Goal: Information Seeking & Learning: Check status

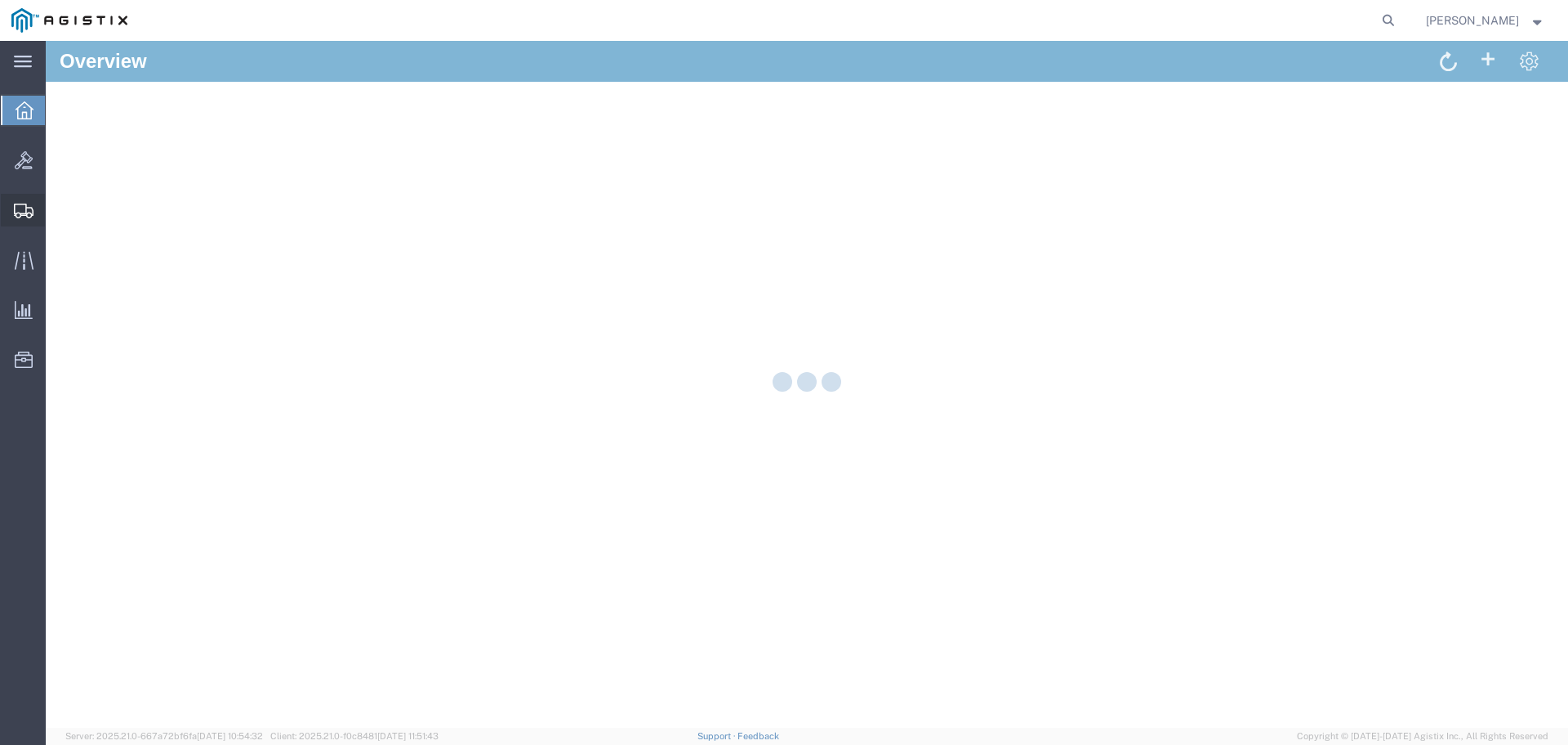
click at [29, 205] on icon at bounding box center [24, 210] width 20 height 15
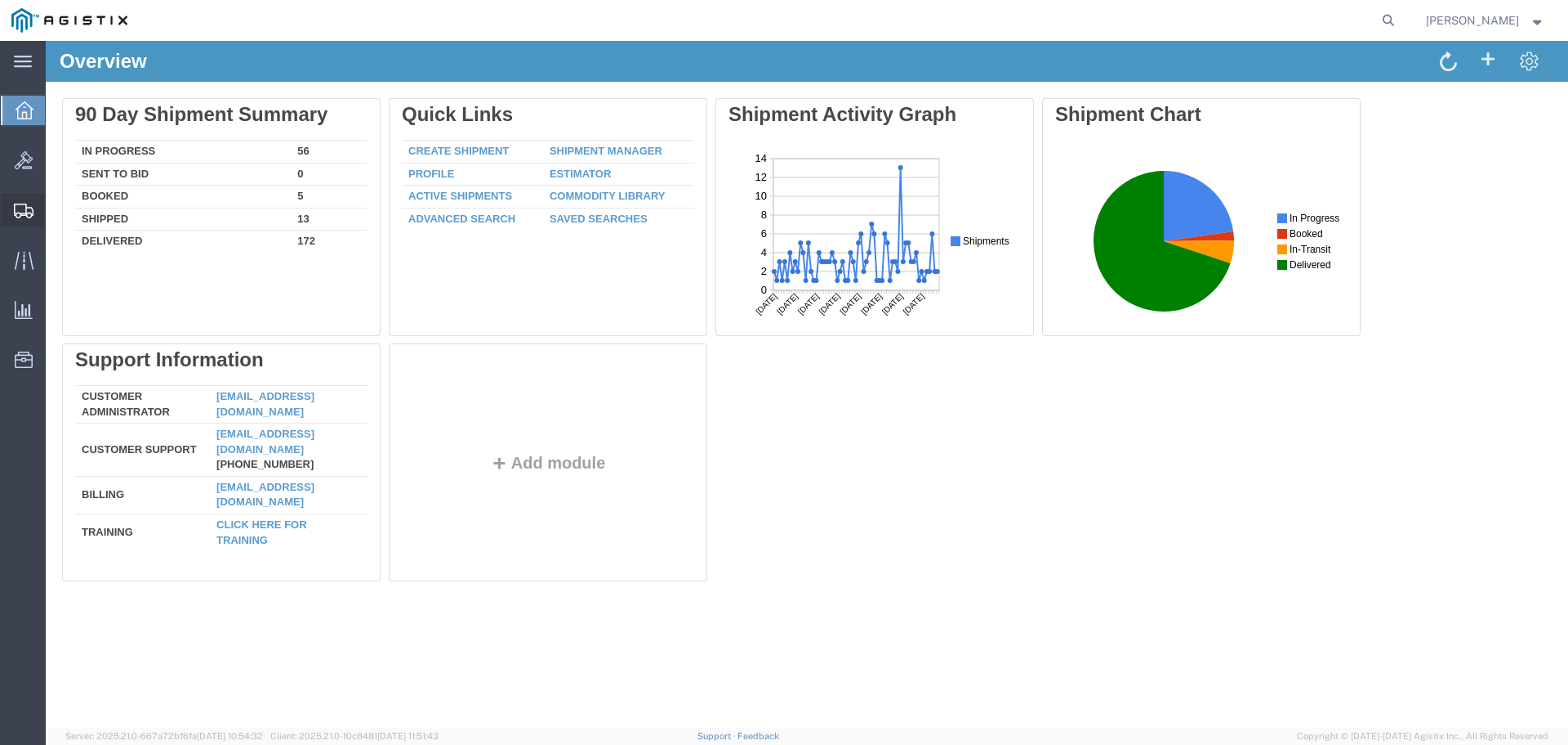
click at [0, 0] on span "Shipment Manager" at bounding box center [0, 0] width 0 height 0
click at [1402, 22] on agx-global-search at bounding box center [1141, 20] width 523 height 40
click at [1400, 17] on icon at bounding box center [1389, 20] width 23 height 23
click at [1293, 20] on input "search" at bounding box center [1129, 21] width 497 height 39
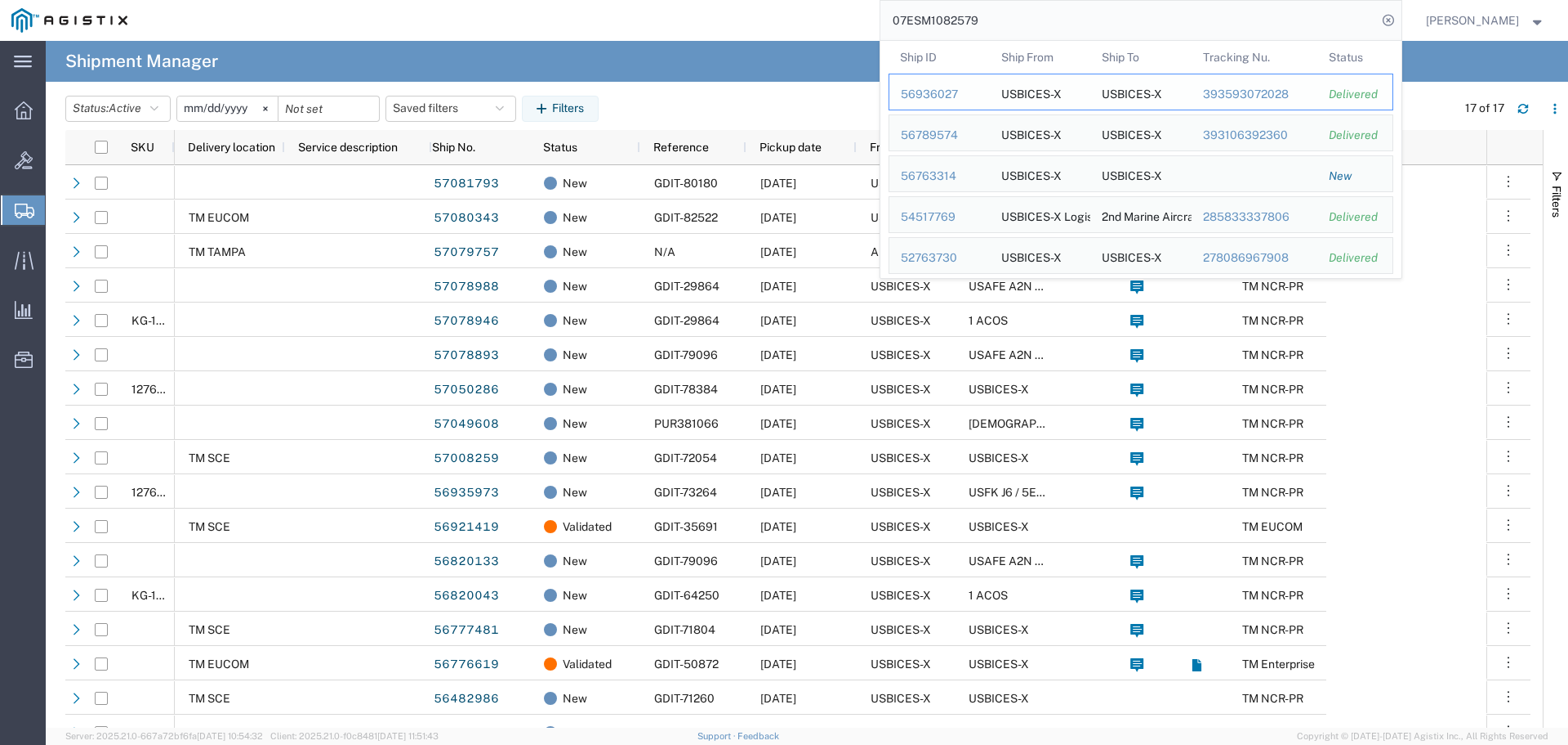
click at [978, 95] on div "56936027" at bounding box center [940, 94] width 78 height 17
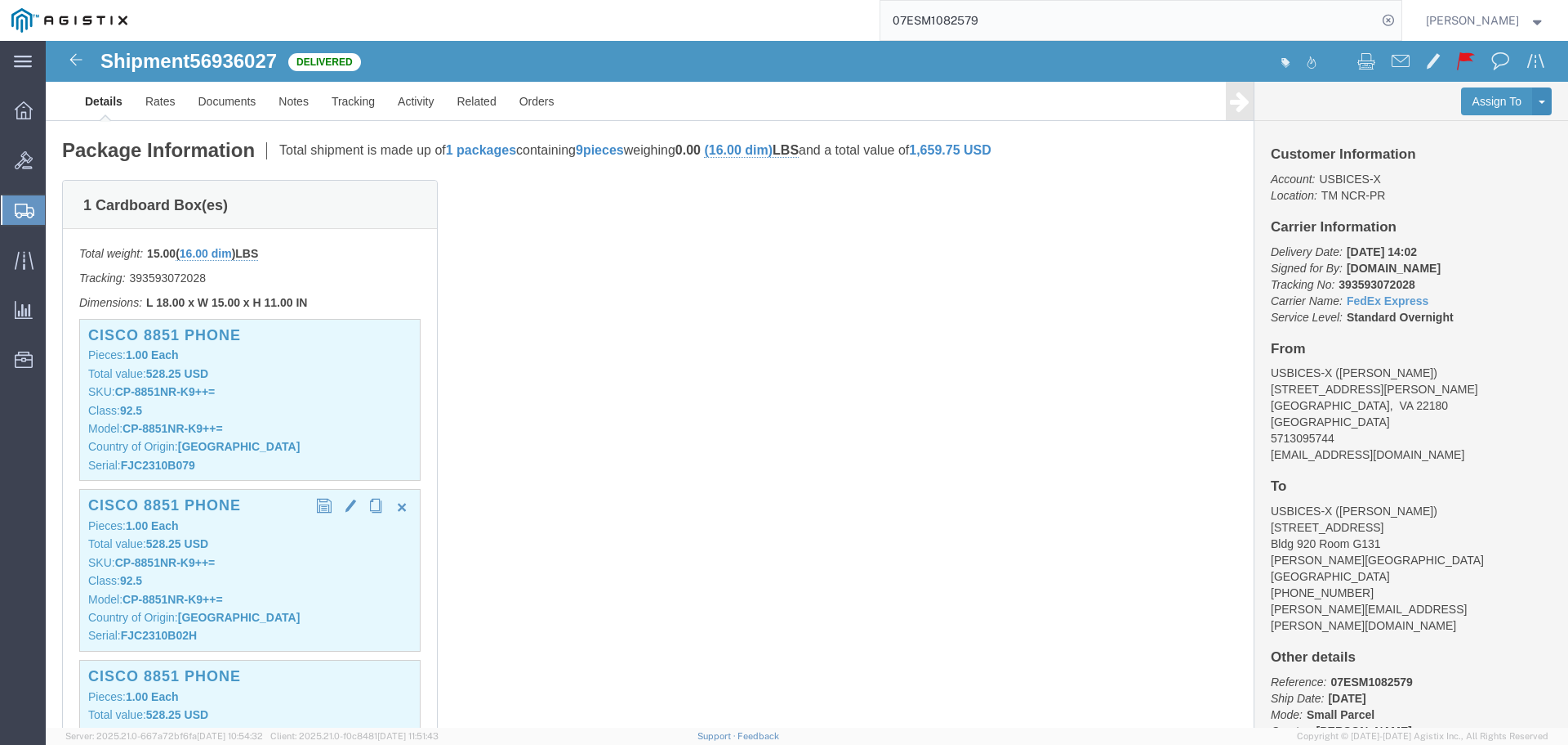
scroll to position [327, 0]
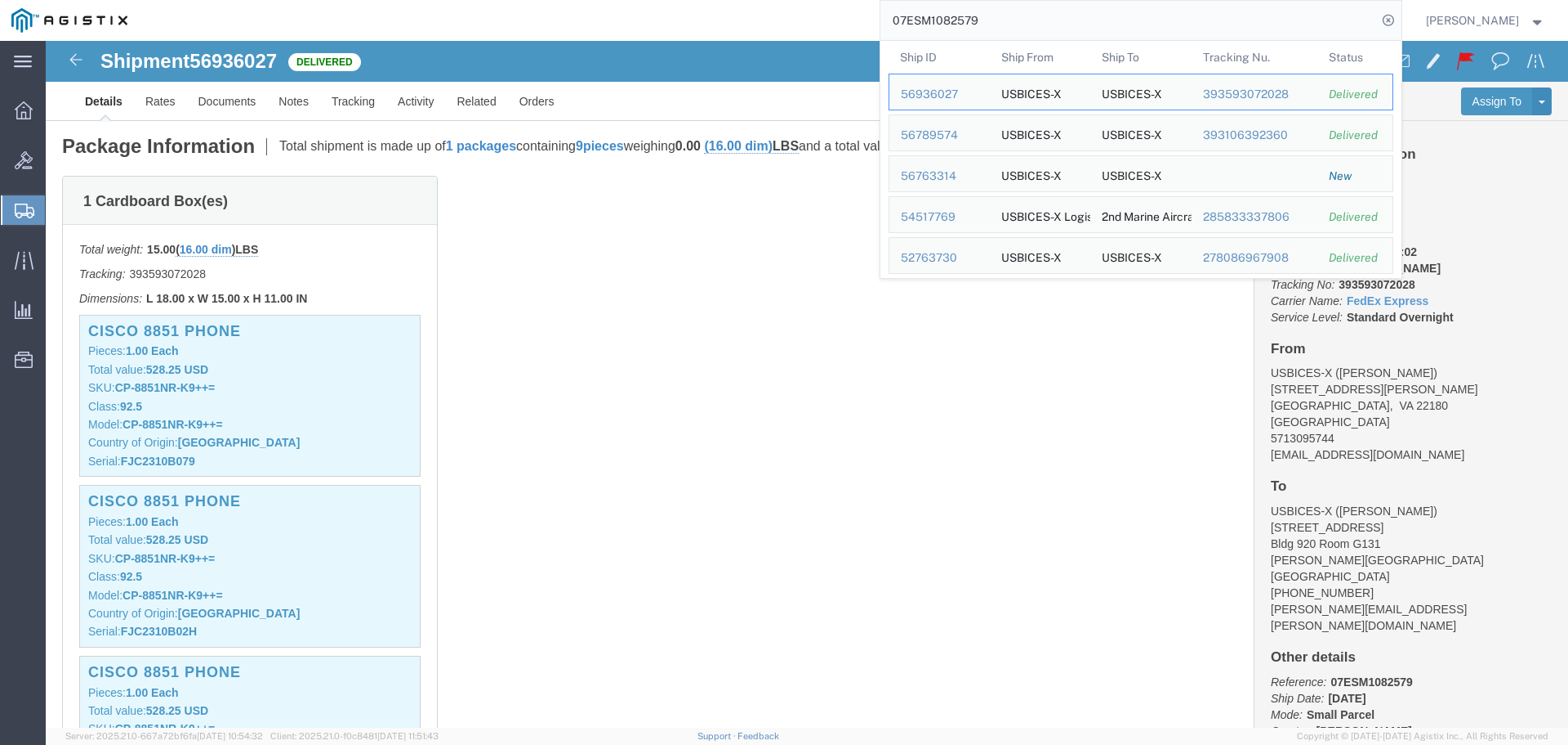
click at [1182, 26] on input "07ESM1082579" at bounding box center [1129, 21] width 497 height 39
click at [947, 121] on td "Ship ID 56789574" at bounding box center [939, 132] width 102 height 37
click at [950, 136] on div "56789574" at bounding box center [940, 134] width 78 height 17
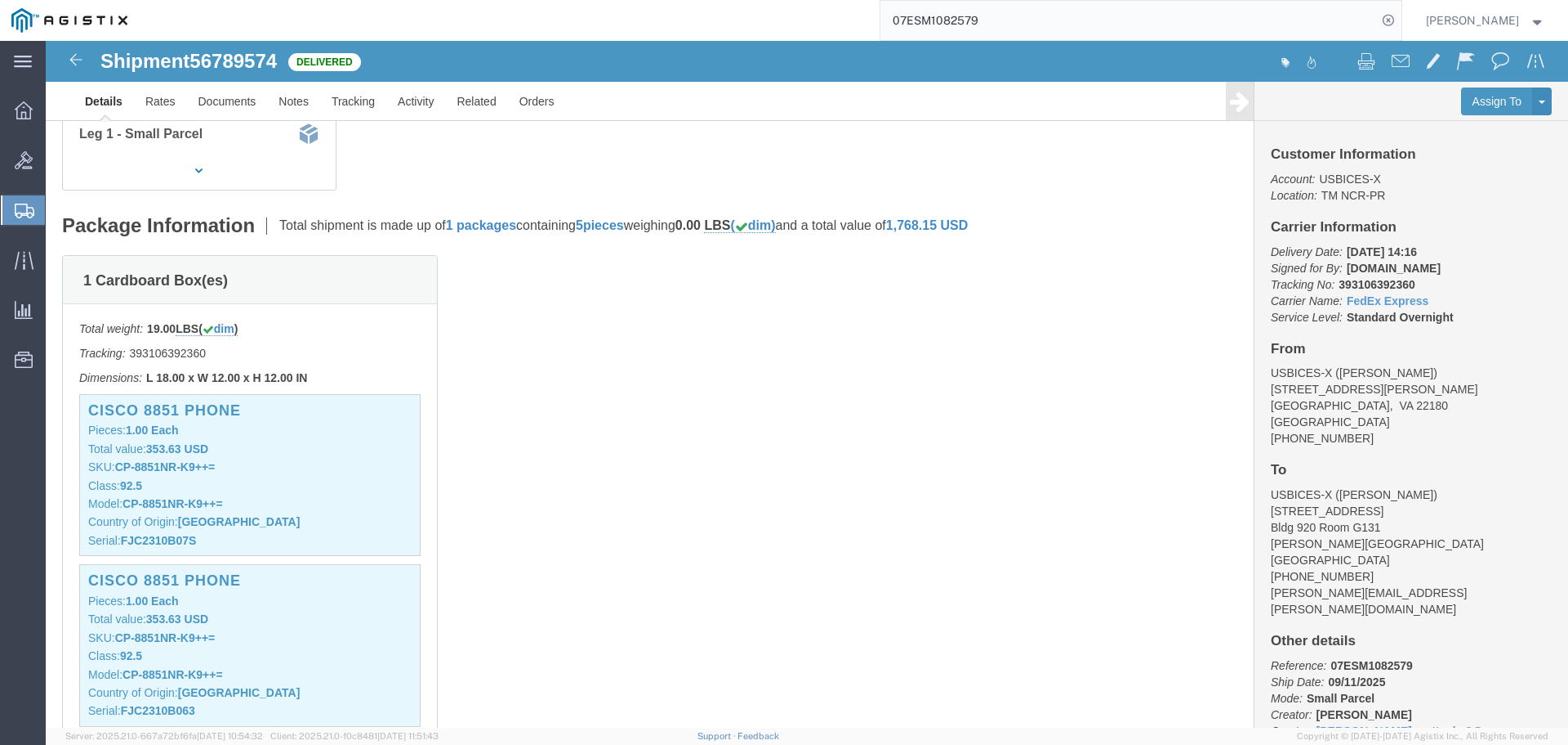
scroll to position [246, 0]
click p "Class: 92.5"
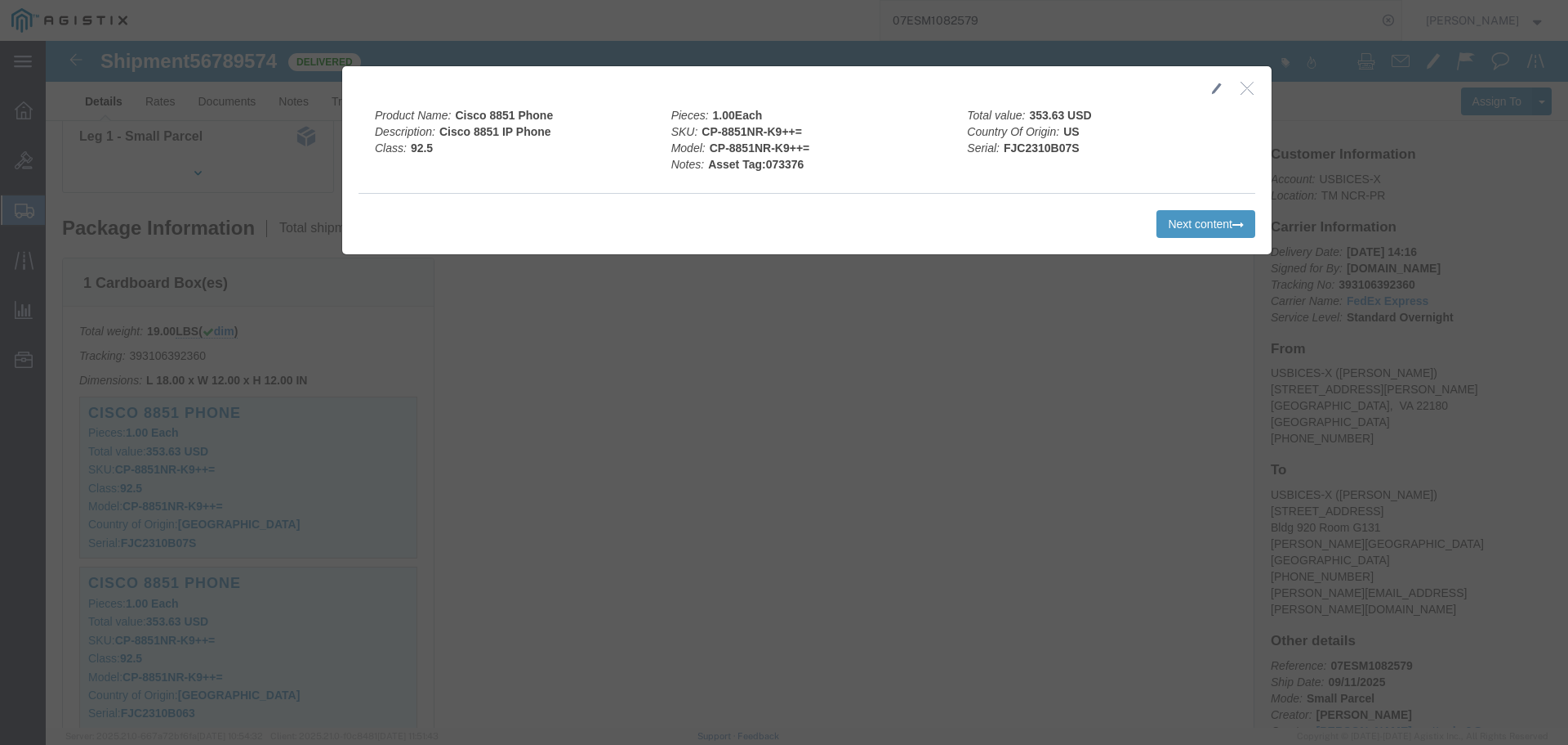
click icon "button"
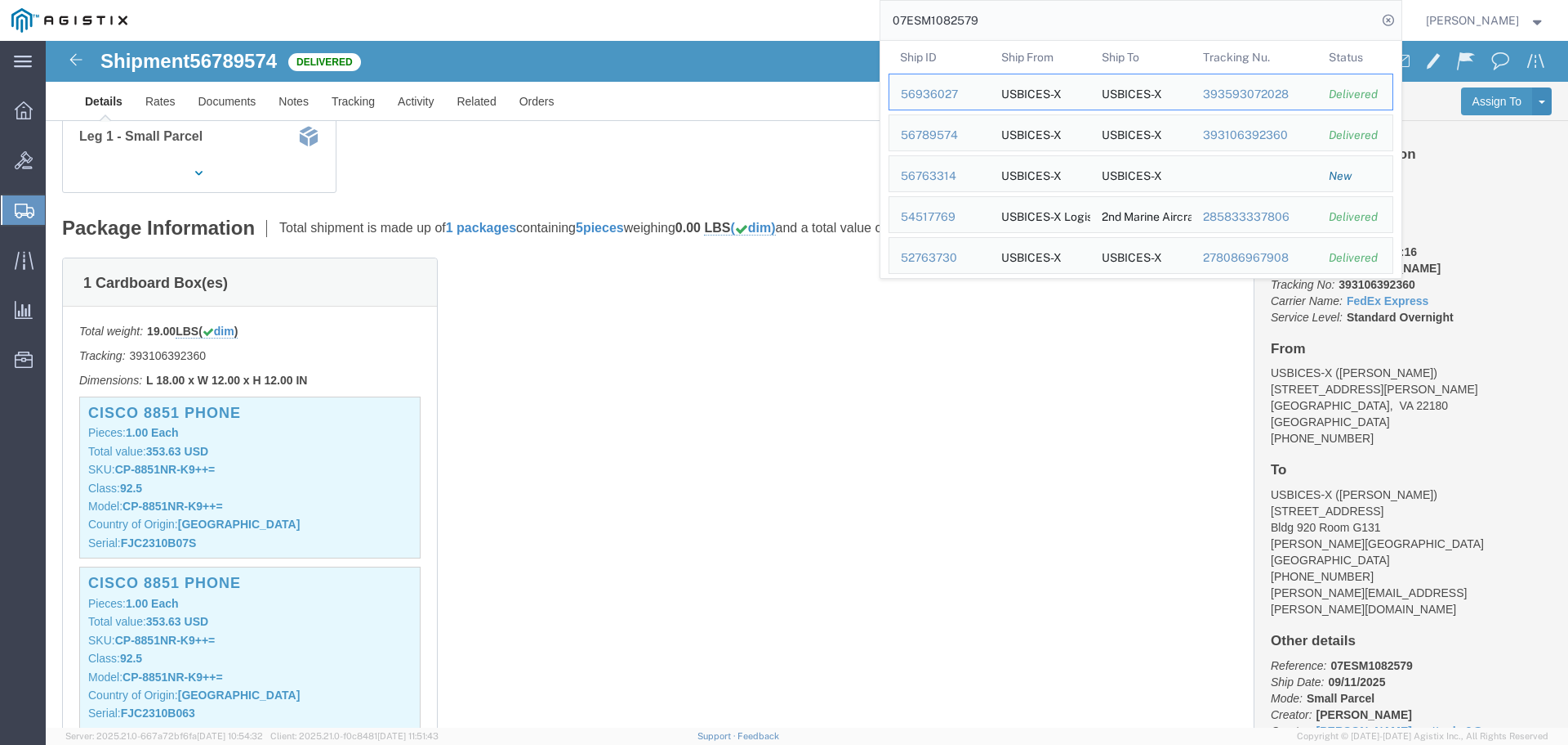
click at [1318, 35] on input "07ESM1082579" at bounding box center [1129, 21] width 497 height 39
click at [973, 210] on div "54517769" at bounding box center [940, 216] width 78 height 17
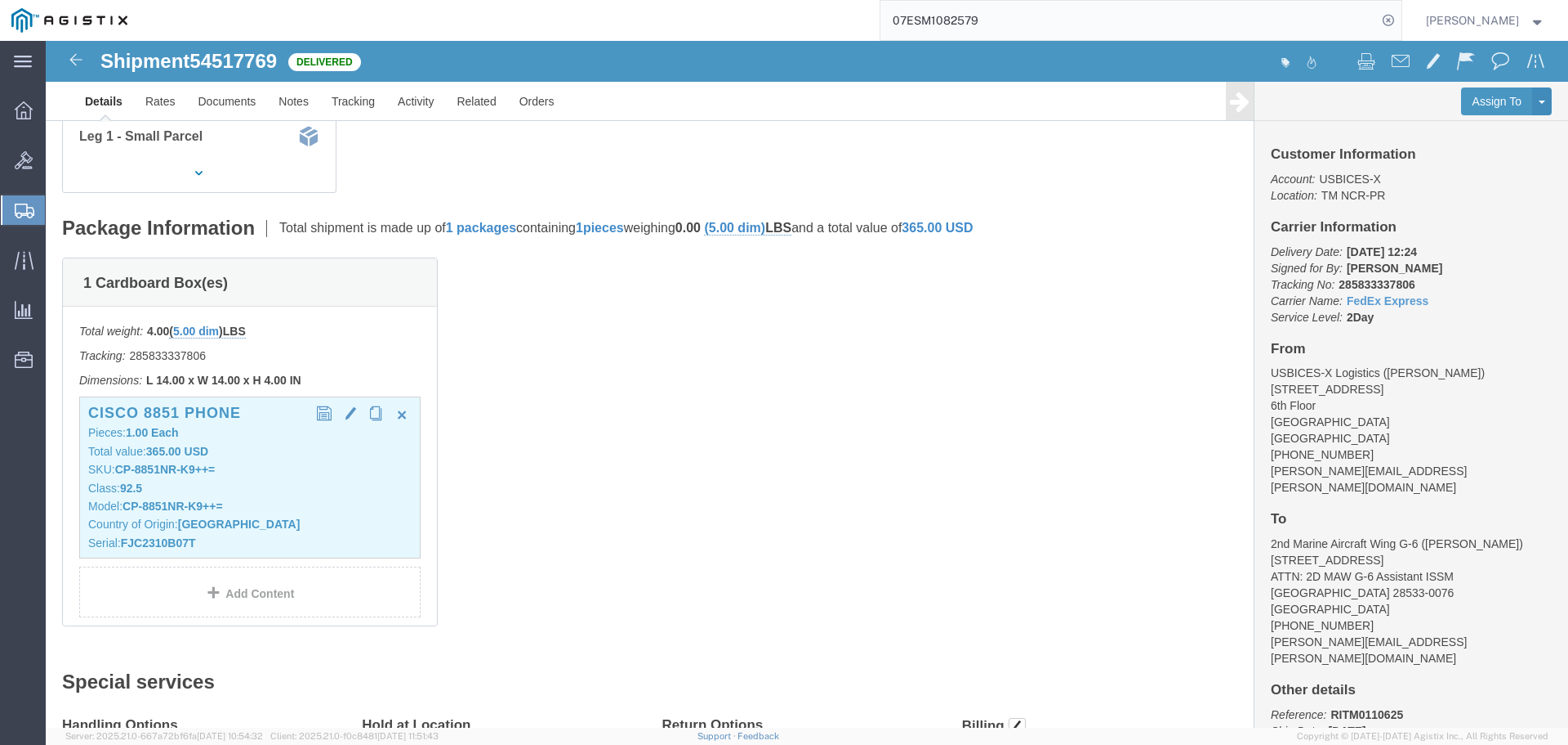
click p "Class: 92.5"
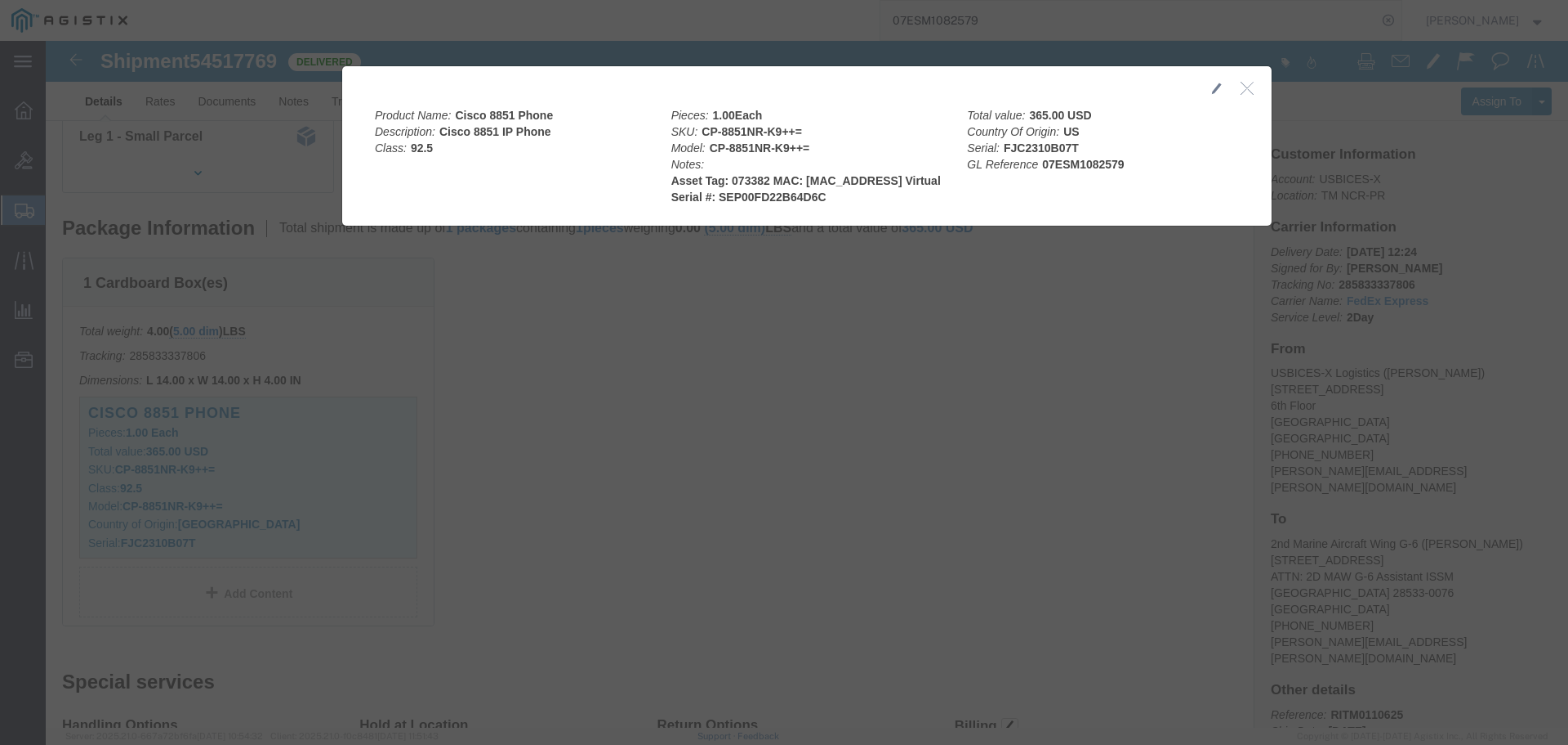
click icon "button"
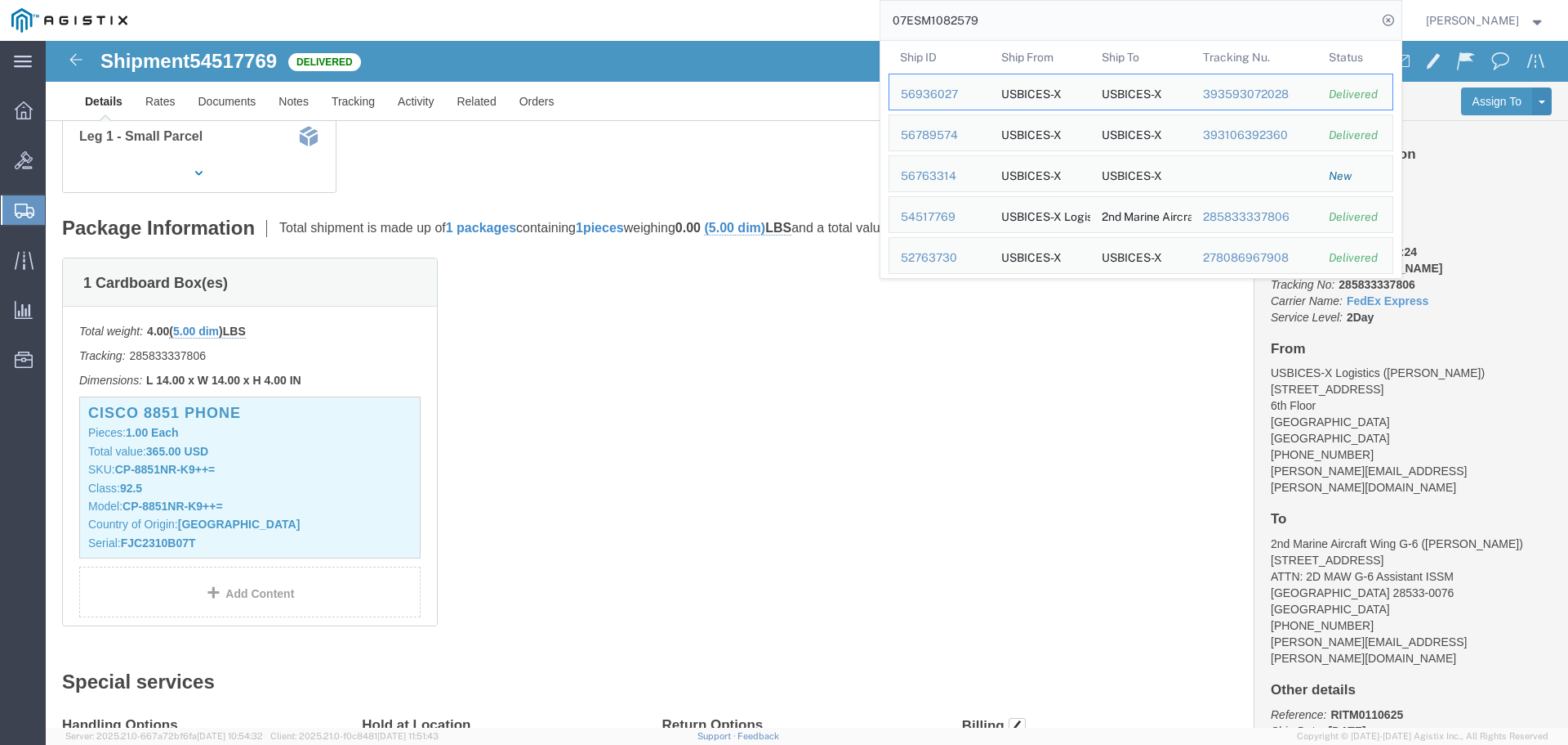
click at [1292, 22] on input "07ESM1082579" at bounding box center [1129, 21] width 497 height 39
click at [970, 258] on div "52763730" at bounding box center [940, 258] width 78 height 17
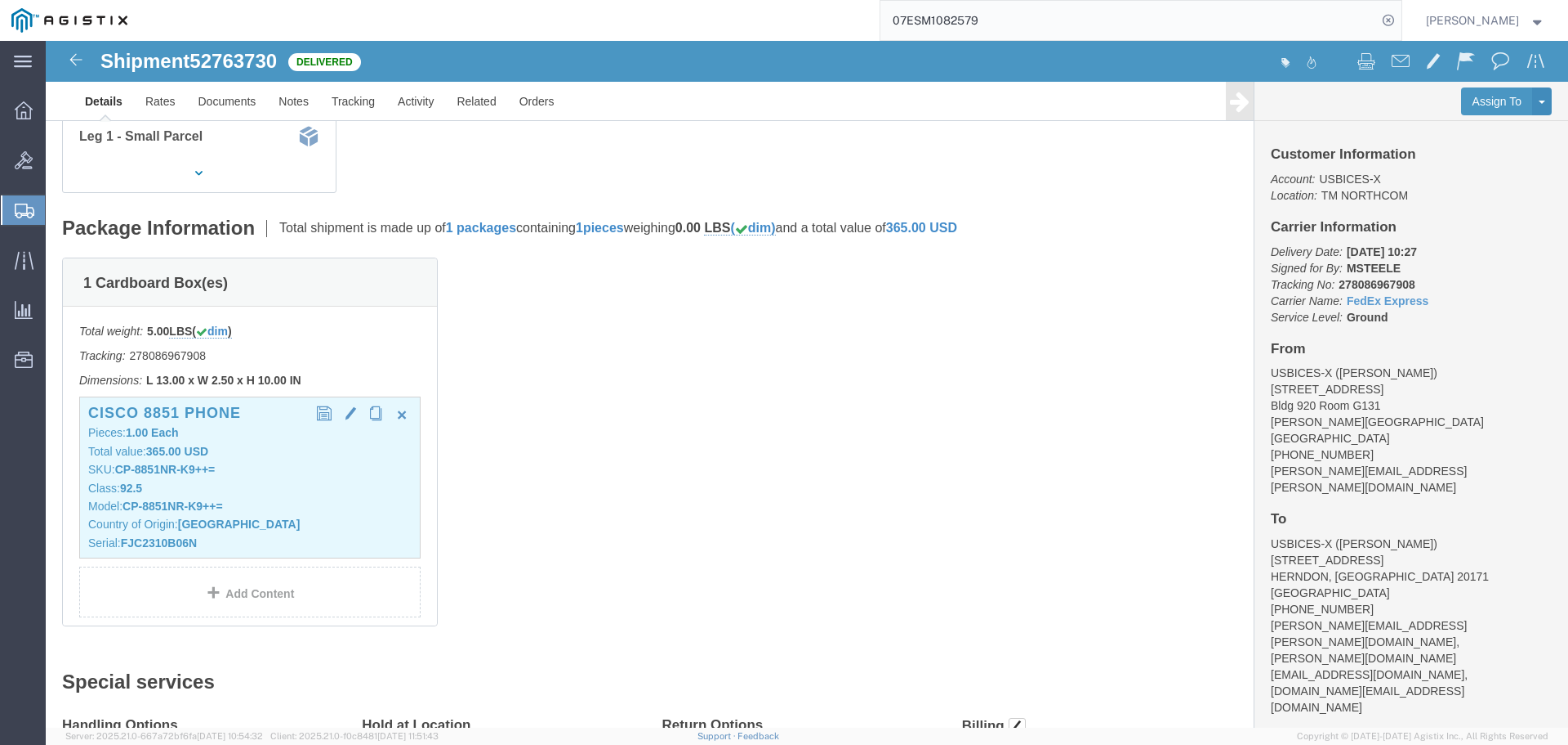
click p "Class: 92.5"
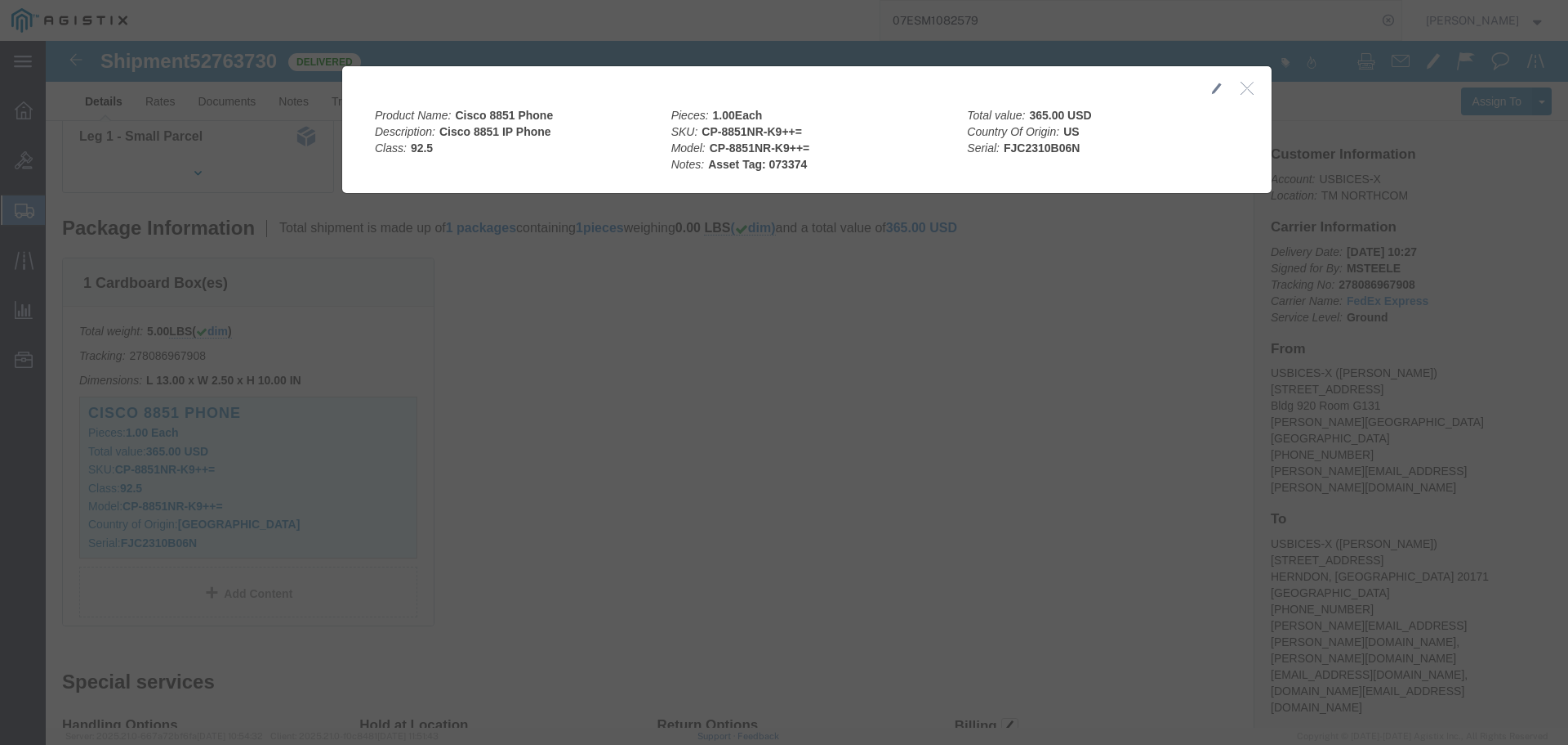
click icon "button"
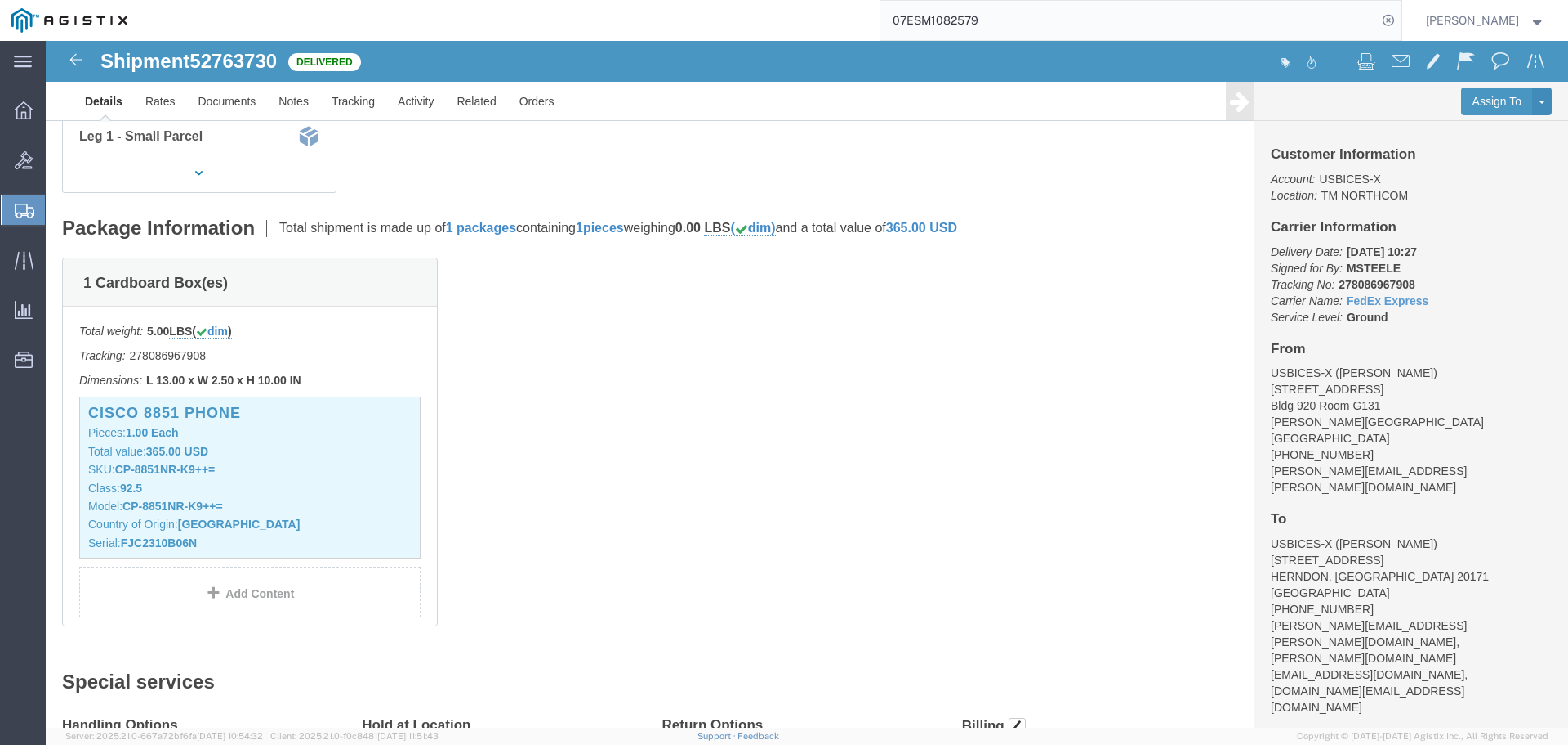
click at [1311, 26] on input "07ESM1082579" at bounding box center [1129, 21] width 497 height 39
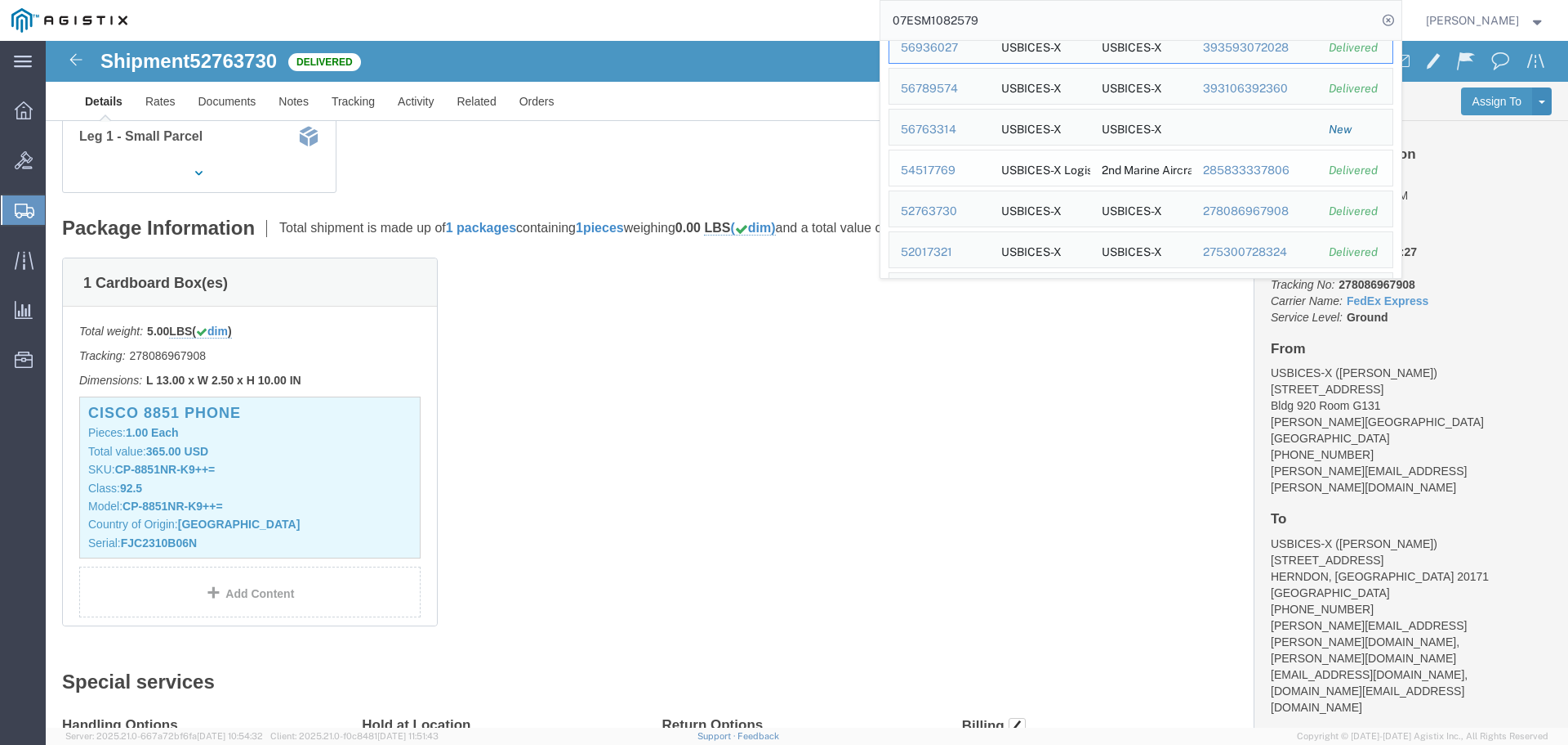
scroll to position [82, 0]
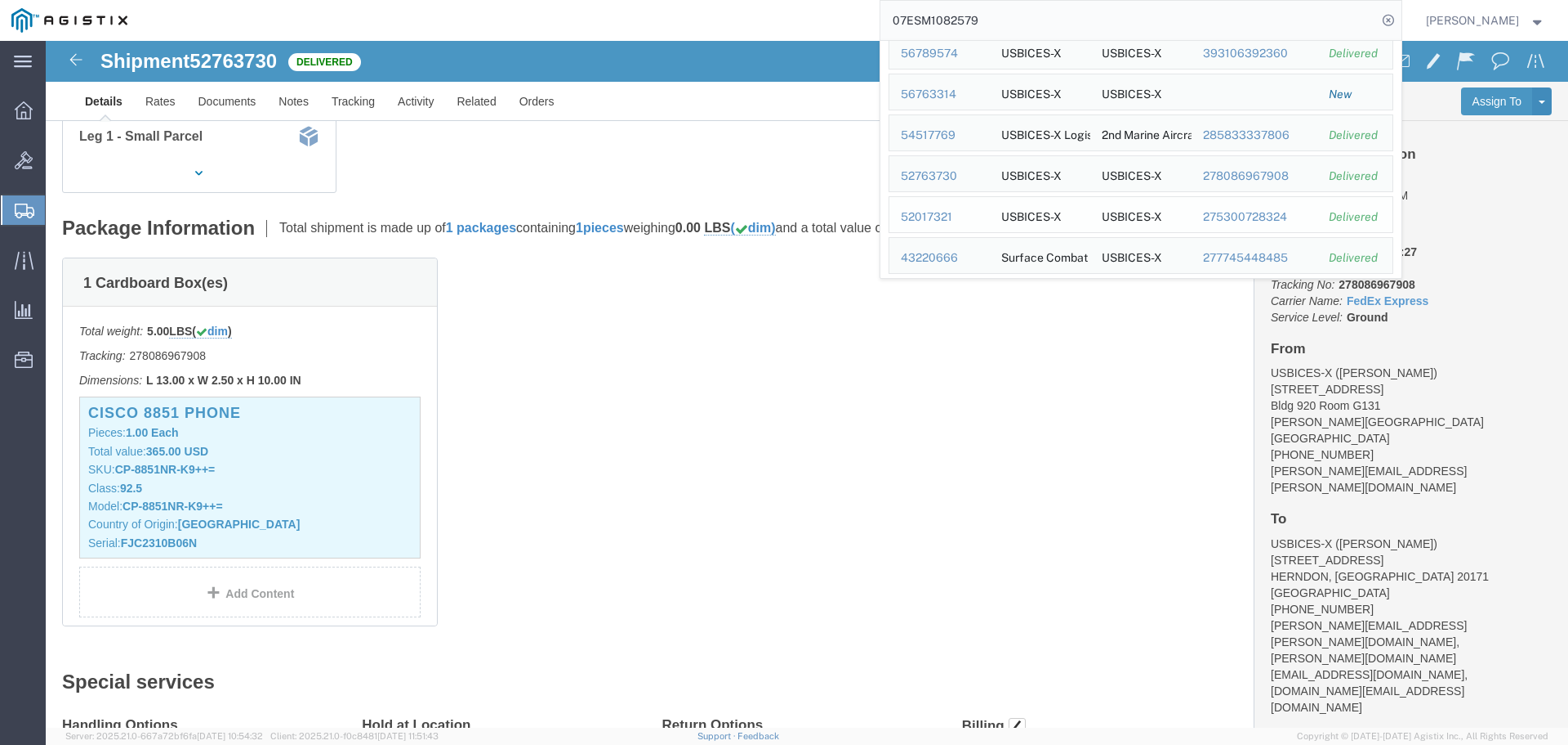
click at [958, 217] on div "52017321" at bounding box center [940, 216] width 78 height 17
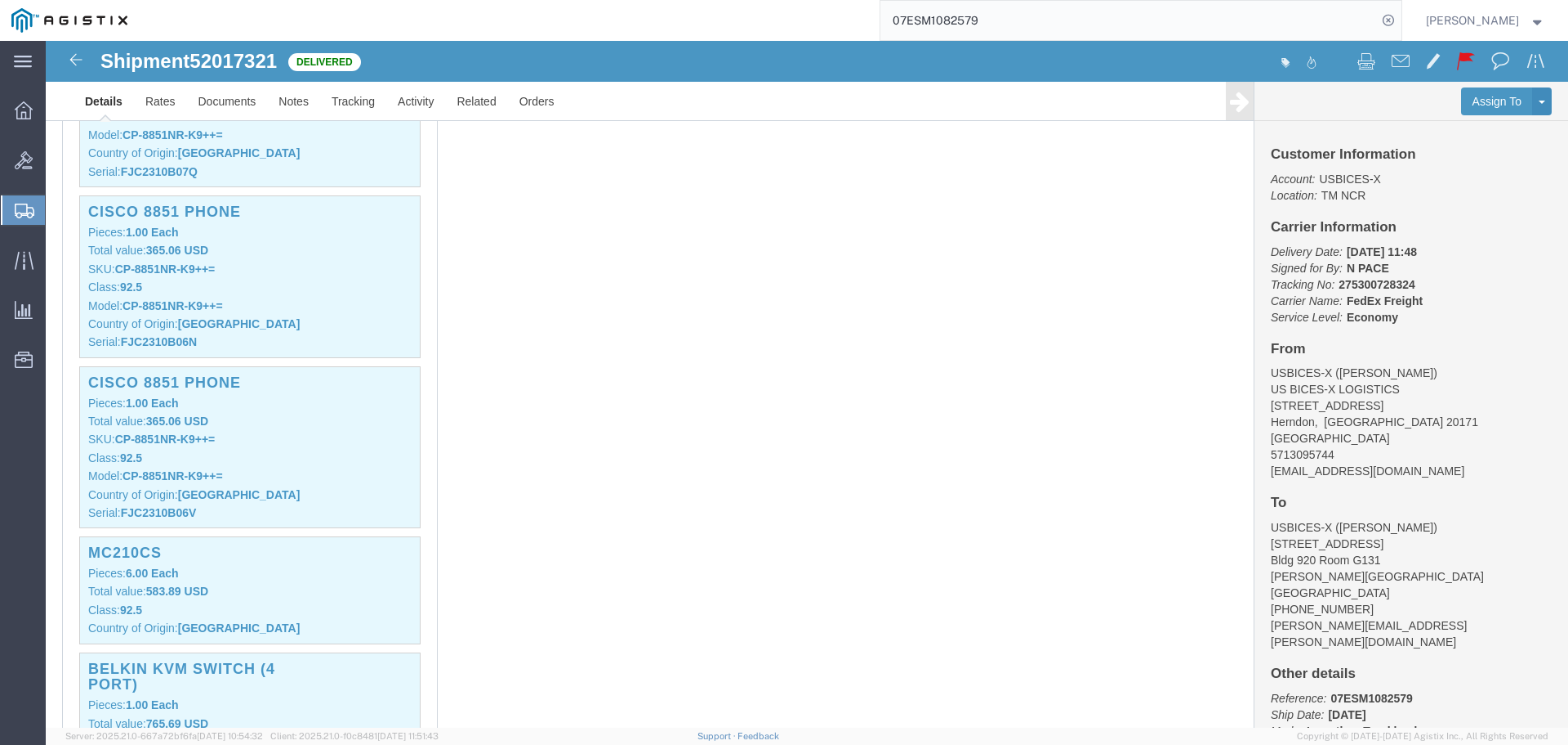
scroll to position [2943, 0]
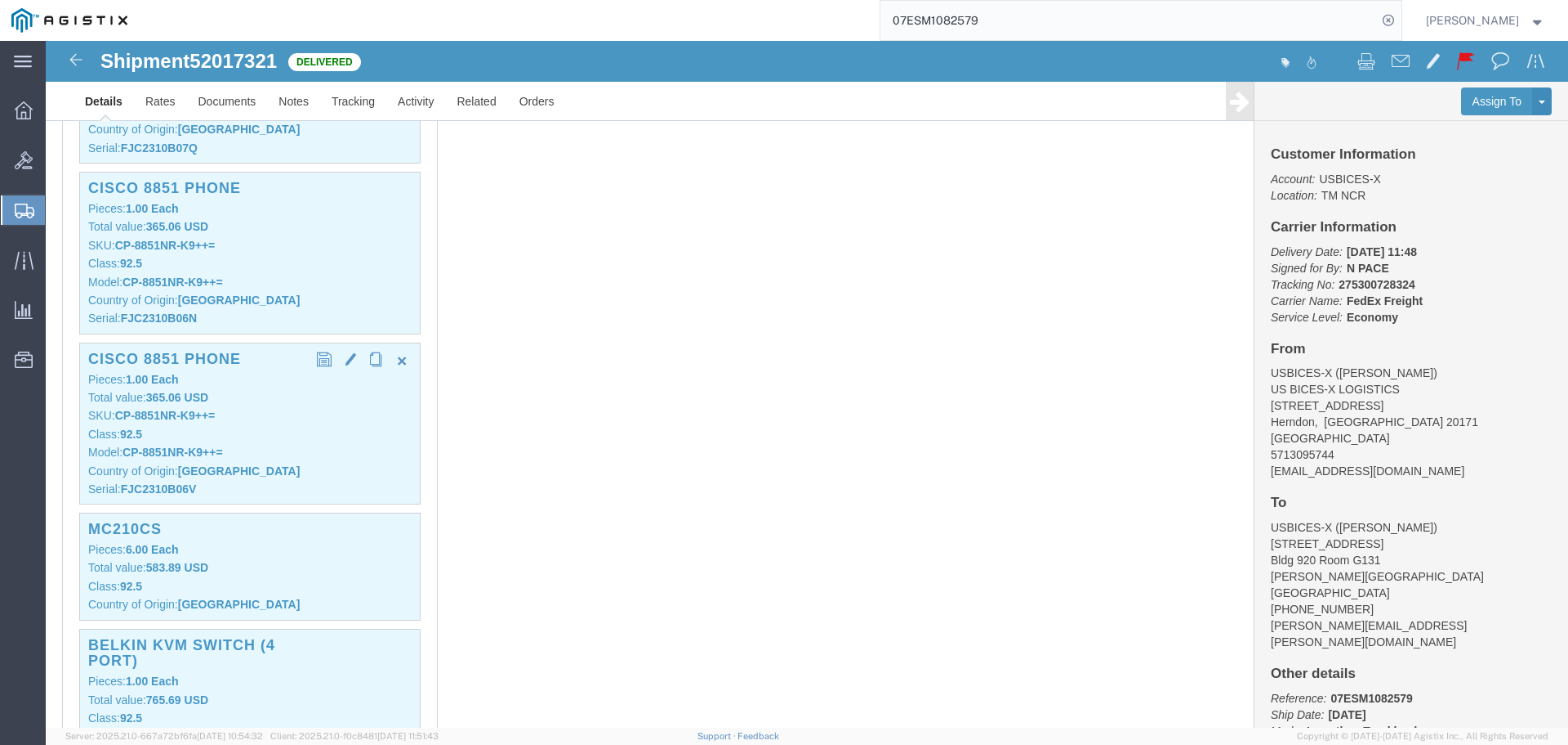
click p "Country of Origin: [GEOGRAPHIC_DATA]"
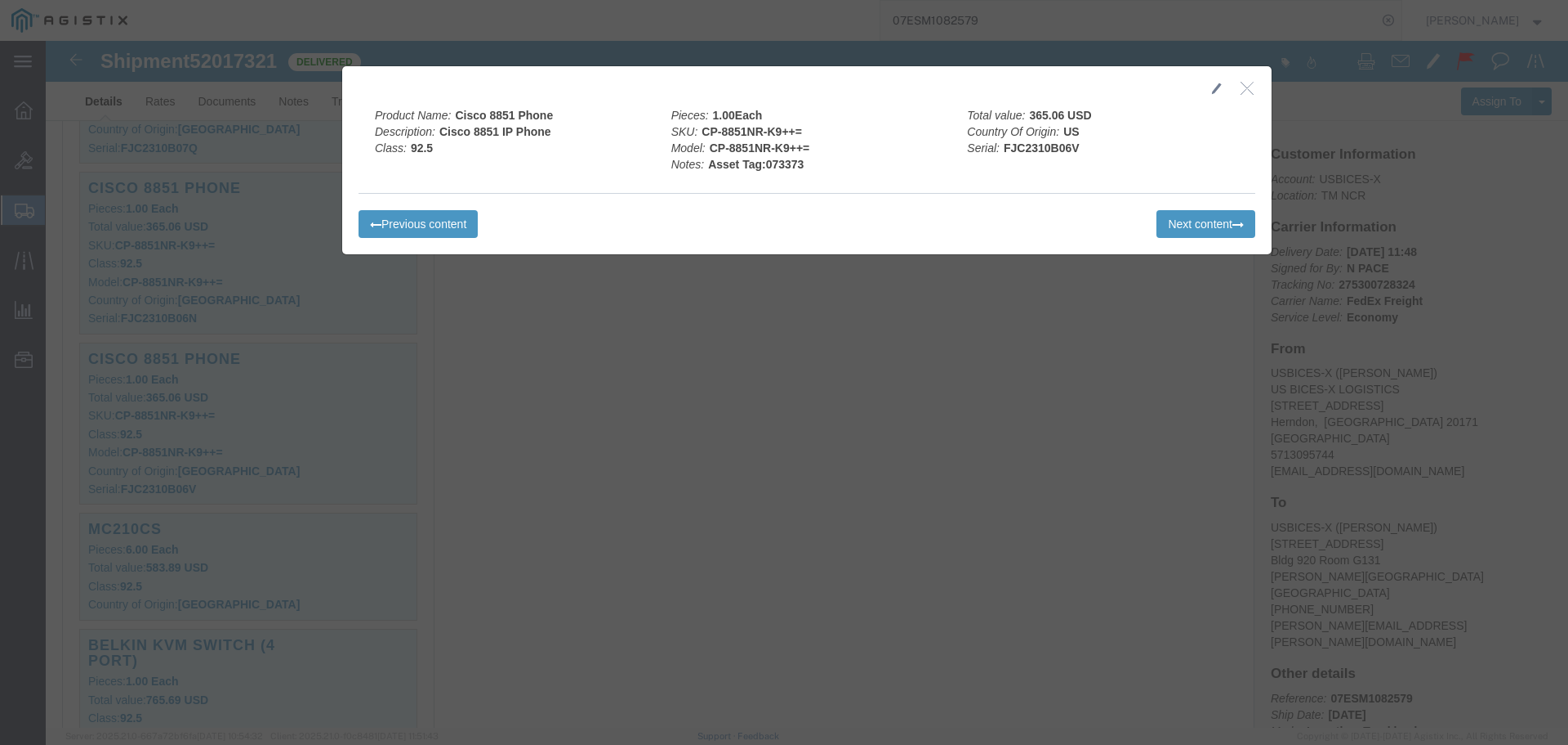
click icon "button"
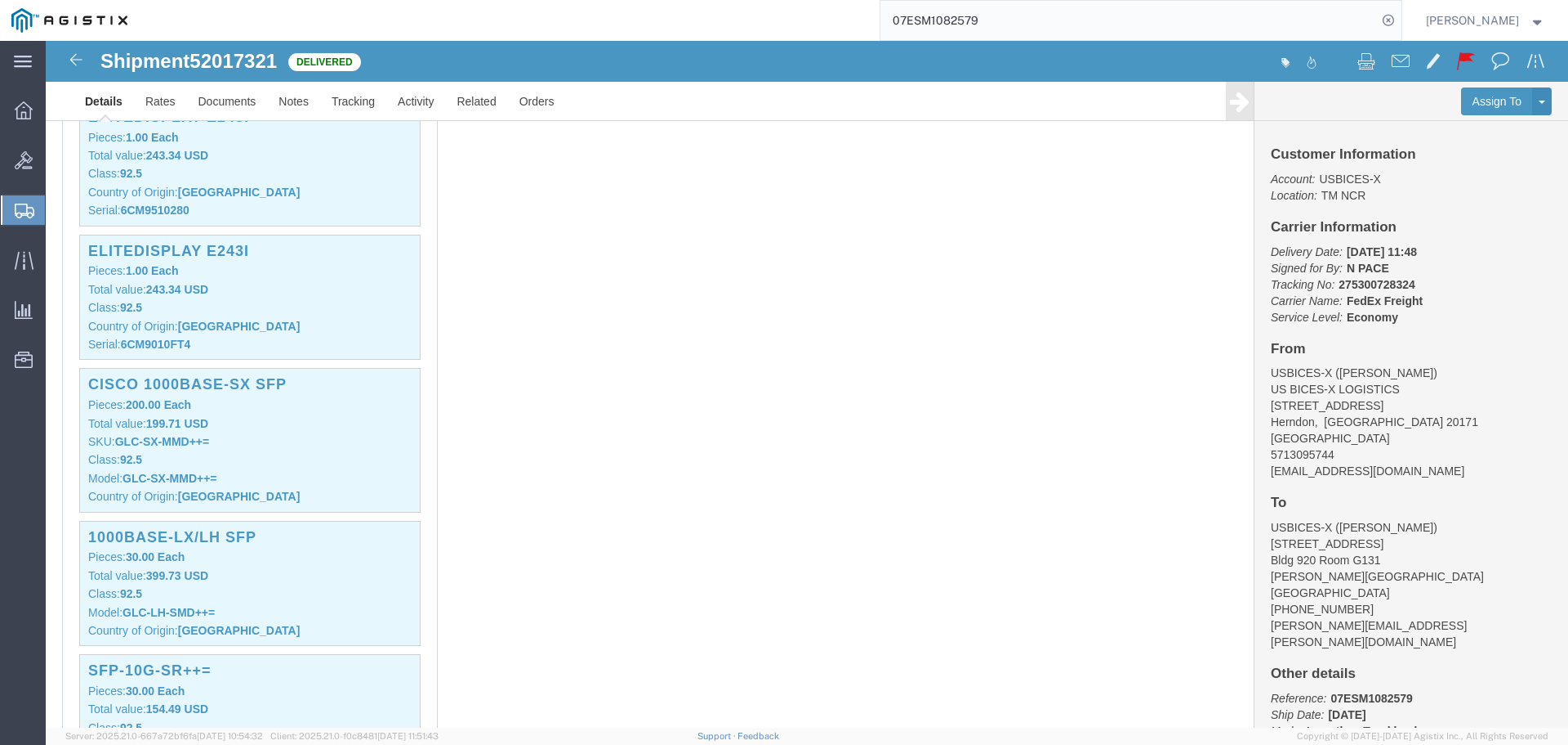
scroll to position [1227, 0]
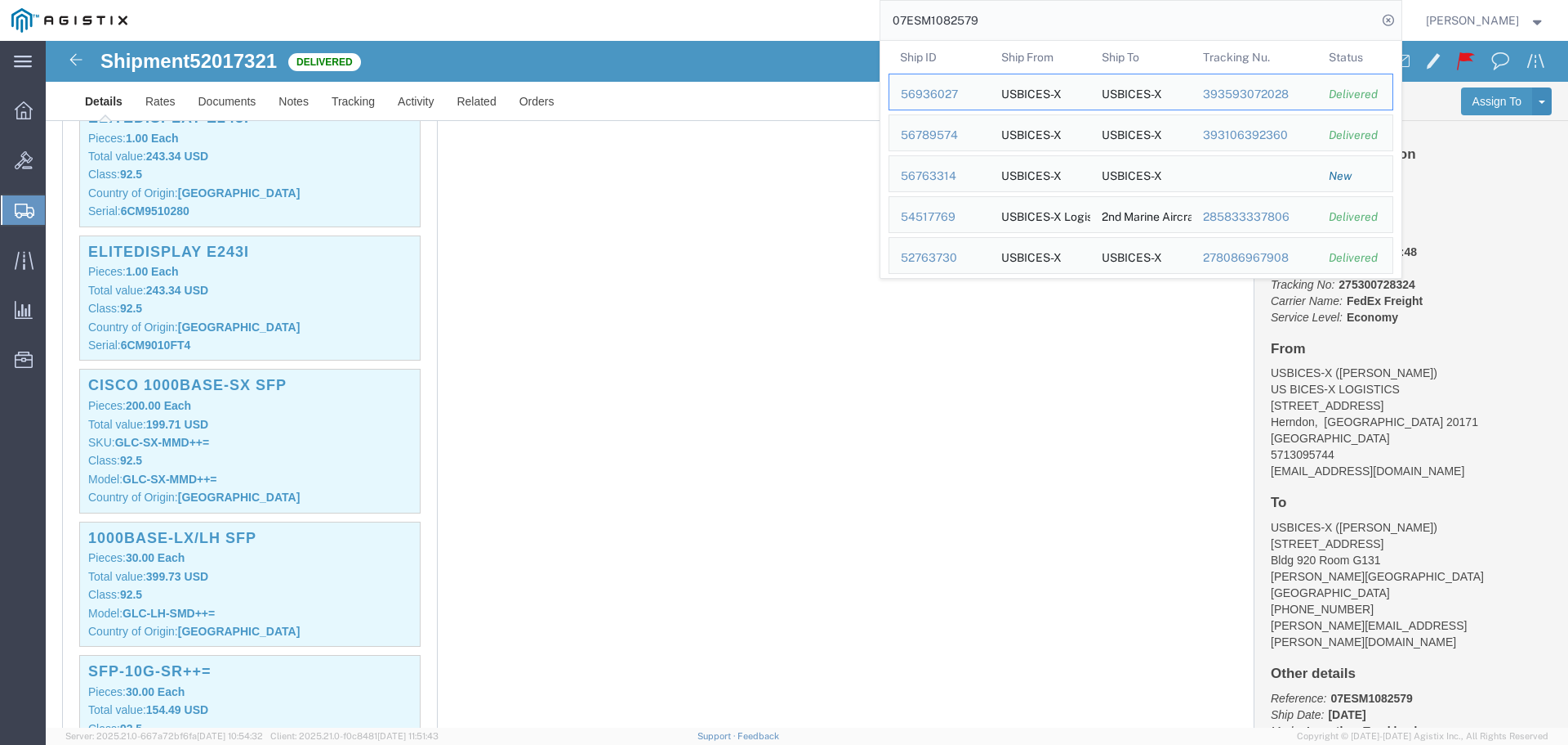
click at [1311, 22] on input "07ESM1082579" at bounding box center [1129, 21] width 497 height 39
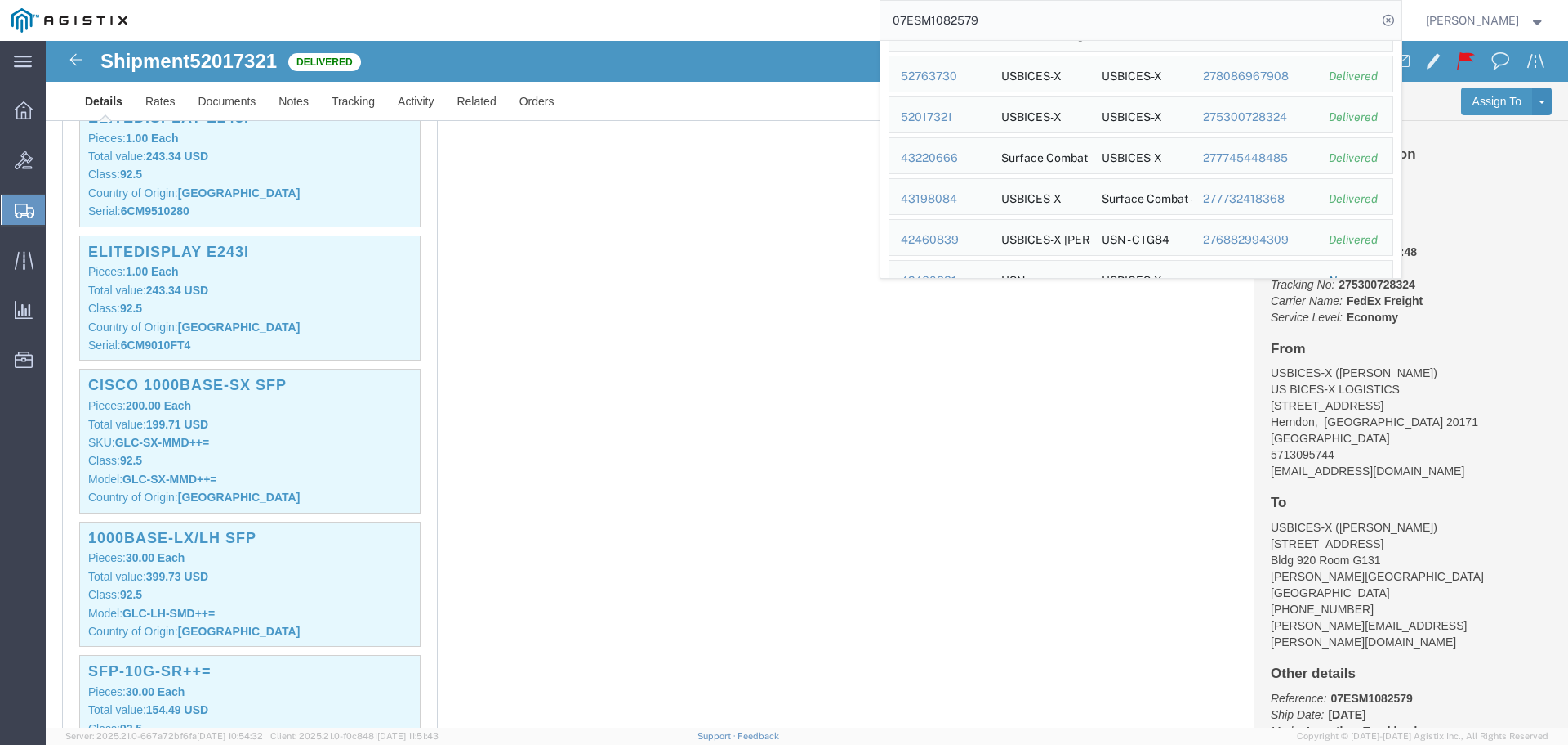
scroll to position [196, 0]
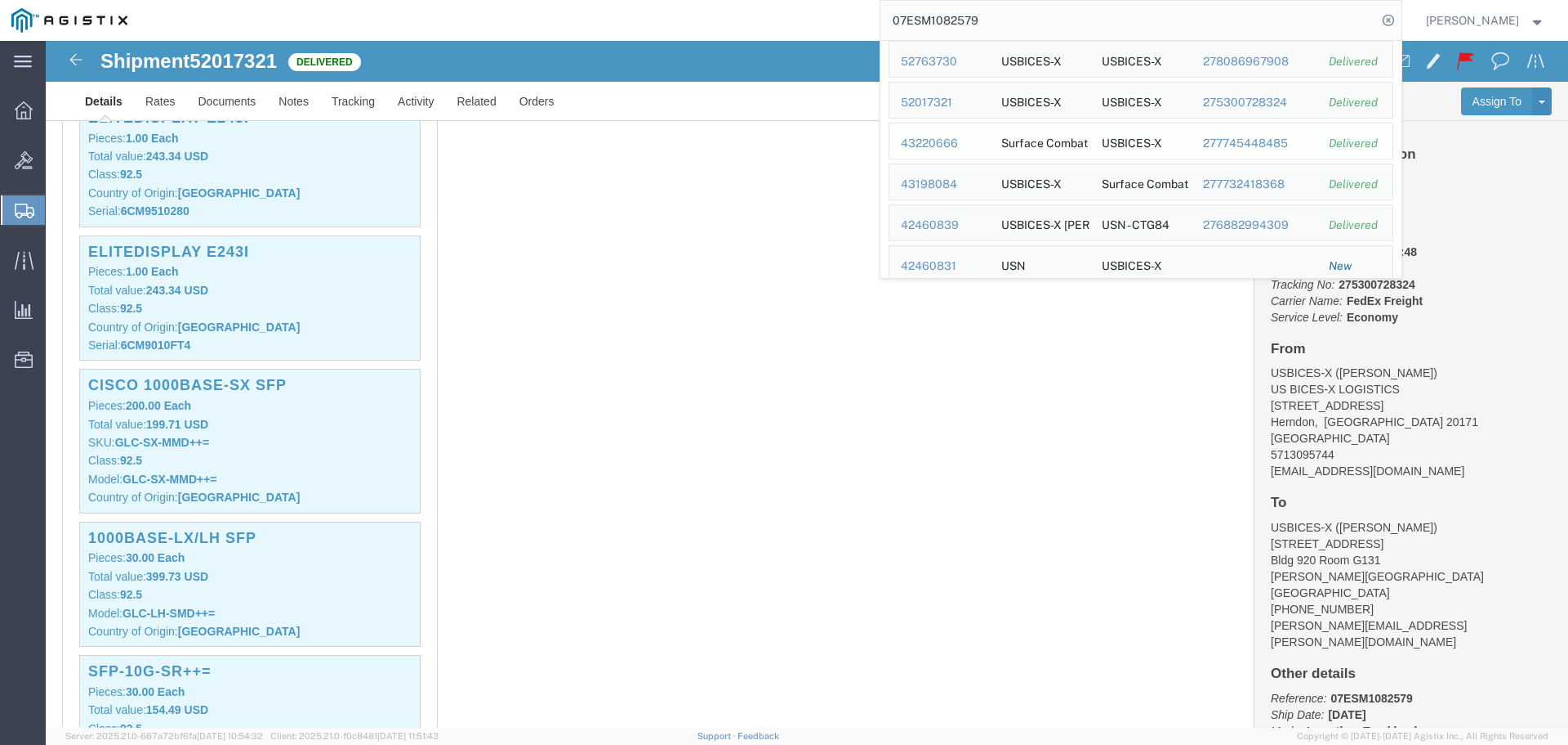
click at [978, 144] on div "43220666" at bounding box center [940, 143] width 78 height 17
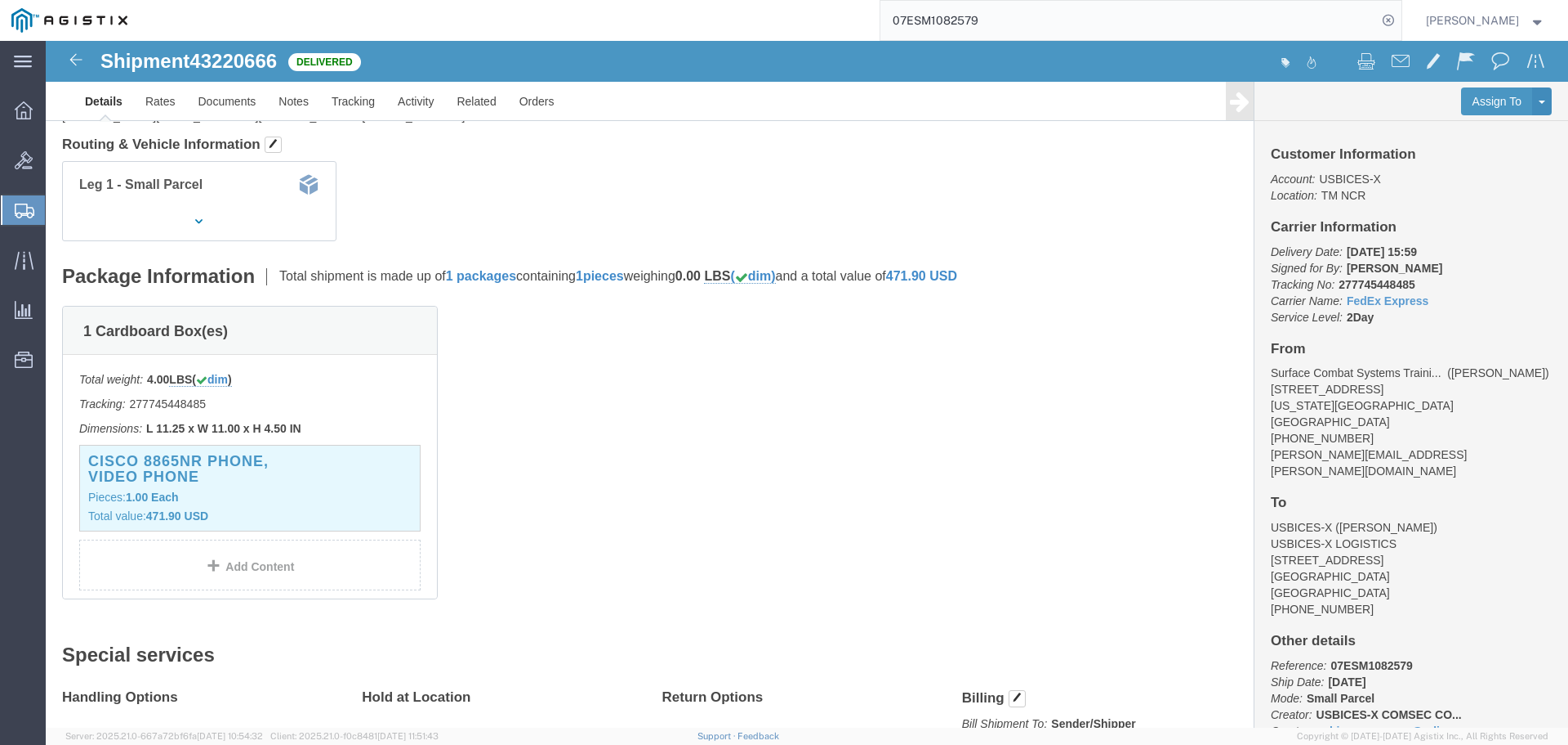
scroll to position [246, 0]
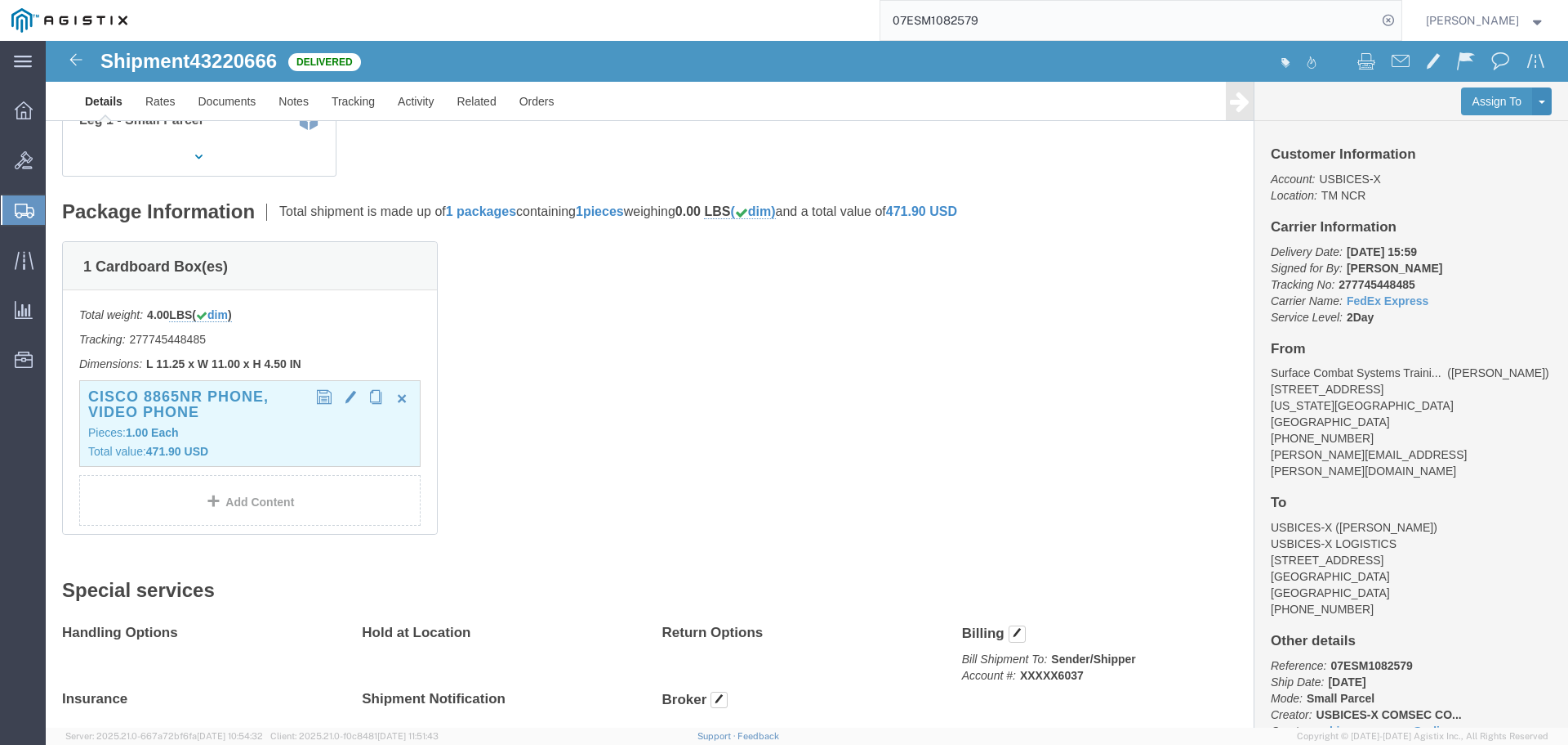
click p "Pieces: 1.00 Each"
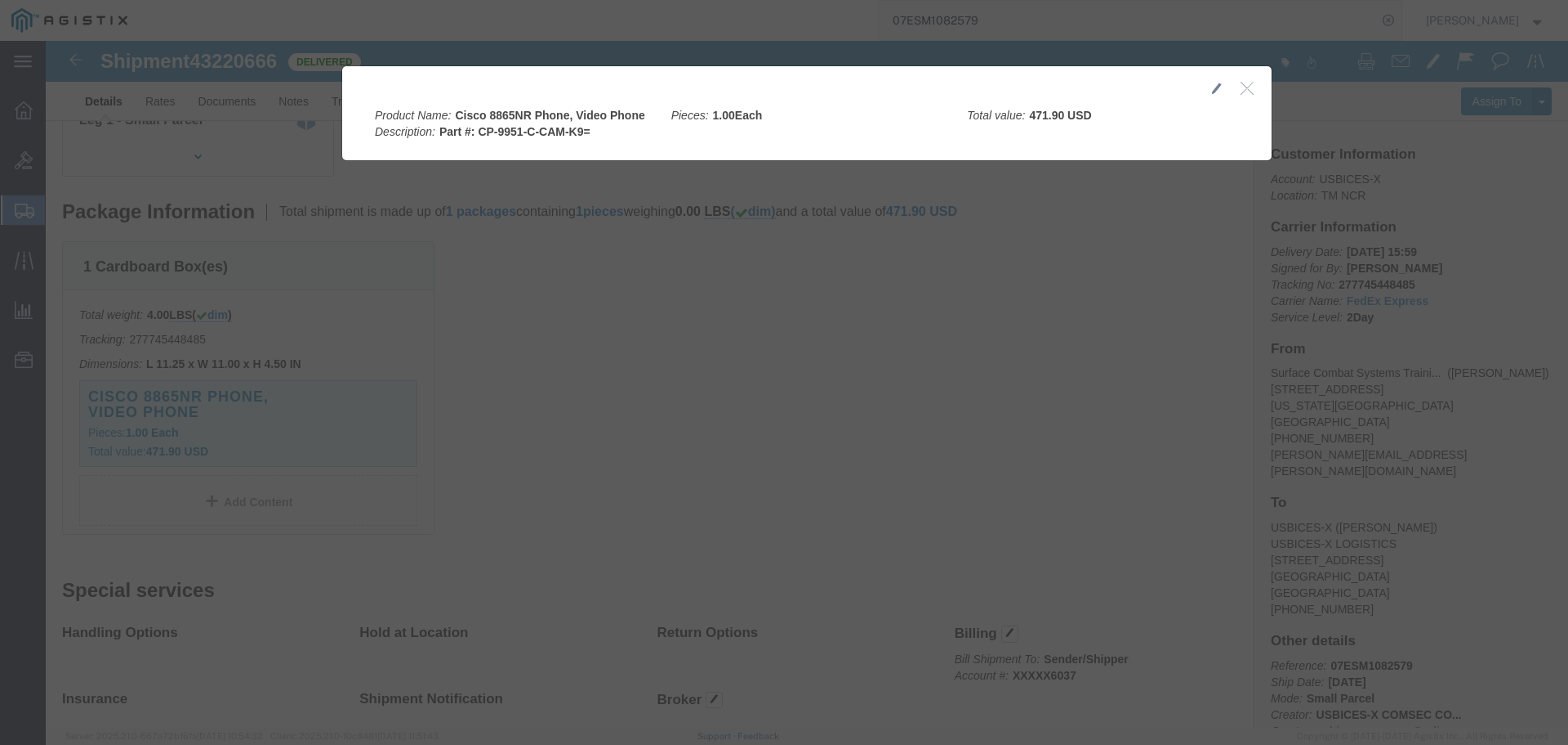
click div
click icon "button"
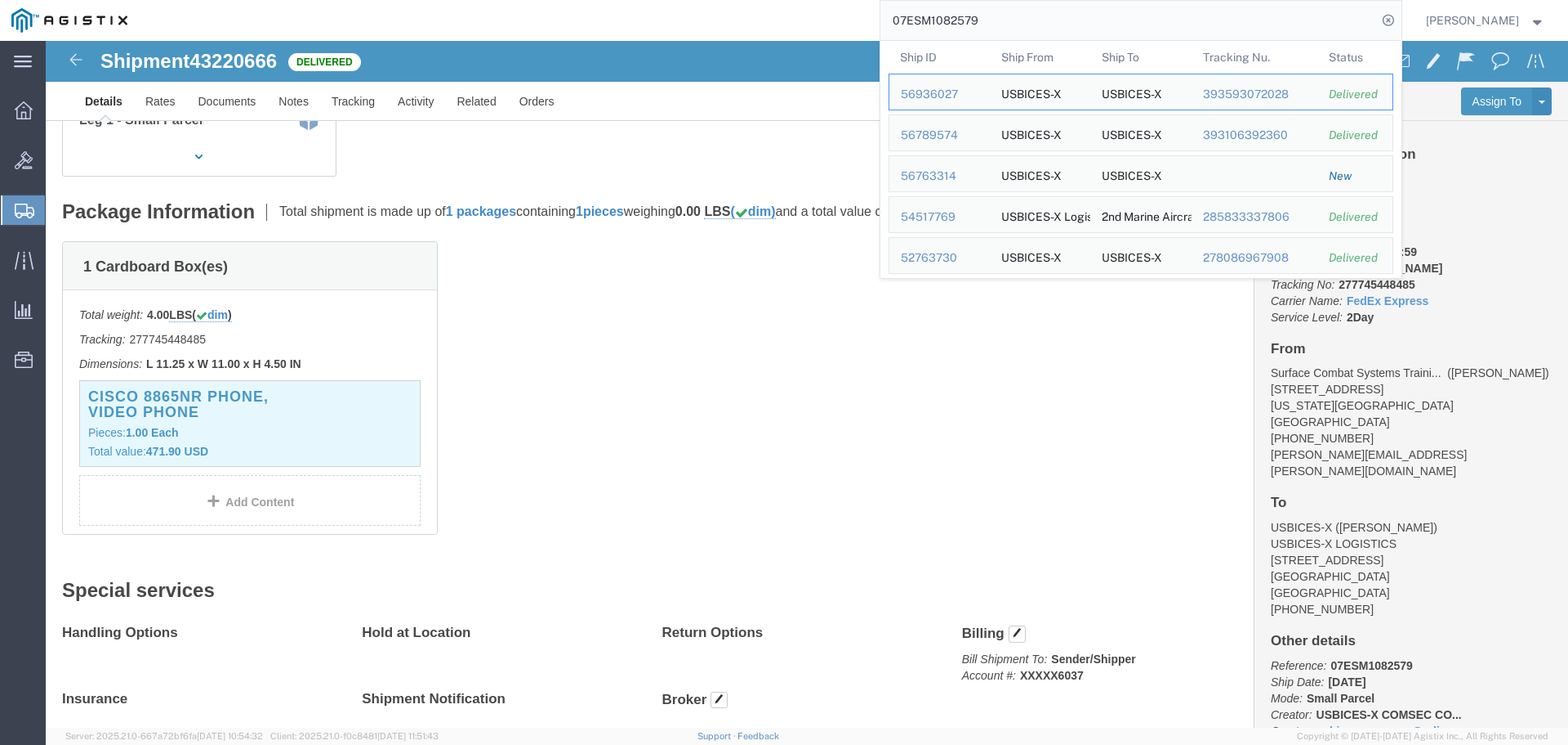
click at [1366, 22] on input "07ESM1082579" at bounding box center [1129, 21] width 497 height 39
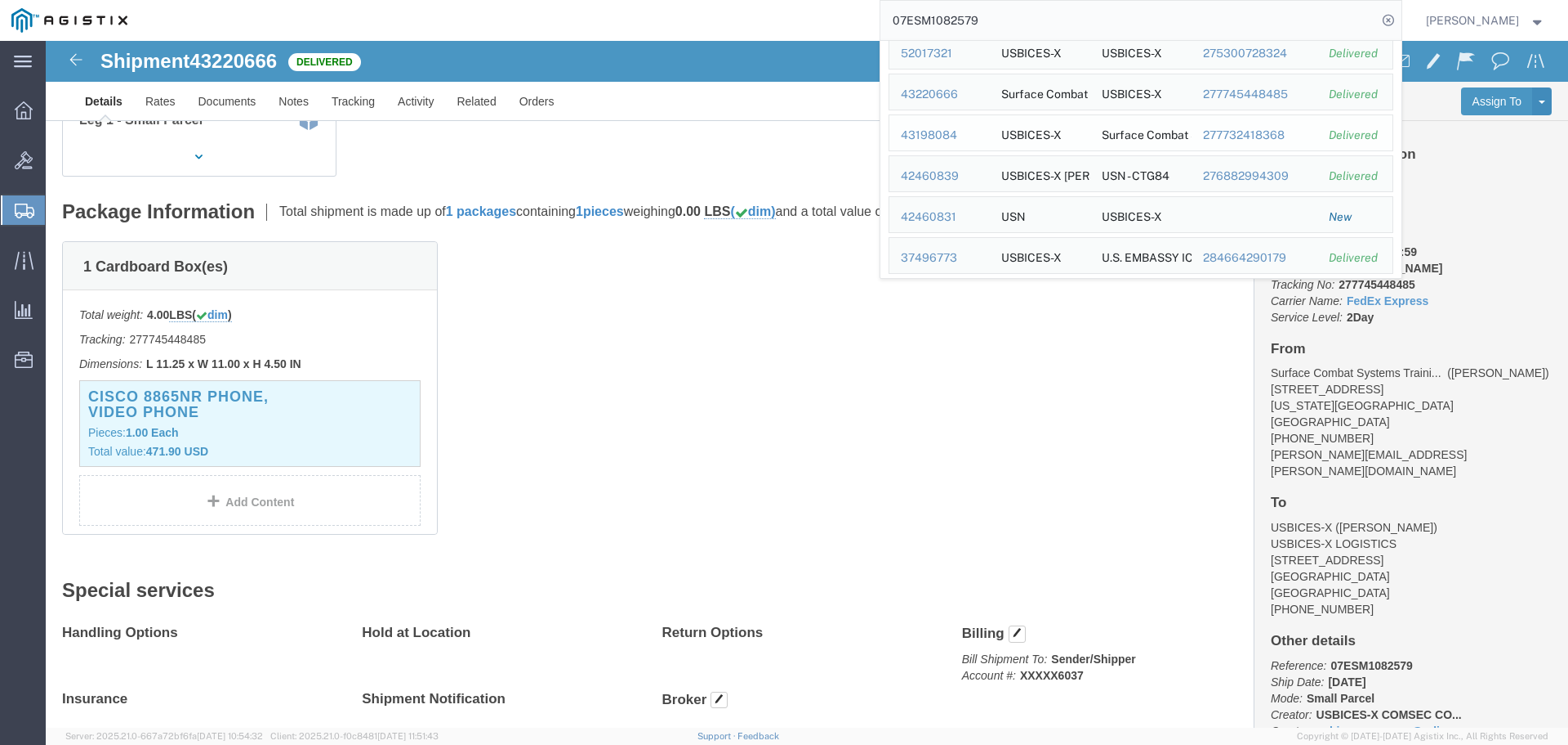
click at [951, 139] on div "43198084" at bounding box center [940, 134] width 78 height 17
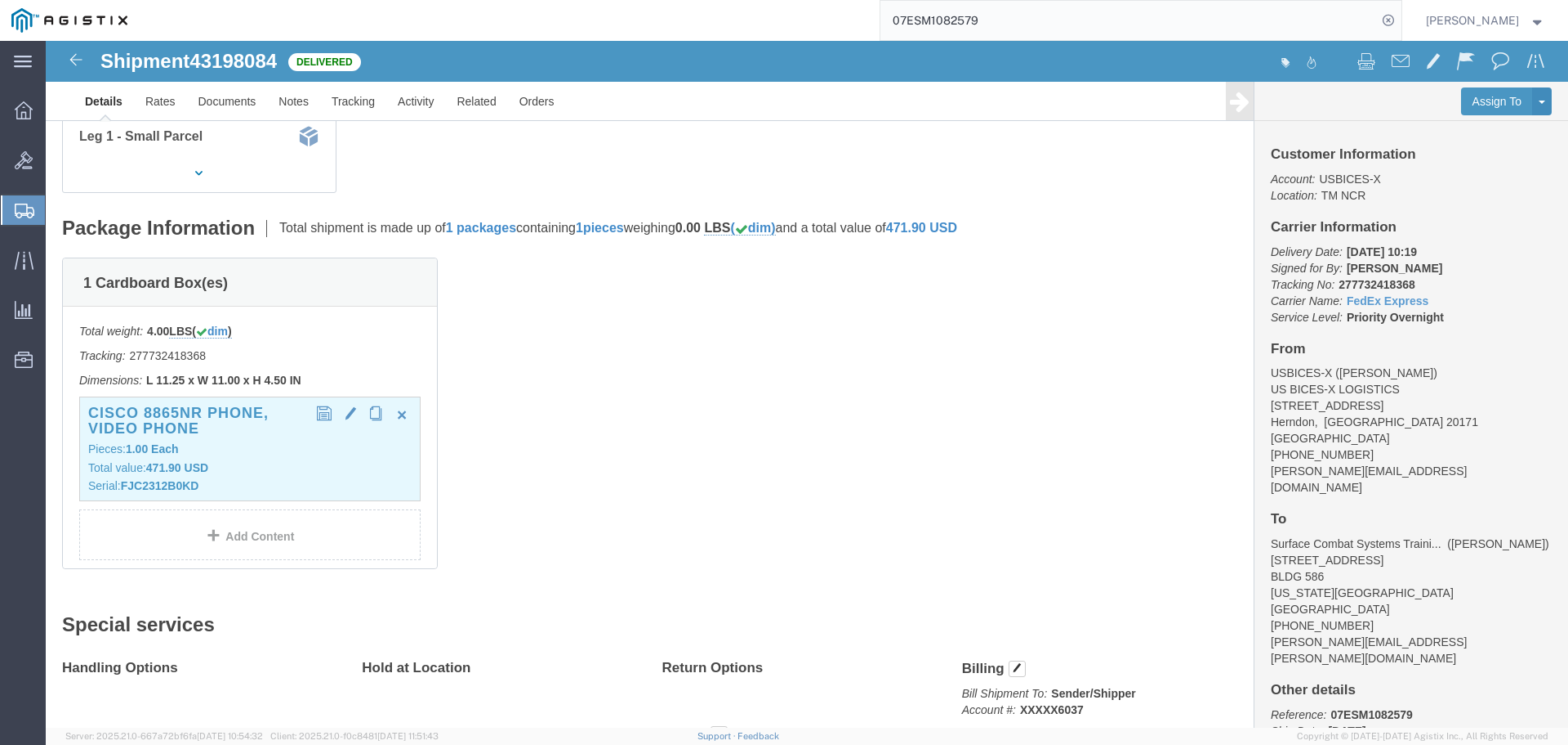
click b "471.90 USD"
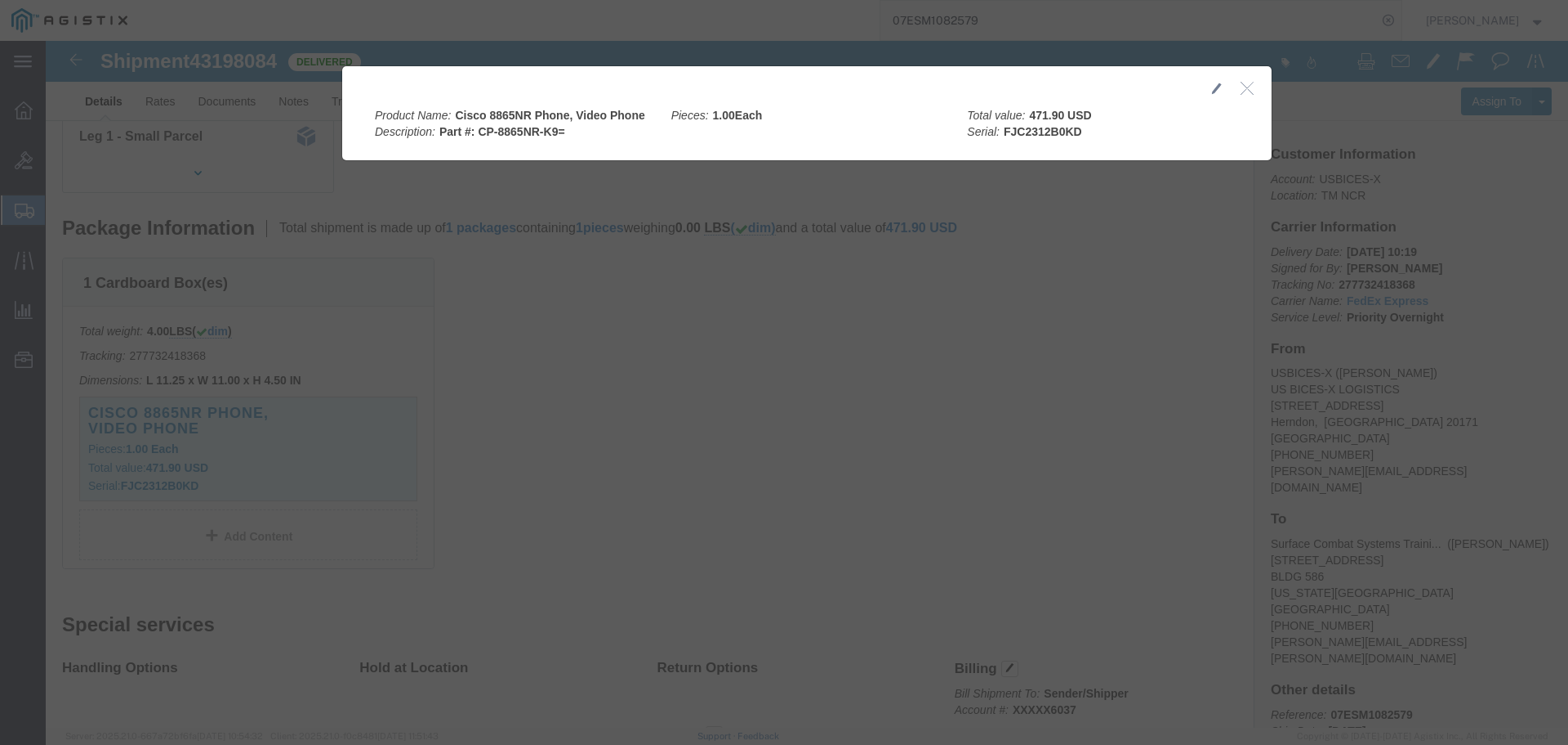
click icon "button"
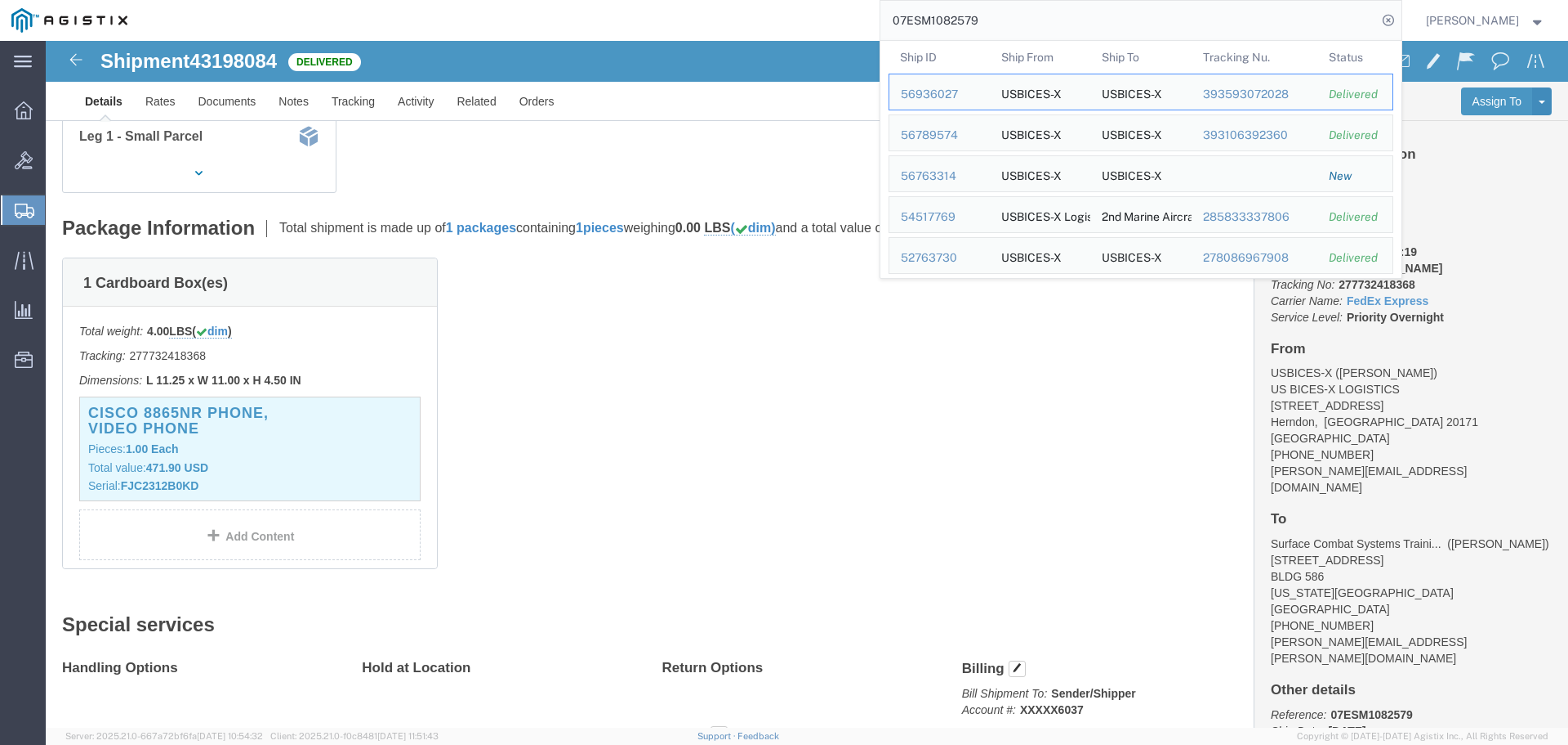
click at [1281, 21] on input "07ESM1082579" at bounding box center [1129, 21] width 497 height 39
click at [963, 261] on div "42460839" at bounding box center [940, 258] width 78 height 17
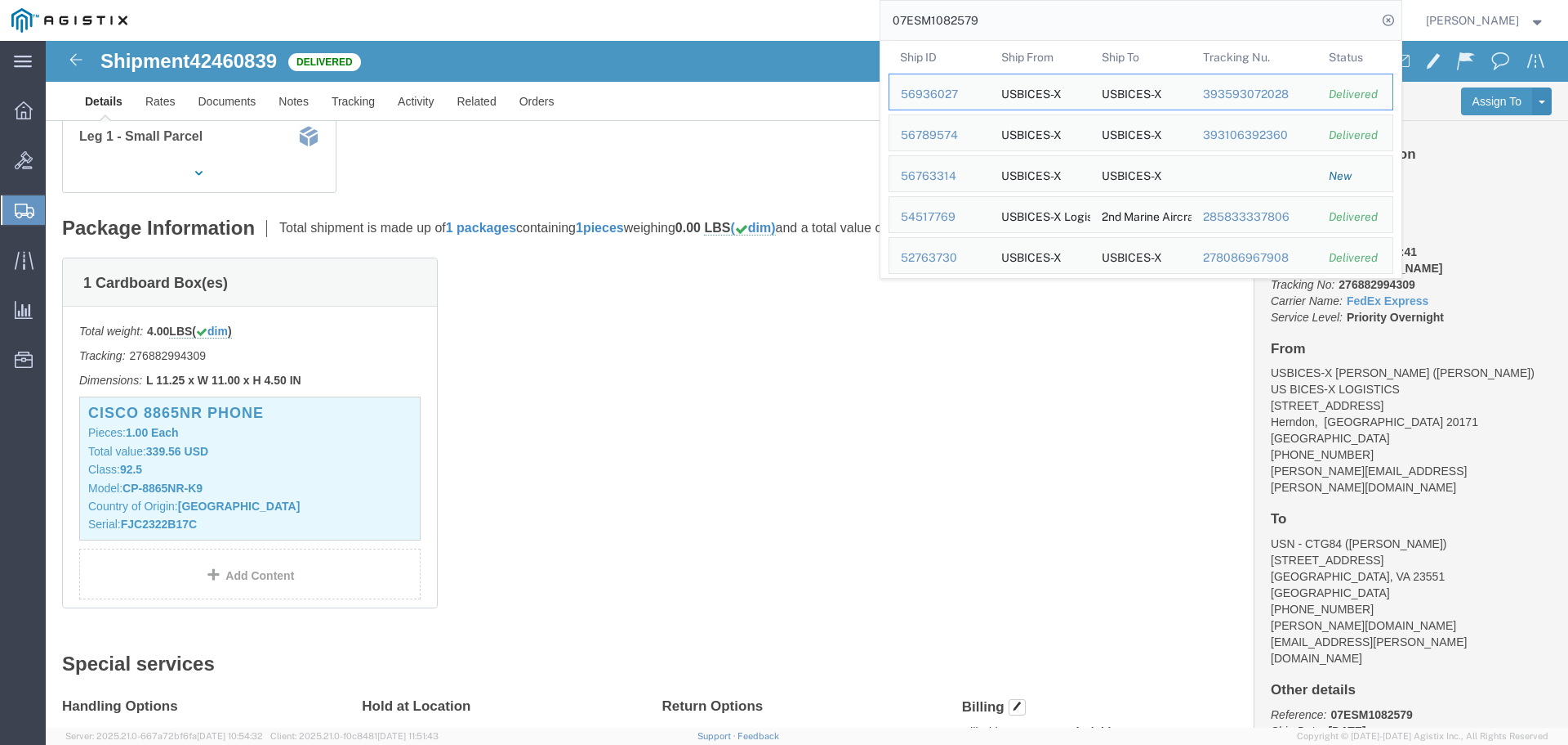
click at [1285, 18] on input "07ESM1082579" at bounding box center [1129, 21] width 497 height 39
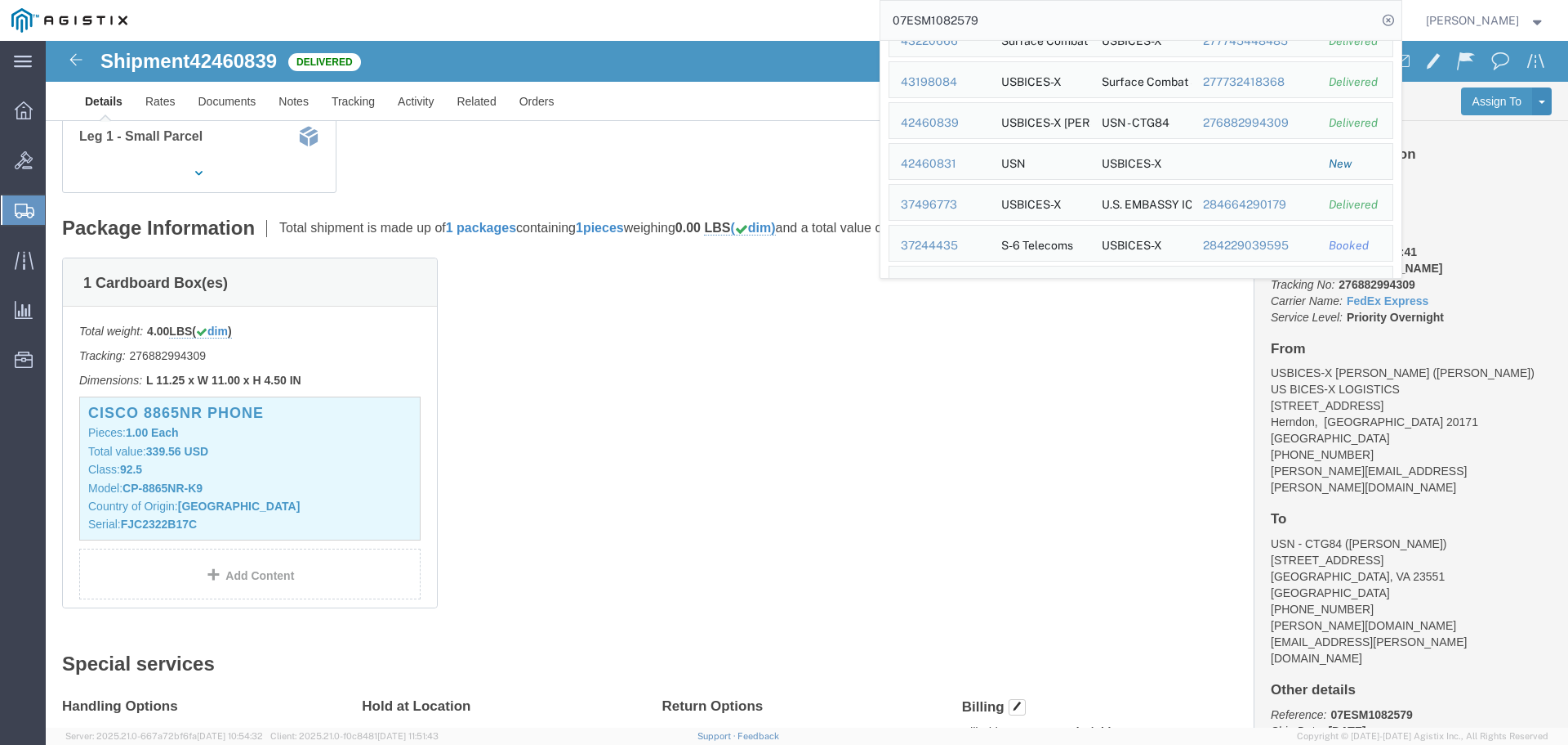
scroll to position [327, 0]
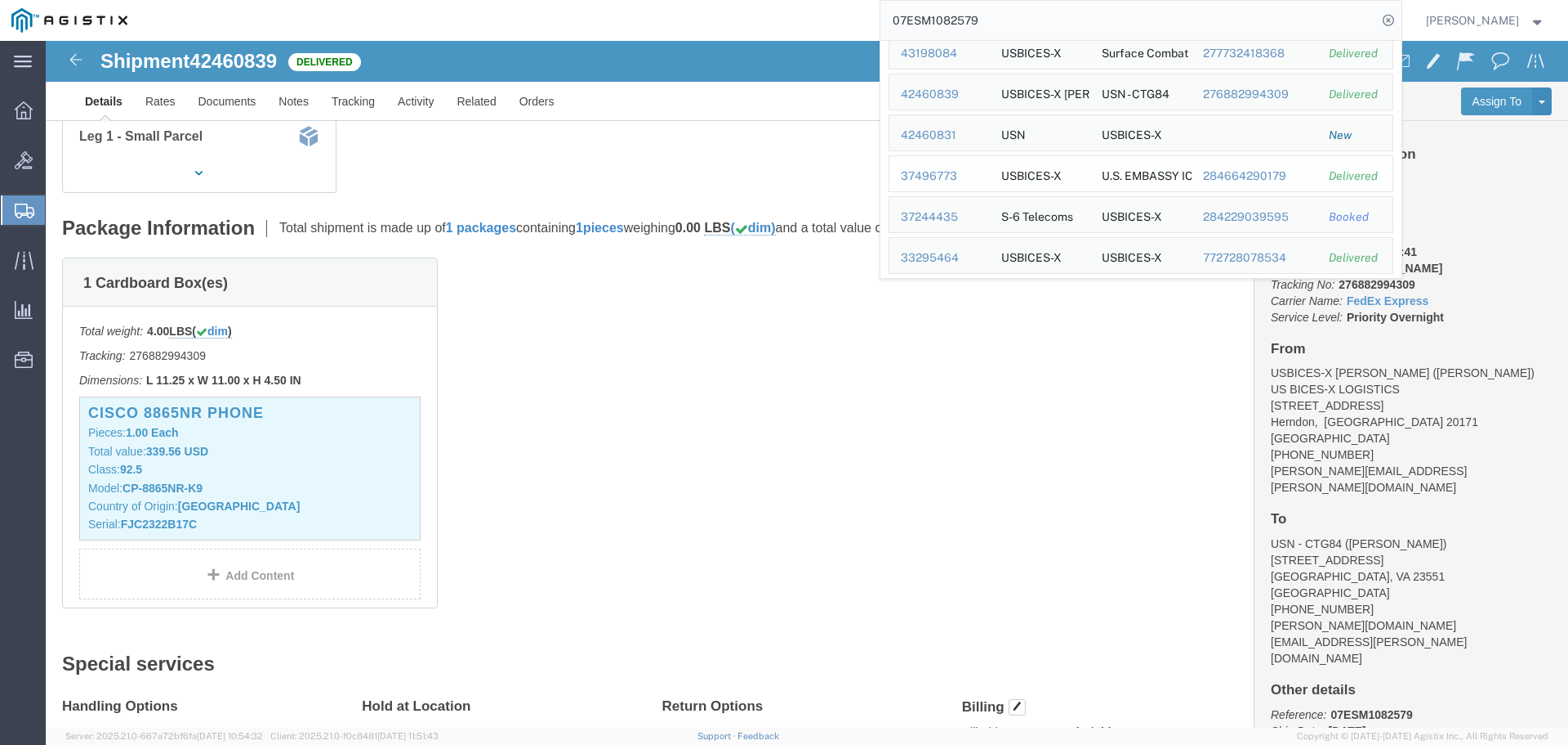
click at [953, 181] on div "37496773" at bounding box center [940, 176] width 78 height 17
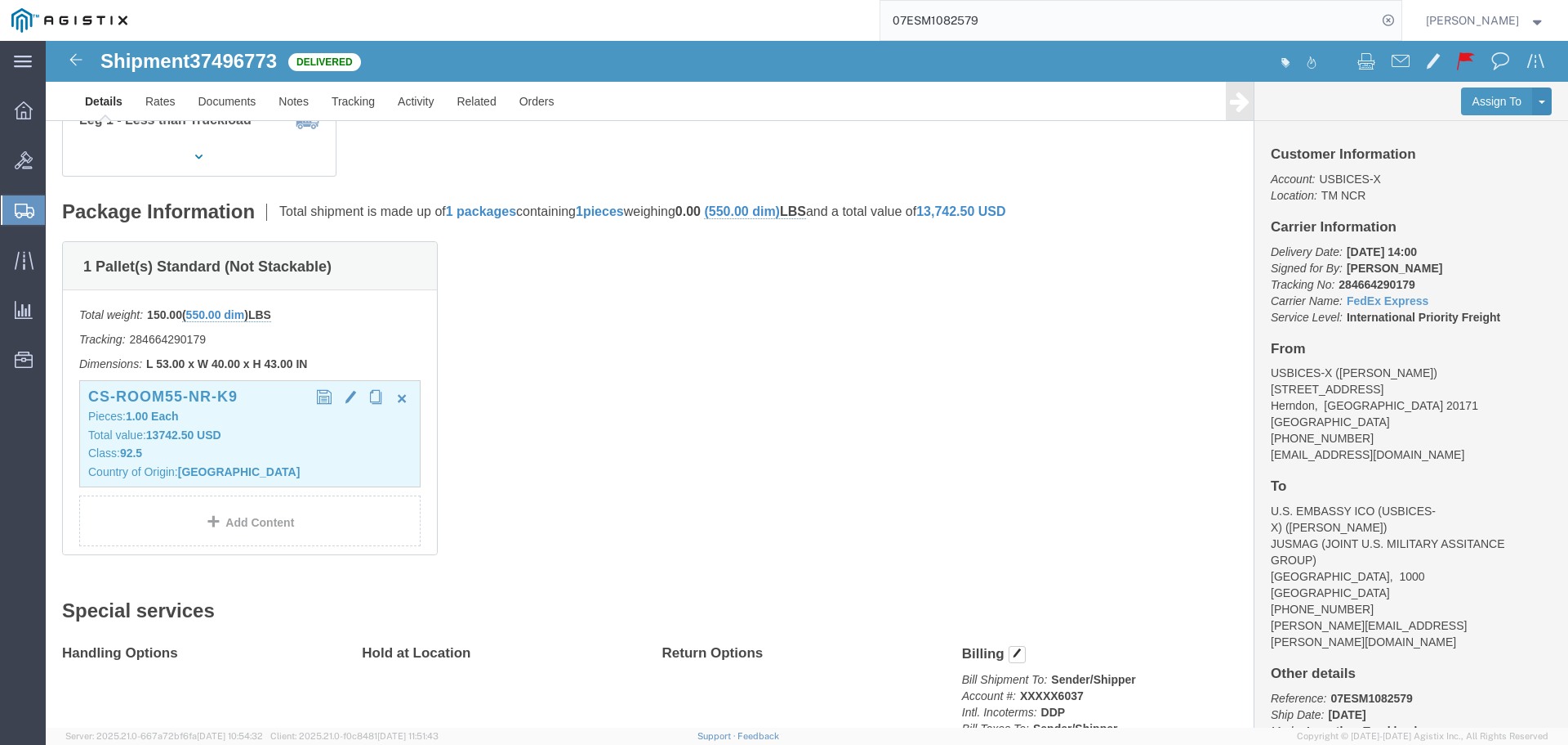
click p "Class: 92.5"
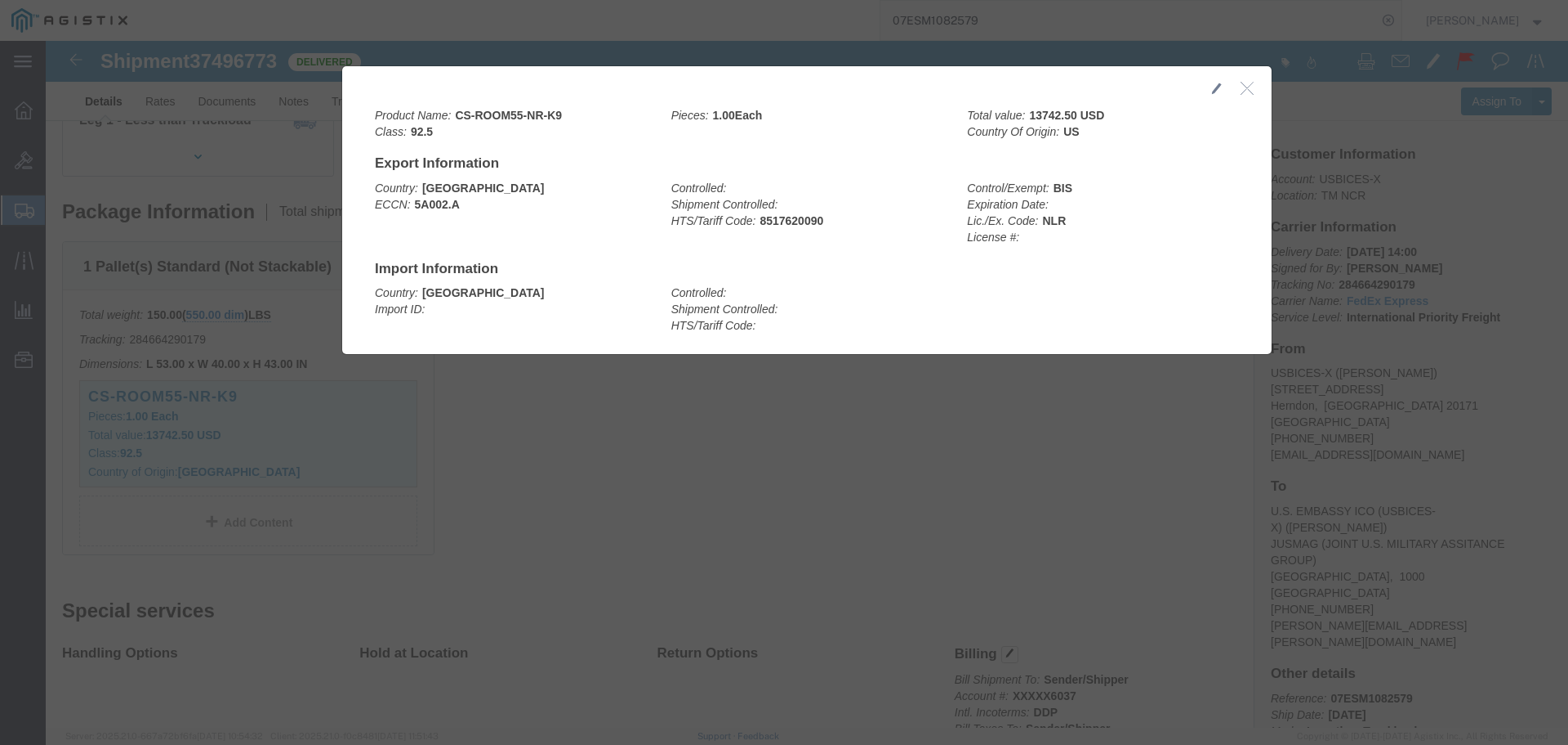
click icon "button"
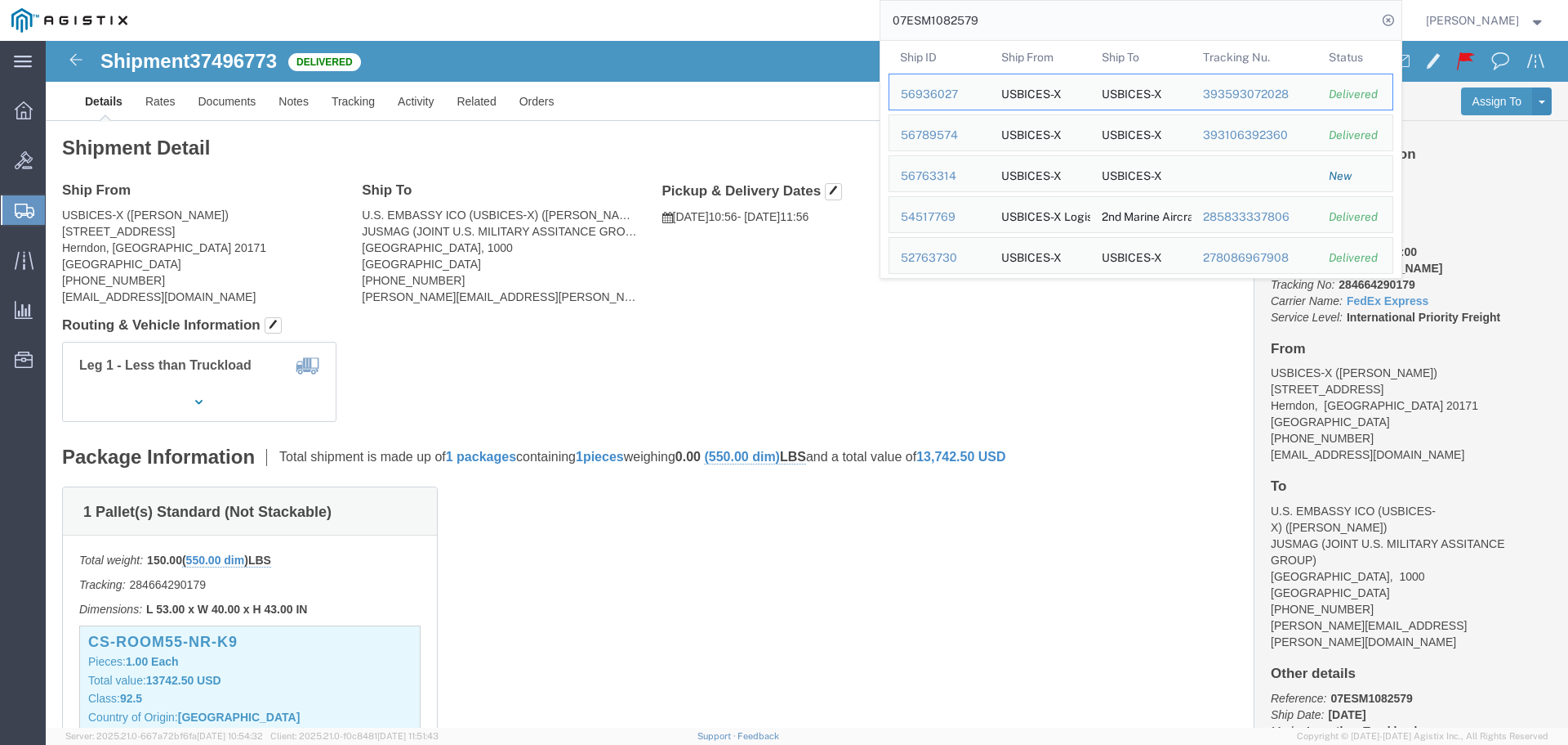
click at [1349, 34] on input "07ESM1082579" at bounding box center [1129, 21] width 497 height 39
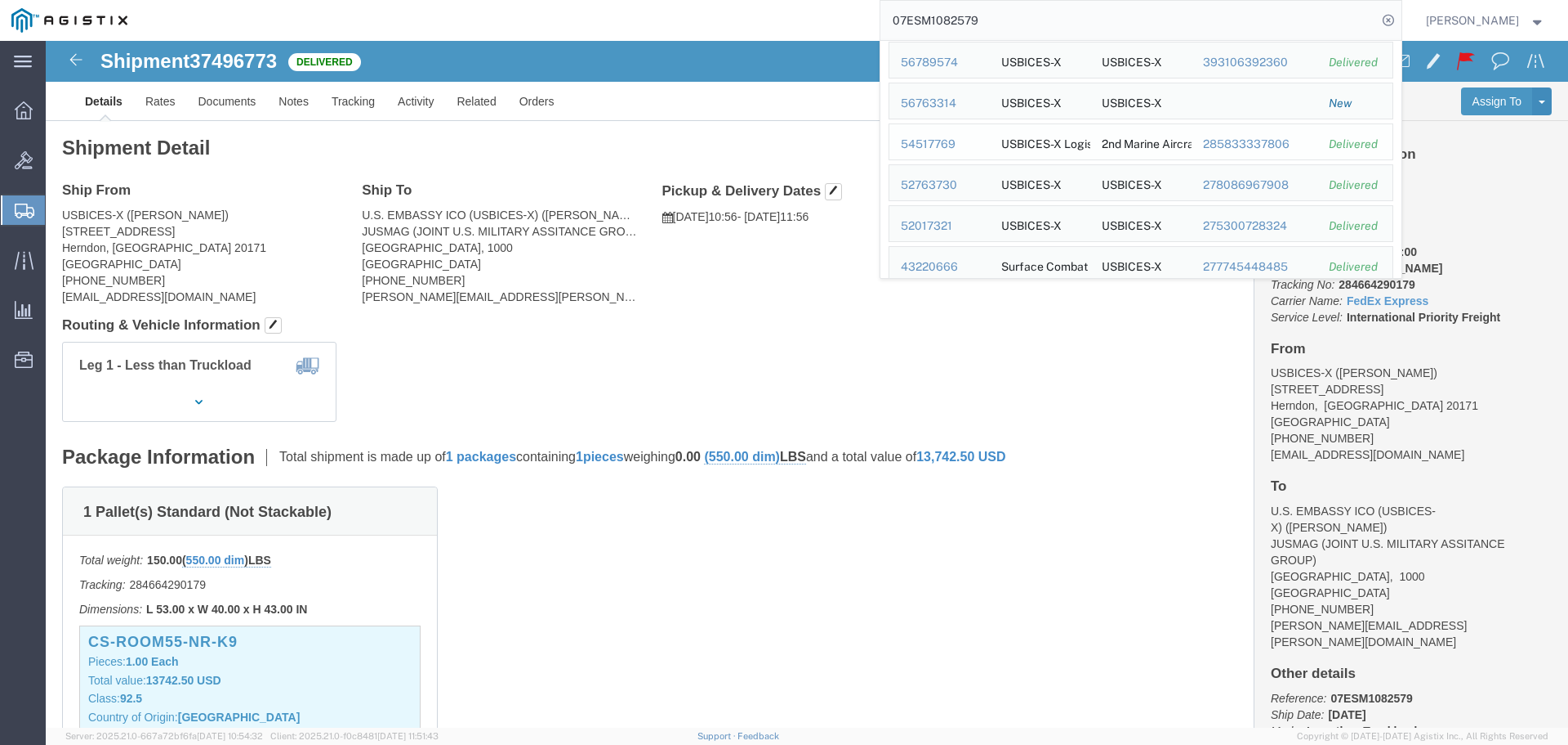
scroll to position [372, 0]
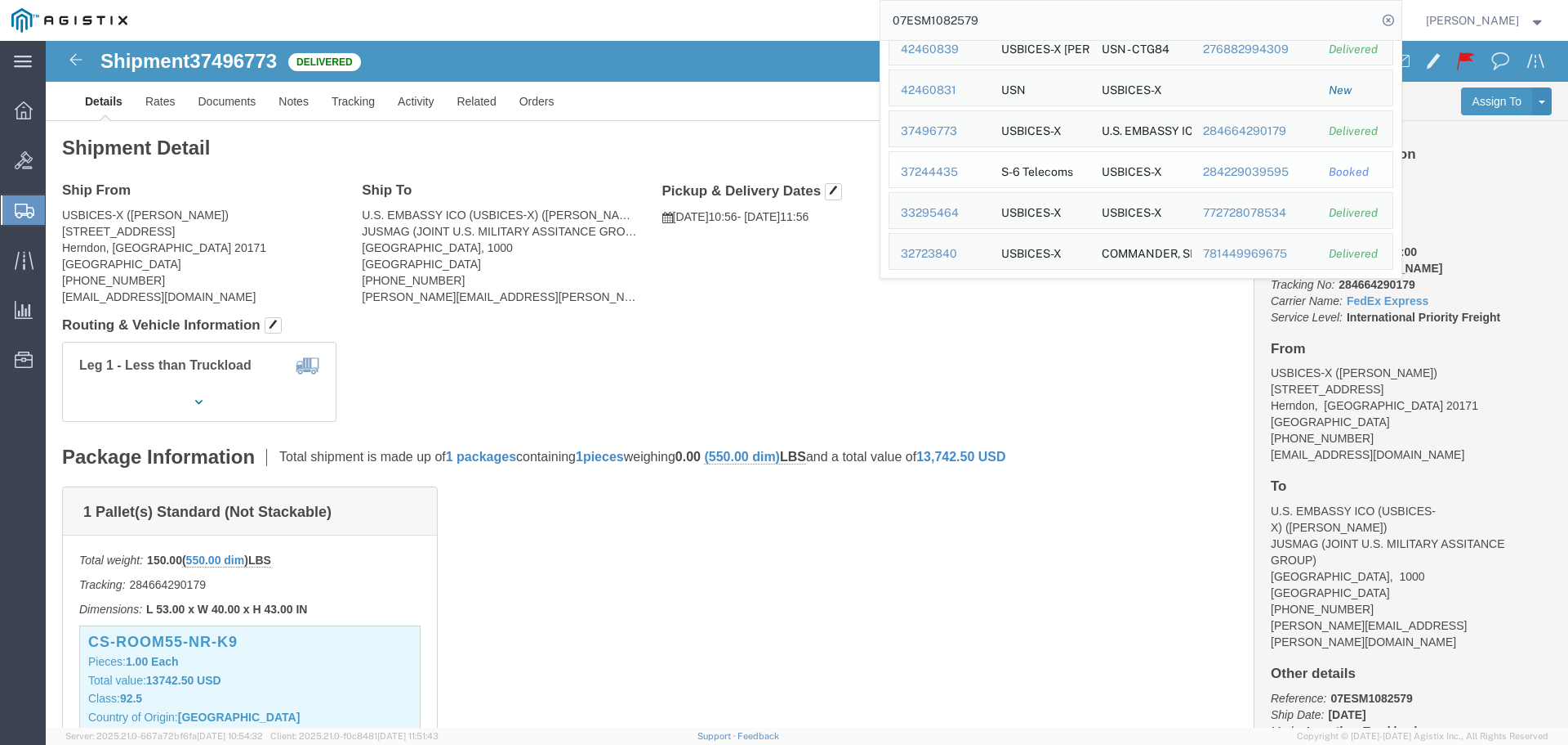
click at [957, 175] on div "37244435" at bounding box center [940, 172] width 78 height 17
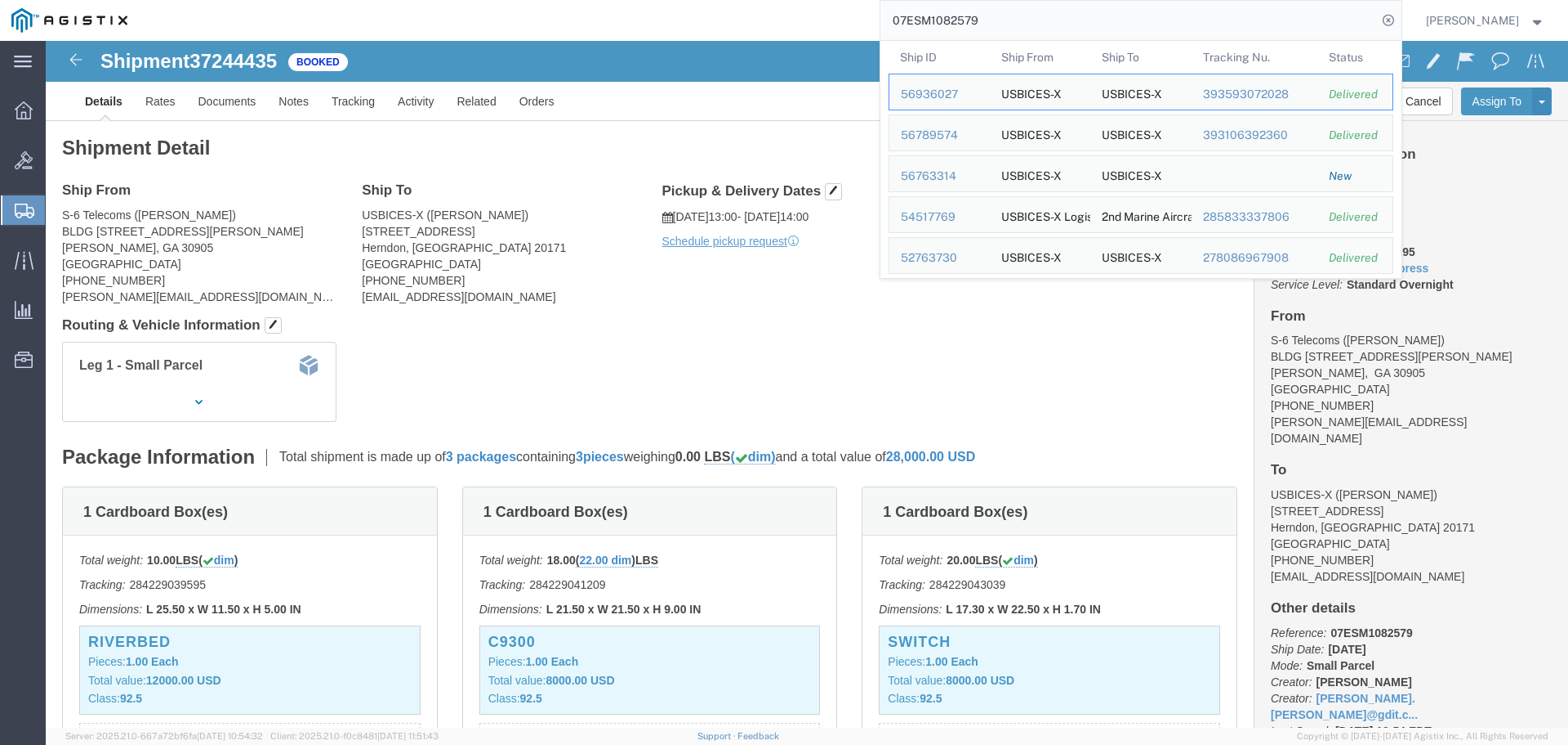
click at [1230, 13] on input "07ESM1082579" at bounding box center [1129, 21] width 497 height 39
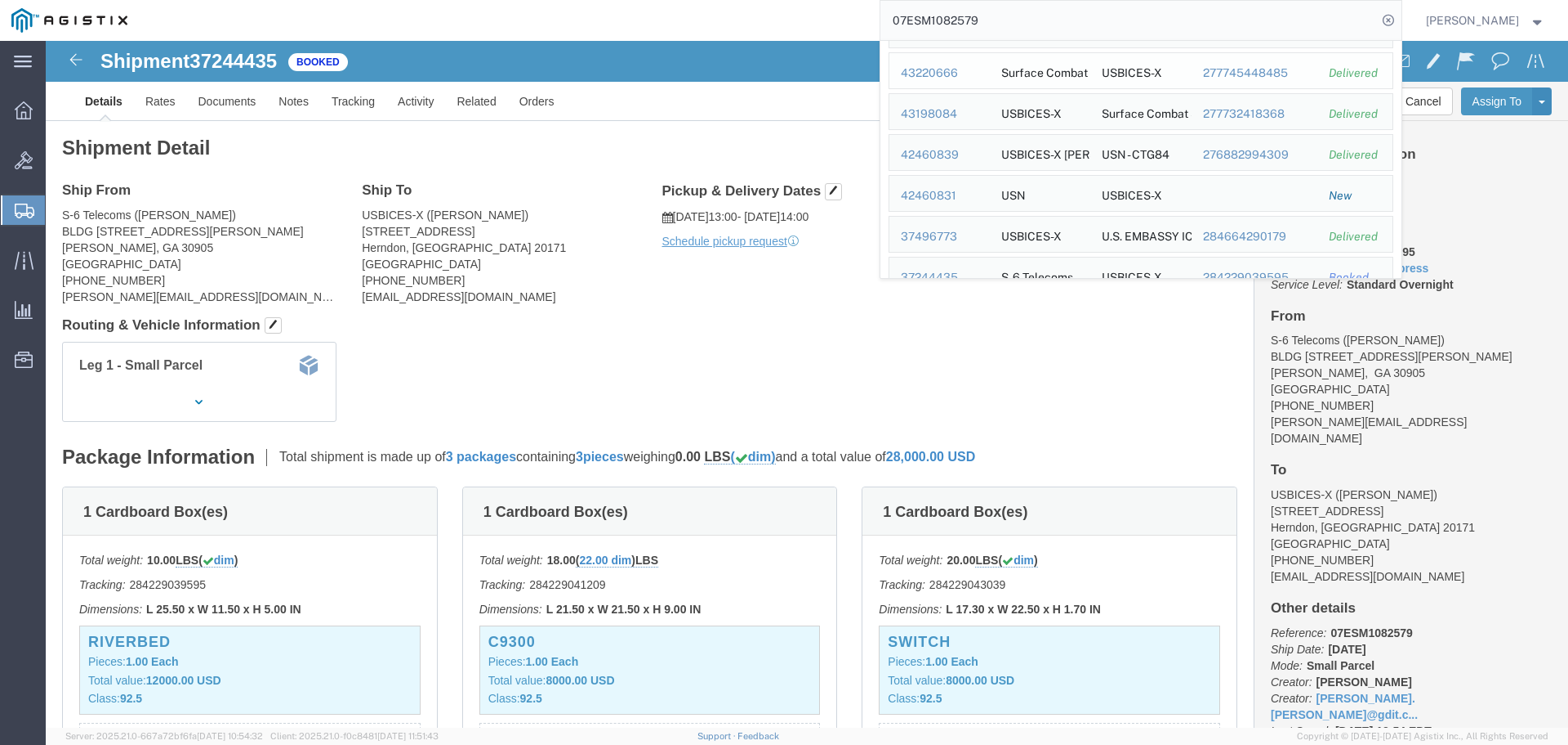
scroll to position [372, 0]
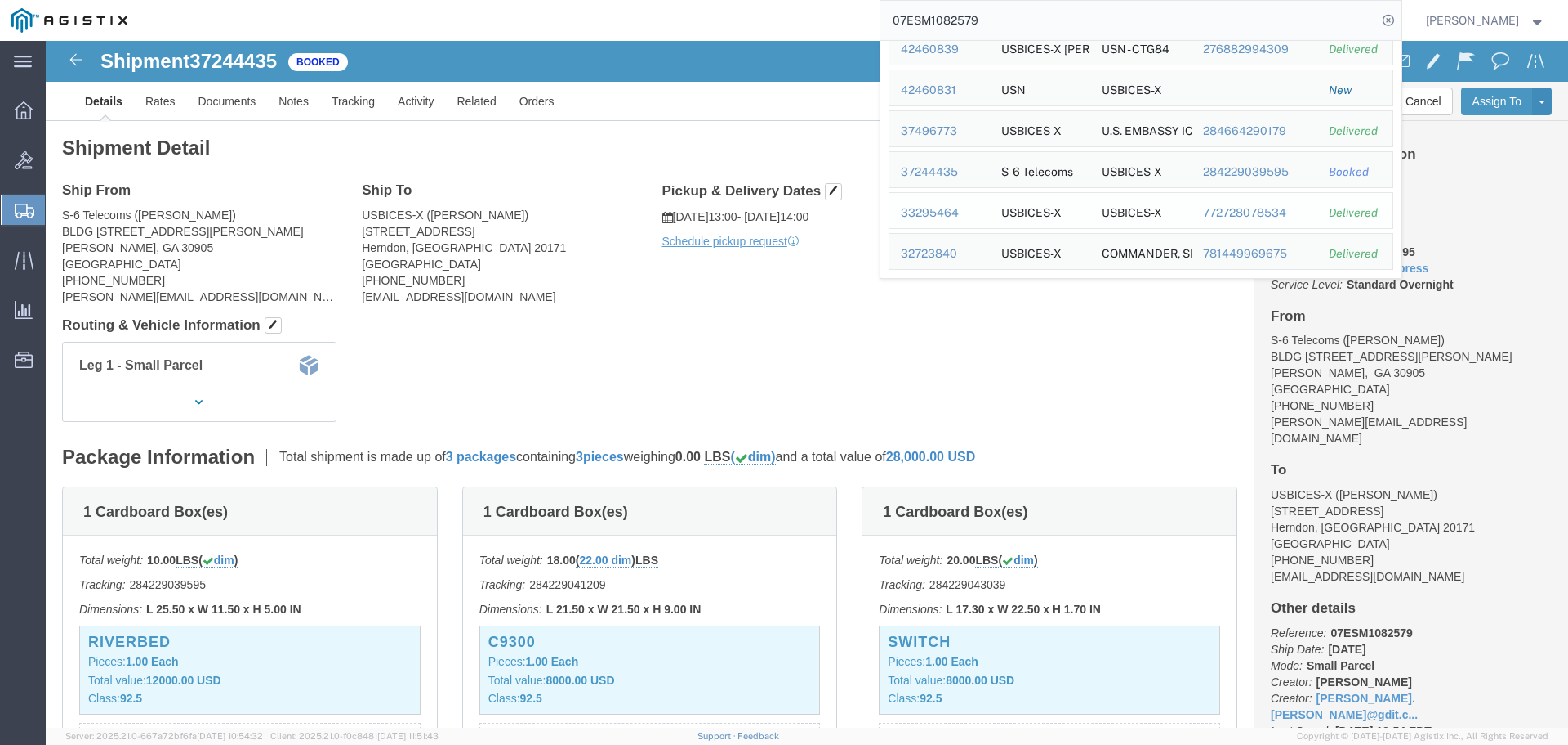
click at [961, 212] on div "33295464" at bounding box center [940, 212] width 78 height 17
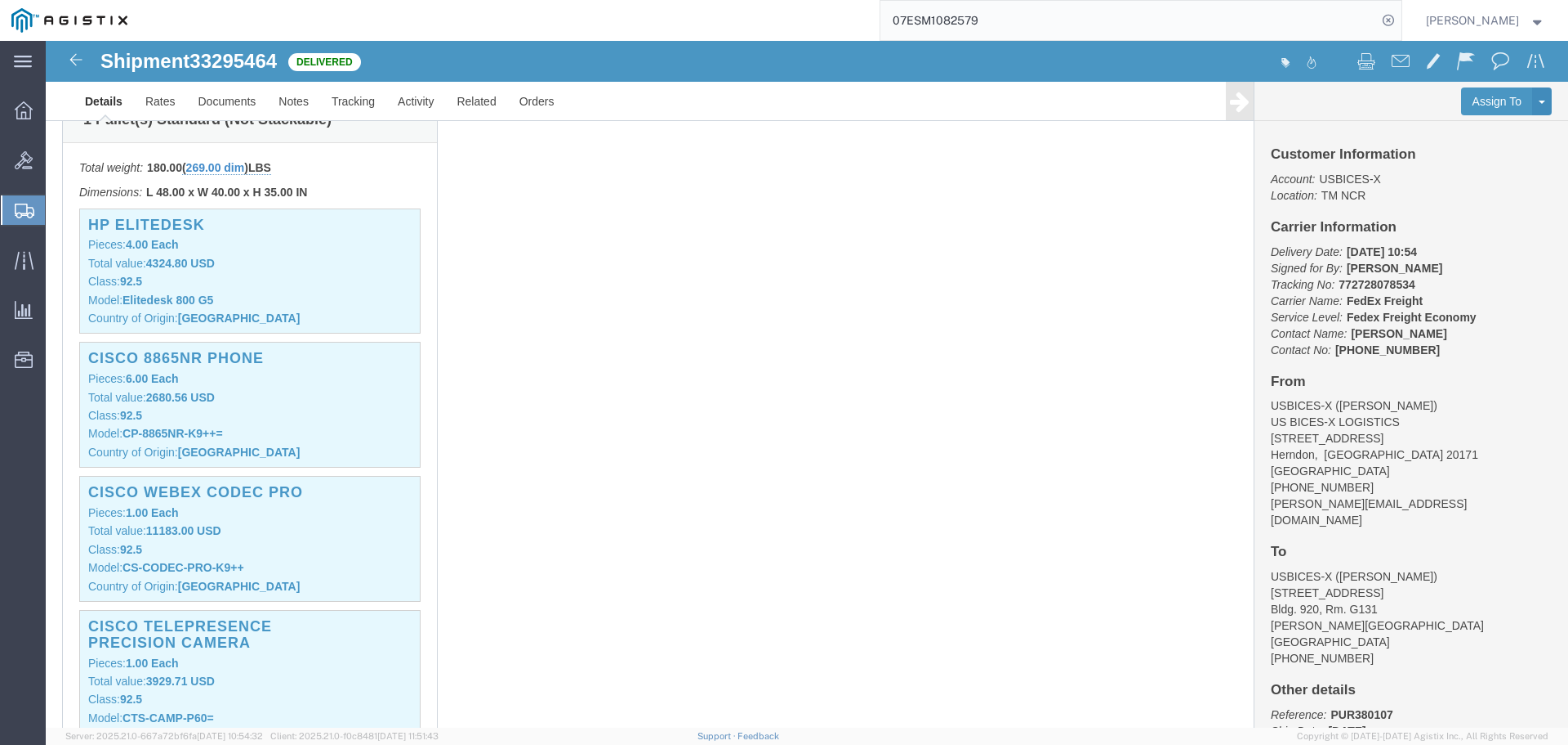
scroll to position [490, 0]
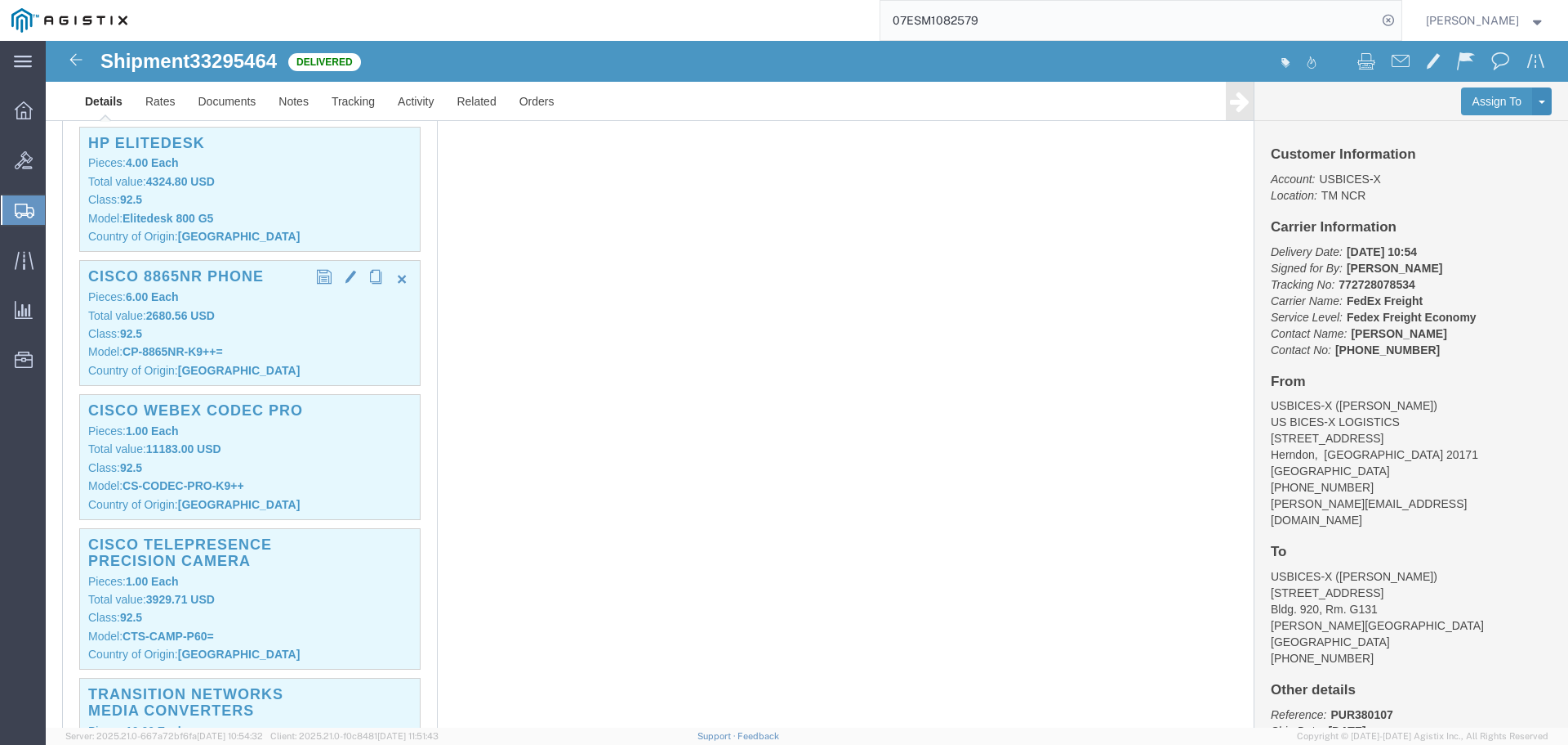
click p "Country of Origin: [GEOGRAPHIC_DATA]"
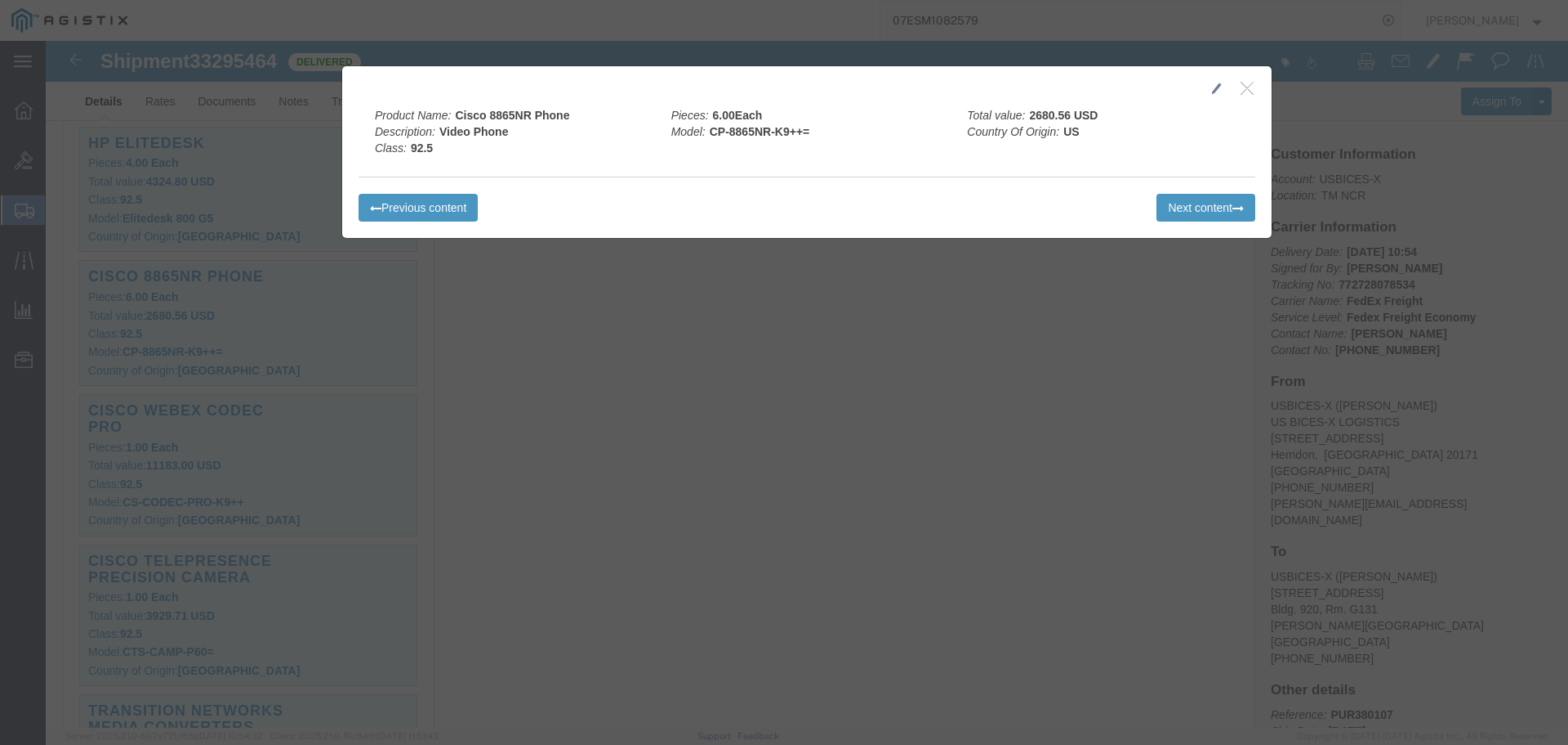
click div
click icon "button"
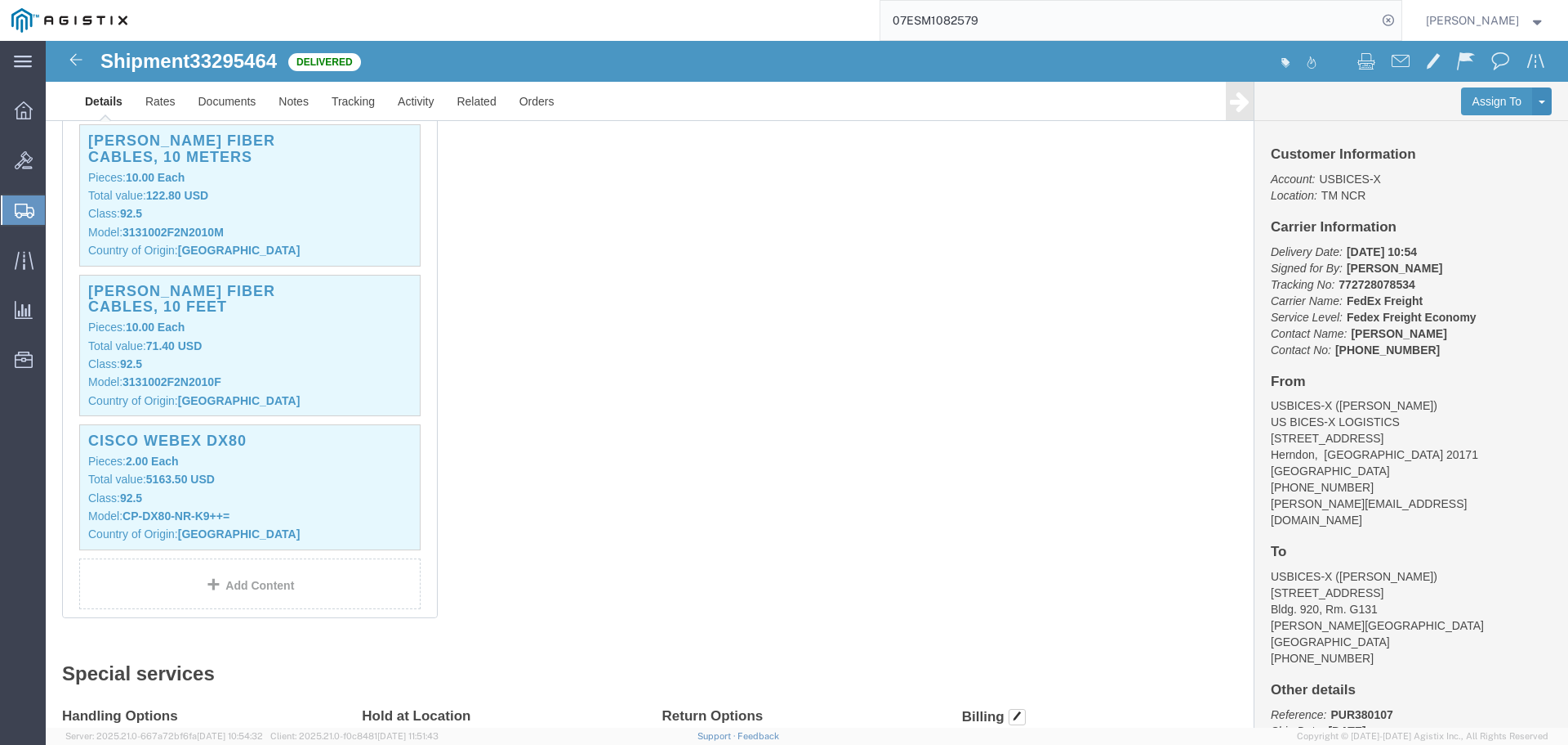
scroll to position [1227, 0]
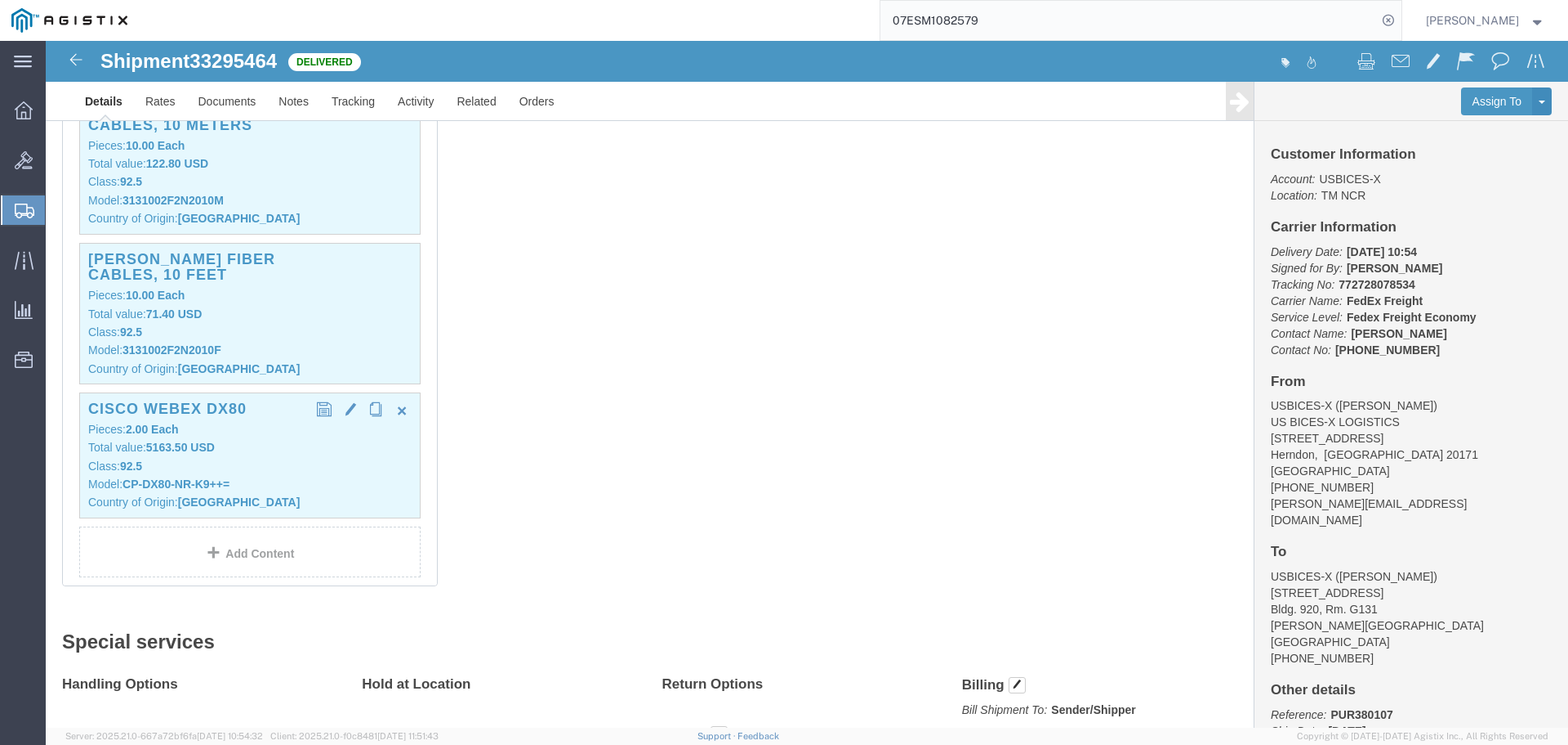
click div "Cisco Webex DX80 Pieces: 2.00 Each Total value: 5163.50 USD Class: 92.5 Model: …"
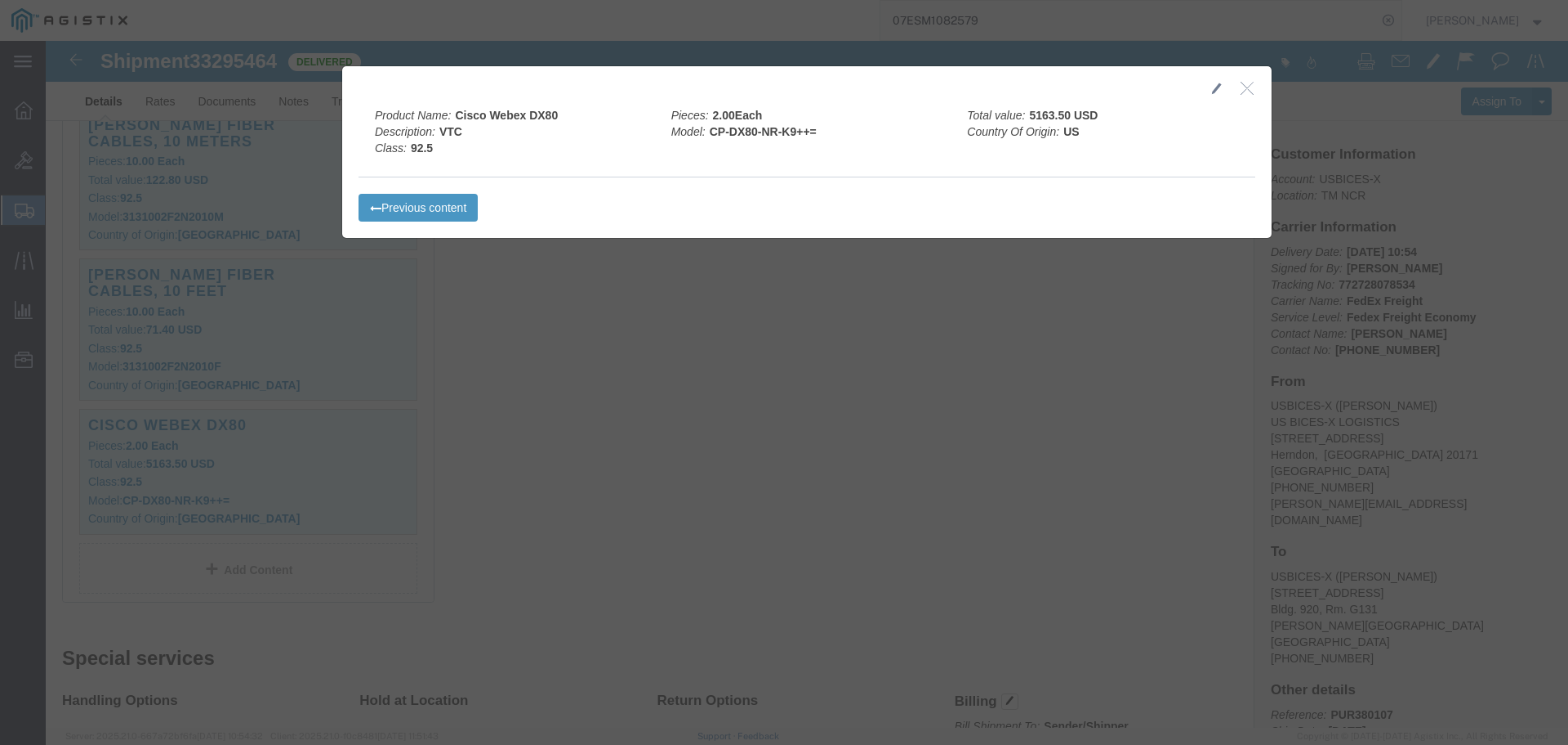
click icon "button"
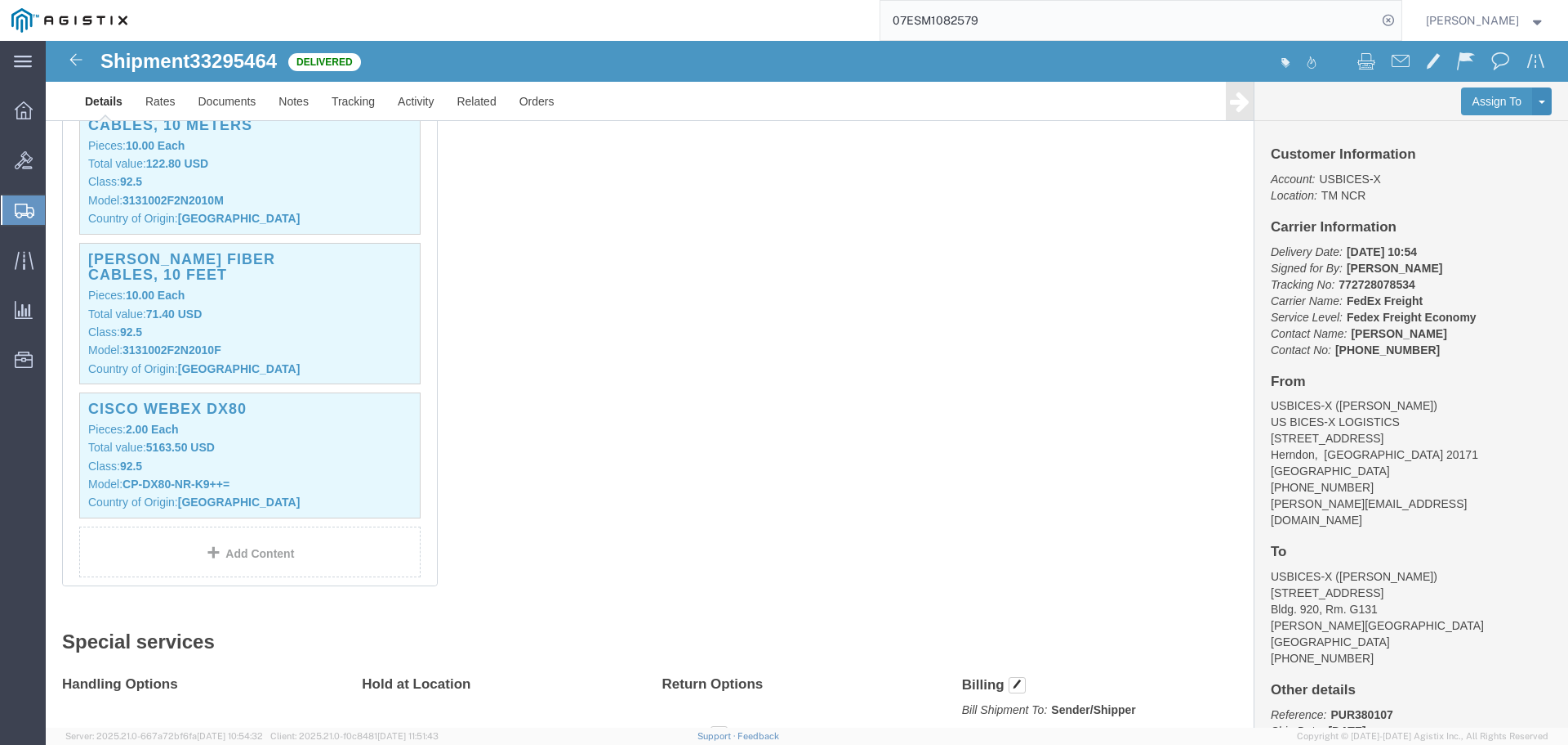
click at [1218, 26] on input "07ESM1082579" at bounding box center [1129, 21] width 497 height 39
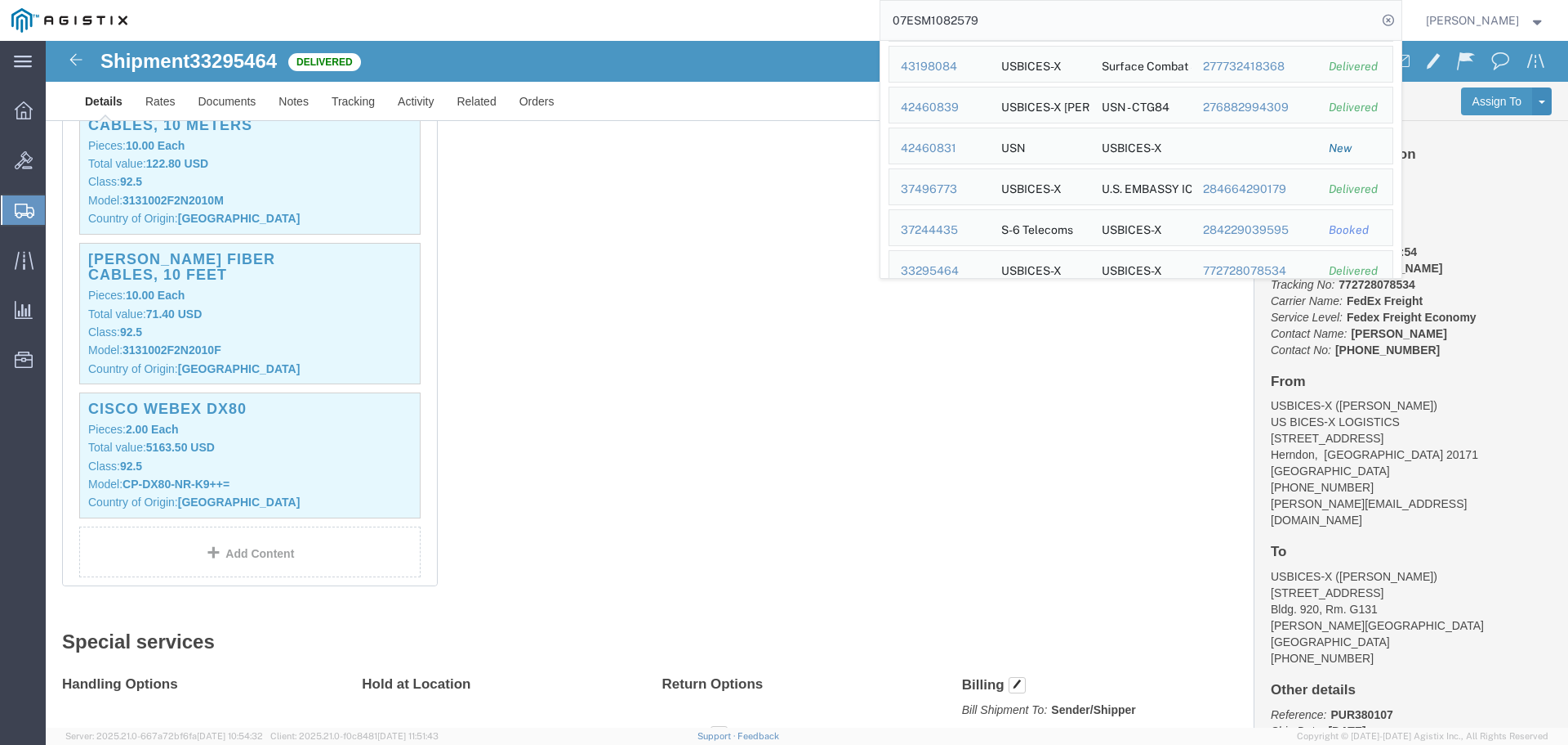
scroll to position [372, 0]
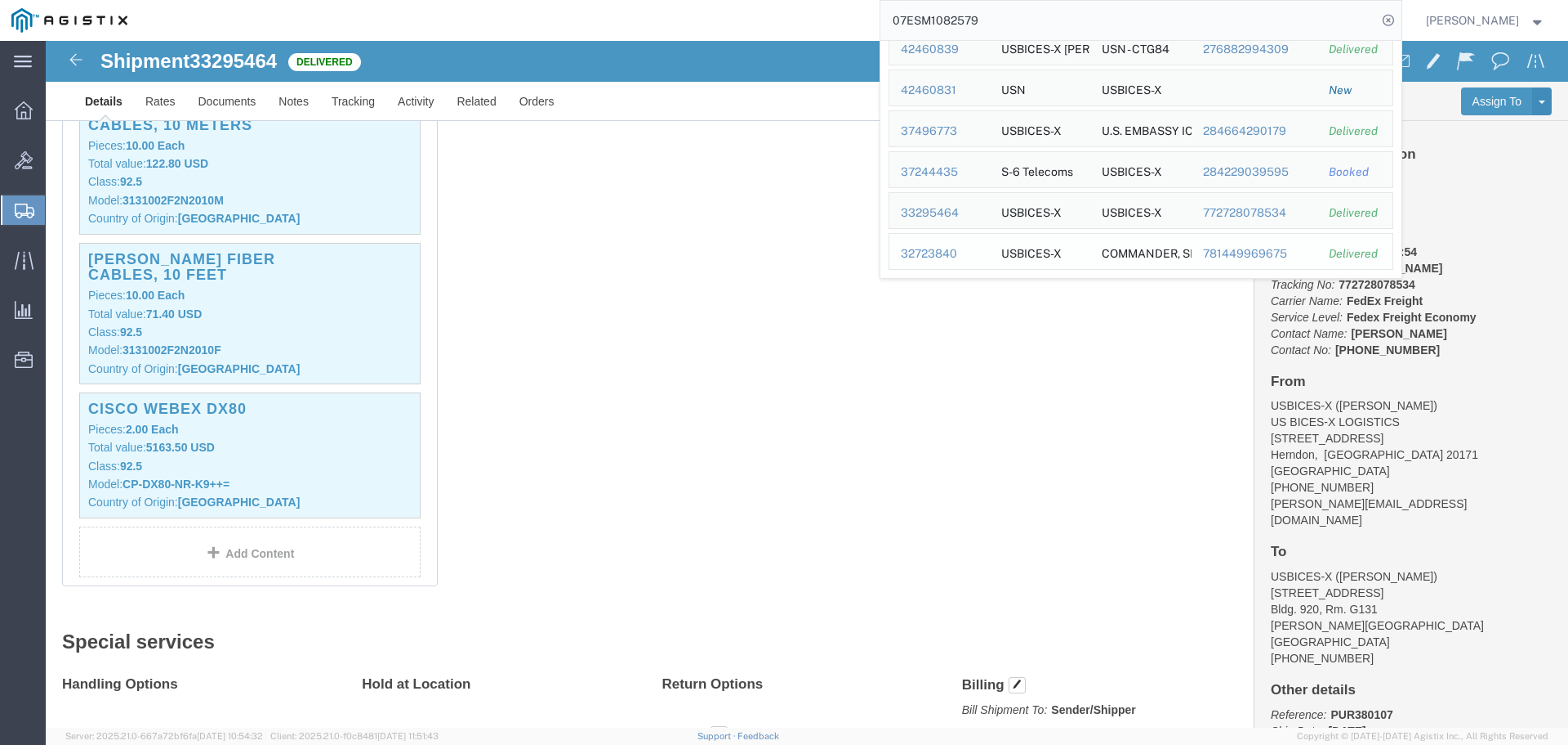
click at [956, 255] on div "32723840" at bounding box center [940, 254] width 78 height 17
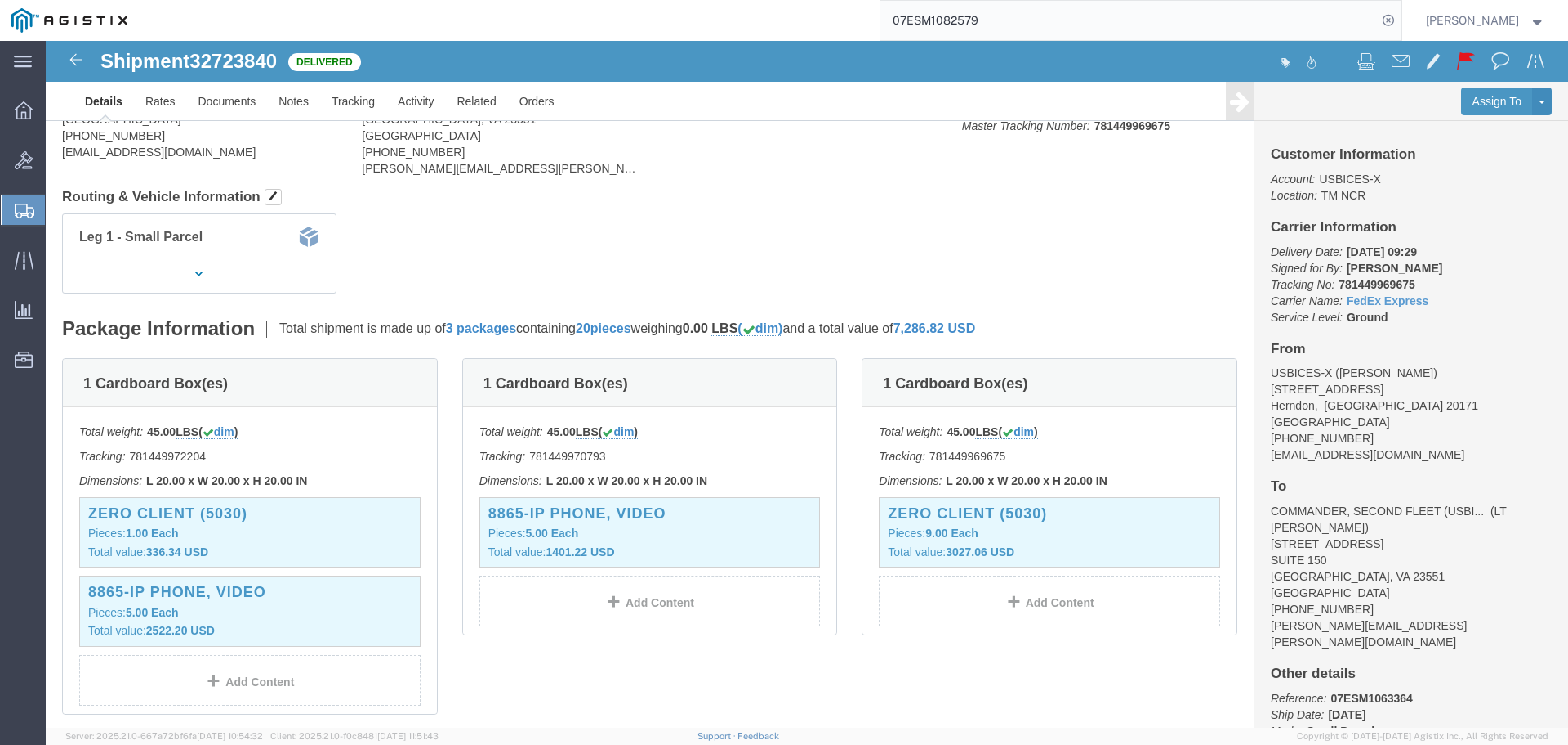
scroll to position [164, 0]
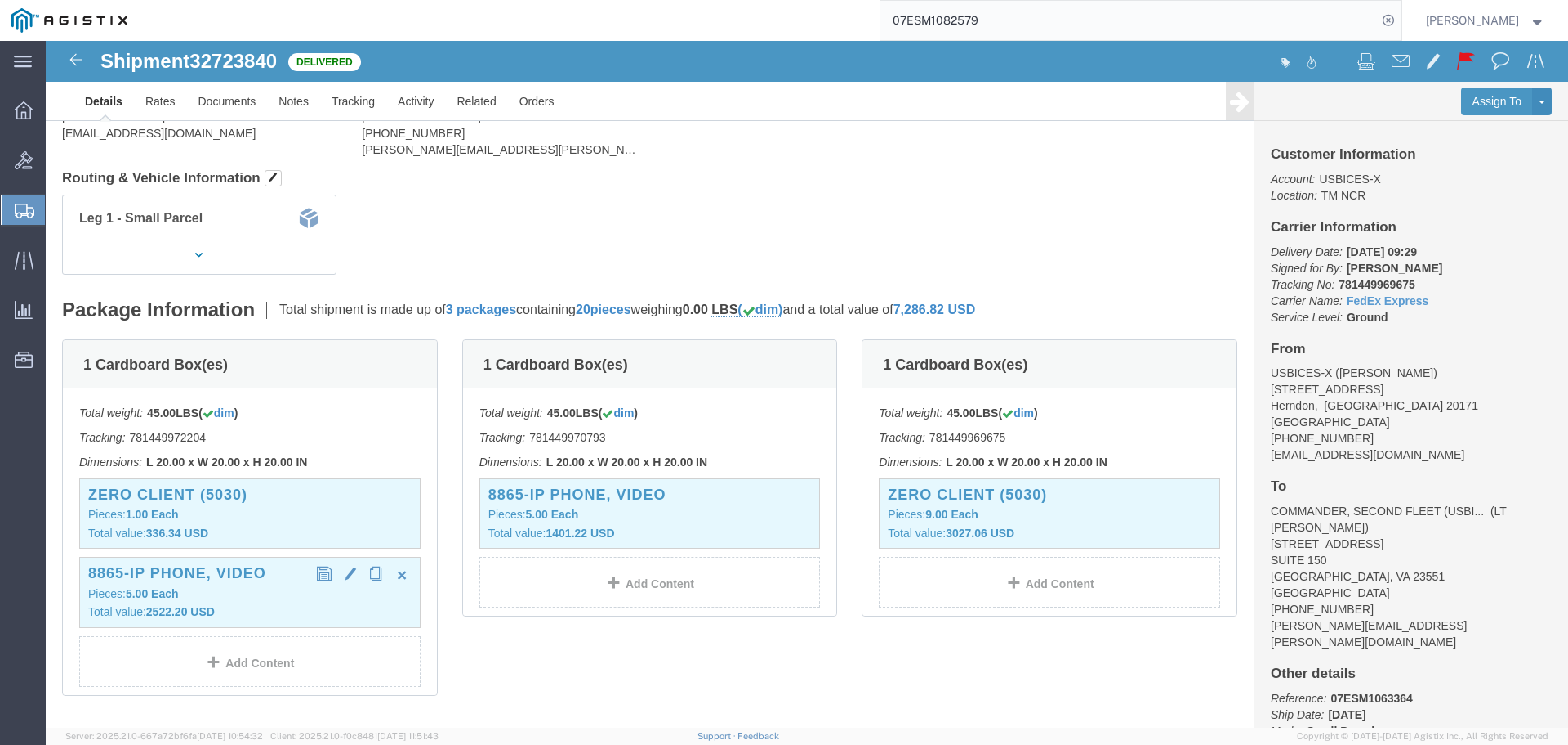
click div "8865-IP Phone, Video Pieces: 5.00 Each Total value: 2522.20 USD"
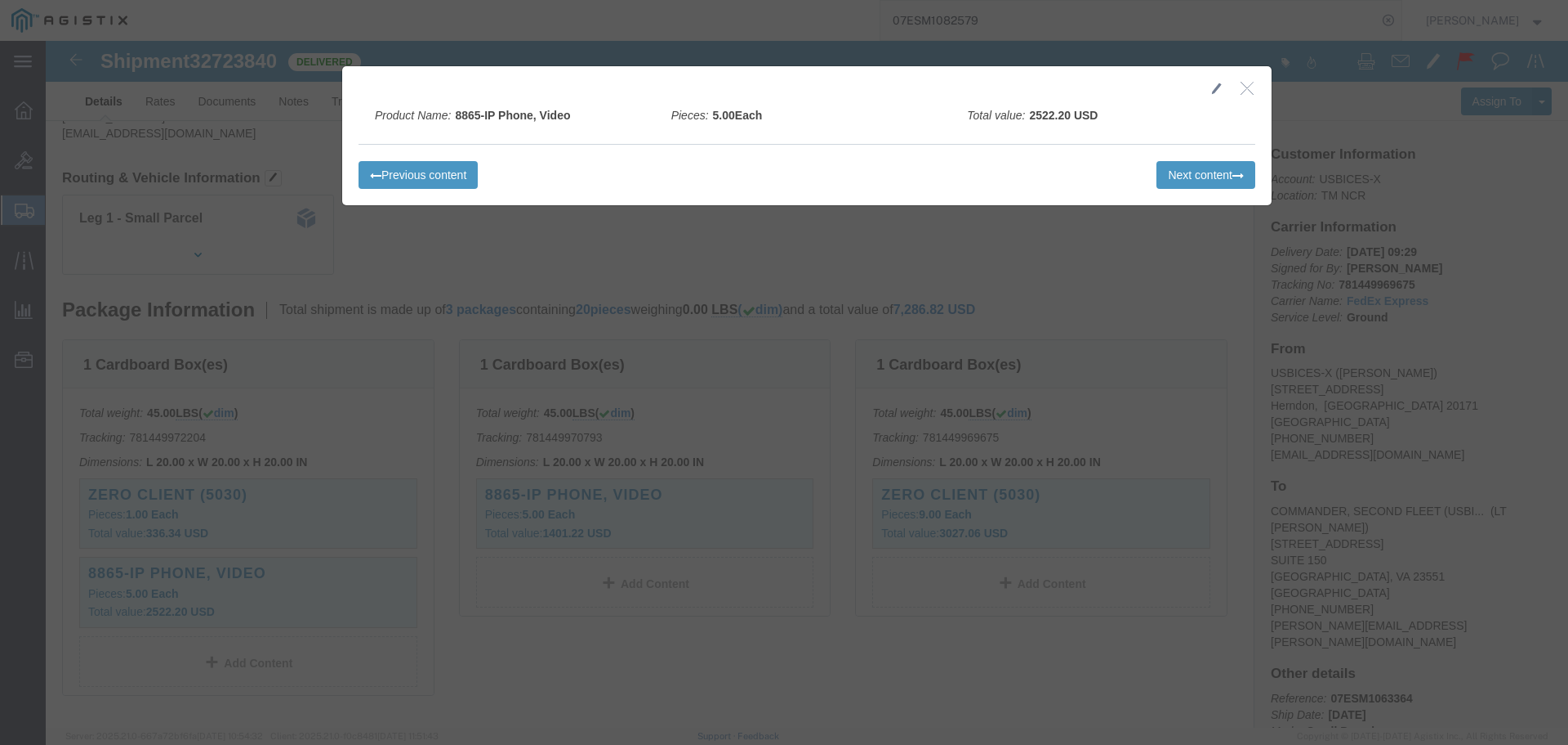
click icon "button"
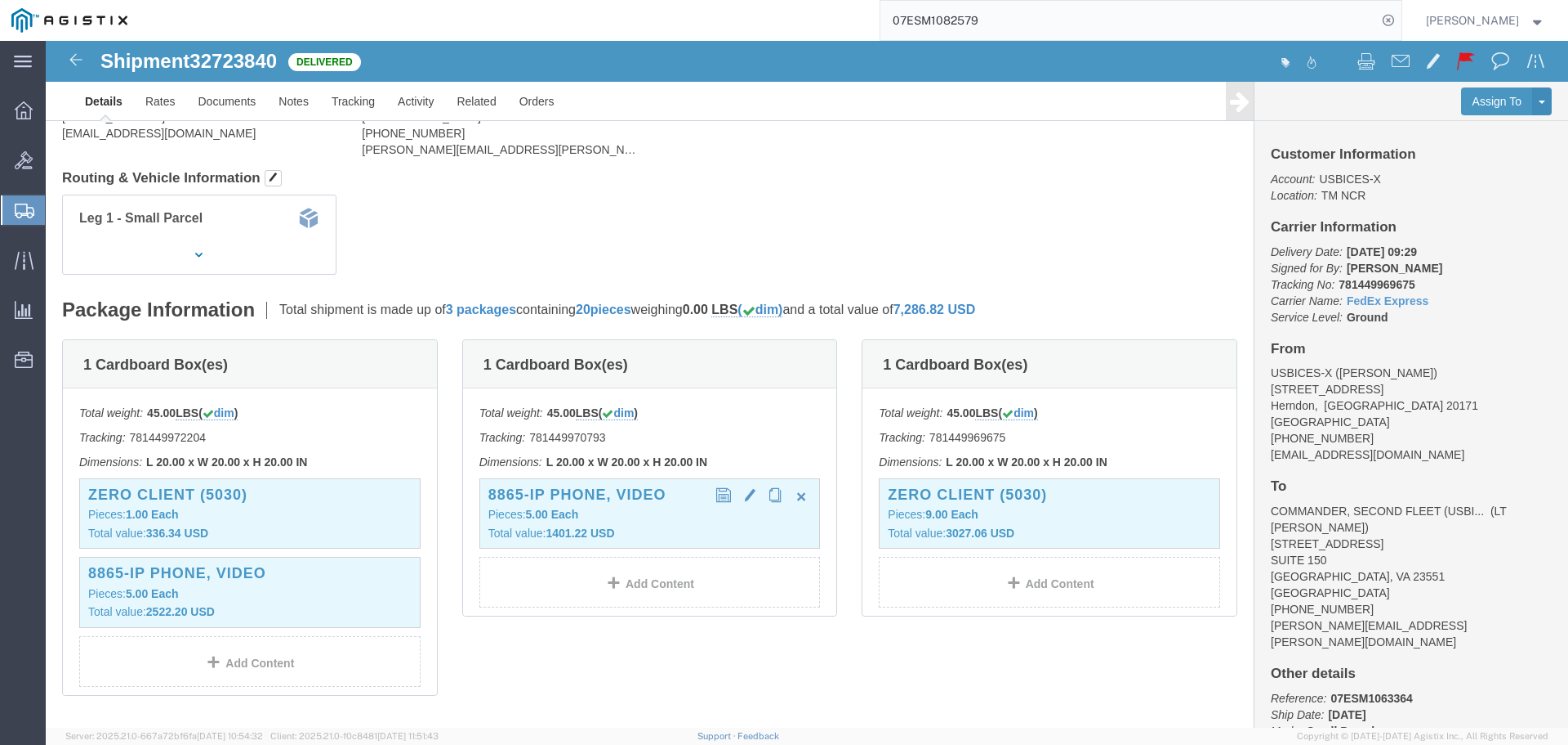
click p "Pieces: 5.00 Each"
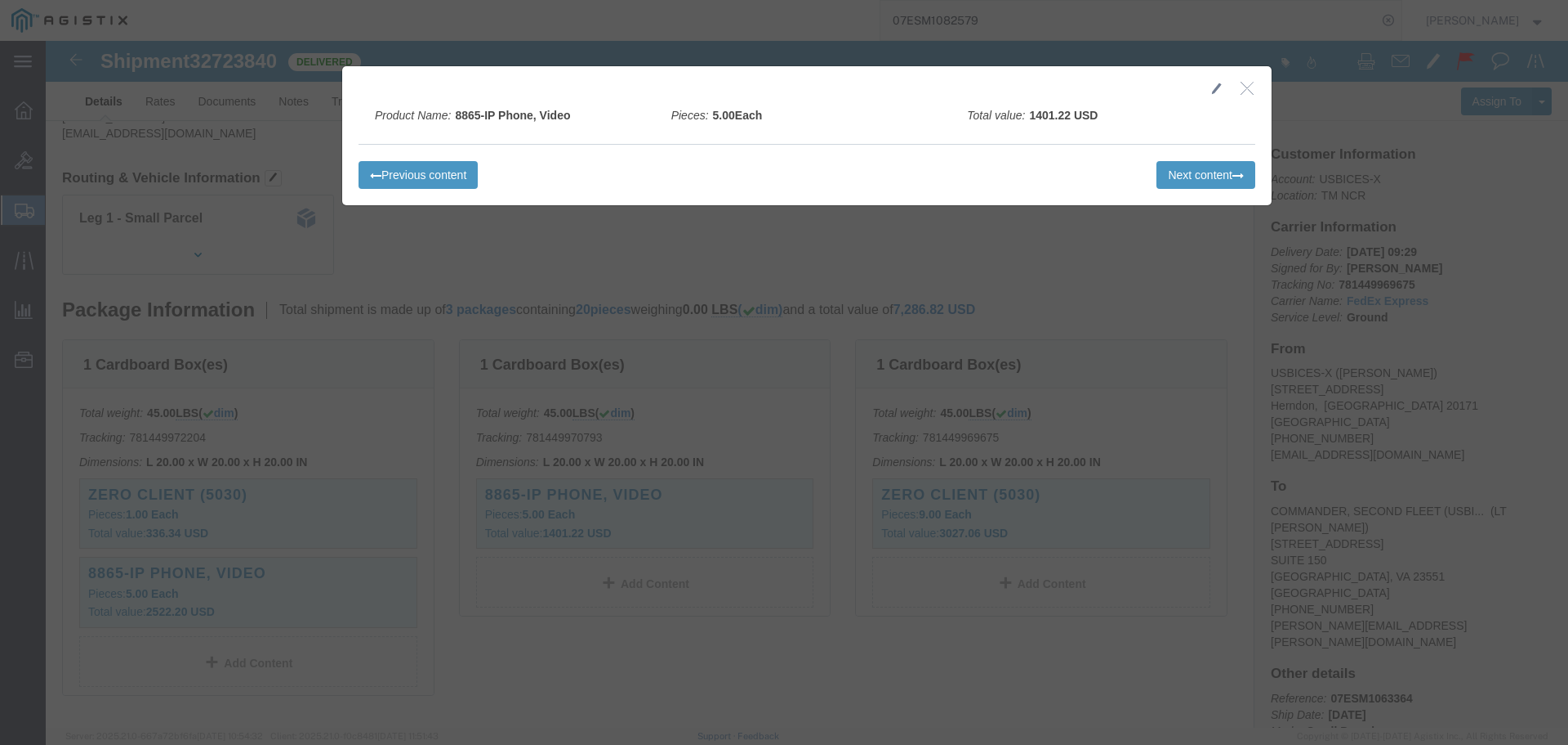
click icon "button"
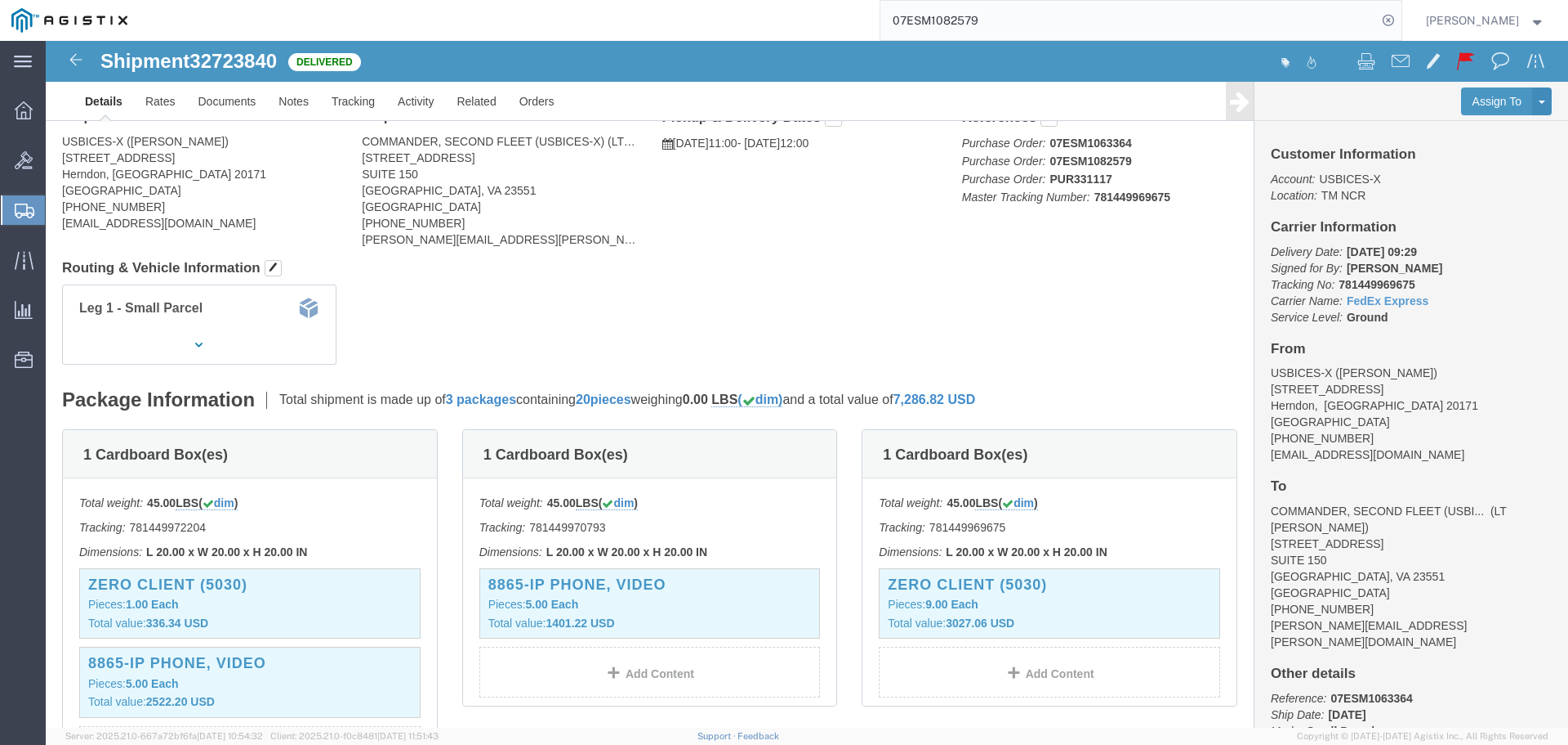
scroll to position [0, 0]
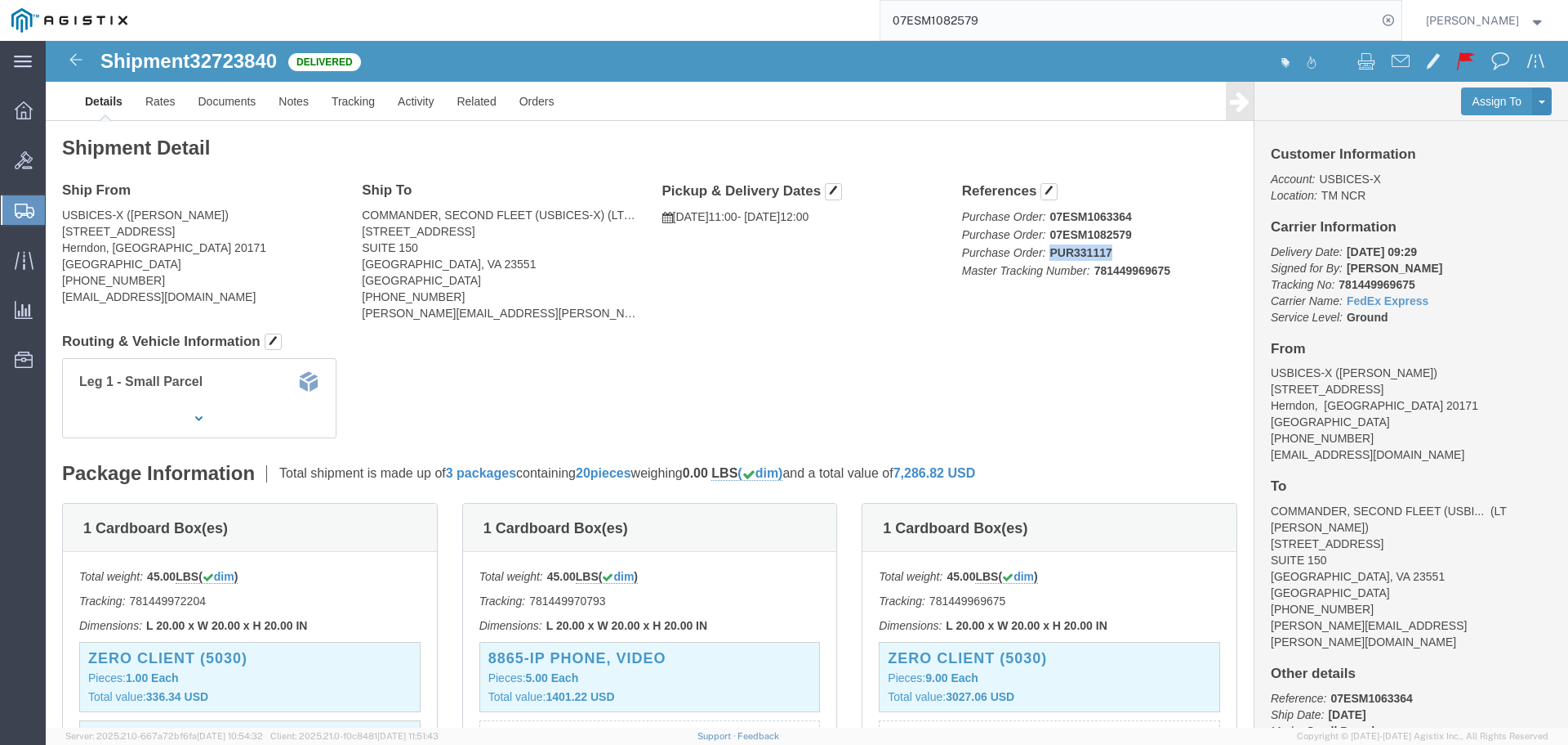
drag, startPoint x: 1058, startPoint y: 211, endPoint x: 997, endPoint y: 214, distance: 61.1
click b "PUR331117"
click div "Leg 1 - Small Parcel"
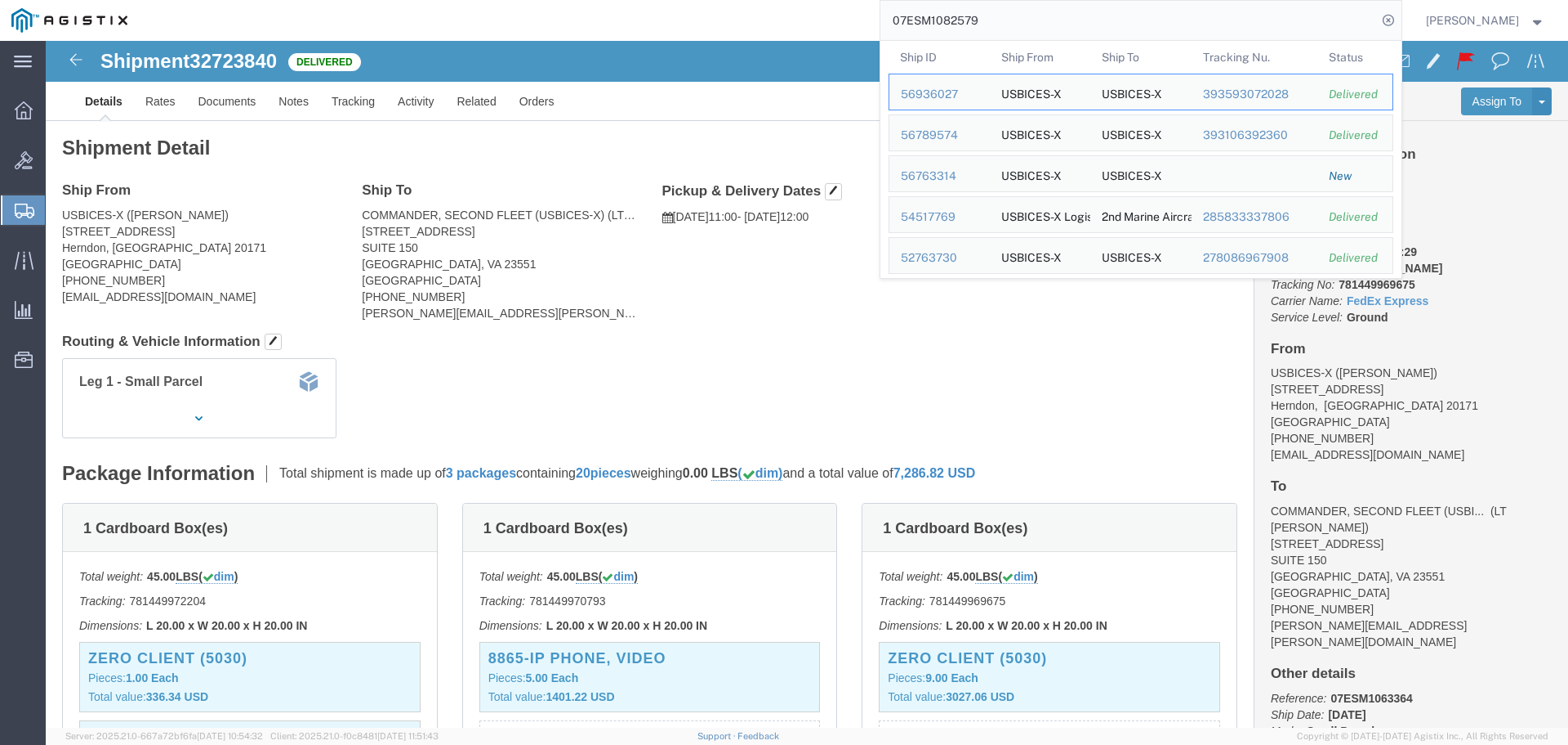
click at [1127, 20] on input "07ESM1082579" at bounding box center [1129, 21] width 497 height 39
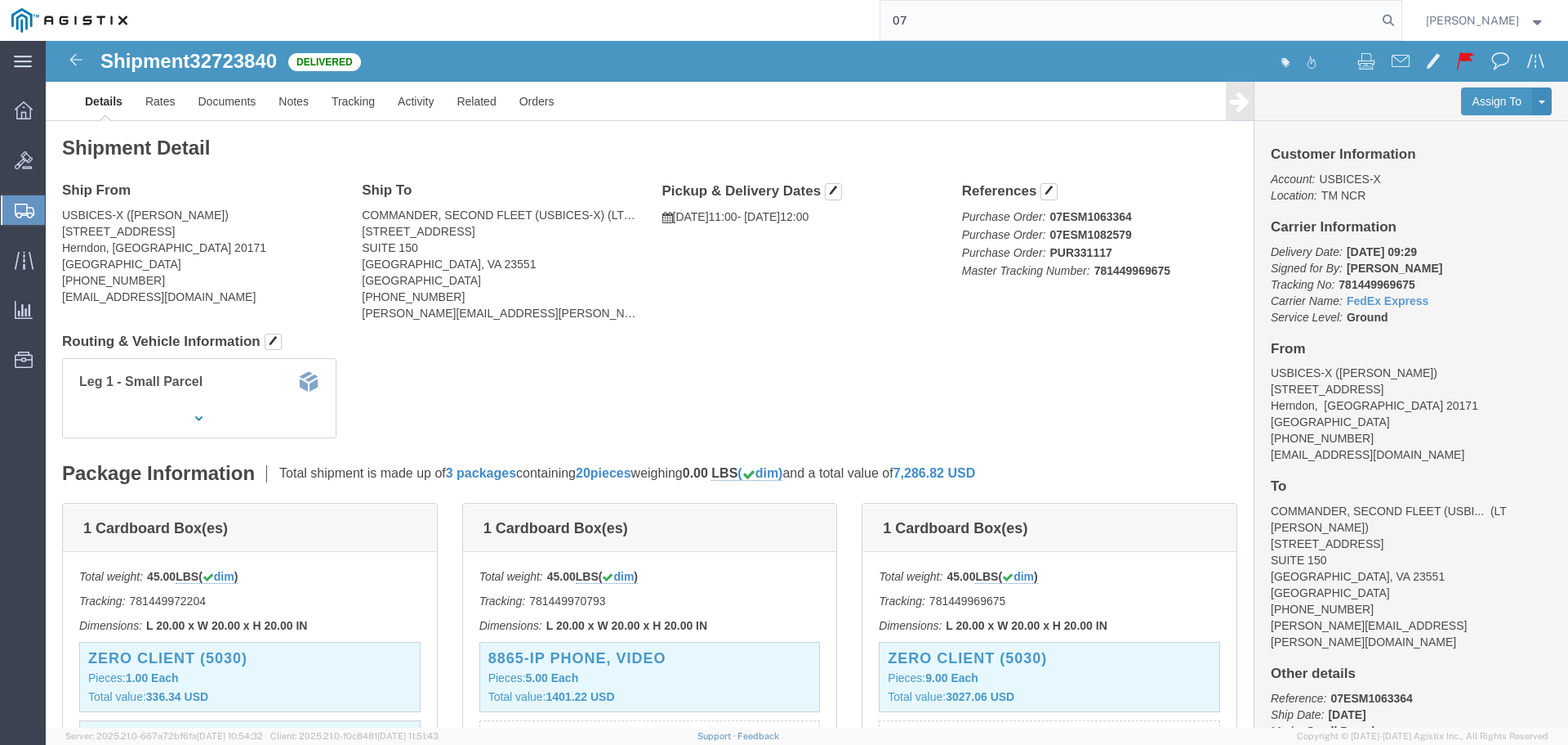
type input "0"
click at [1133, 24] on input "0" at bounding box center [1129, 21] width 497 height 39
paste input "07ESM1076014"
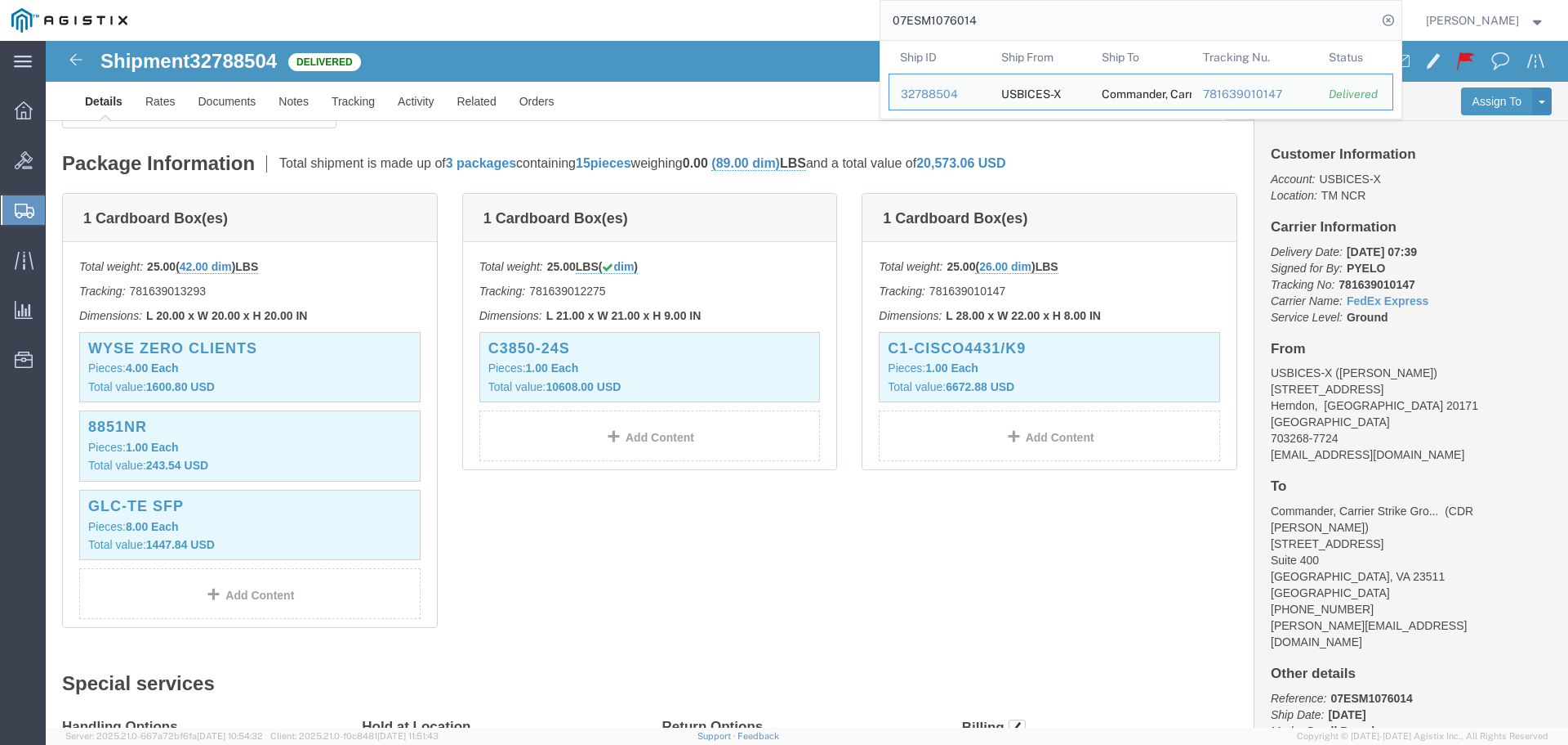
scroll to position [327, 0]
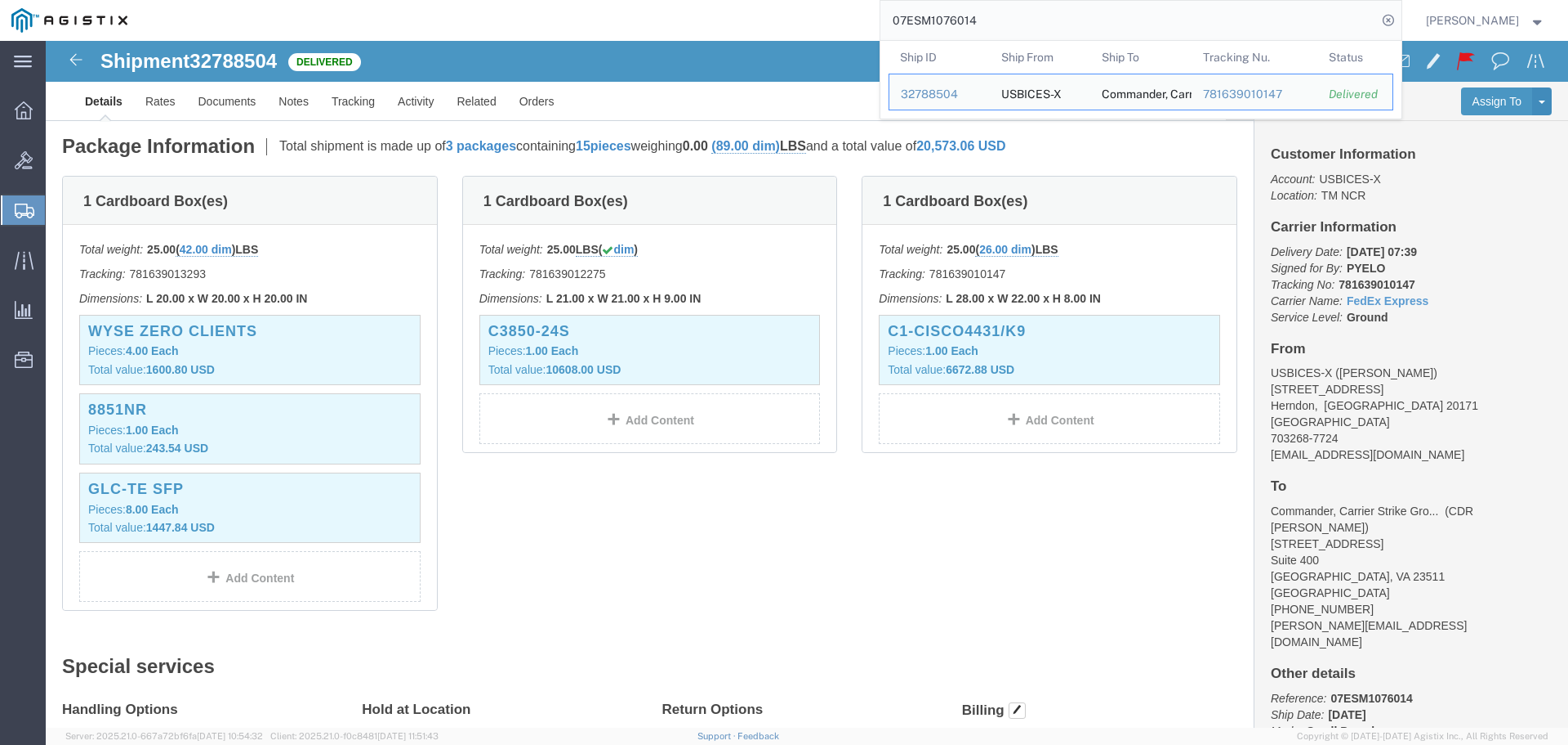
click at [1115, 27] on input "07ESM1076014" at bounding box center [1129, 21] width 497 height 39
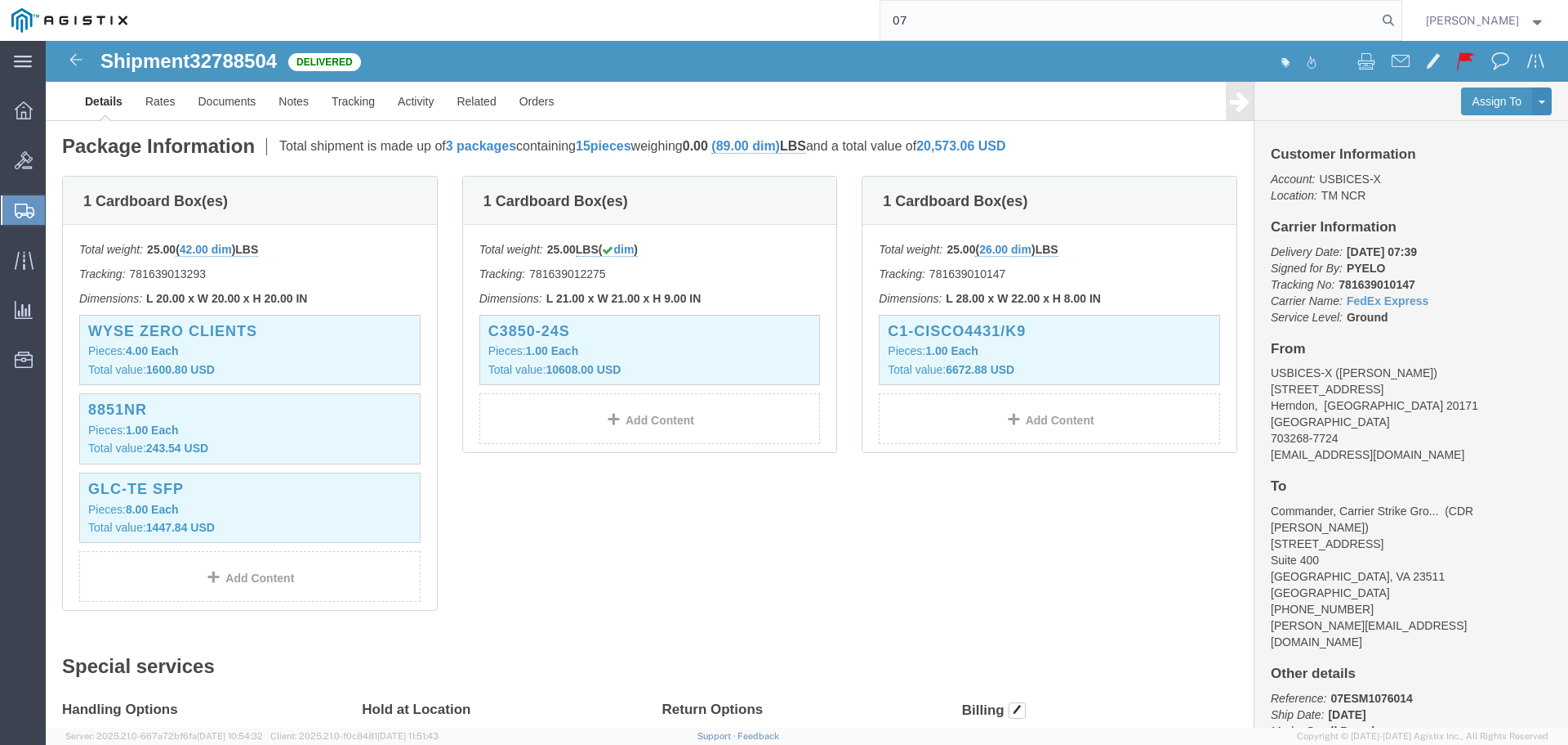
type input "0"
paste input "07ESM1076910"
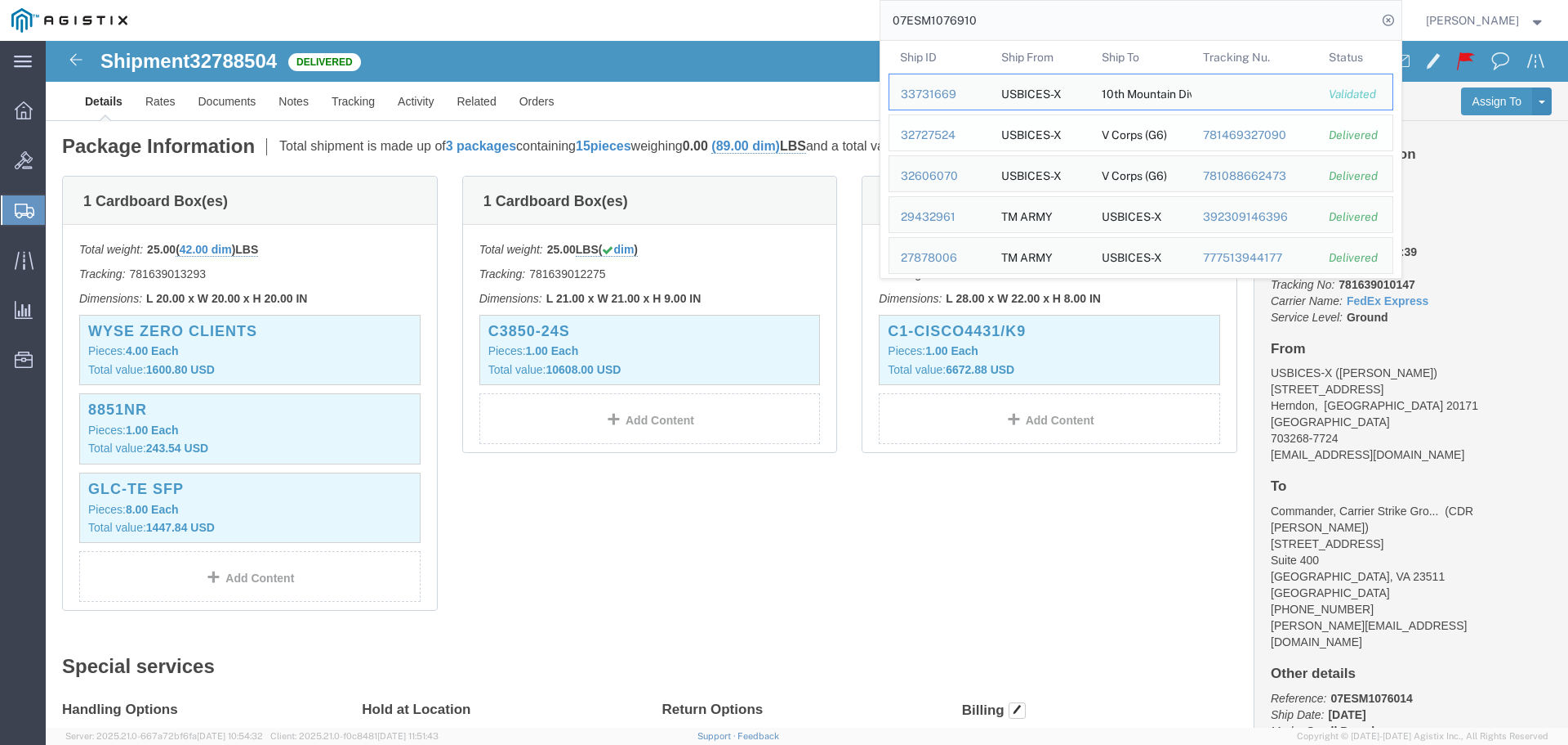
click at [959, 132] on div "32727524" at bounding box center [940, 134] width 78 height 17
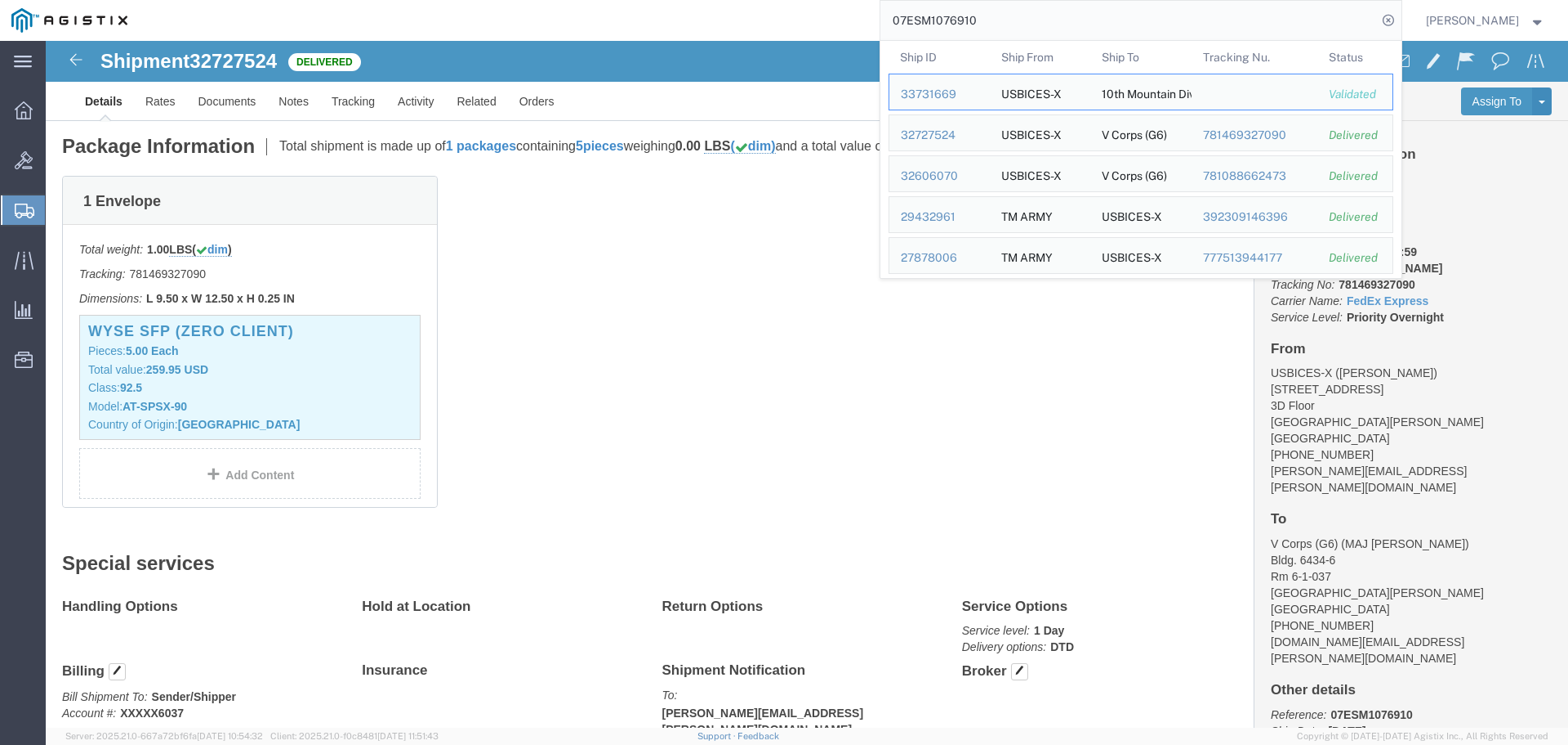
click at [1250, 15] on input "07ESM1076910" at bounding box center [1129, 21] width 497 height 39
click at [961, 179] on div "32606070" at bounding box center [940, 176] width 78 height 17
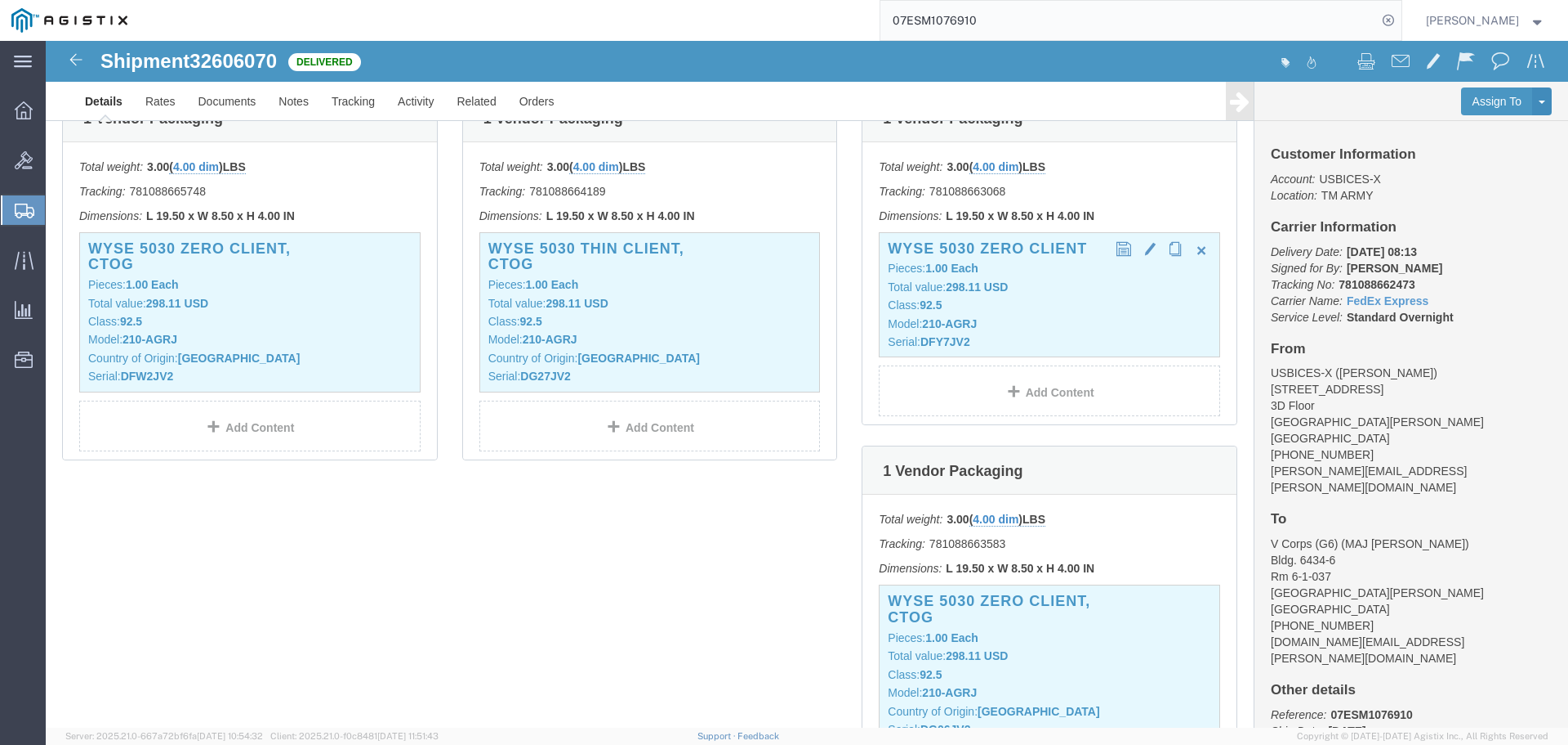
scroll to position [409, 0]
click p "Class: 92.5"
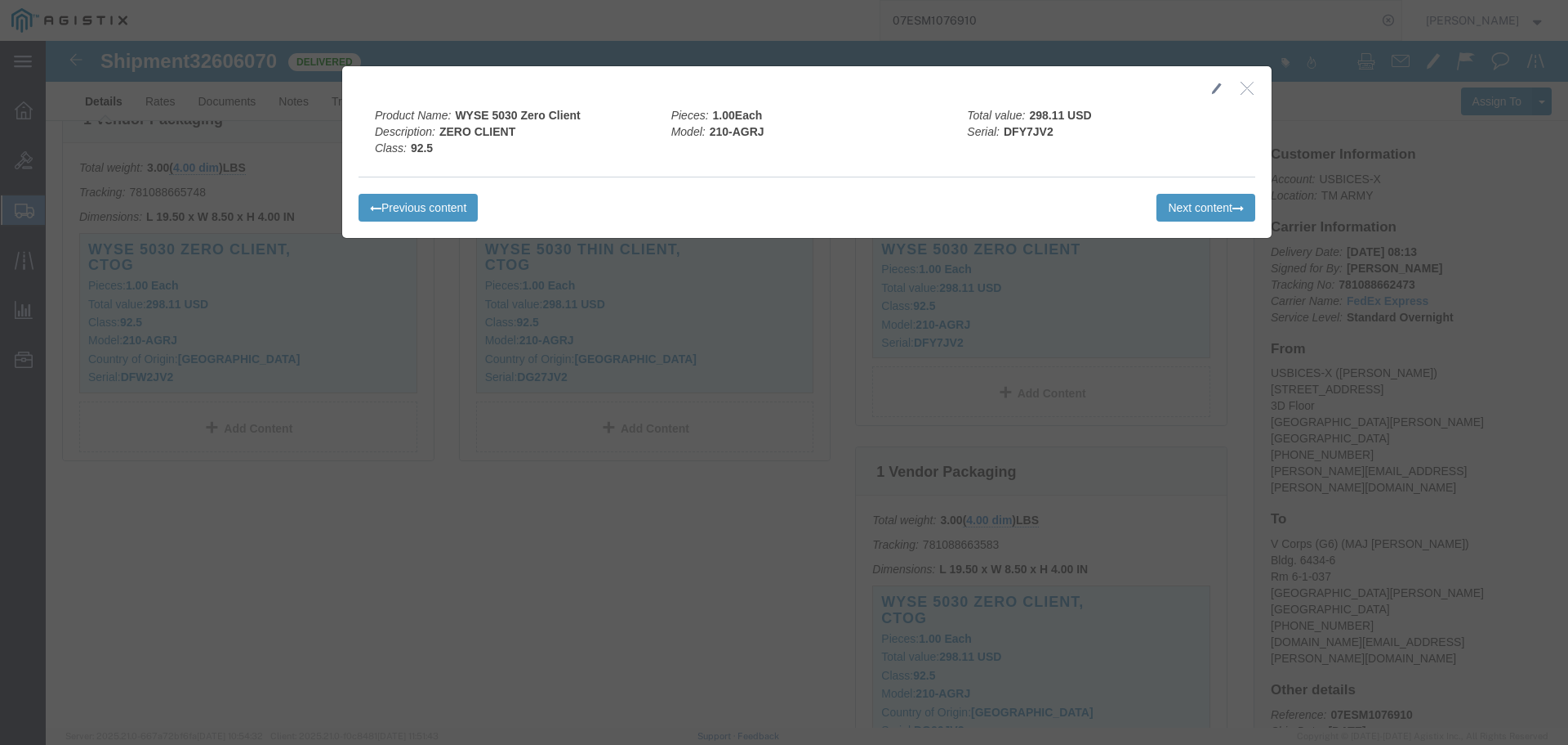
click icon "button"
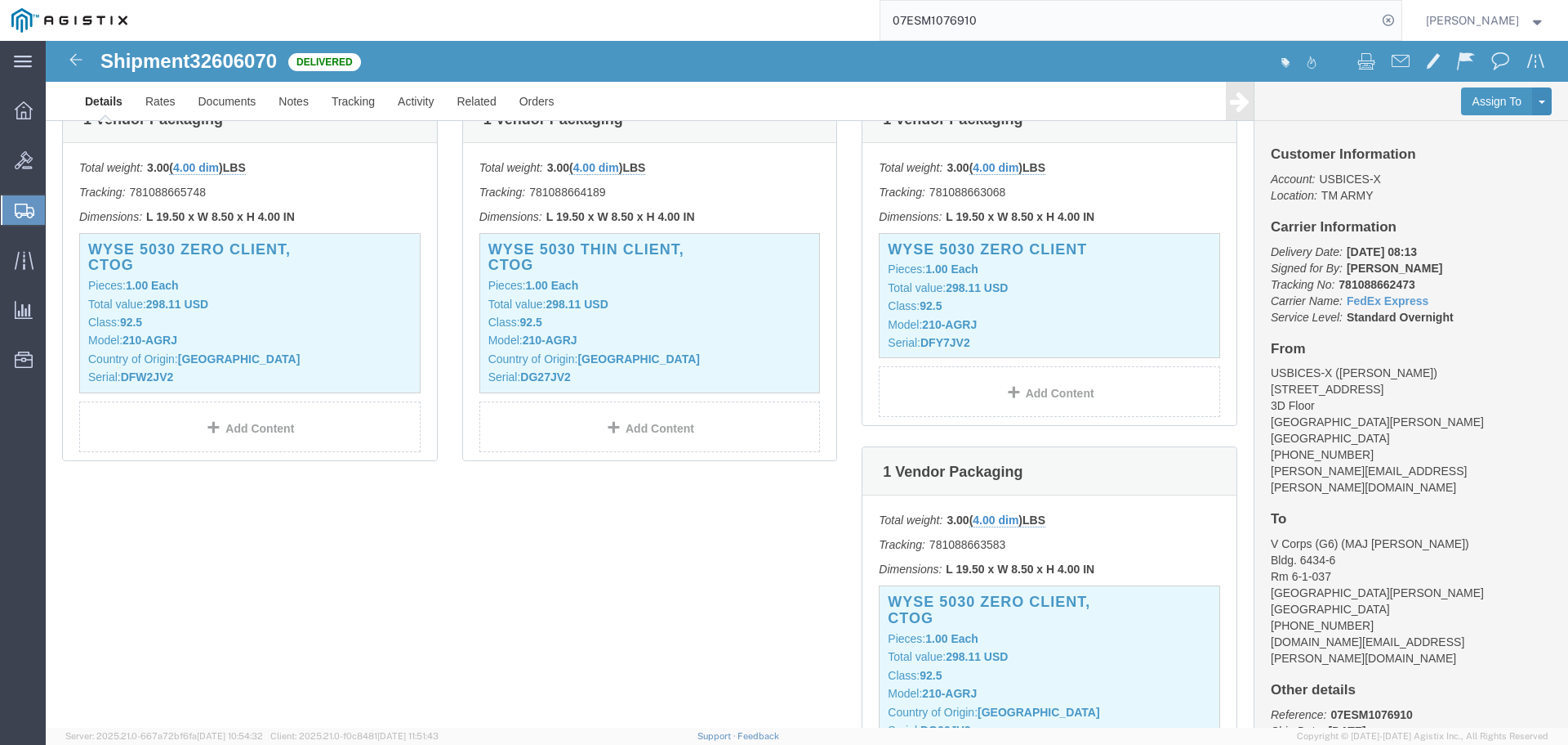
click at [1185, 12] on input "07ESM1076910" at bounding box center [1129, 21] width 497 height 39
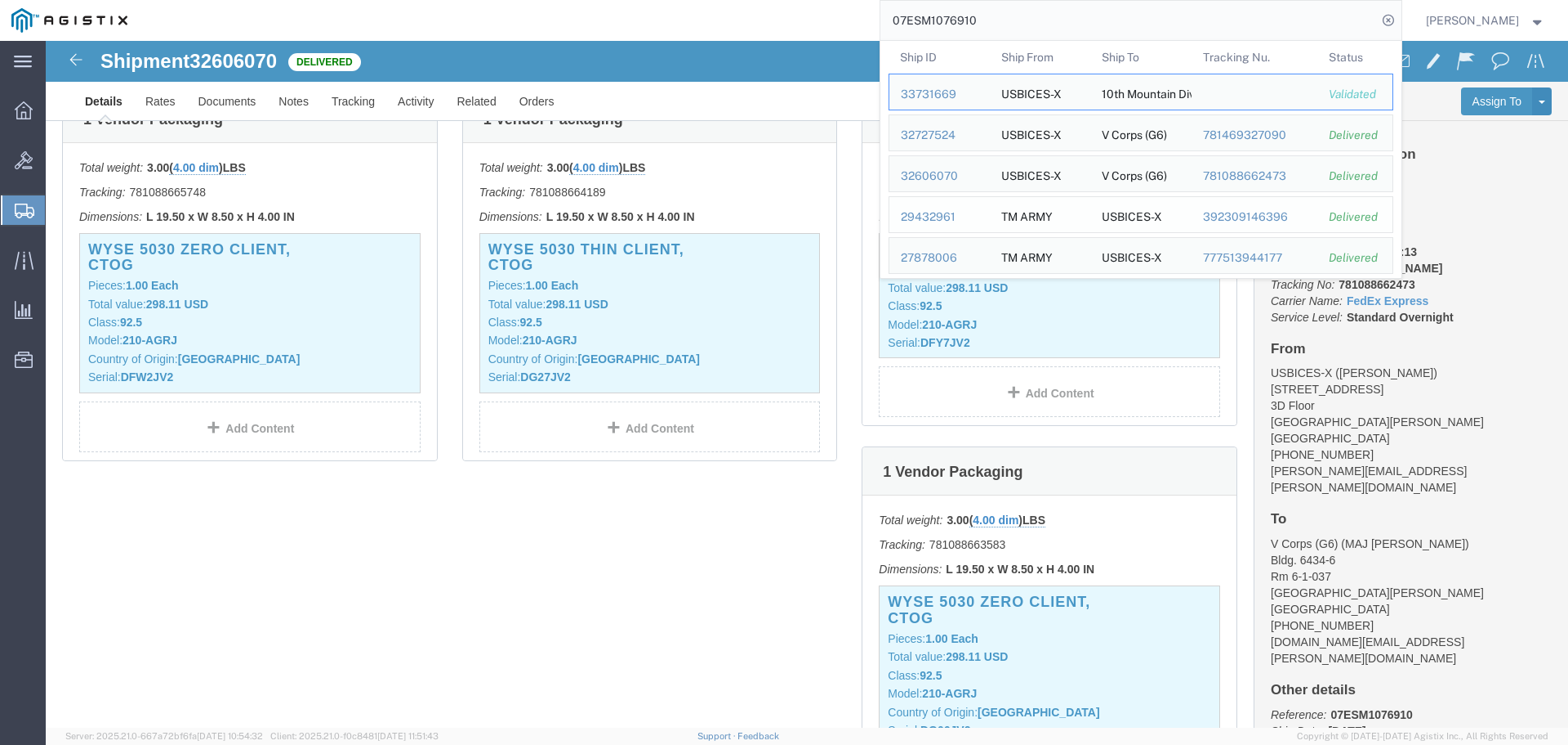
click at [976, 218] on div "29432961" at bounding box center [940, 216] width 78 height 17
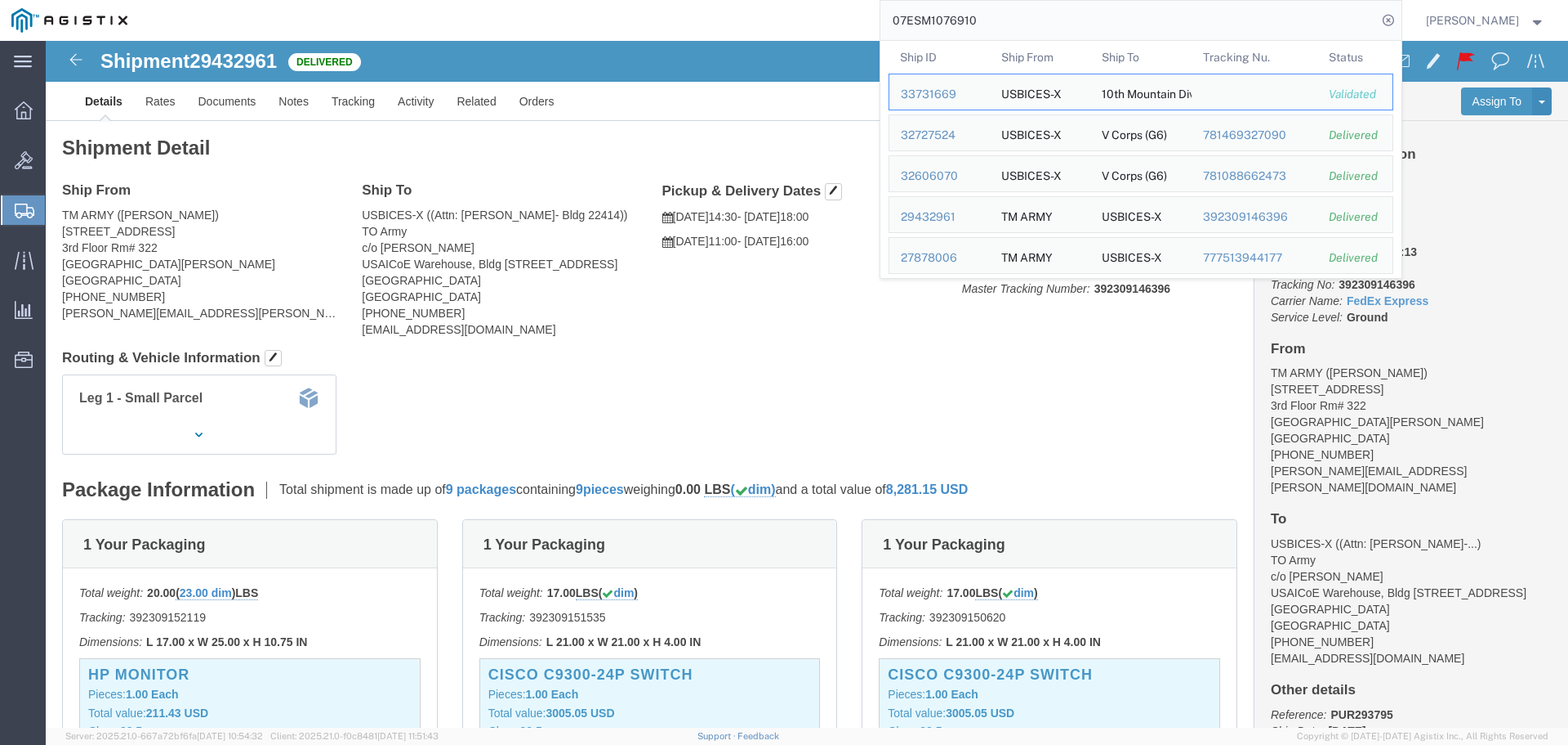
click at [1282, 27] on input "07ESM1076910" at bounding box center [1129, 21] width 497 height 39
click at [978, 261] on div "27878006" at bounding box center [940, 258] width 78 height 17
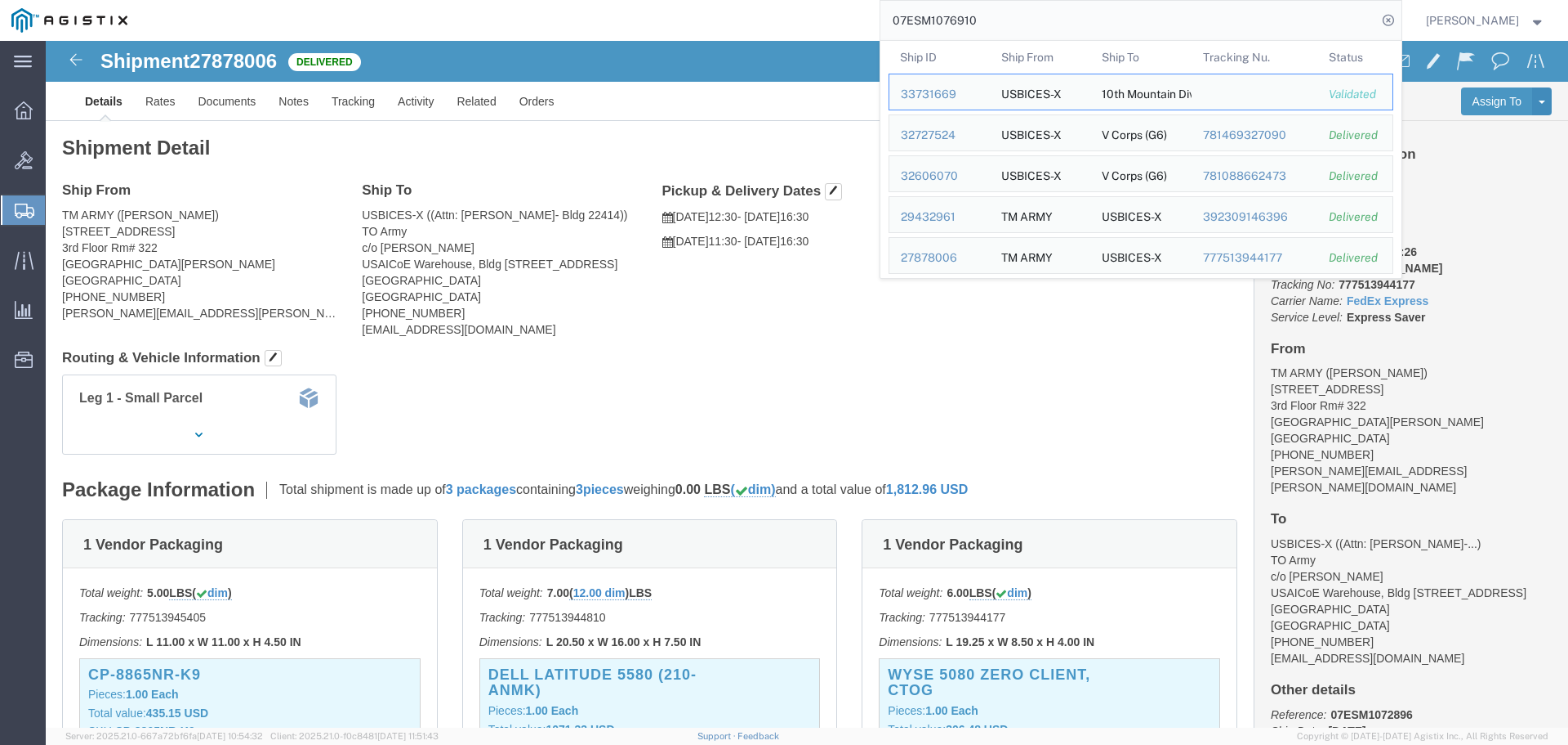
click at [1322, 22] on input "07ESM1076910" at bounding box center [1129, 21] width 497 height 39
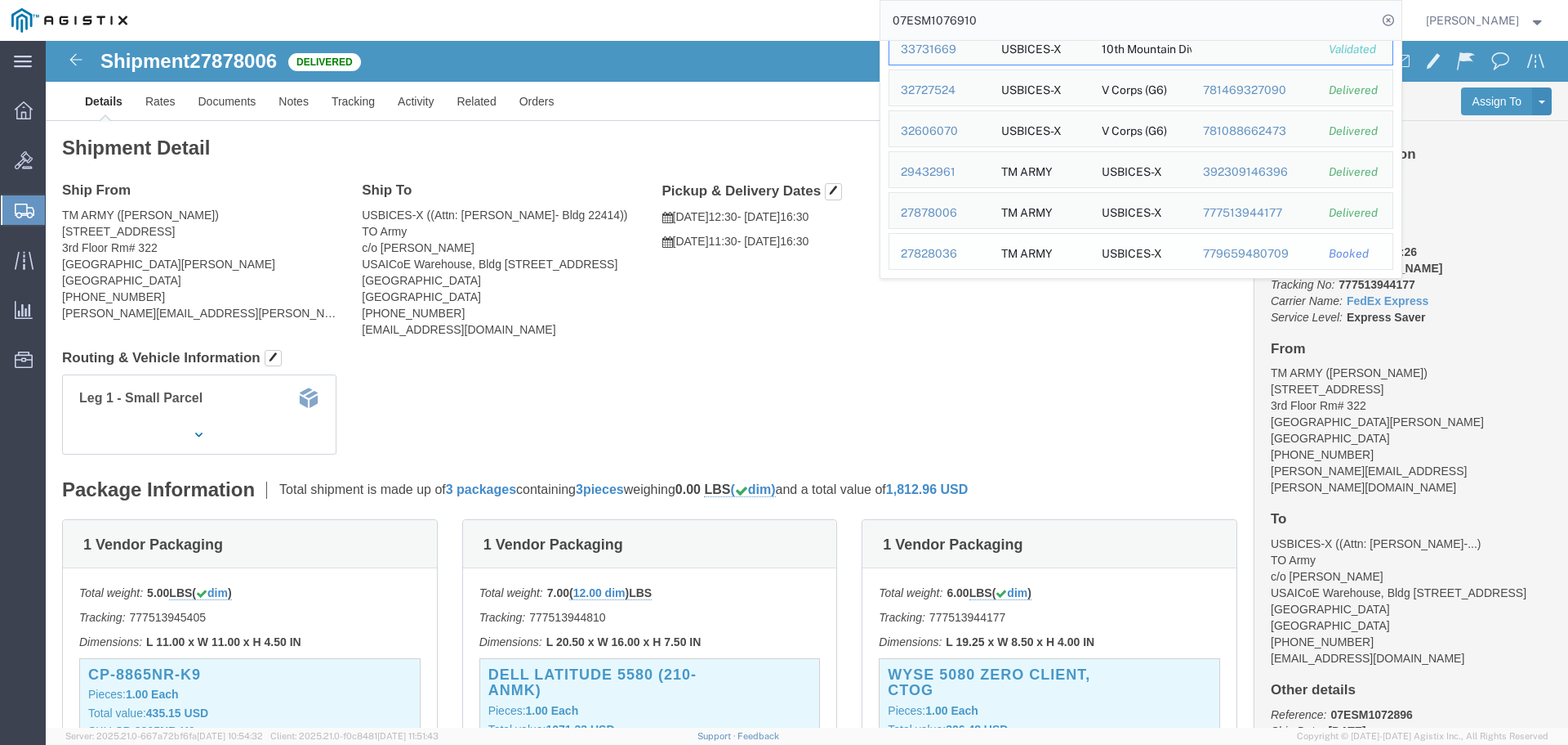
click at [962, 252] on div "27828036" at bounding box center [940, 254] width 78 height 17
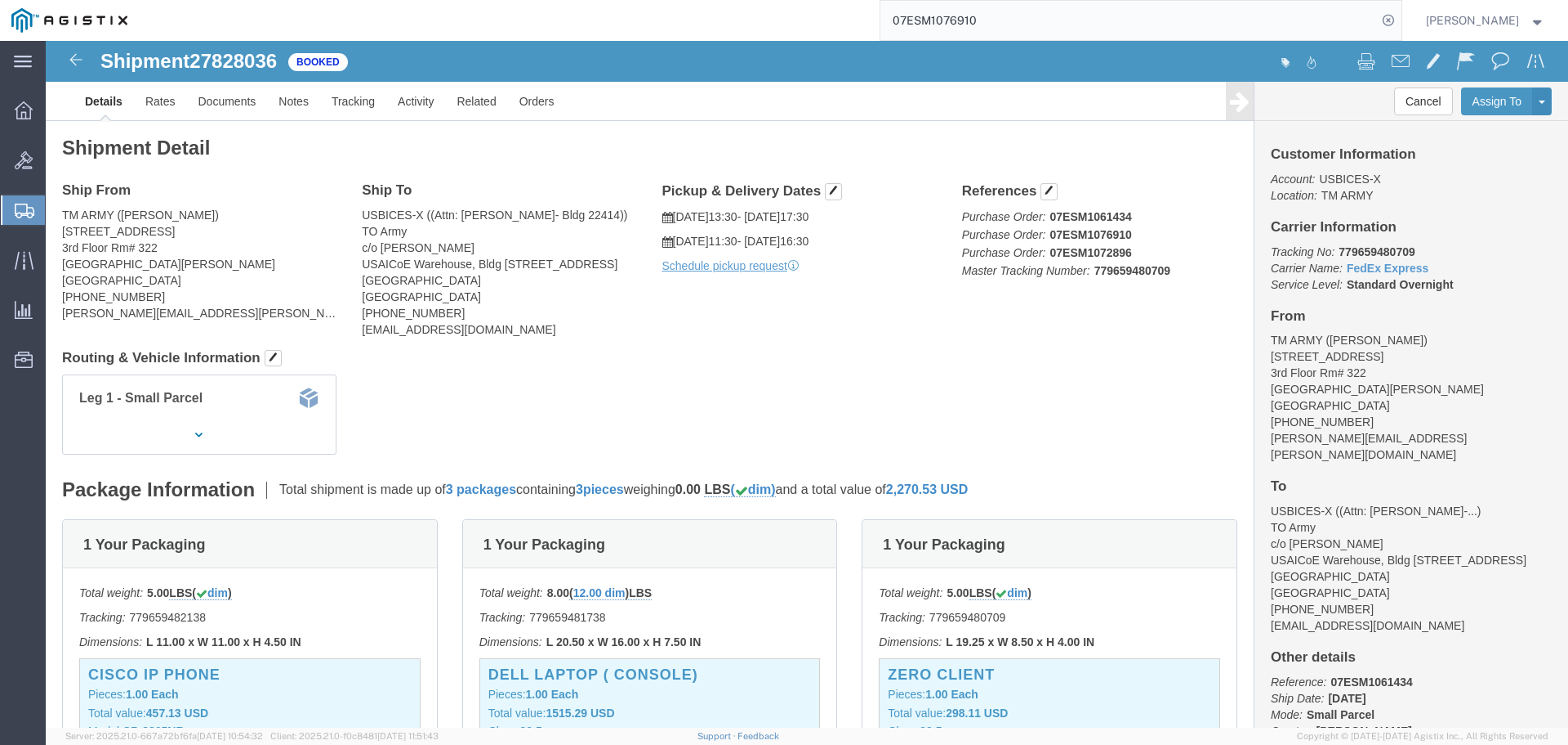
click at [1108, 32] on input "07ESM1076910" at bounding box center [1129, 21] width 497 height 39
type input "0"
paste input "07ESM1080132"
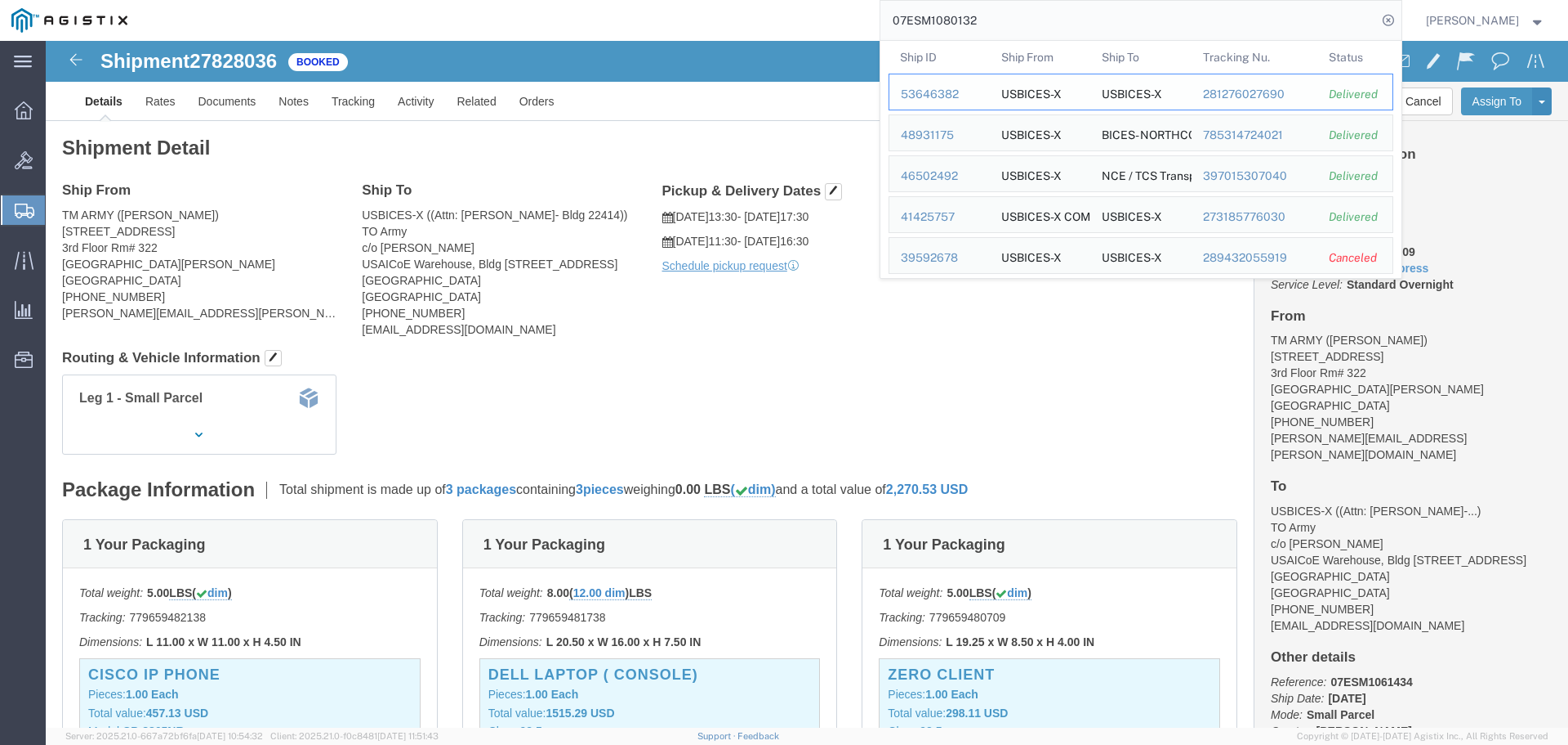
click at [978, 89] on div "53646382" at bounding box center [940, 94] width 78 height 17
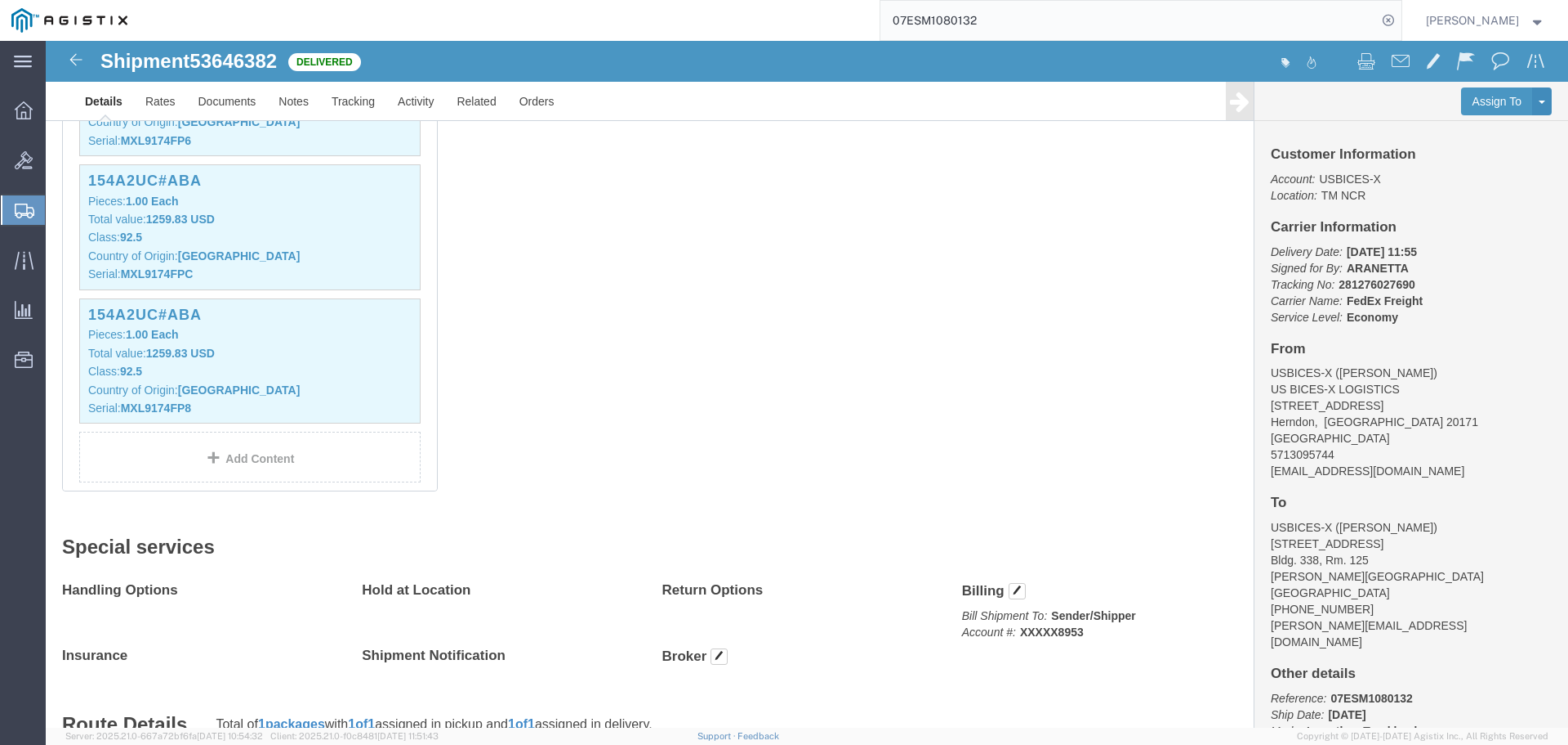
scroll to position [1471, 0]
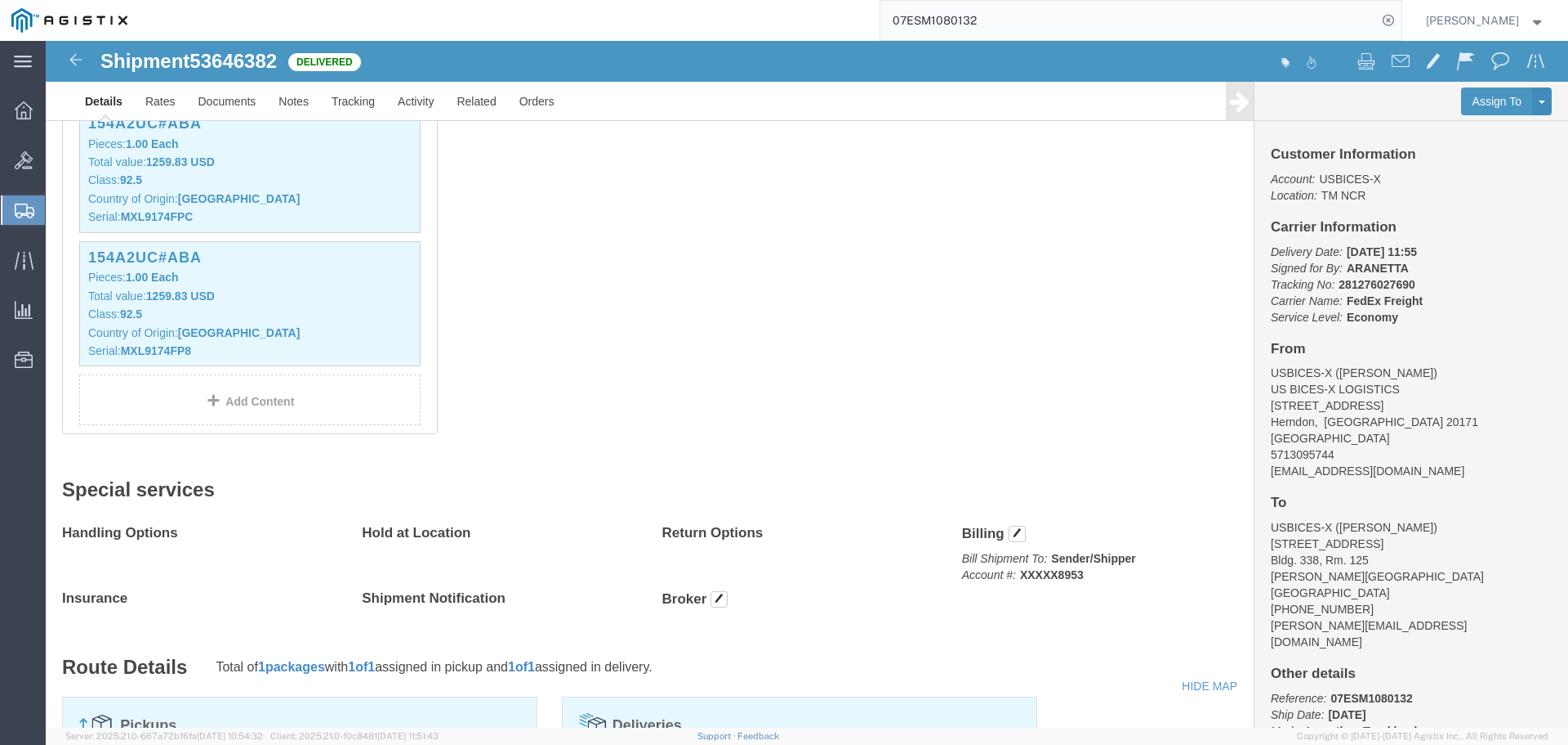
click at [1255, 28] on input "07ESM1080132" at bounding box center [1129, 21] width 497 height 39
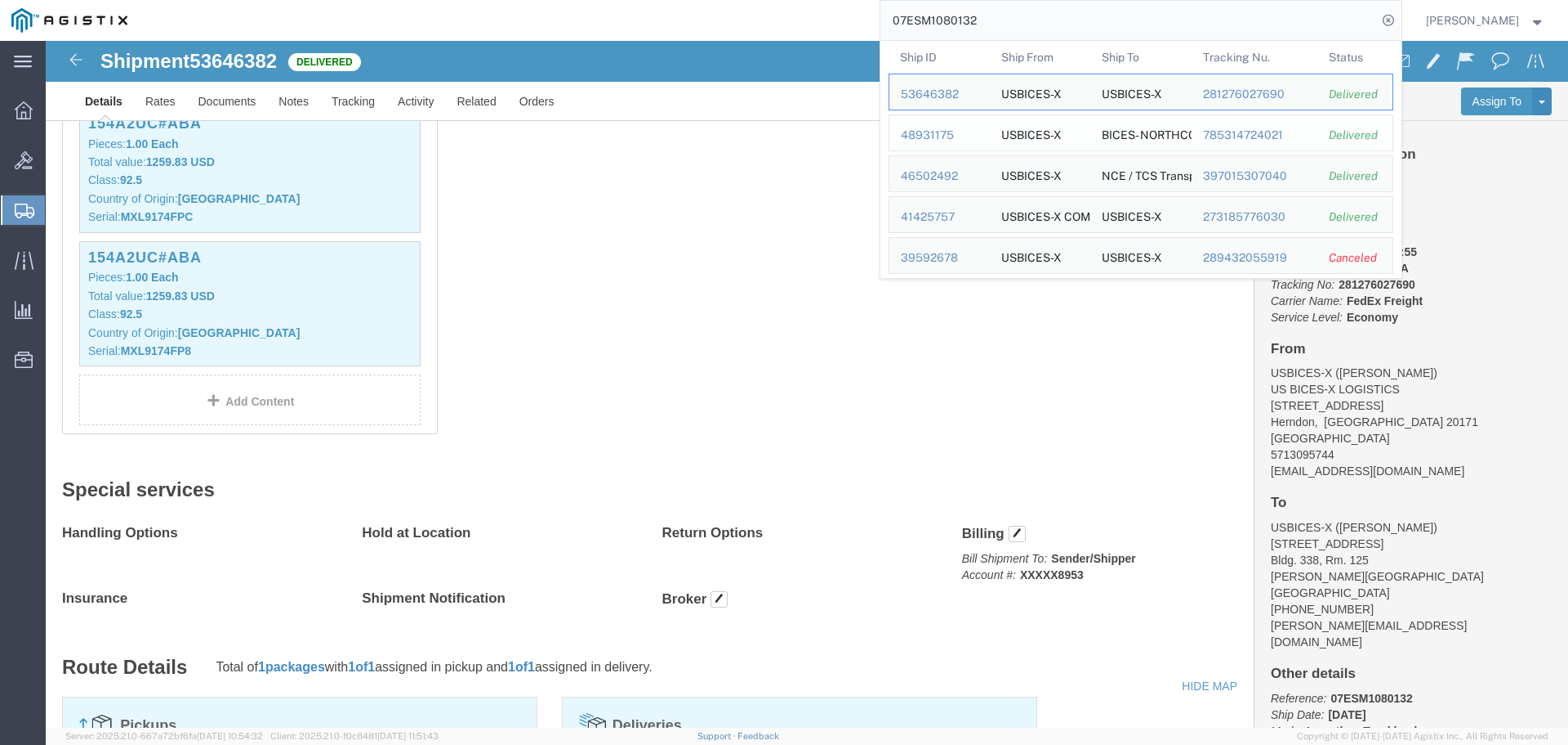
click at [961, 140] on div "48931175" at bounding box center [940, 134] width 78 height 17
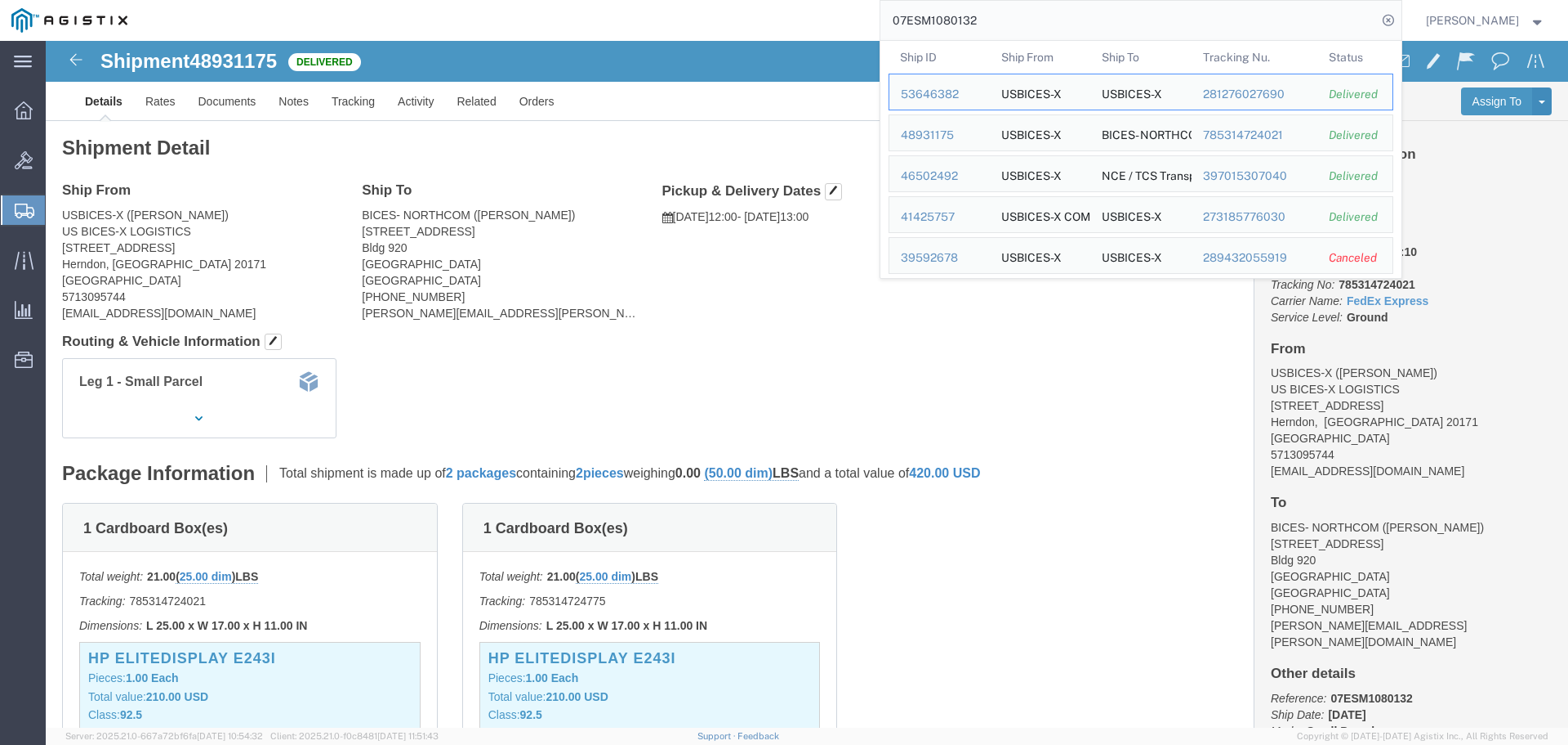
click at [1228, 17] on input "07ESM1080132" at bounding box center [1129, 21] width 497 height 39
click at [973, 175] on div "46502492" at bounding box center [940, 176] width 78 height 17
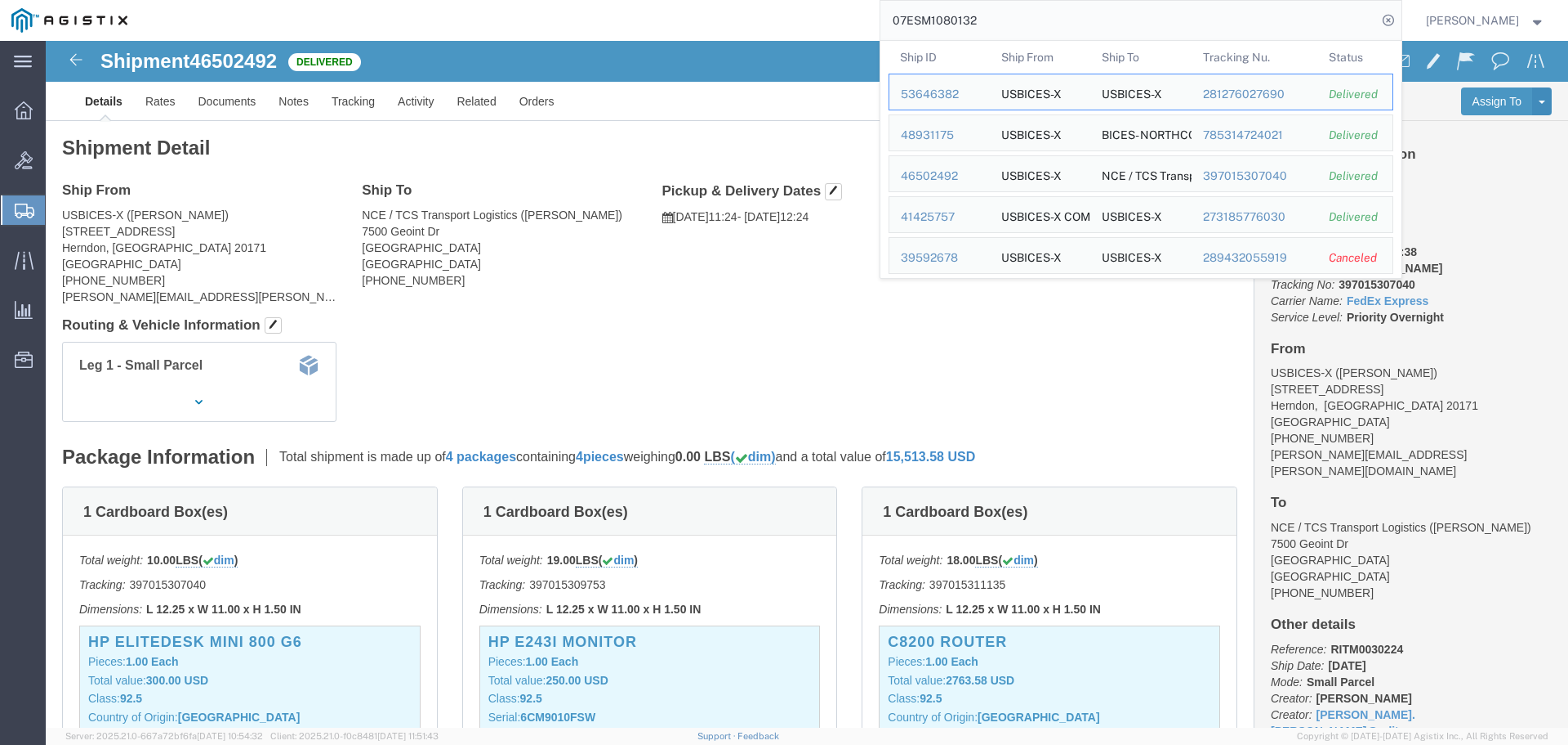
click at [1176, 18] on input "07ESM1080132" at bounding box center [1129, 21] width 497 height 39
click at [970, 221] on div "41425757" at bounding box center [940, 216] width 78 height 17
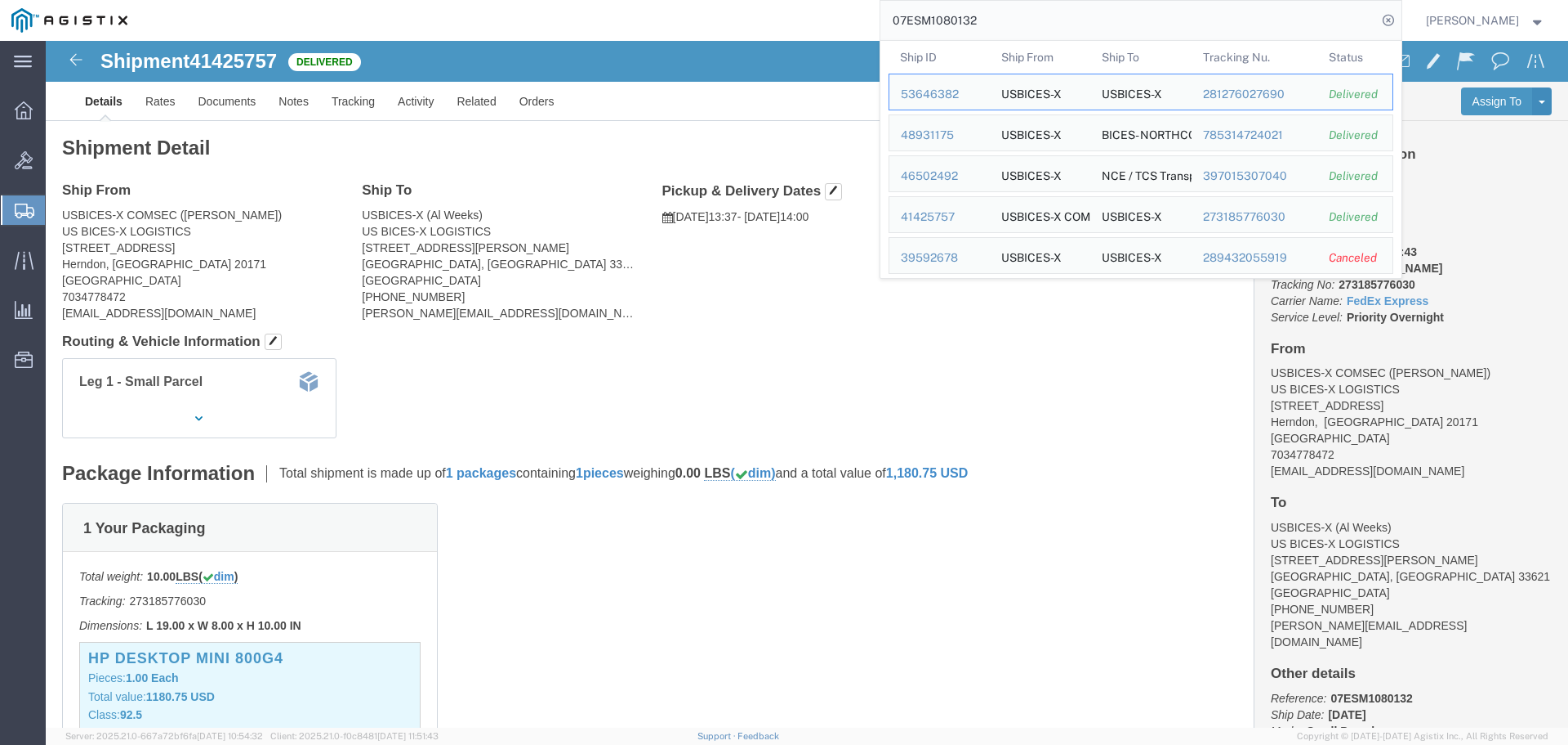
click at [1318, 21] on input "07ESM1080132" at bounding box center [1129, 21] width 497 height 39
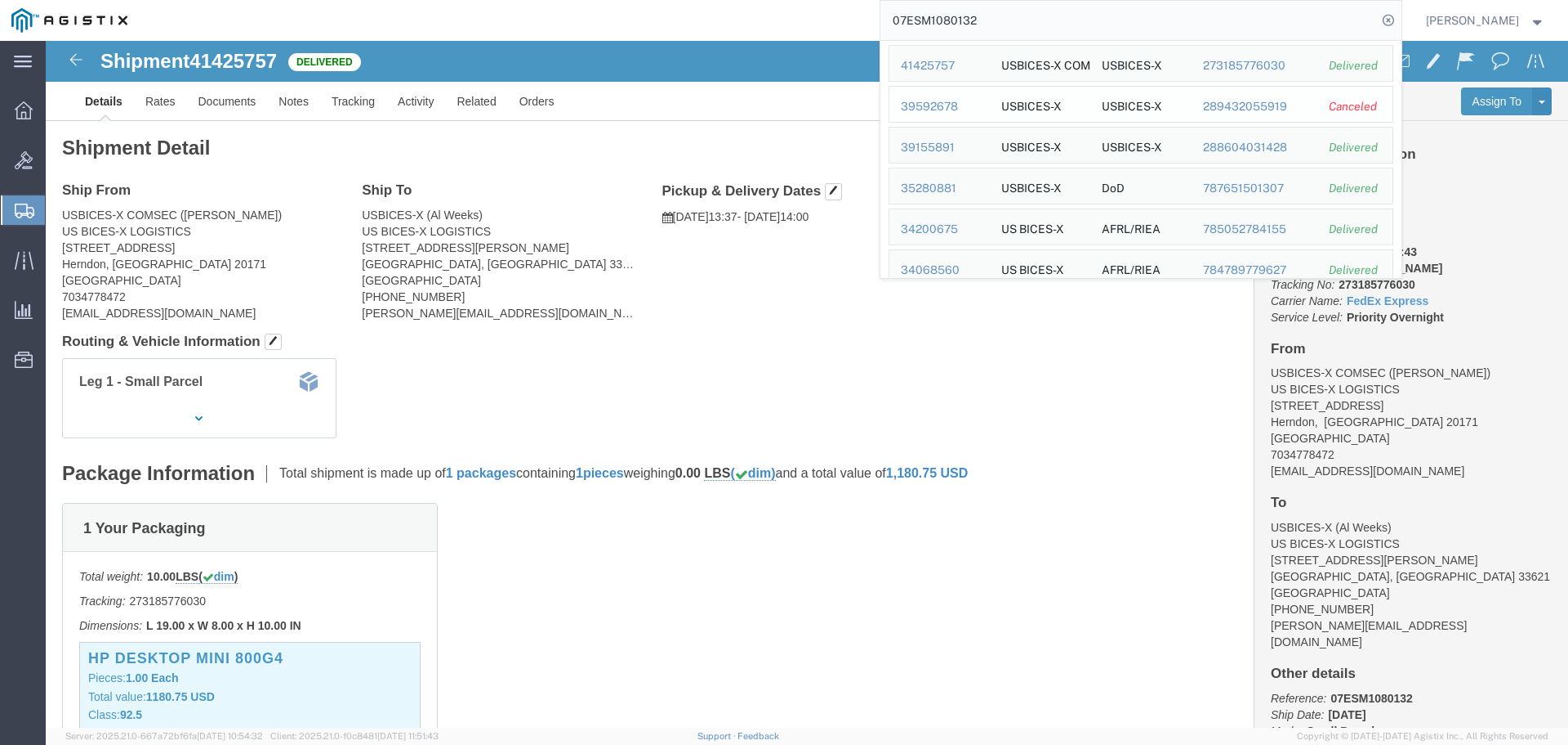
scroll to position [164, 0]
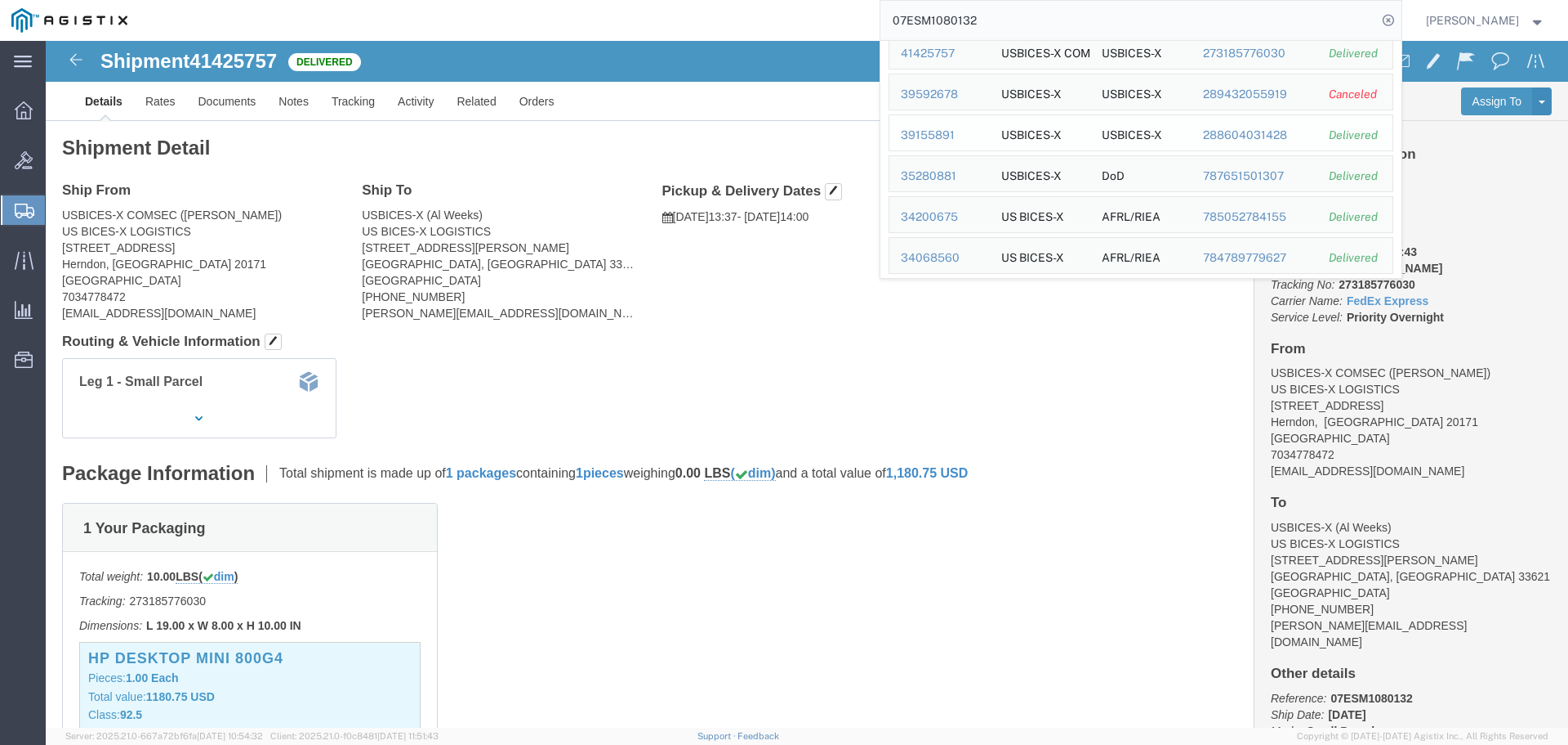
click at [969, 138] on div "39155891" at bounding box center [940, 134] width 78 height 17
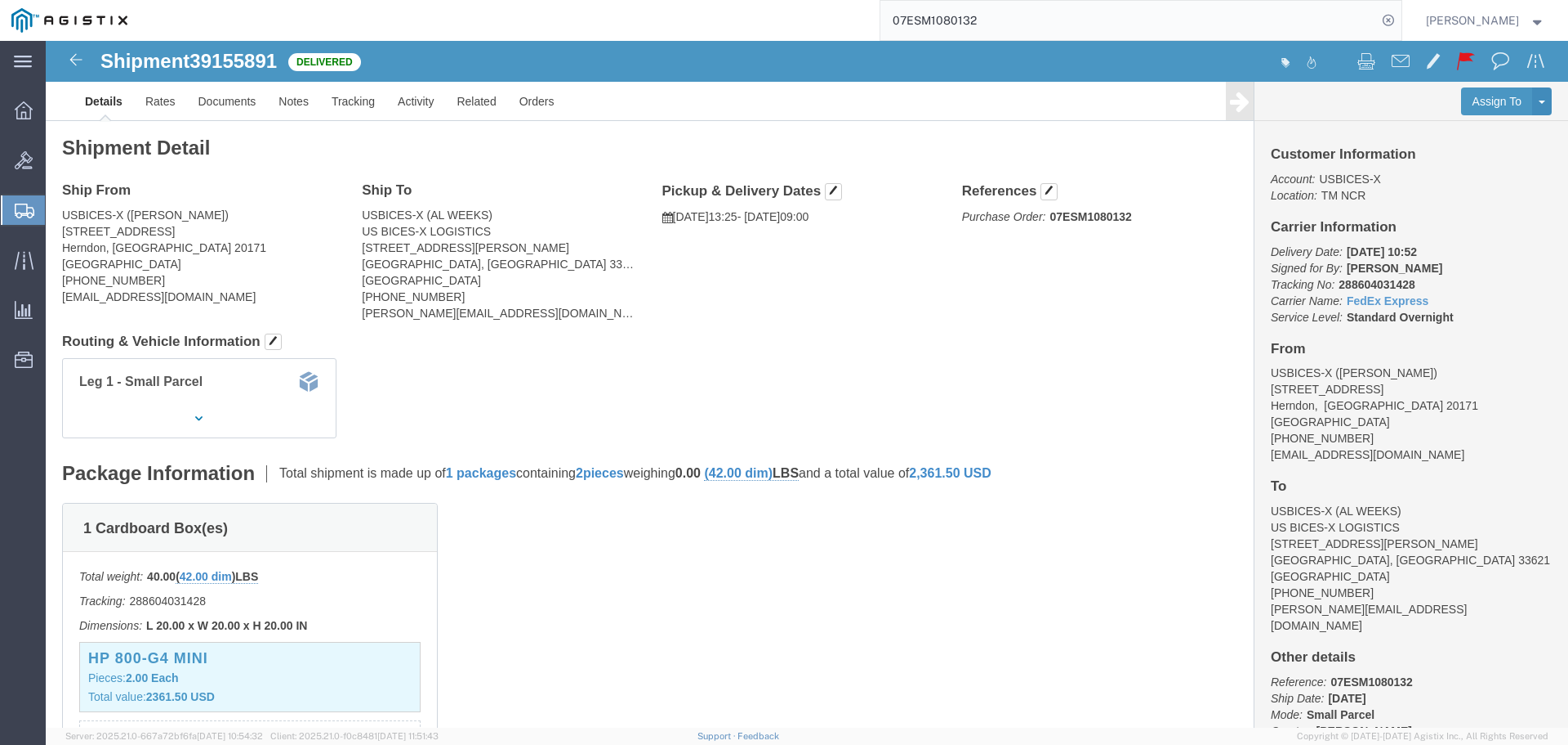
click at [1163, 17] on input "07ESM1080132" at bounding box center [1129, 21] width 497 height 39
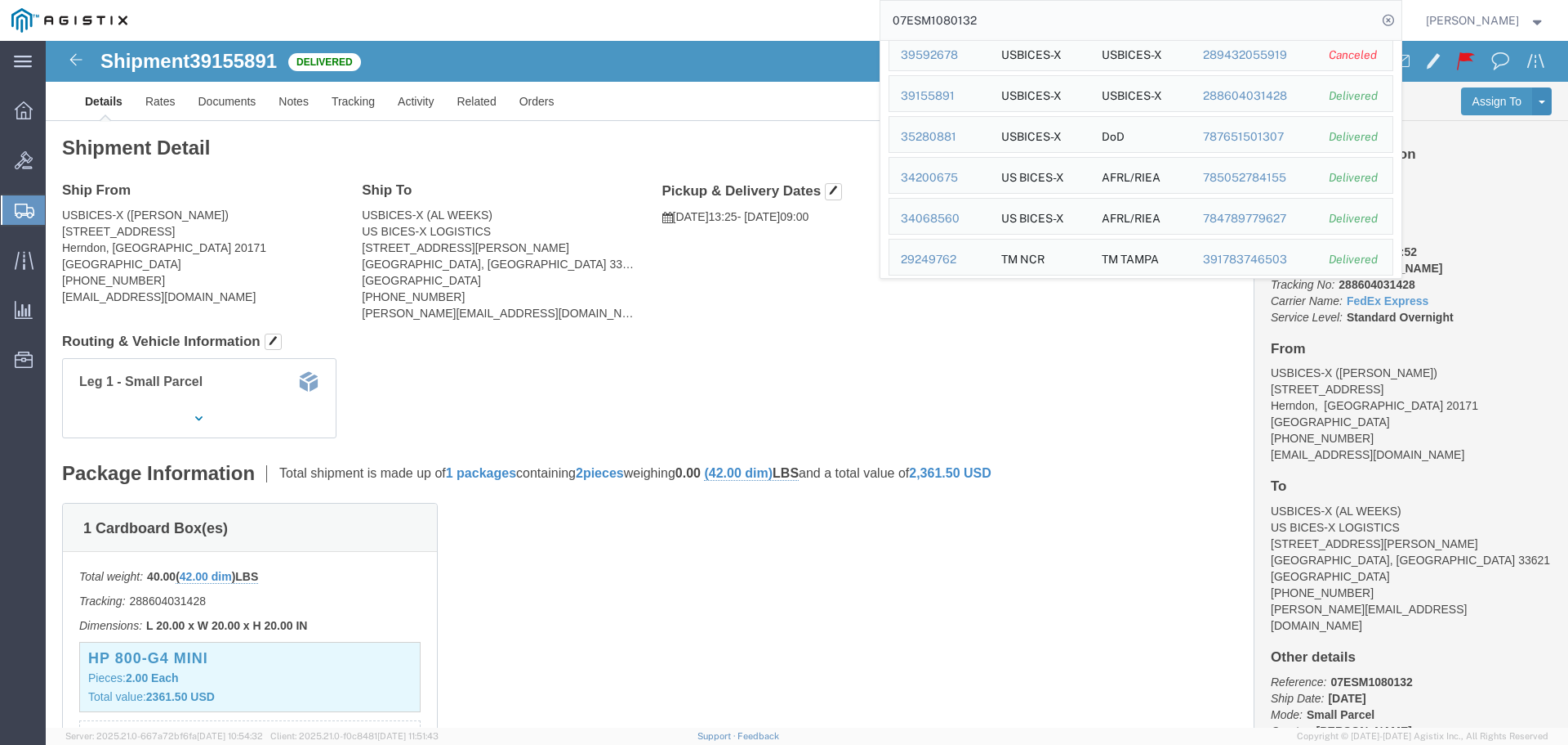
scroll to position [246, 0]
click at [958, 93] on div "35280881" at bounding box center [940, 94] width 78 height 17
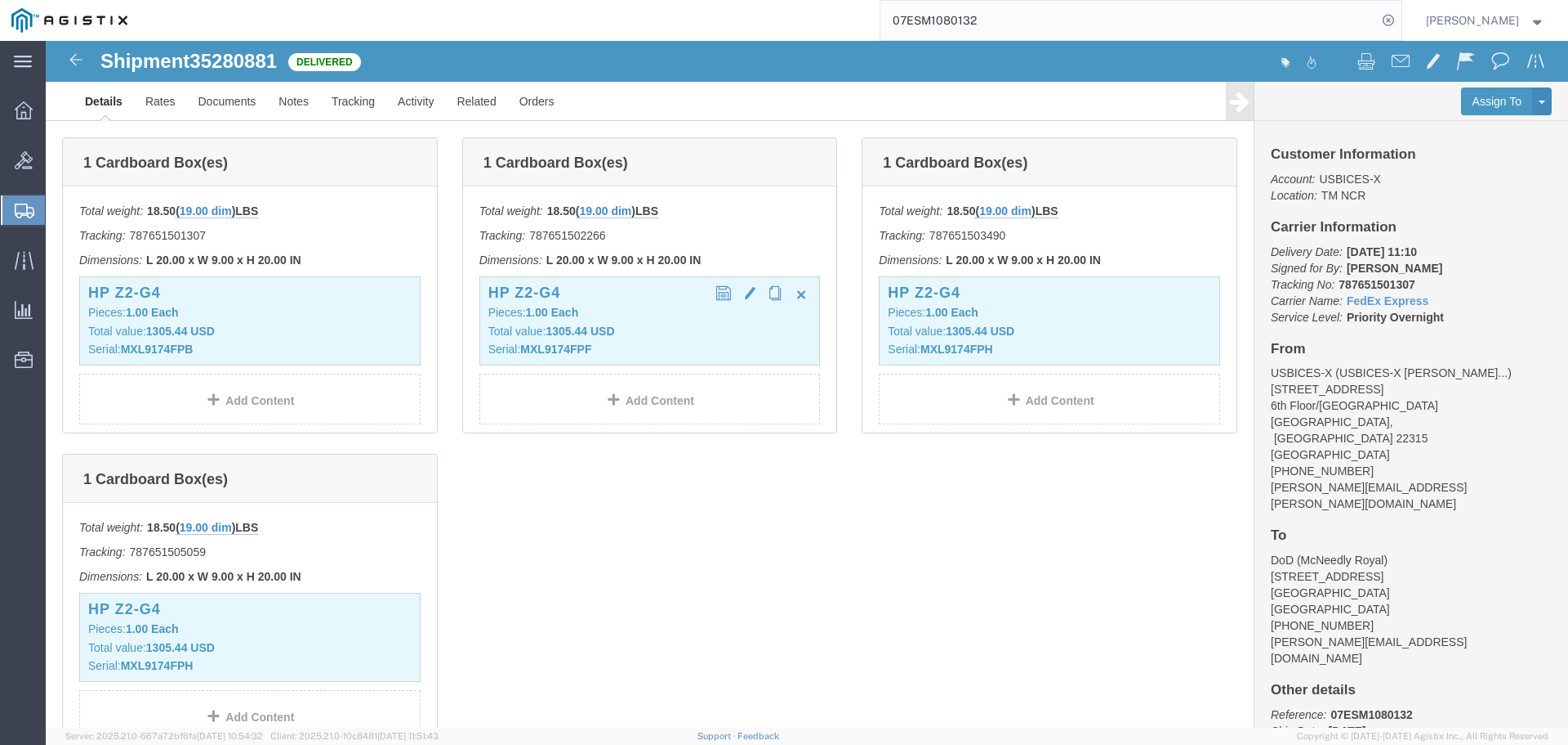
scroll to position [327, 0]
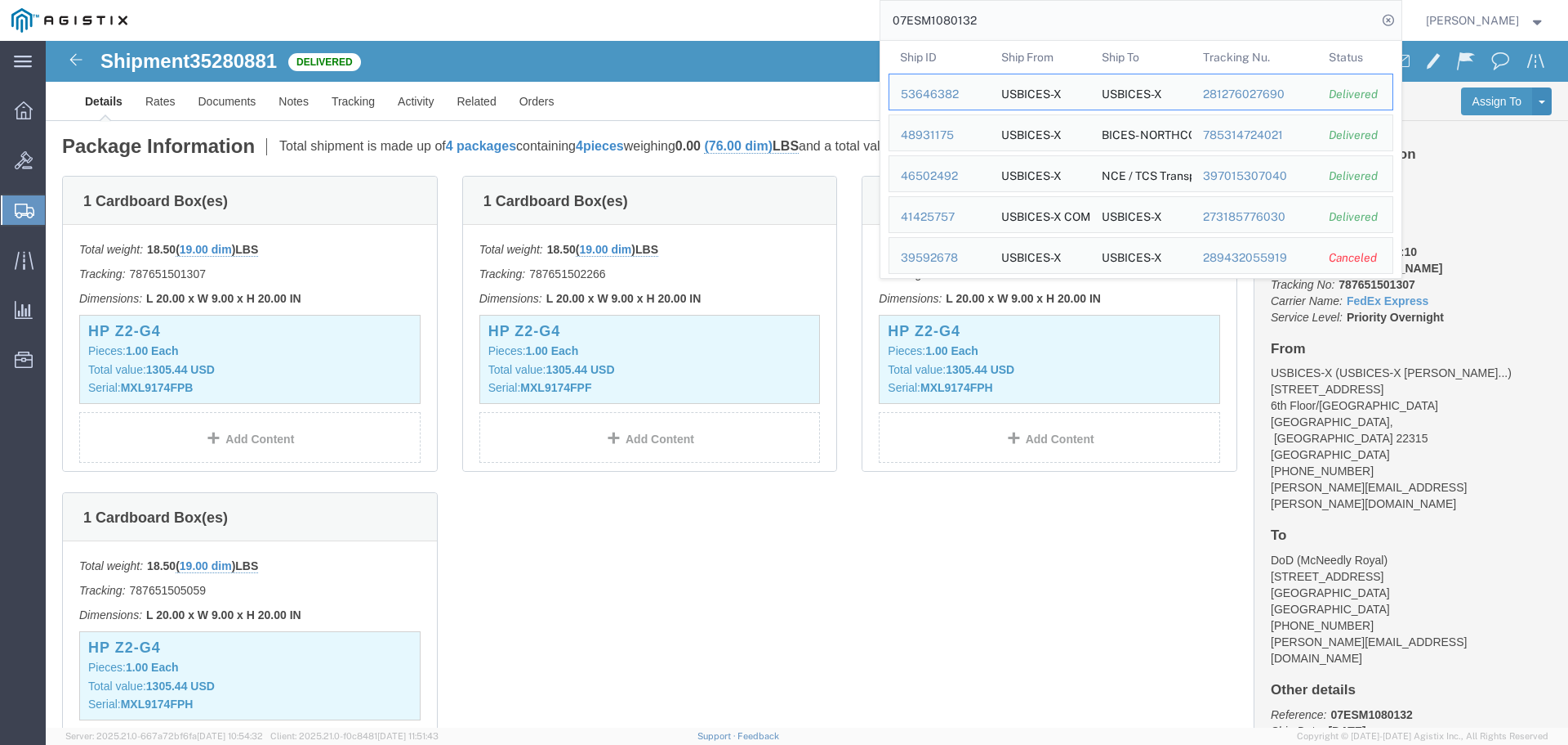
click at [1315, 23] on input "07ESM1080132" at bounding box center [1129, 21] width 497 height 39
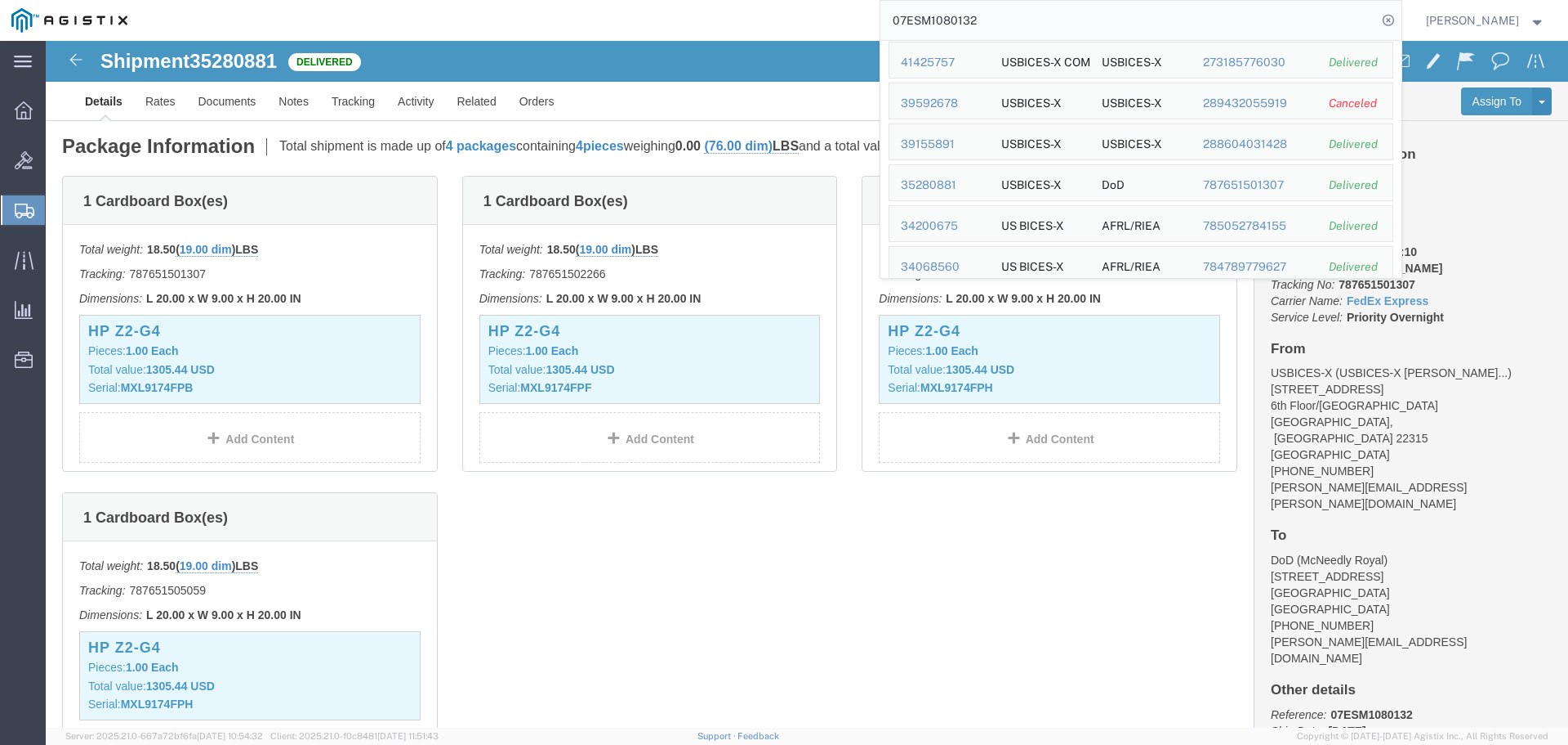
scroll to position [164, 0]
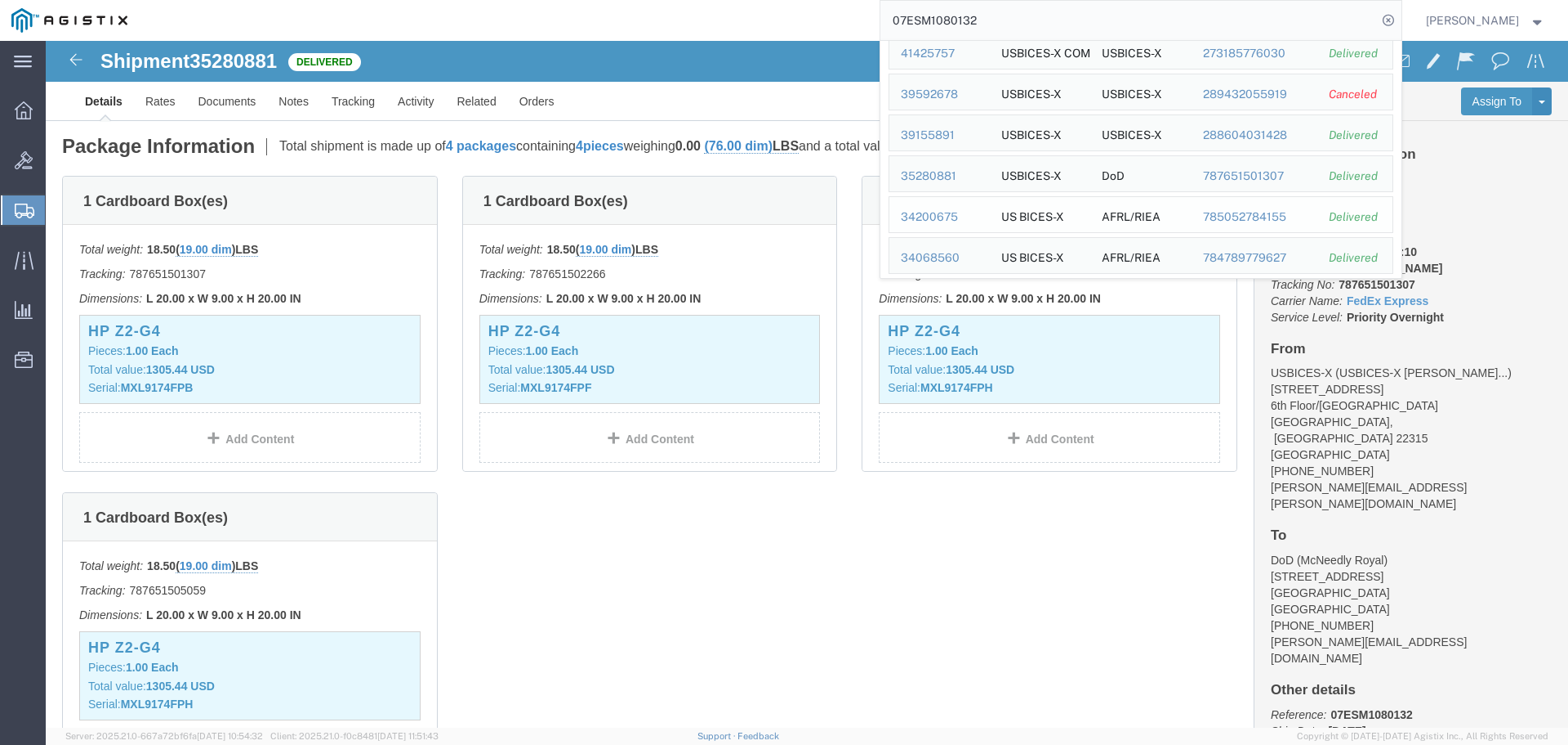
click at [983, 226] on td "Ship ID 34200675" at bounding box center [939, 214] width 102 height 37
click at [971, 217] on div "34200675" at bounding box center [940, 216] width 78 height 17
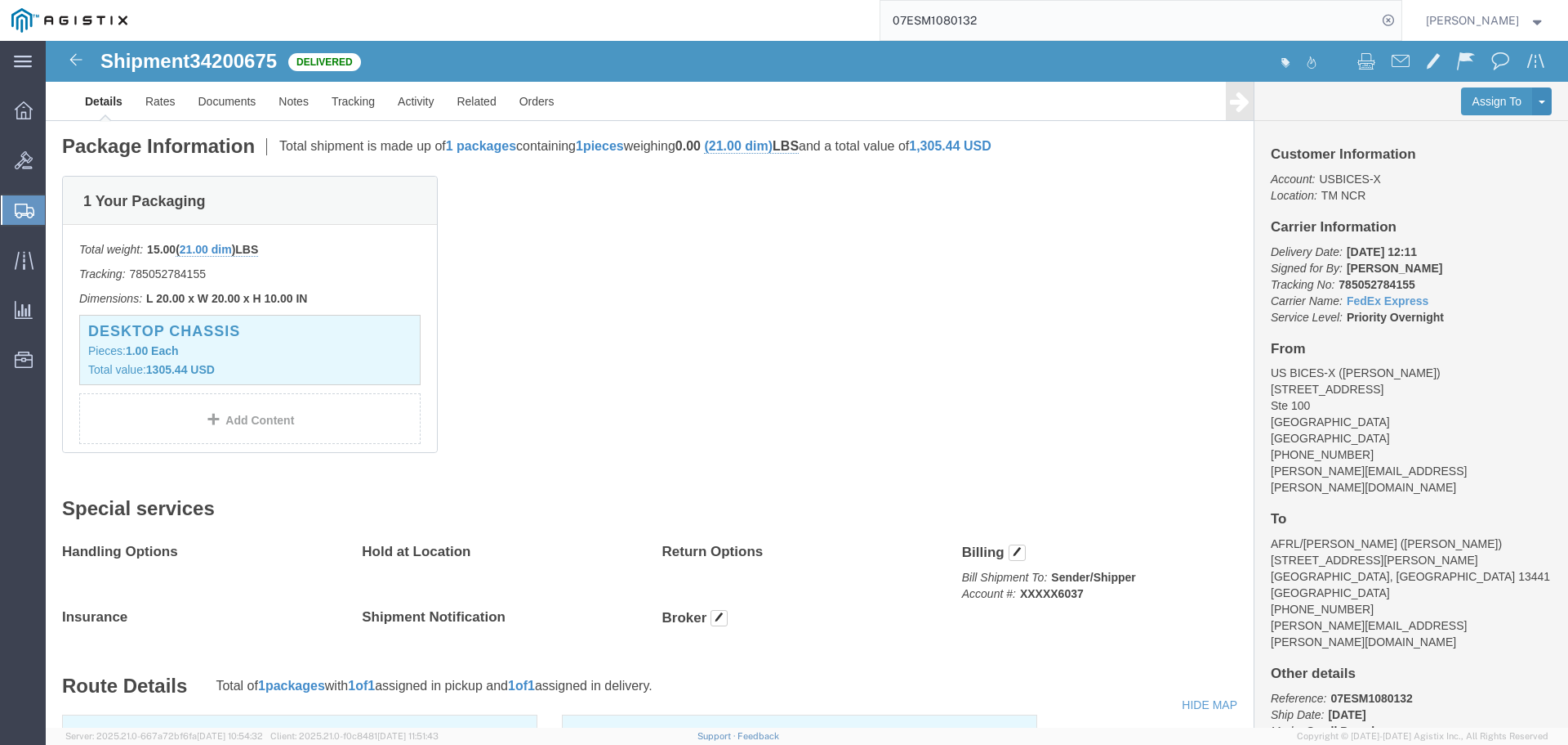
click at [1083, 31] on input "07ESM1080132" at bounding box center [1129, 21] width 497 height 39
type input "0"
paste input "07ESM1082723"
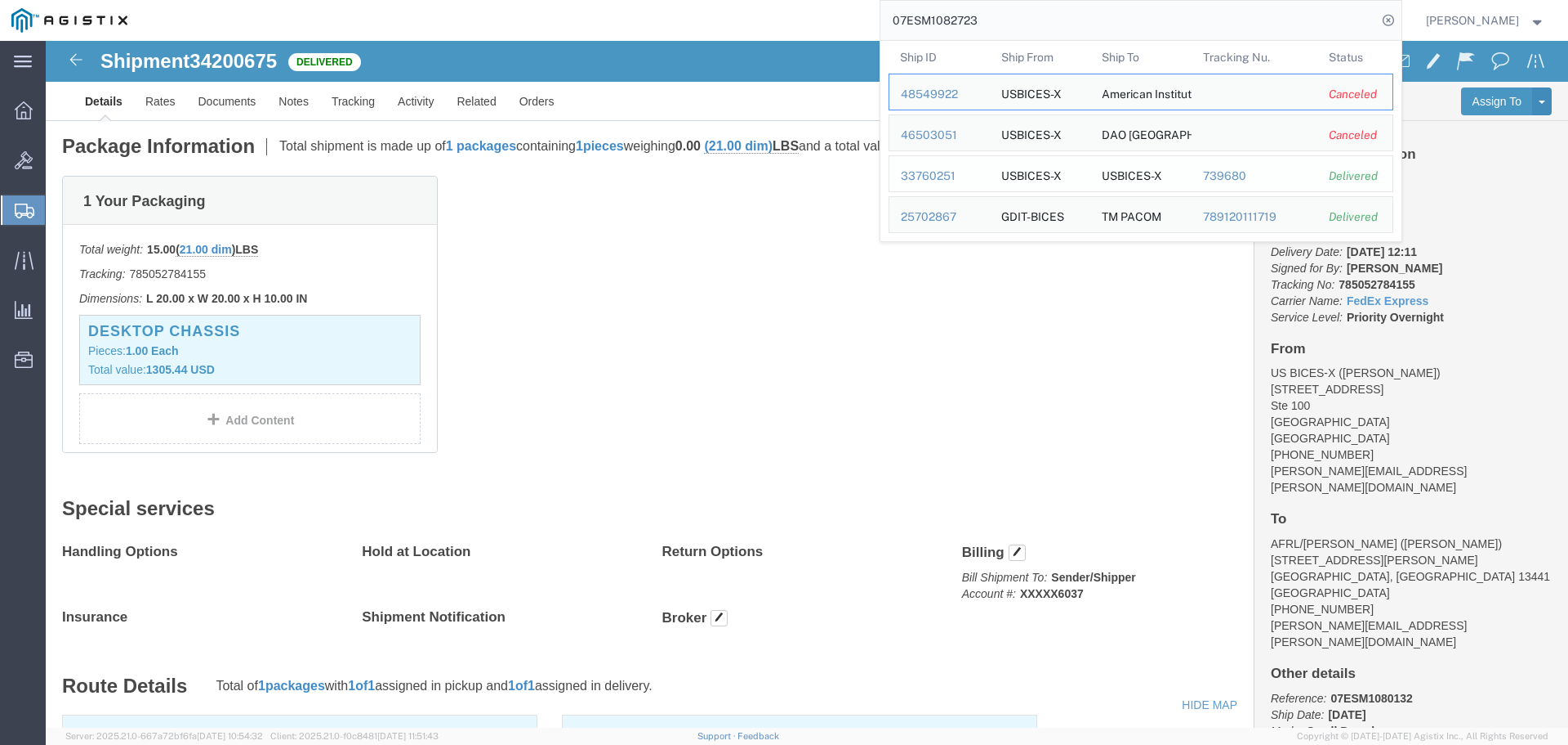
click at [969, 176] on div "33760251" at bounding box center [940, 176] width 78 height 17
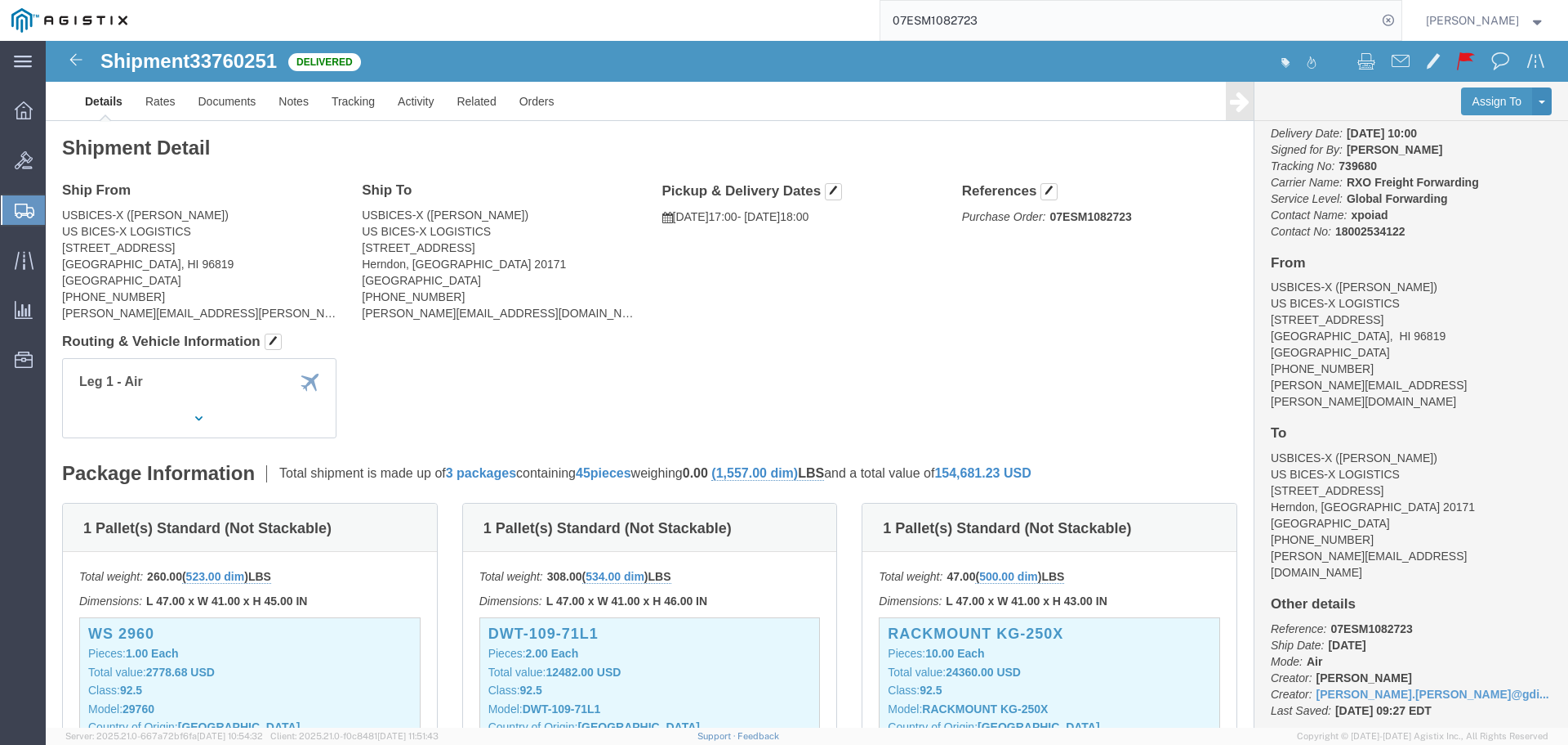
click at [1103, 23] on input "07ESM1082723" at bounding box center [1129, 21] width 497 height 39
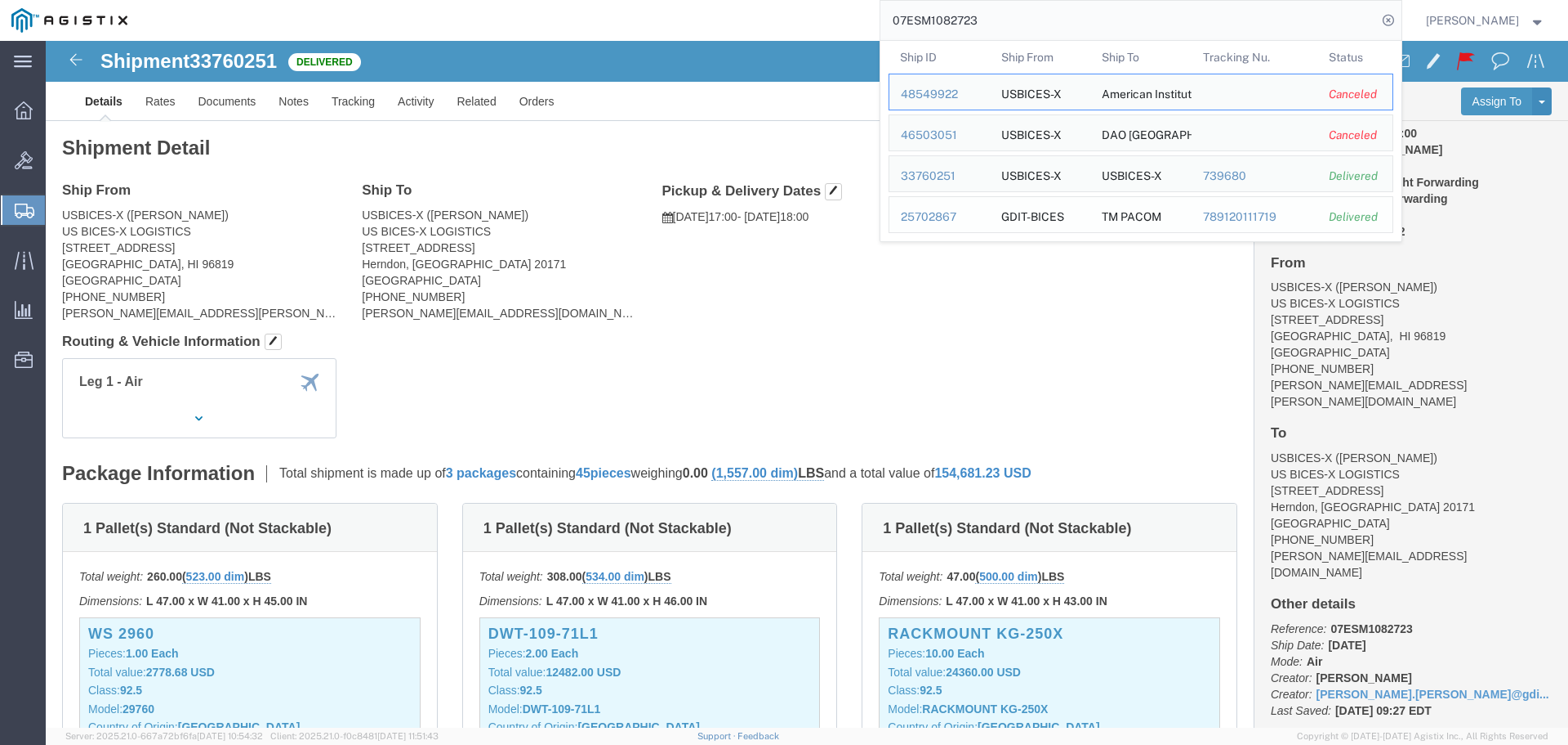
click at [954, 219] on div "25702867" at bounding box center [940, 216] width 78 height 17
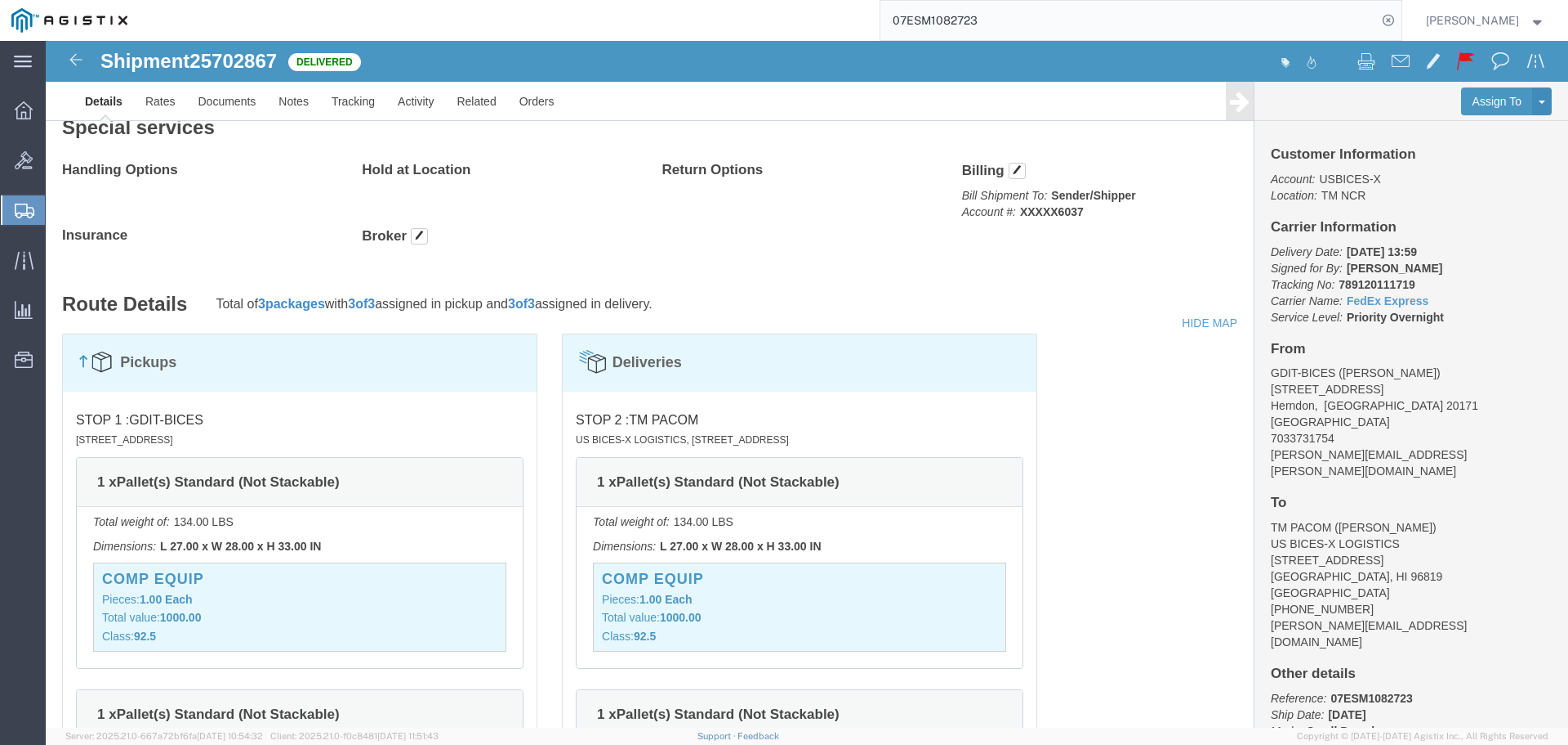
scroll to position [654, 0]
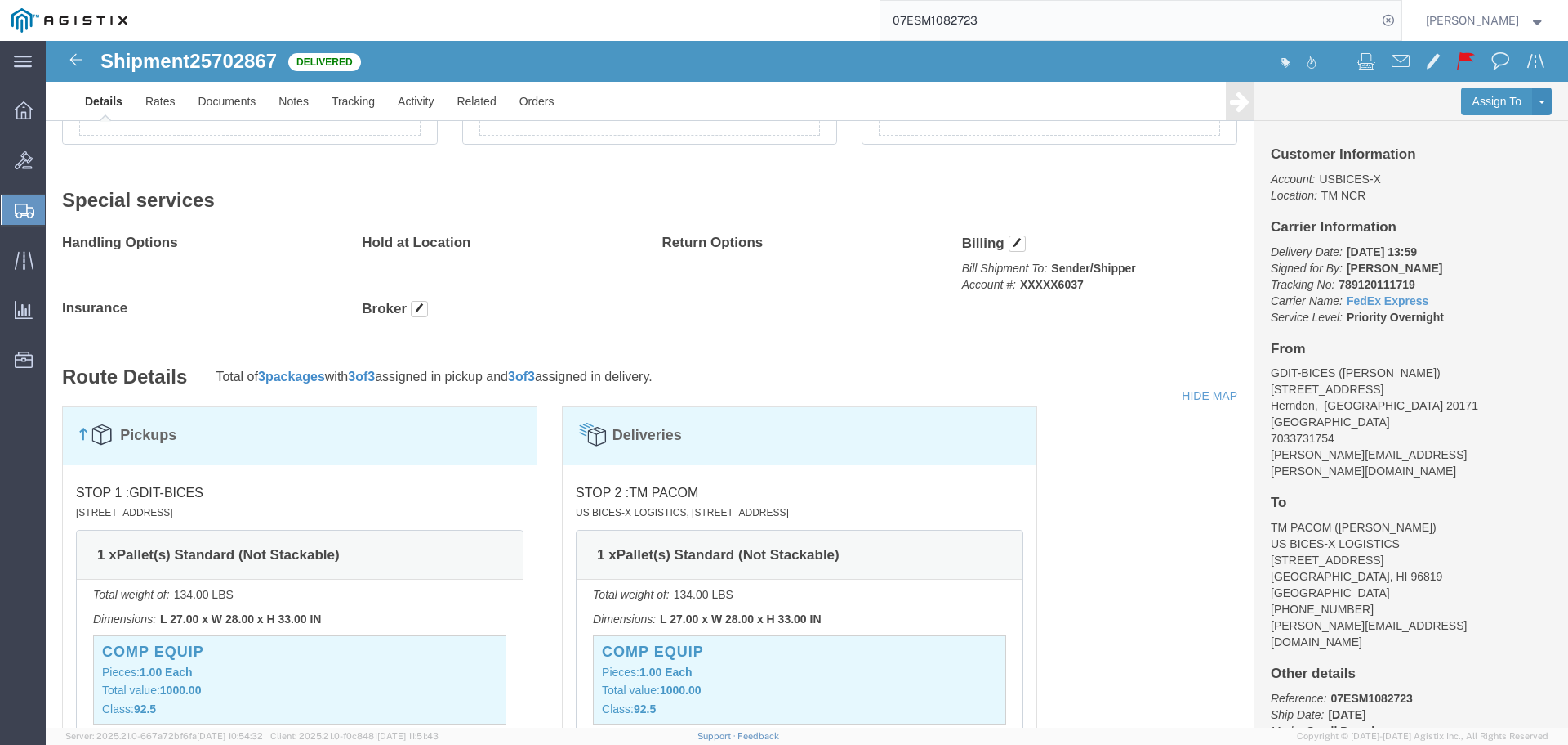
click at [1115, 25] on input "07ESM1082723" at bounding box center [1129, 21] width 497 height 39
type input "0"
paste input "07ESM1080132"
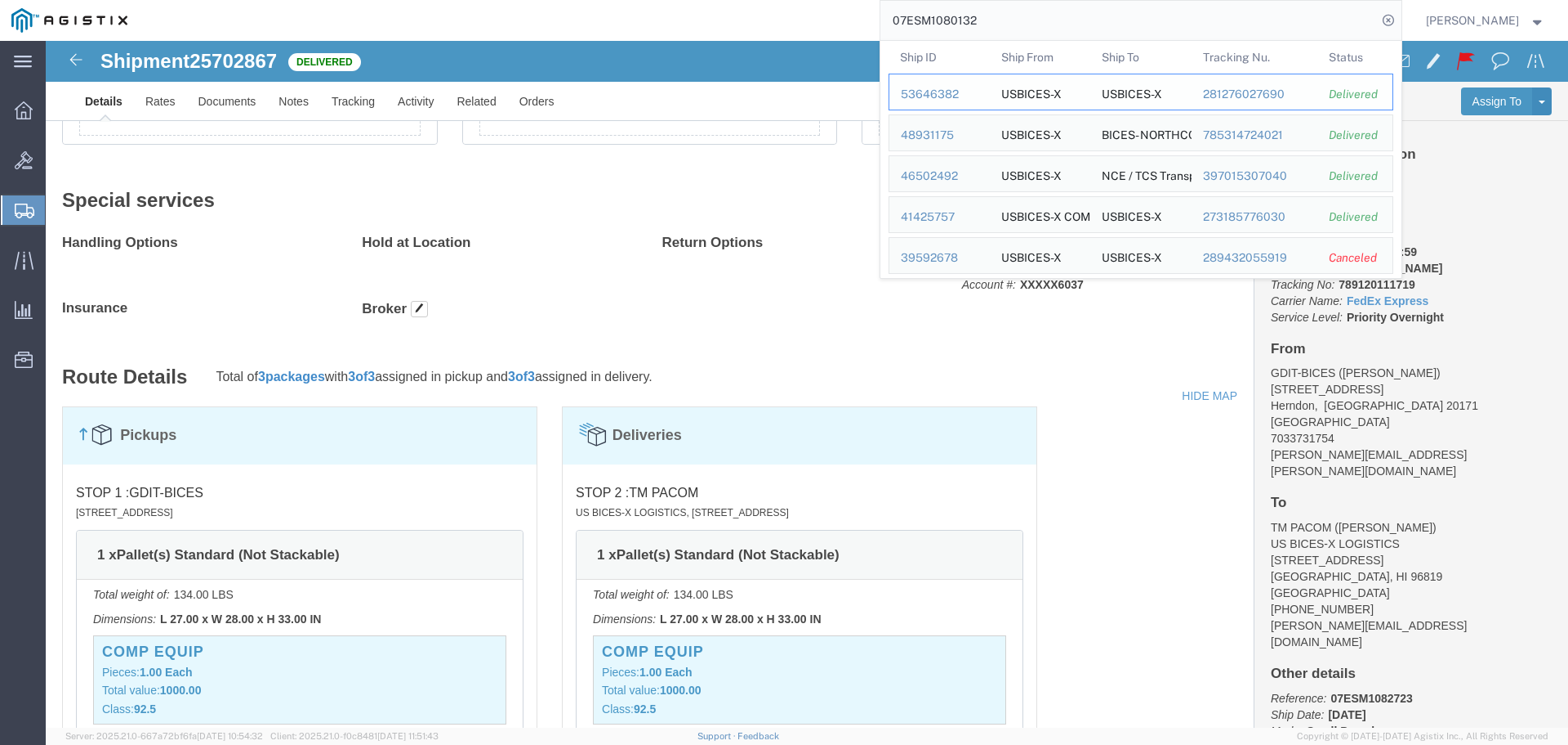
click at [940, 88] on div "53646382" at bounding box center [940, 94] width 78 height 17
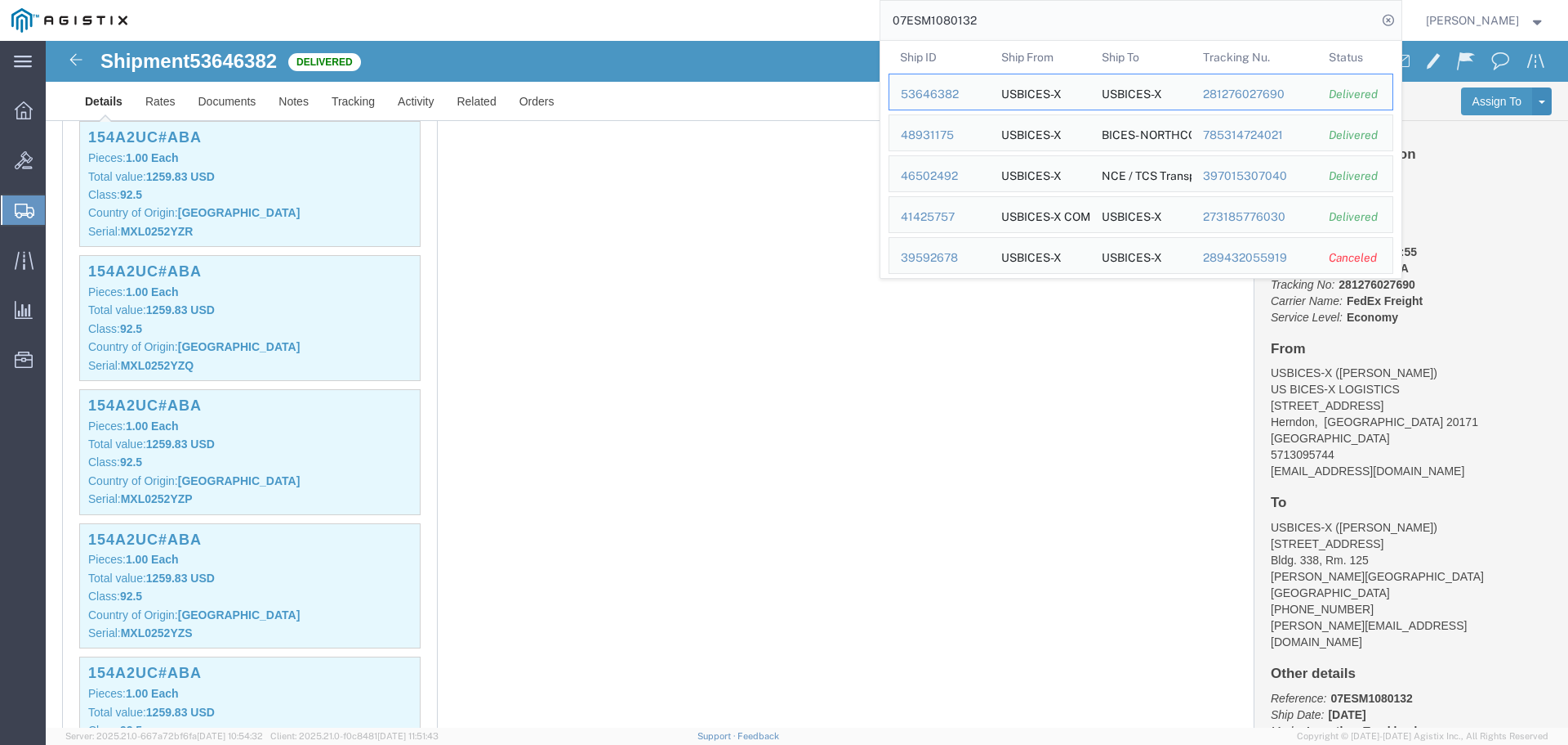
click at [1053, 12] on input "07ESM1080132" at bounding box center [1129, 21] width 497 height 39
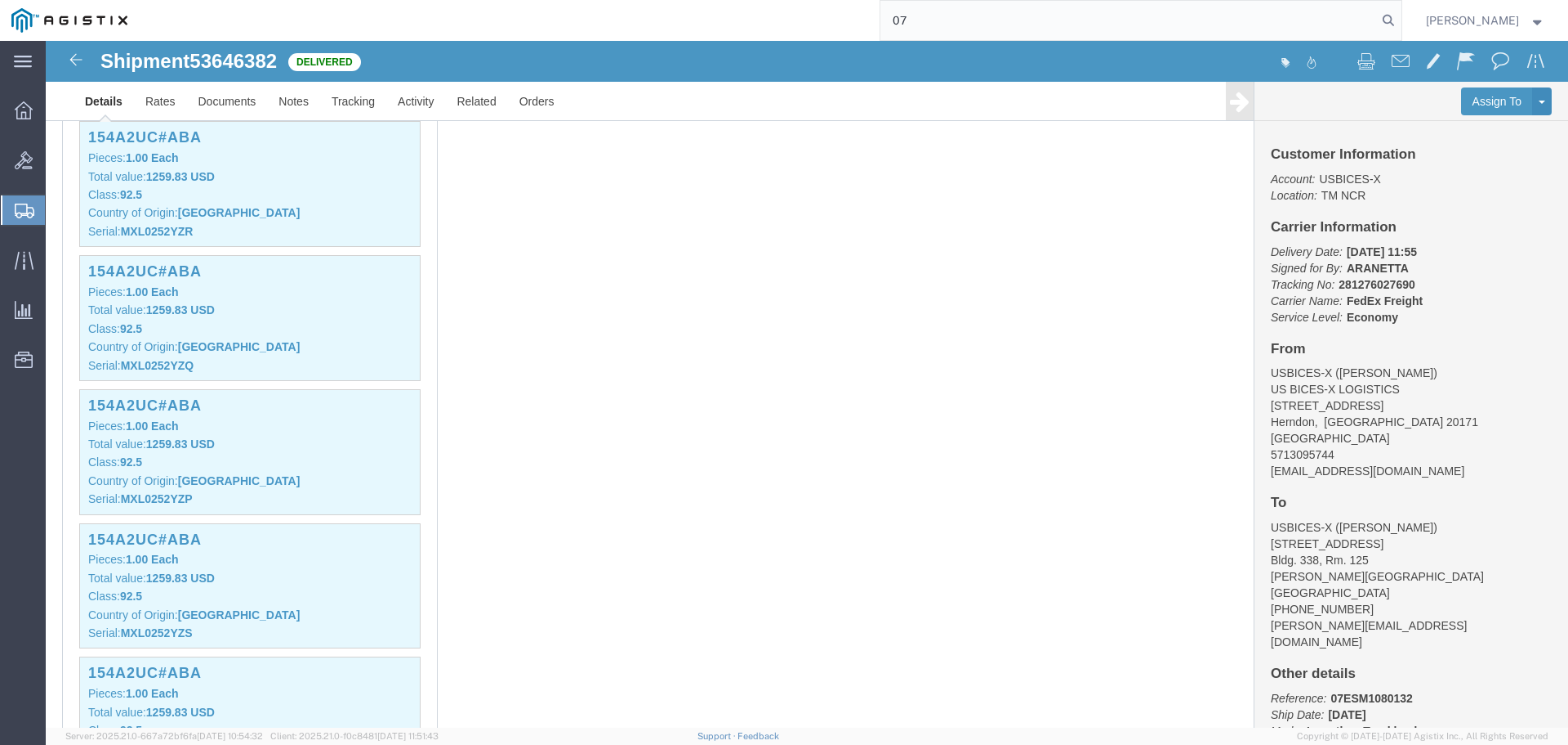
type input "0"
paste input "07ESM1083074"
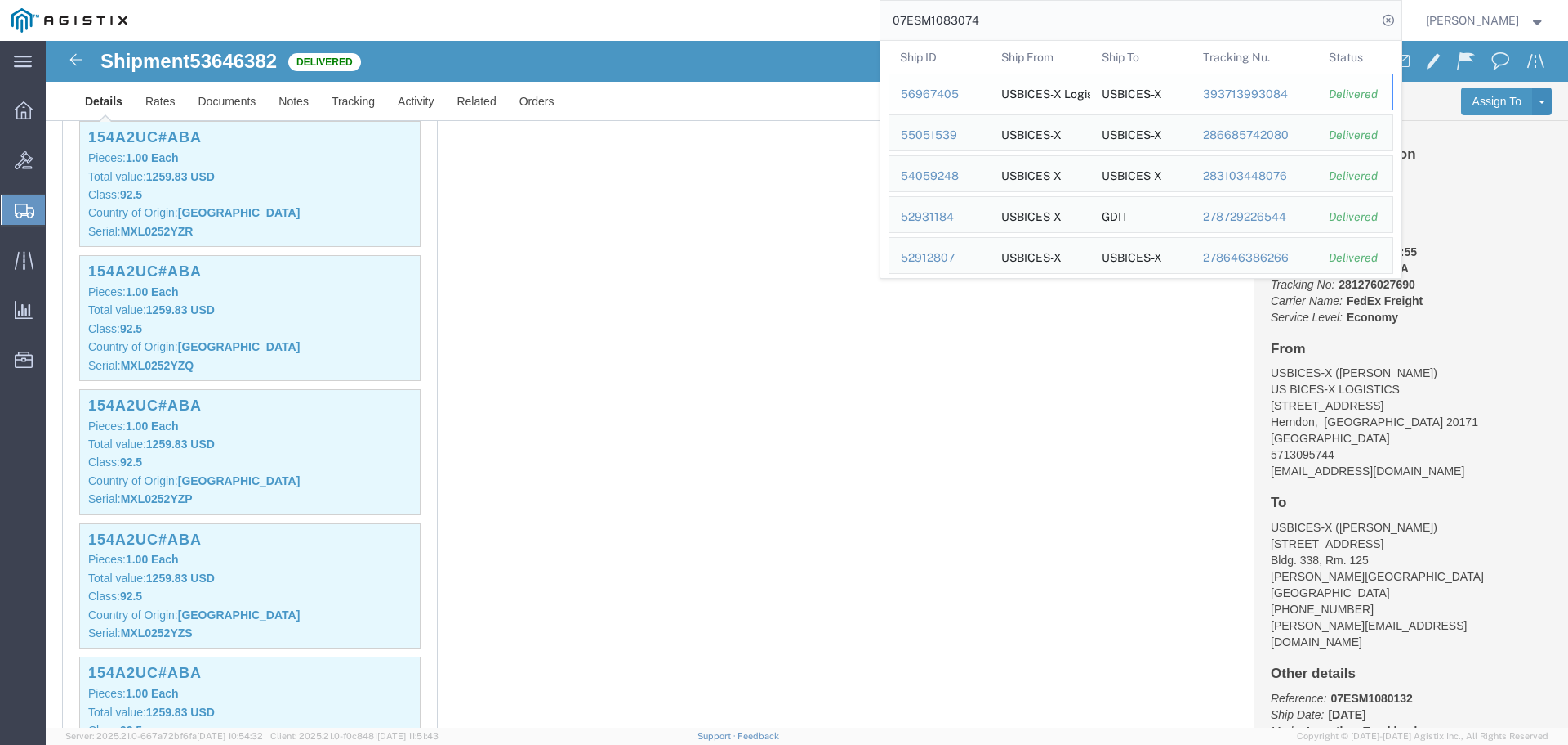
click at [978, 93] on div "56967405" at bounding box center [940, 94] width 78 height 17
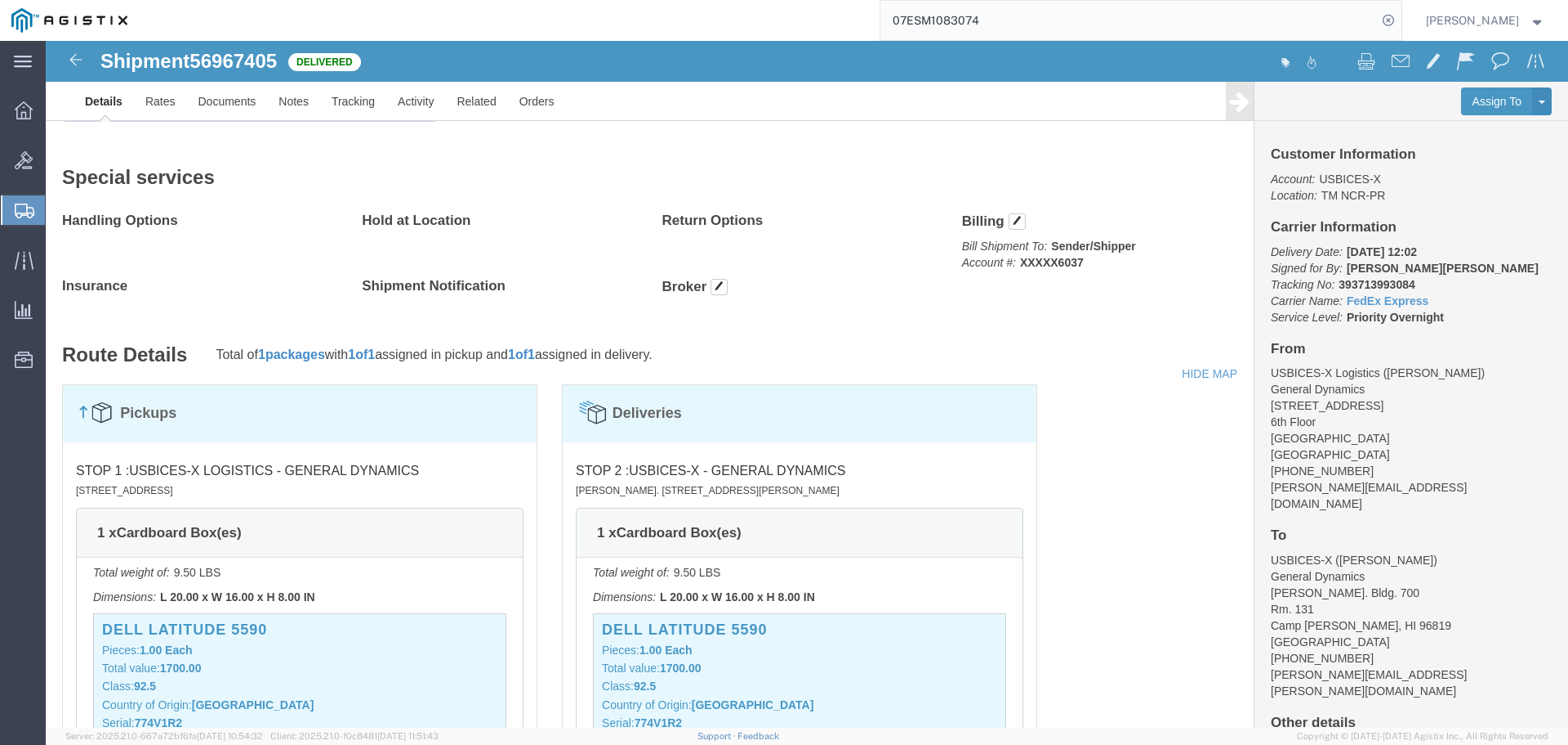
scroll to position [490, 0]
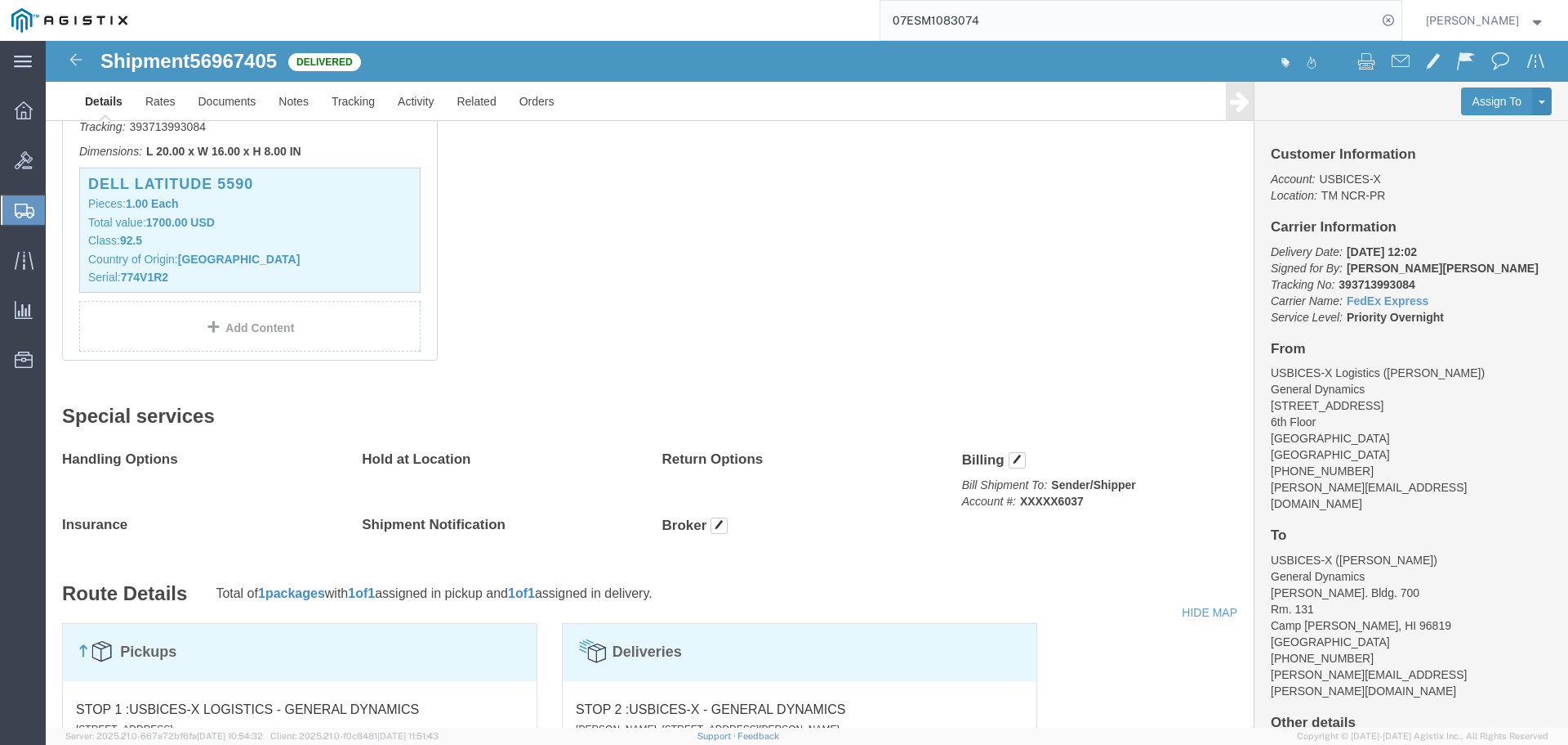
click at [1257, 12] on input "07ESM1083074" at bounding box center [1129, 21] width 497 height 39
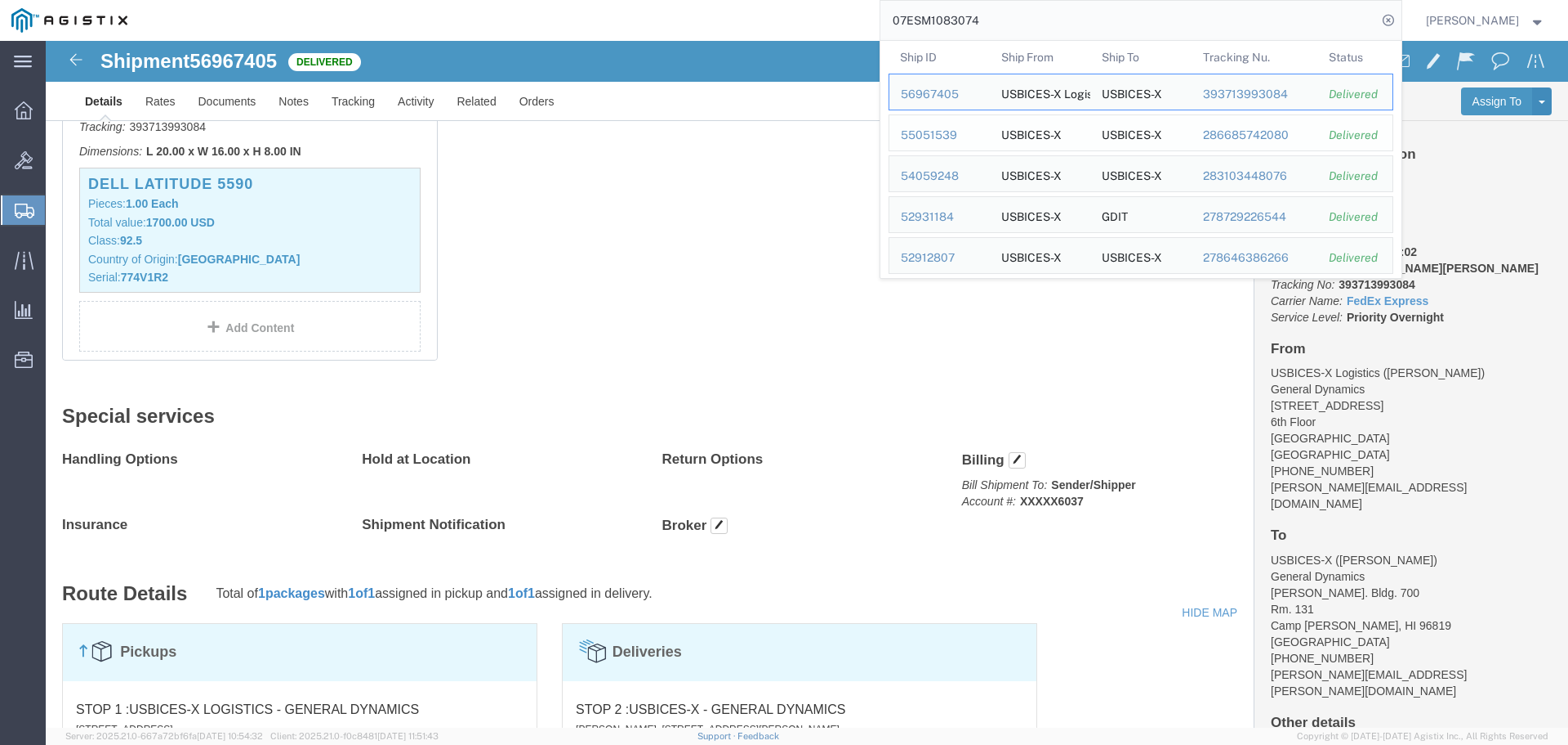
click at [955, 131] on div "55051539" at bounding box center [940, 134] width 78 height 17
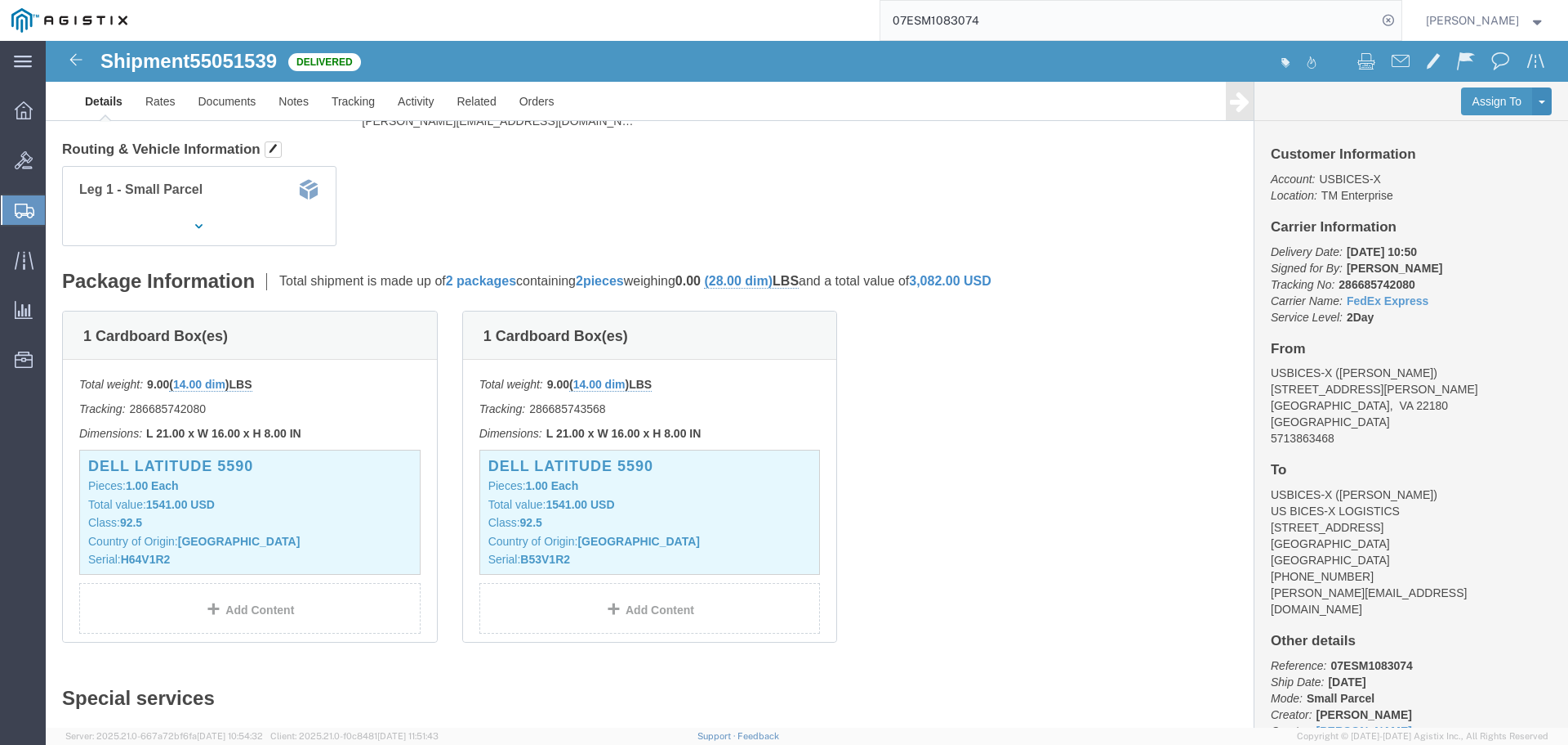
scroll to position [164, 0]
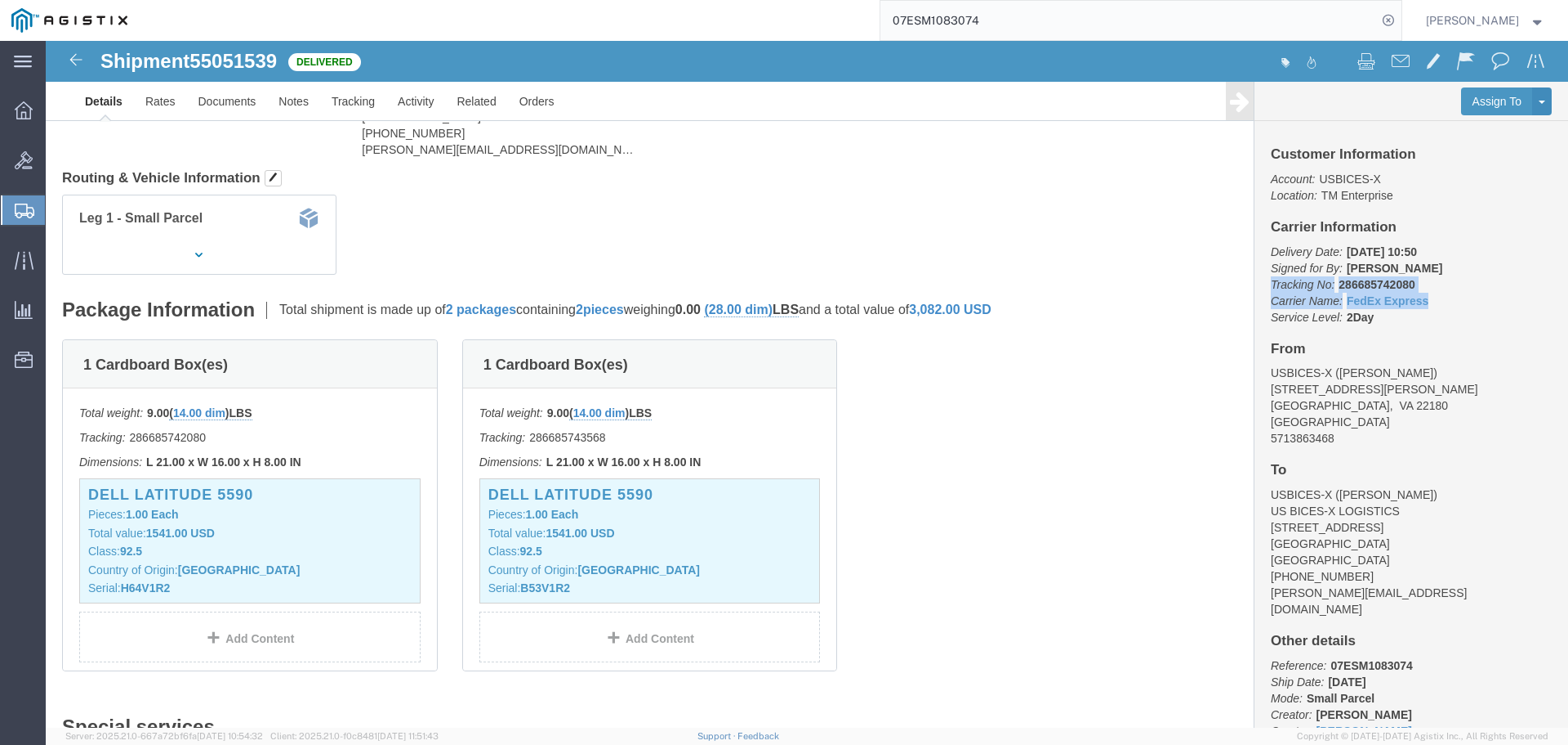
drag, startPoint x: 1386, startPoint y: 263, endPoint x: 1213, endPoint y: 241, distance: 174.4
click div "Customer Information Account: USBICES-X Location: TM Enterprise Carrier Informa…"
drag, startPoint x: 1252, startPoint y: 244, endPoint x: 1245, endPoint y: 246, distance: 7.3
copy p "Tracking No: 286685742080 Carrier Name: FedEx Express FedEx Express"
click link "FedEx Express"
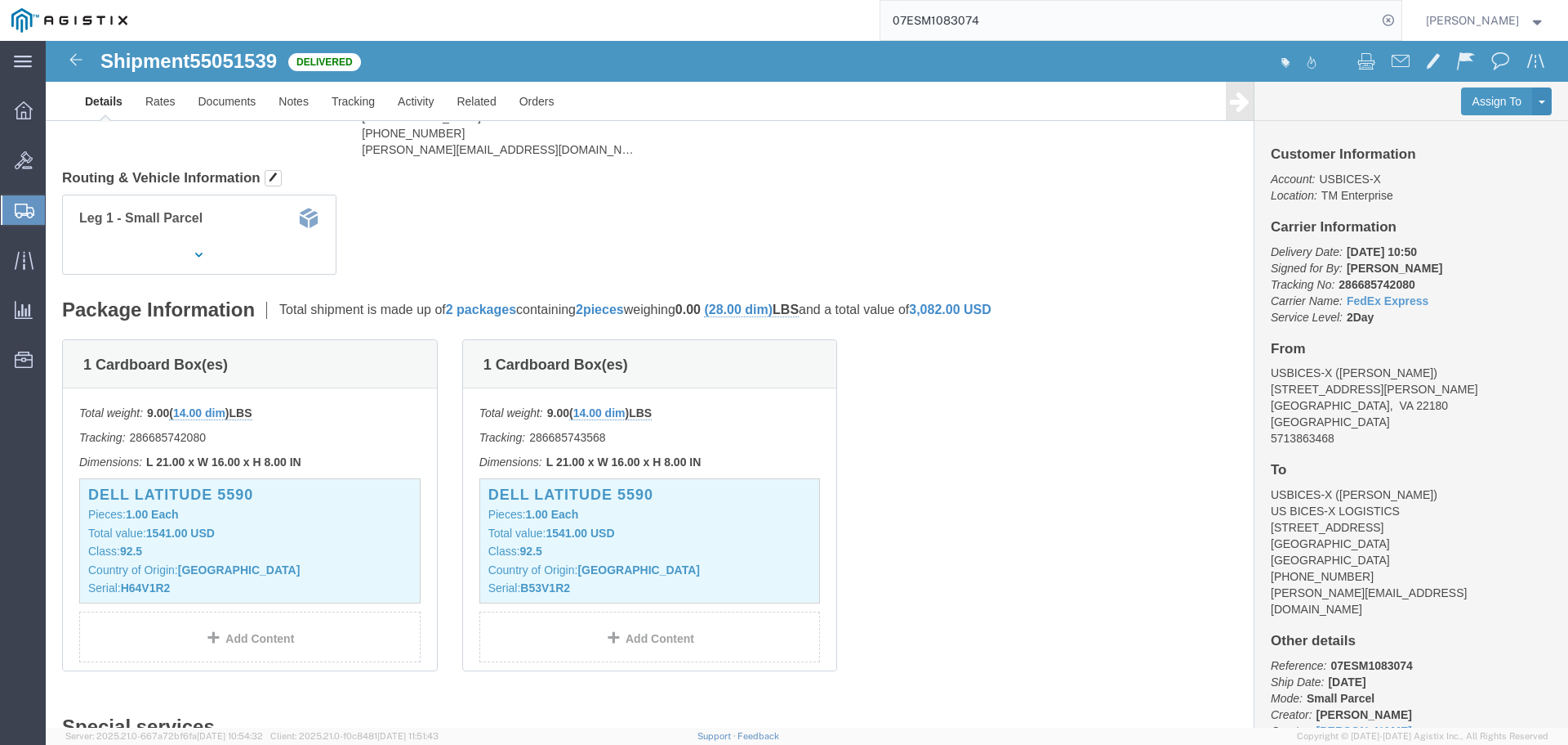
click div "Customer Information Account: USBICES-X Location: TM Enterprise Carrier Informa…"
drag, startPoint x: 1384, startPoint y: 263, endPoint x: 1217, endPoint y: 267, distance: 167.0
click p "Delivery Date: [DATE] 10:50 Signed for By: [PERSON_NAME] Tracking No: 286685742…"
copy p "Carrier Name: FedEx Express FedEx Express"
click b "[DATE] 10:50"
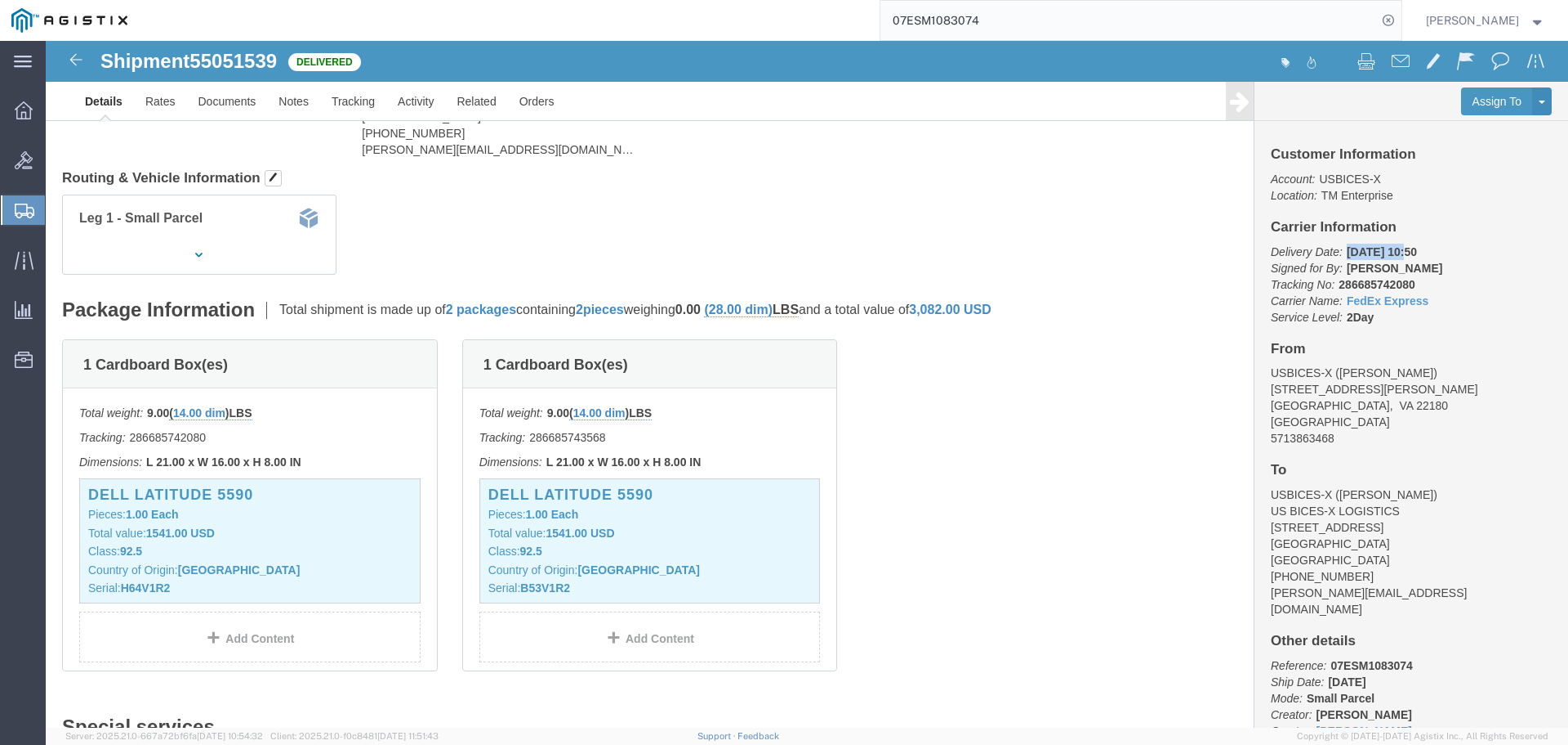
drag, startPoint x: 1348, startPoint y: 210, endPoint x: 1291, endPoint y: 205, distance: 57.2
click b "[DATE] 10:50"
click icon "Delivery Date:"
drag, startPoint x: 1216, startPoint y: 208, endPoint x: 1348, endPoint y: 197, distance: 132.5
click div "Customer Information Account: USBICES-X Location: TM Enterprise Carrier Informa…"
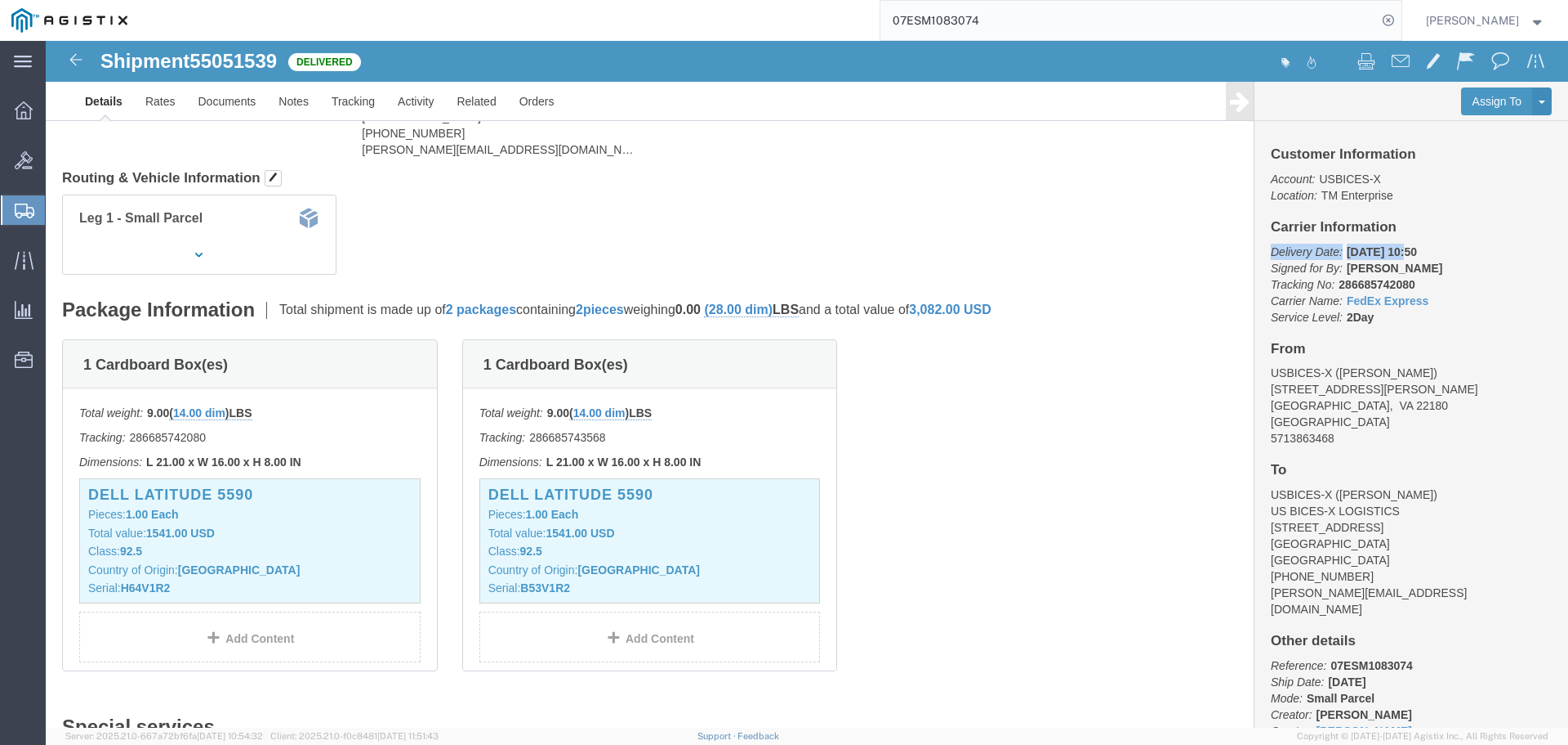
copy p "Delivery Date: [DATE]"
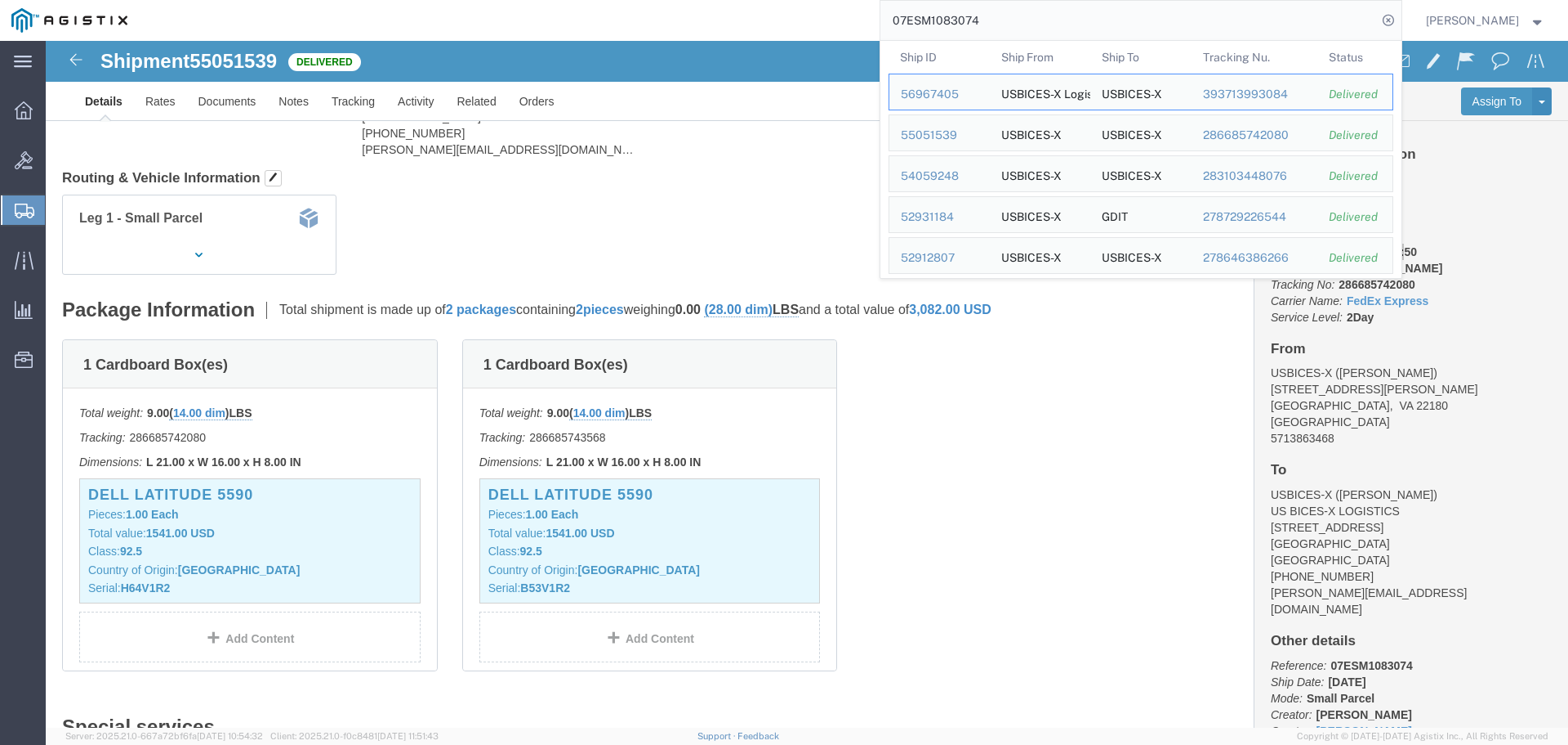
click at [1316, 23] on input "07ESM1083074" at bounding box center [1129, 21] width 497 height 39
click at [978, 181] on div "54059248" at bounding box center [940, 176] width 78 height 17
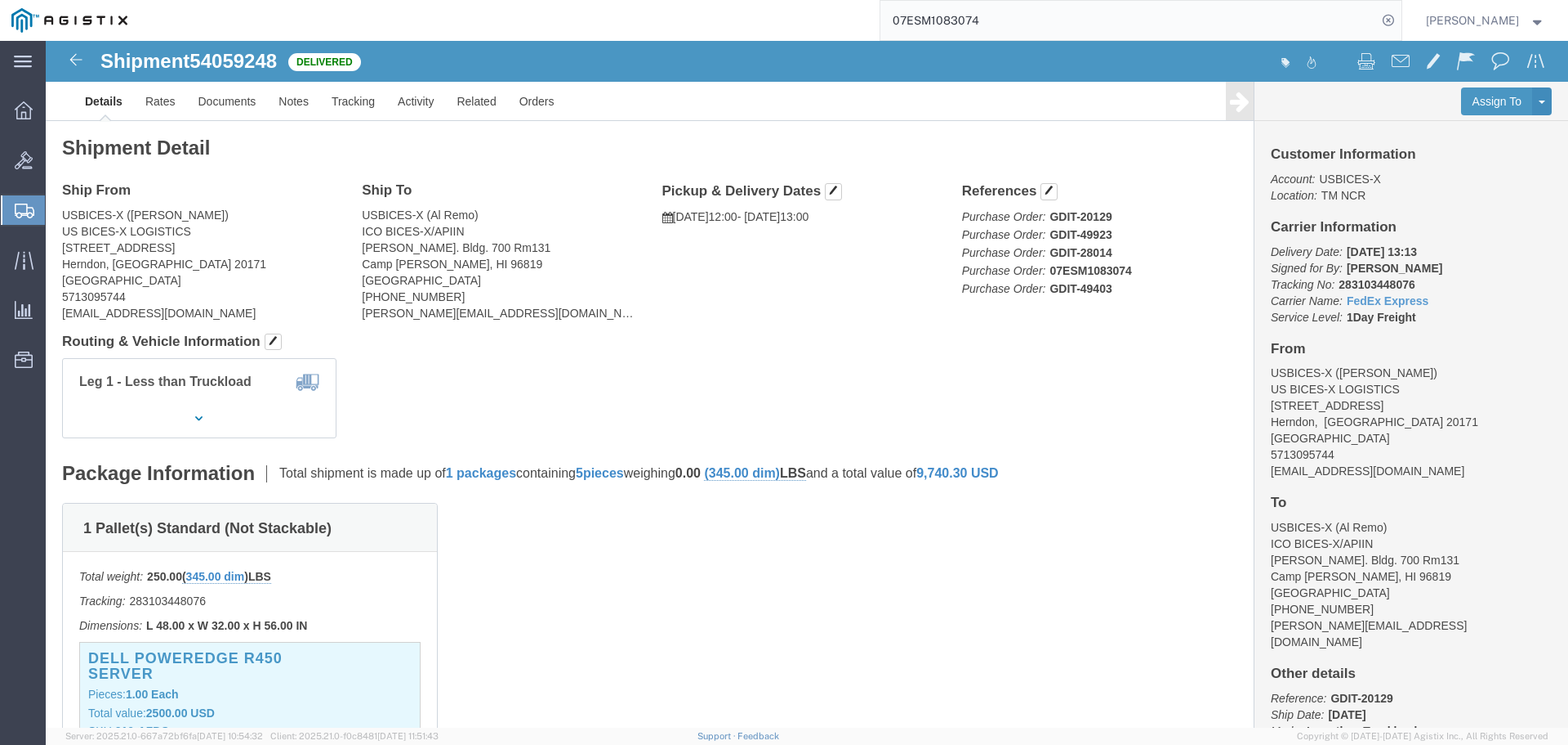
click at [1149, 5] on input "07ESM1083074" at bounding box center [1129, 21] width 497 height 39
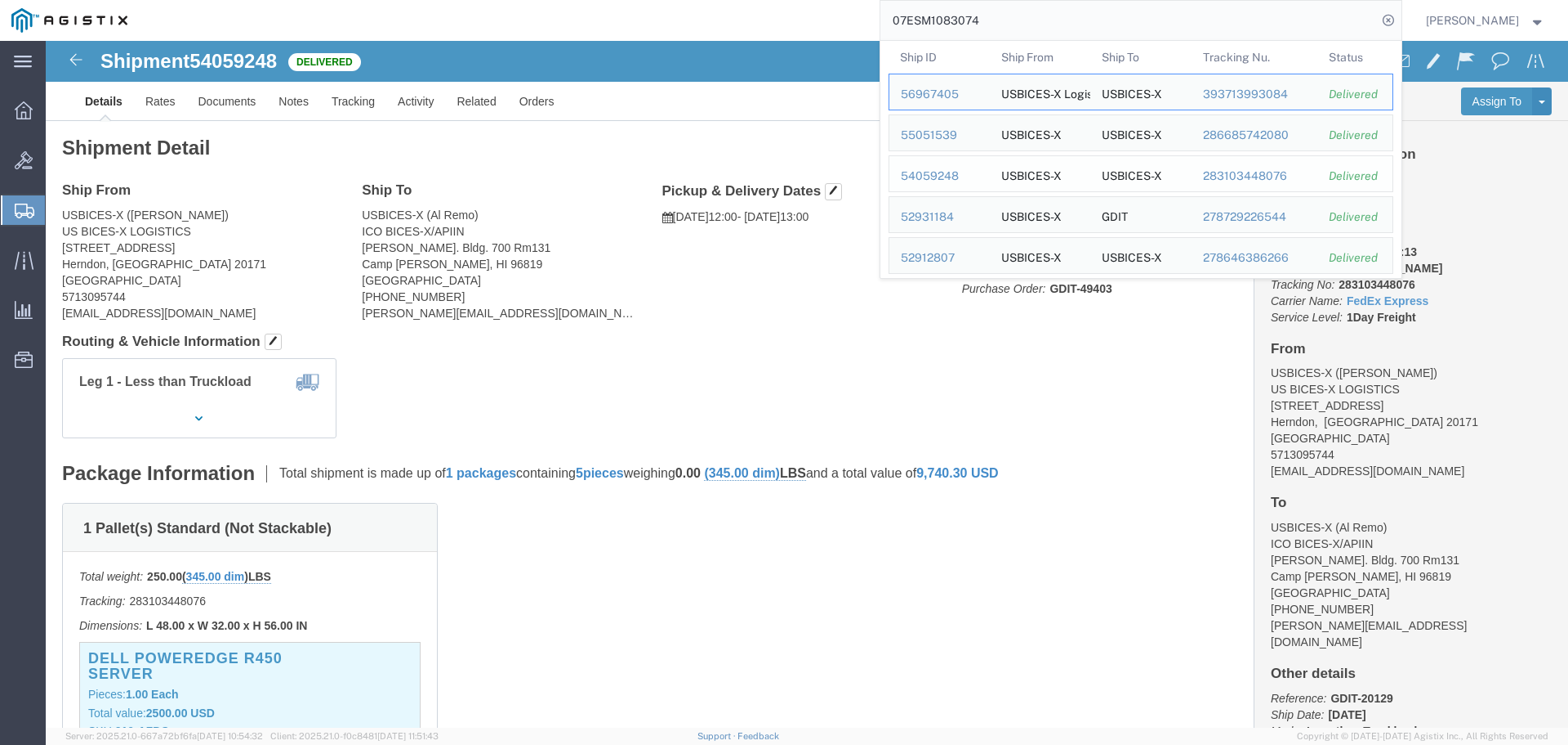
click at [971, 176] on div "54059248" at bounding box center [940, 176] width 78 height 17
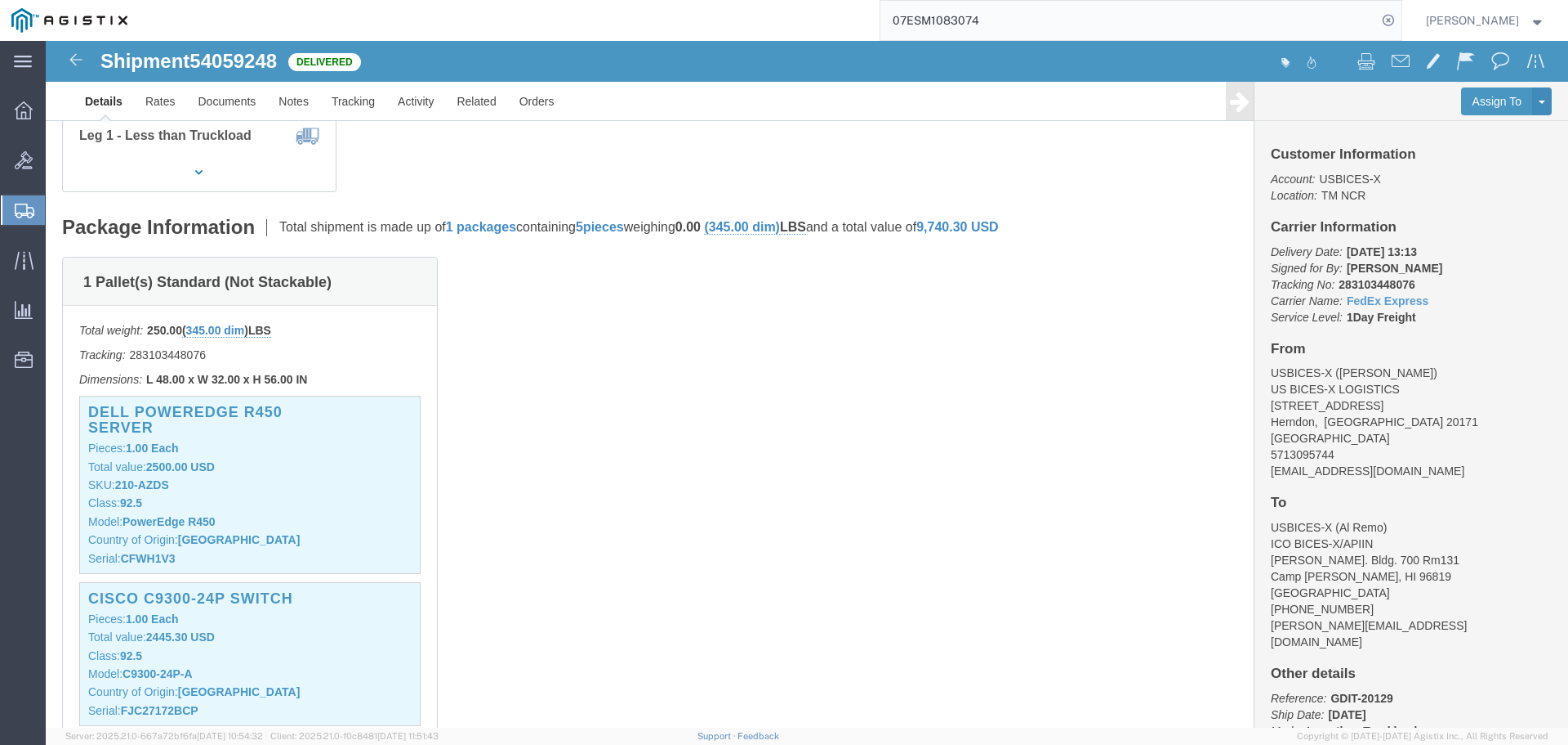
scroll to position [246, 0]
click at [1144, 6] on input "07ESM1083074" at bounding box center [1129, 21] width 497 height 39
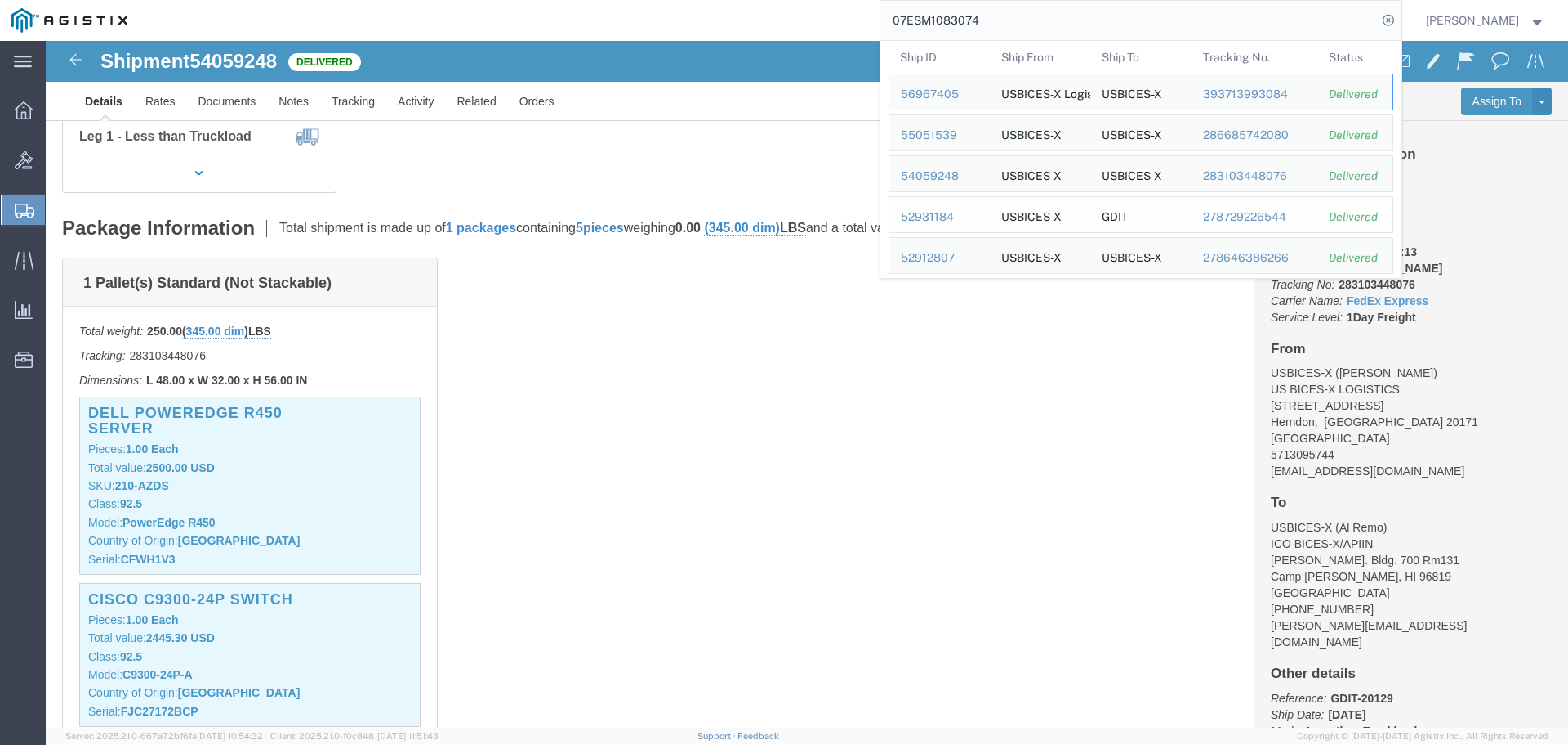
click at [978, 221] on div "52931184" at bounding box center [940, 216] width 78 height 17
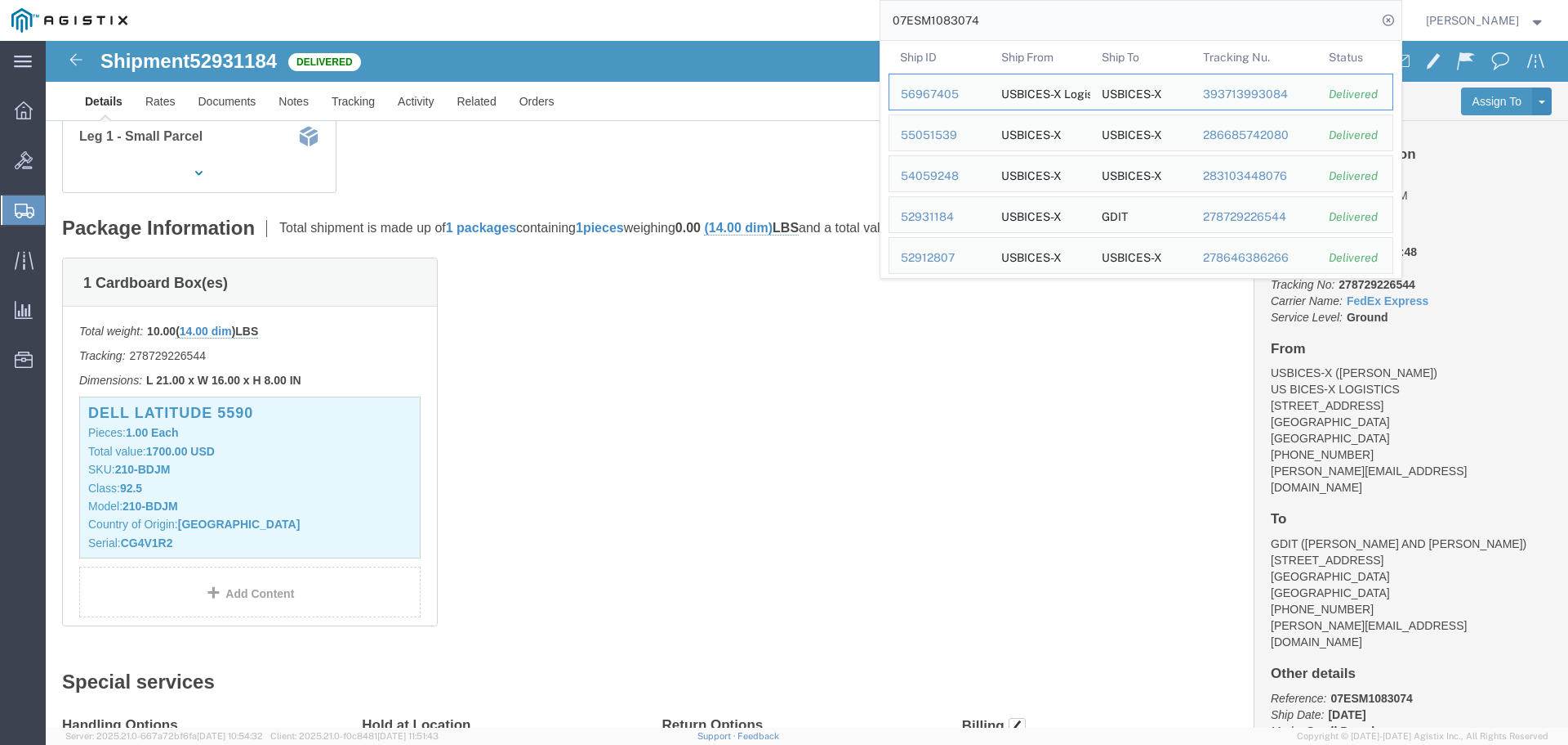
click at [1273, 22] on input "07ESM1083074" at bounding box center [1129, 21] width 497 height 39
click at [978, 260] on div "52912807" at bounding box center [940, 258] width 78 height 17
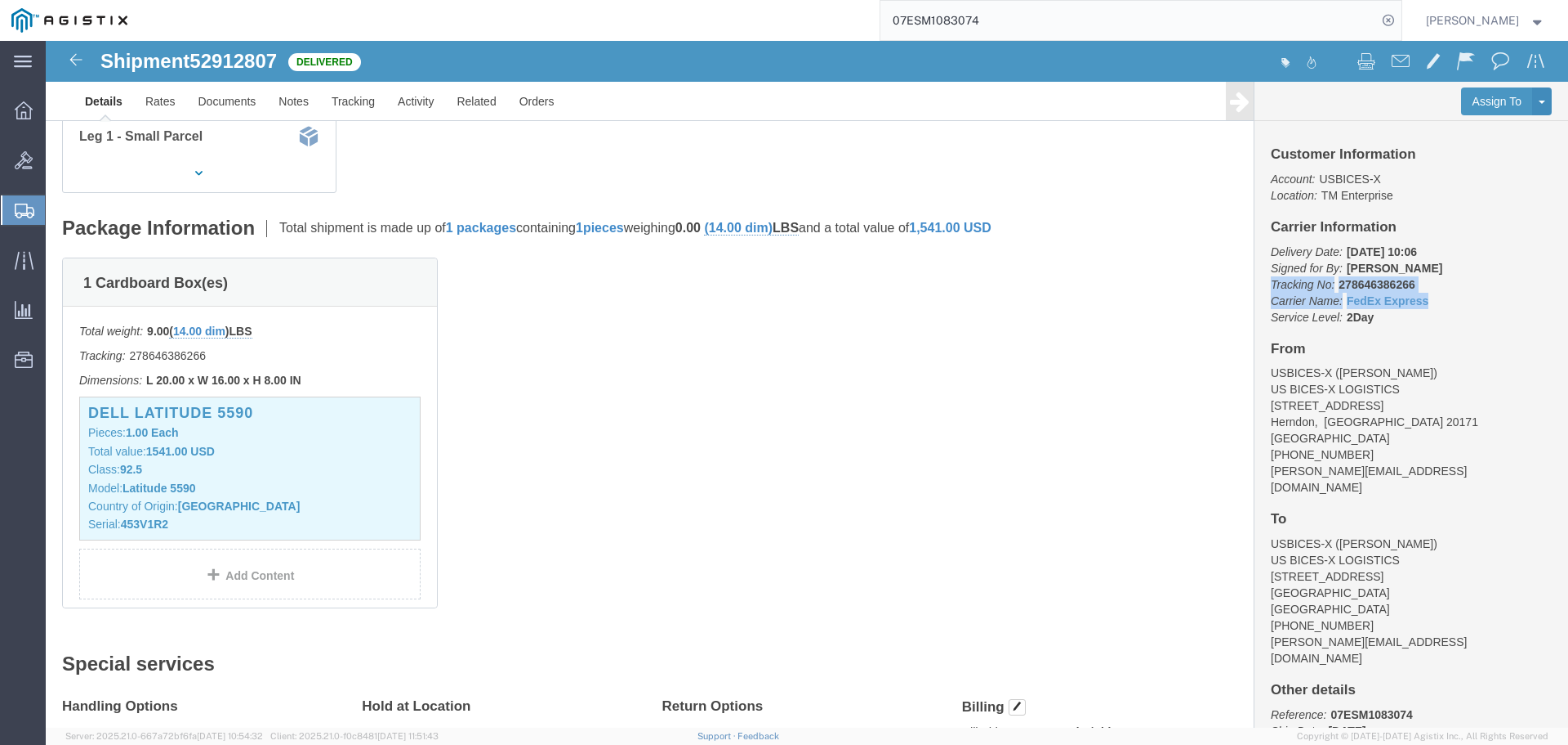
drag, startPoint x: 1386, startPoint y: 265, endPoint x: 1215, endPoint y: 236, distance: 173.4
click div "Customer Information Account: USBICES-X Location: TM Enterprise Carrier Informa…"
copy p "Tracking No: 278646386266 Carrier Name: FedEx Express FedEx Express"
drag, startPoint x: 1349, startPoint y: 209, endPoint x: 1215, endPoint y: 202, distance: 134.2
click div "Customer Information Account: USBICES-X Location: TM Enterprise Carrier Informa…"
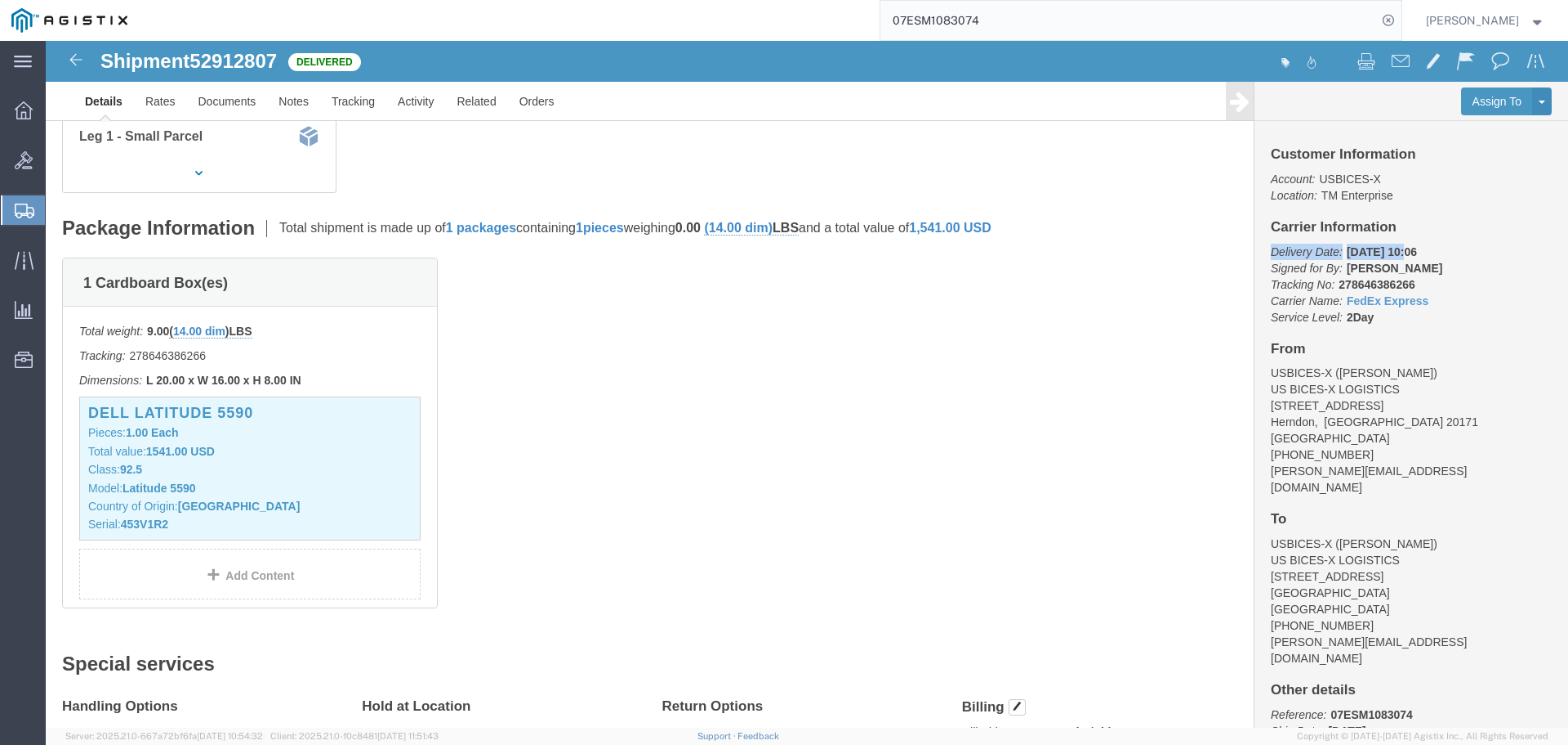
copy p "Delivery Date: [DATE]"
click p "Delivery Date: [DATE] 10:06 Signed for By: [PERSON_NAME] Tracking No: 278646386…"
drag, startPoint x: 1383, startPoint y: 265, endPoint x: 1219, endPoint y: 253, distance: 164.4
click p "Delivery Date: [DATE] 10:06 Signed for By: [PERSON_NAME] Tracking No: 278646386…"
copy p "Carrier Name: FedEx Express FedEx Express"
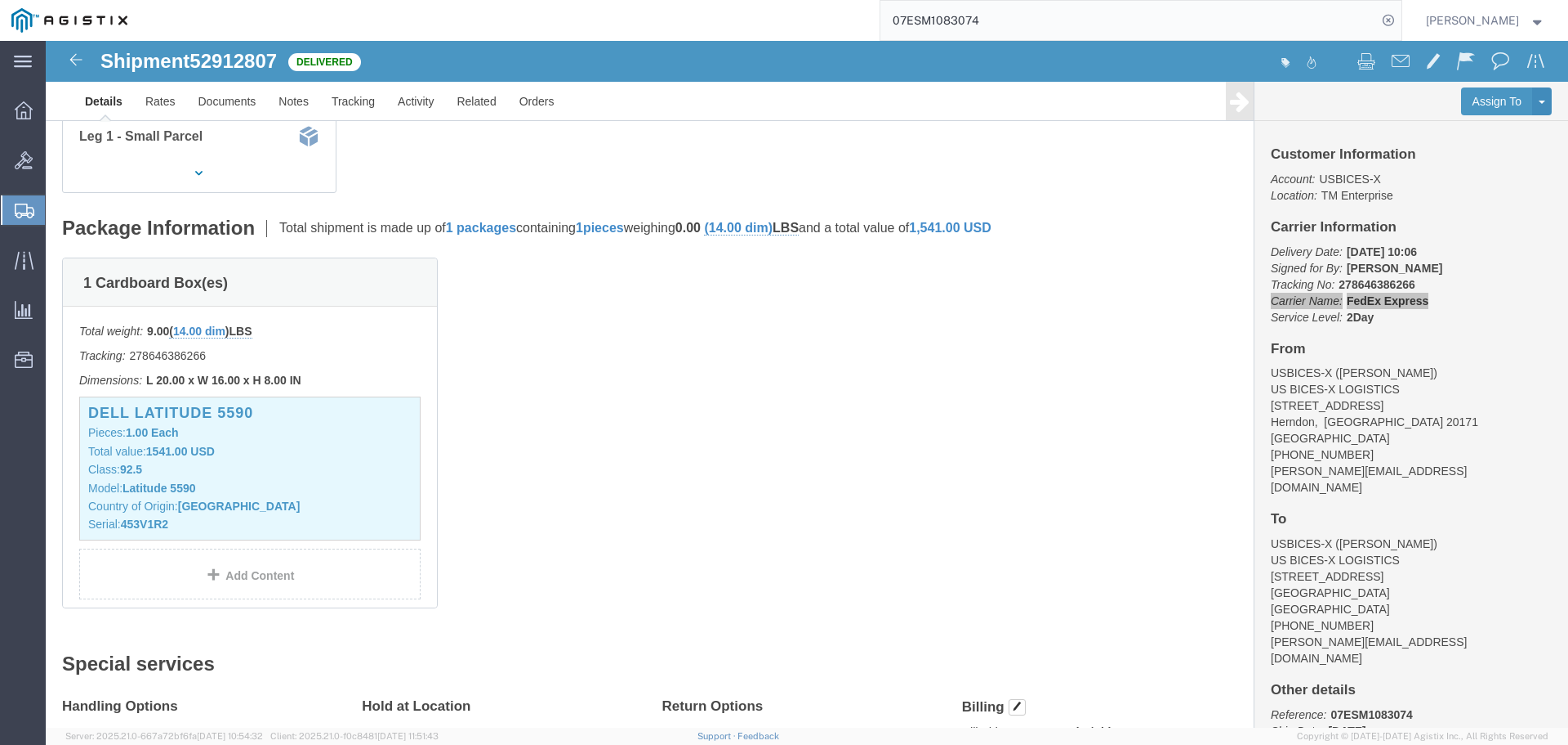
click at [1263, 20] on input "07ESM1083074" at bounding box center [1129, 21] width 497 height 39
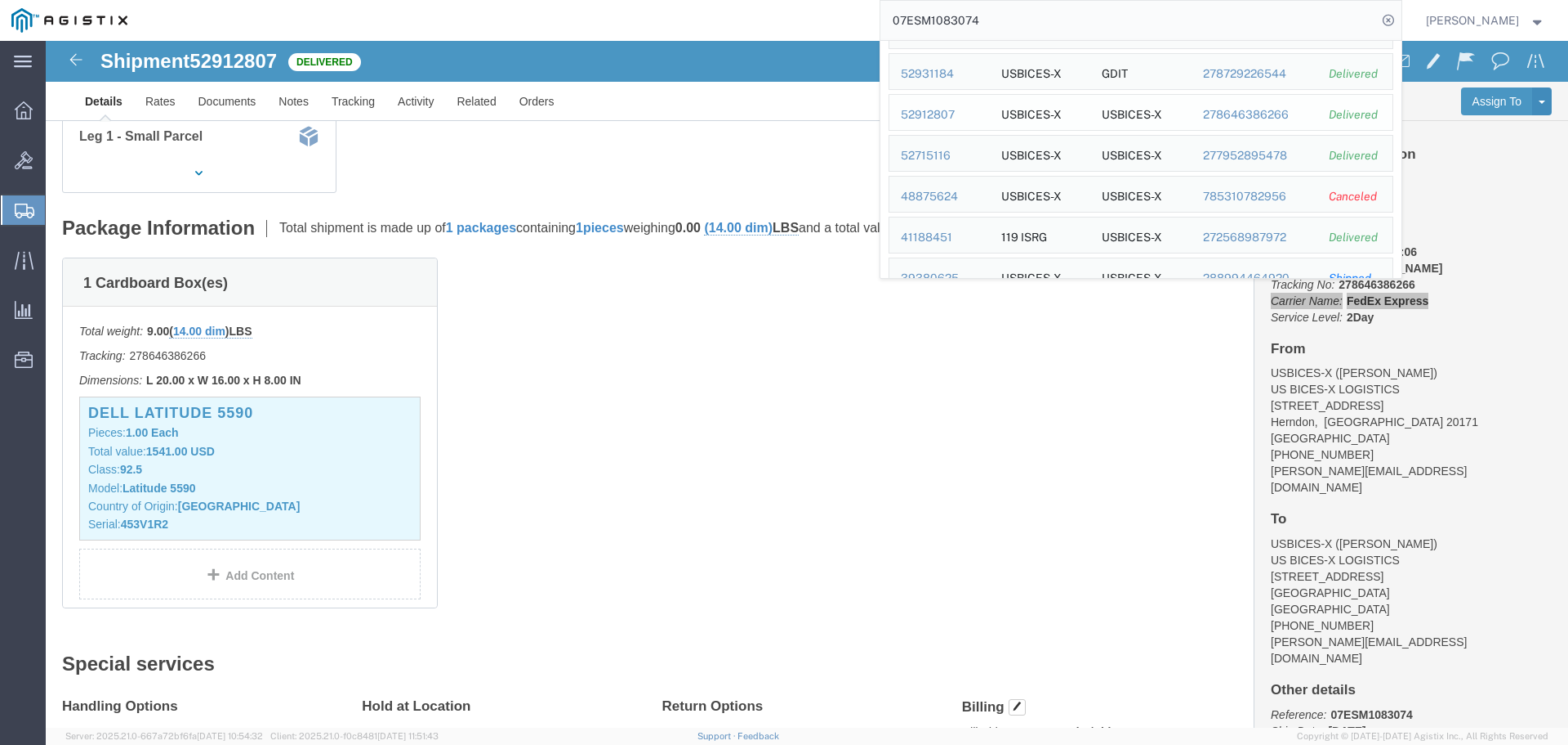
scroll to position [164, 0]
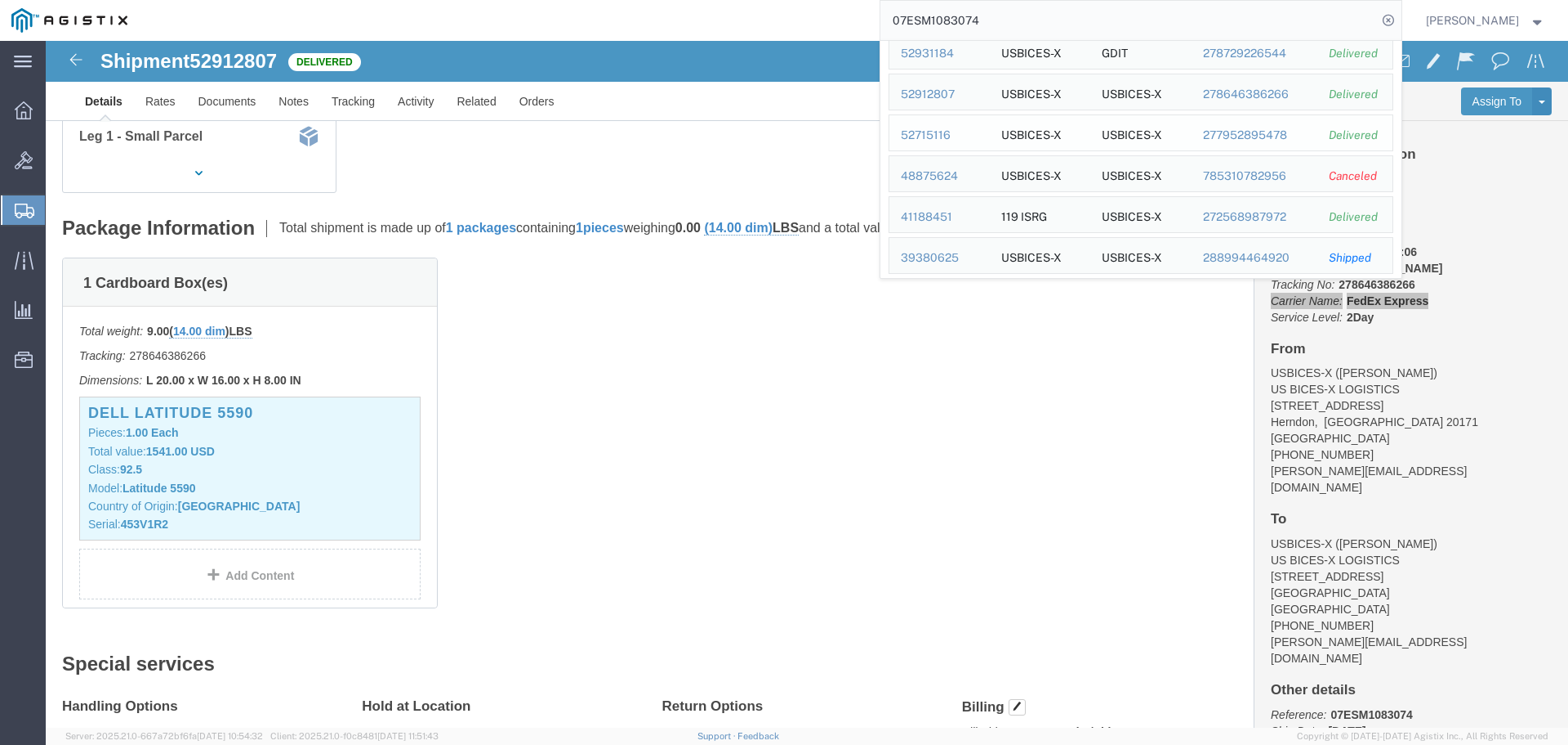
drag, startPoint x: 950, startPoint y: 127, endPoint x: 904, endPoint y: 86, distance: 61.6
click at [950, 126] on div "52715116" at bounding box center [940, 134] width 78 height 17
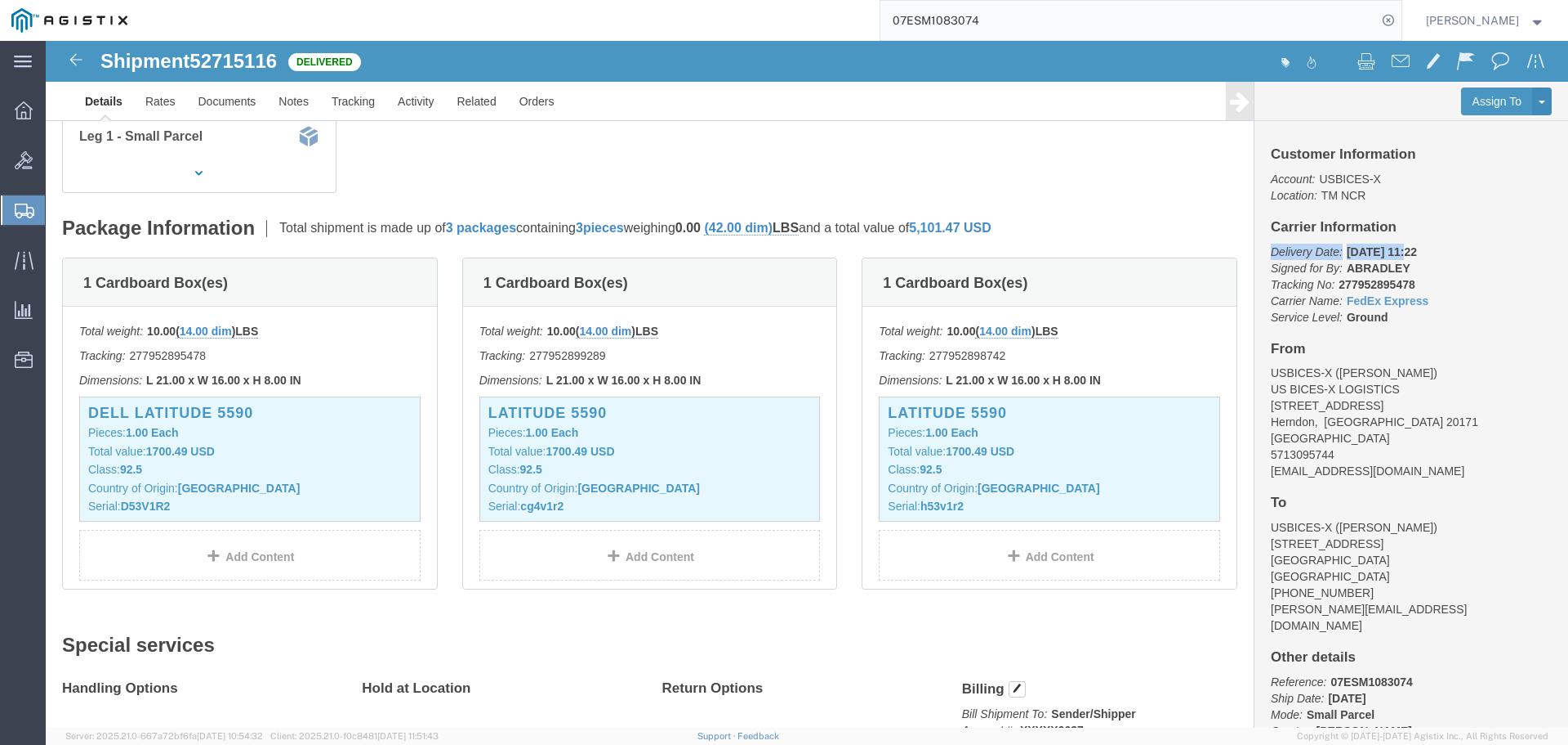
drag, startPoint x: 1349, startPoint y: 213, endPoint x: 1220, endPoint y: 212, distance: 129.0
click p "Delivery Date: [DATE] 11:22 Signed for By: ABRADLEY Tracking No: 277952895478 C…"
copy p "Delivery Date: [DATE]"
click p "Delivery Date: [DATE] 11:22 Signed for By: ABRADLEY Tracking No: 277952895478 C…"
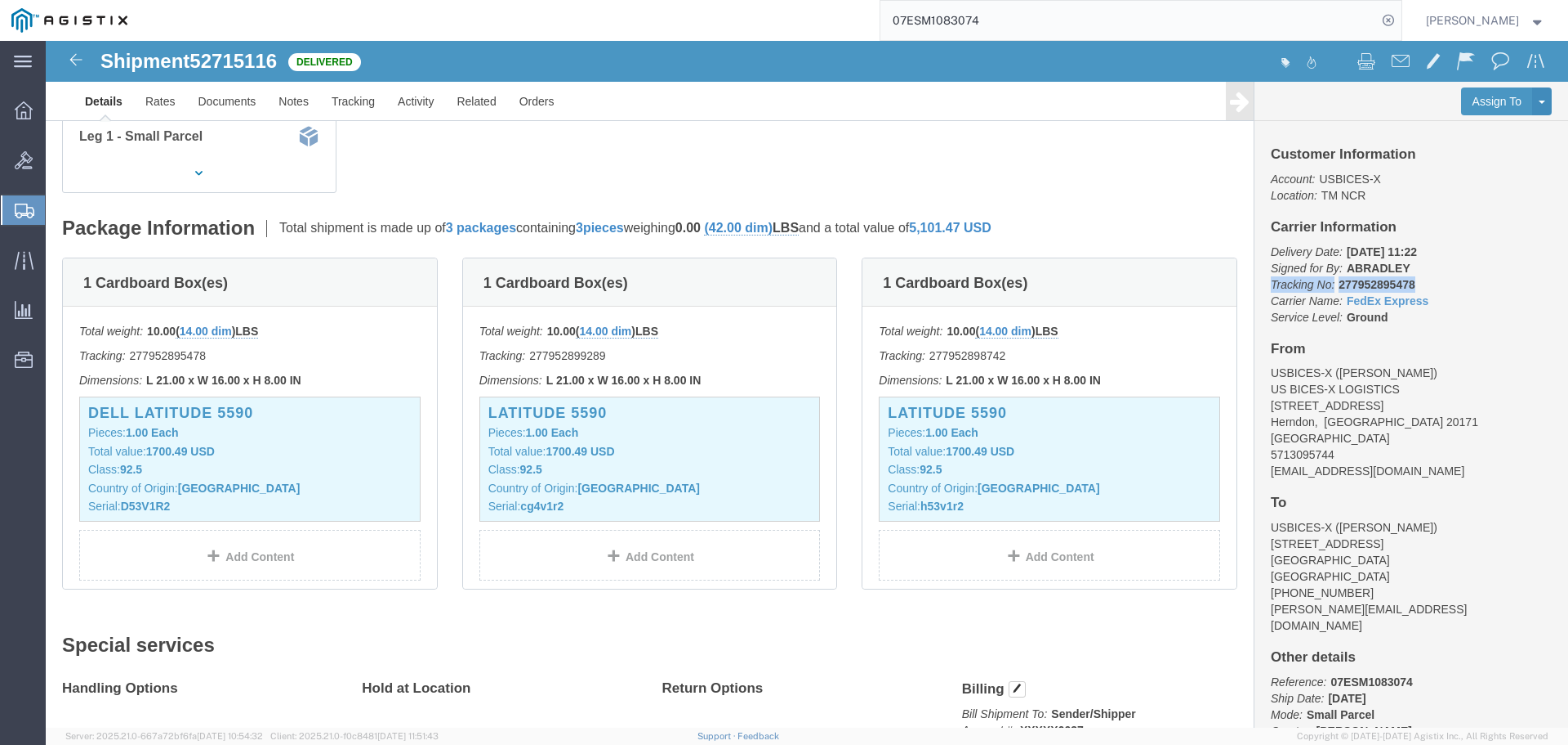
drag, startPoint x: 1364, startPoint y: 246, endPoint x: 1216, endPoint y: 250, distance: 148.1
click p "Delivery Date: [DATE] 11:22 Signed for By: ABRADLEY Tracking No: 277952895478 C…"
copy p "Tracking No: 277952895478"
click p "Delivery Date: [DATE] 11:22 Signed for By: ABRADLEY Tracking No: 277952895478 C…"
drag, startPoint x: 1390, startPoint y: 264, endPoint x: 1218, endPoint y: 255, distance: 172.2
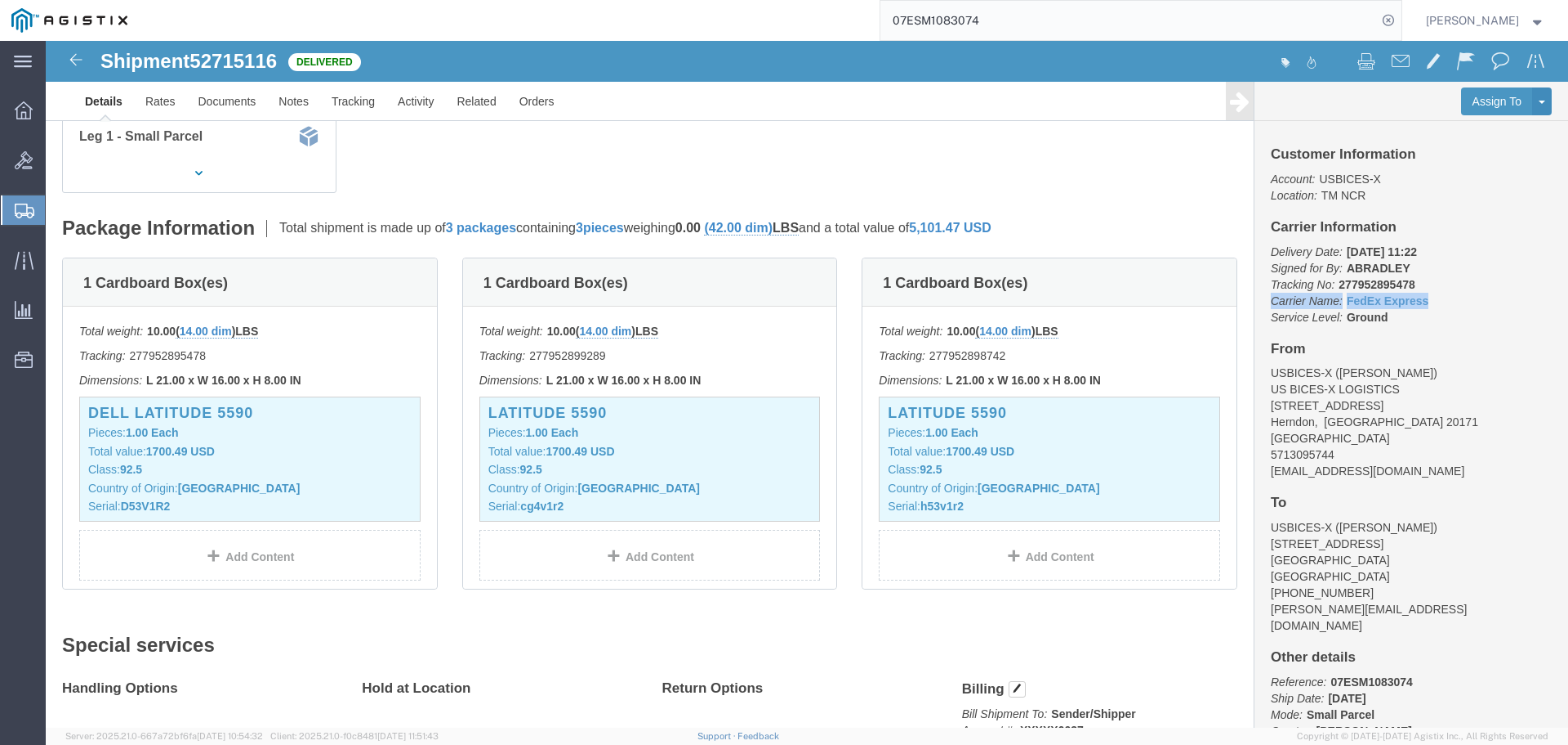
click p "Delivery Date: [DATE] 11:22 Signed for By: ABRADLEY Tracking No: 277952895478 C…"
copy p "Carrier Name: FedEx Express FedEx Express"
click at [1156, 17] on input "07ESM1083074" at bounding box center [1129, 21] width 497 height 39
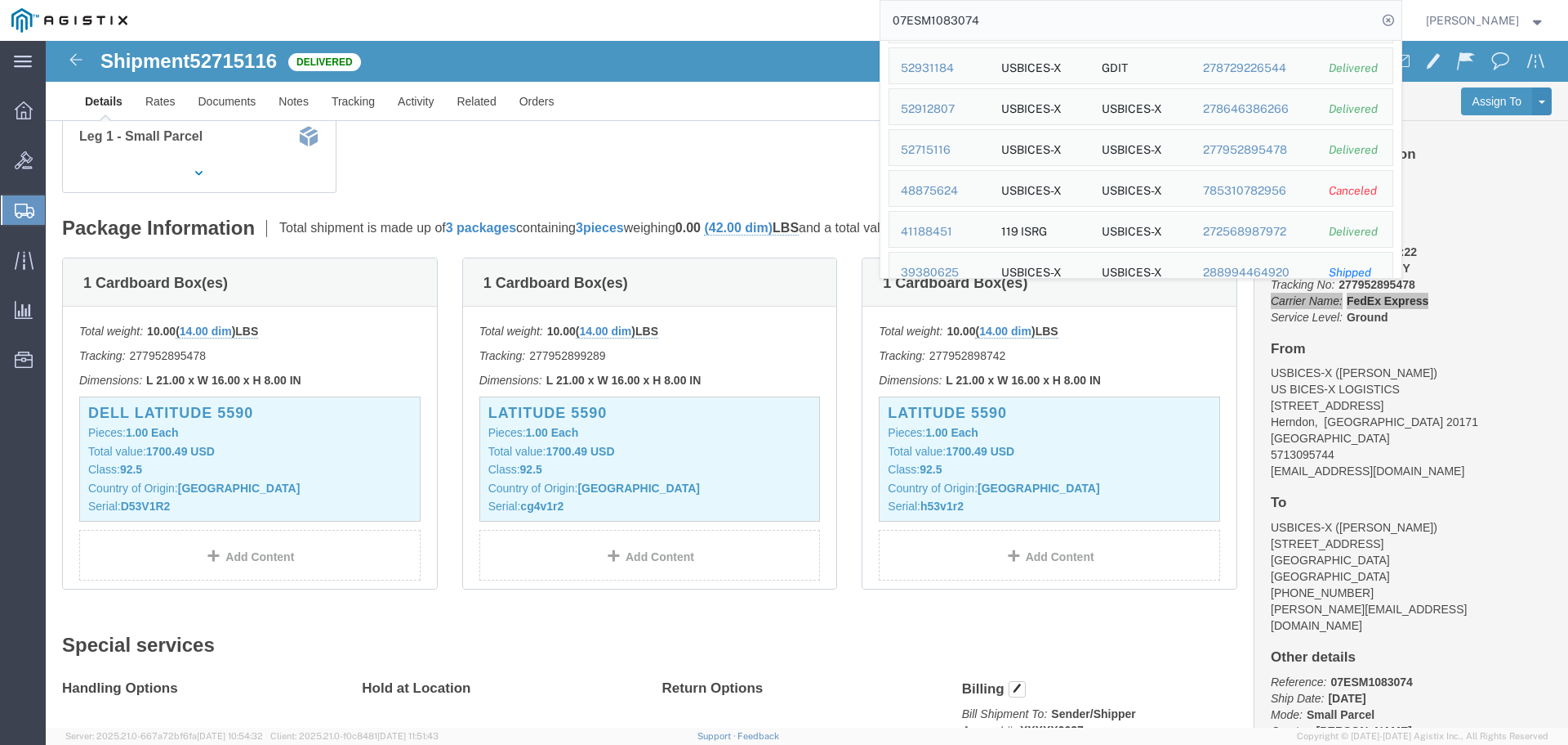
scroll to position [164, 0]
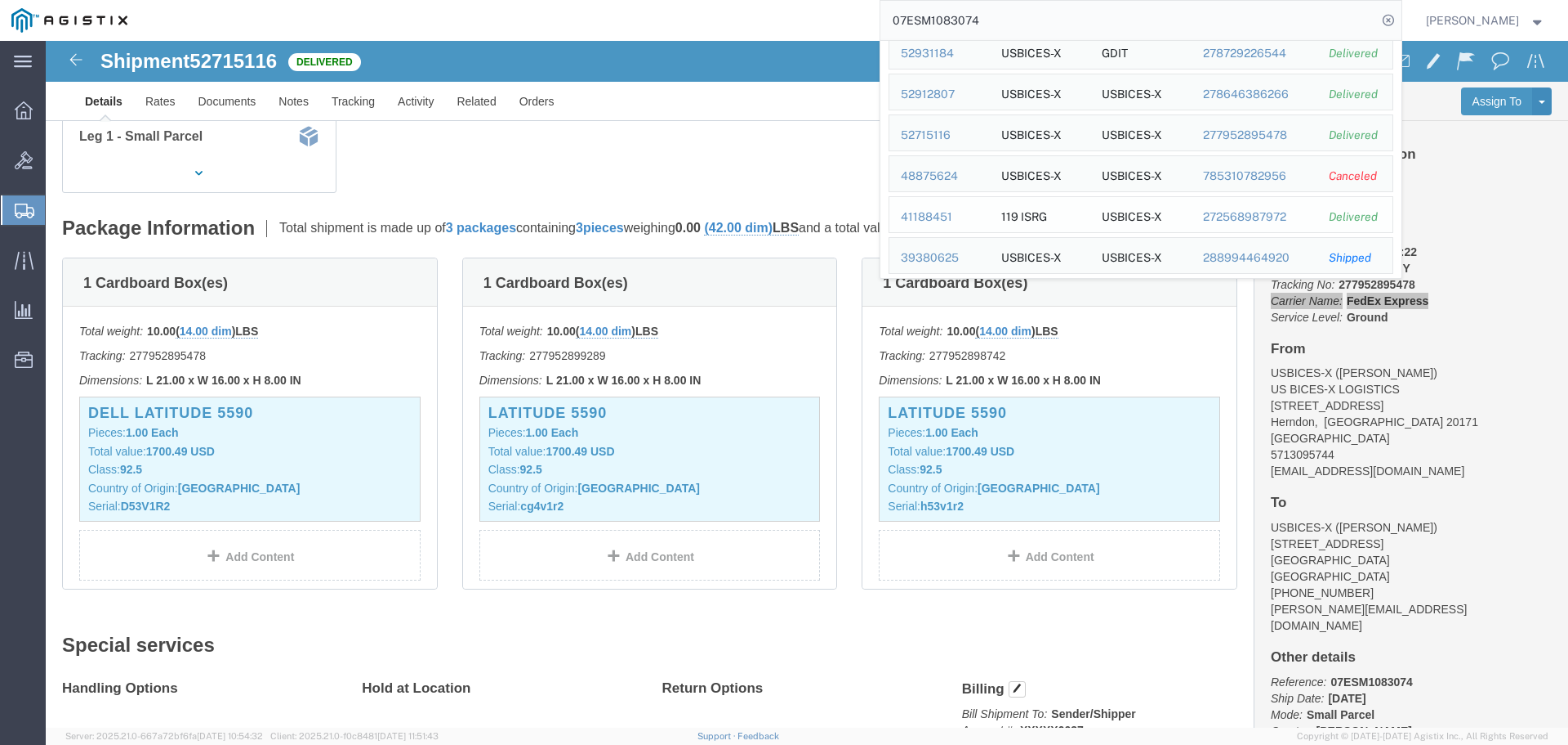
click at [968, 213] on div "41188451" at bounding box center [940, 216] width 78 height 17
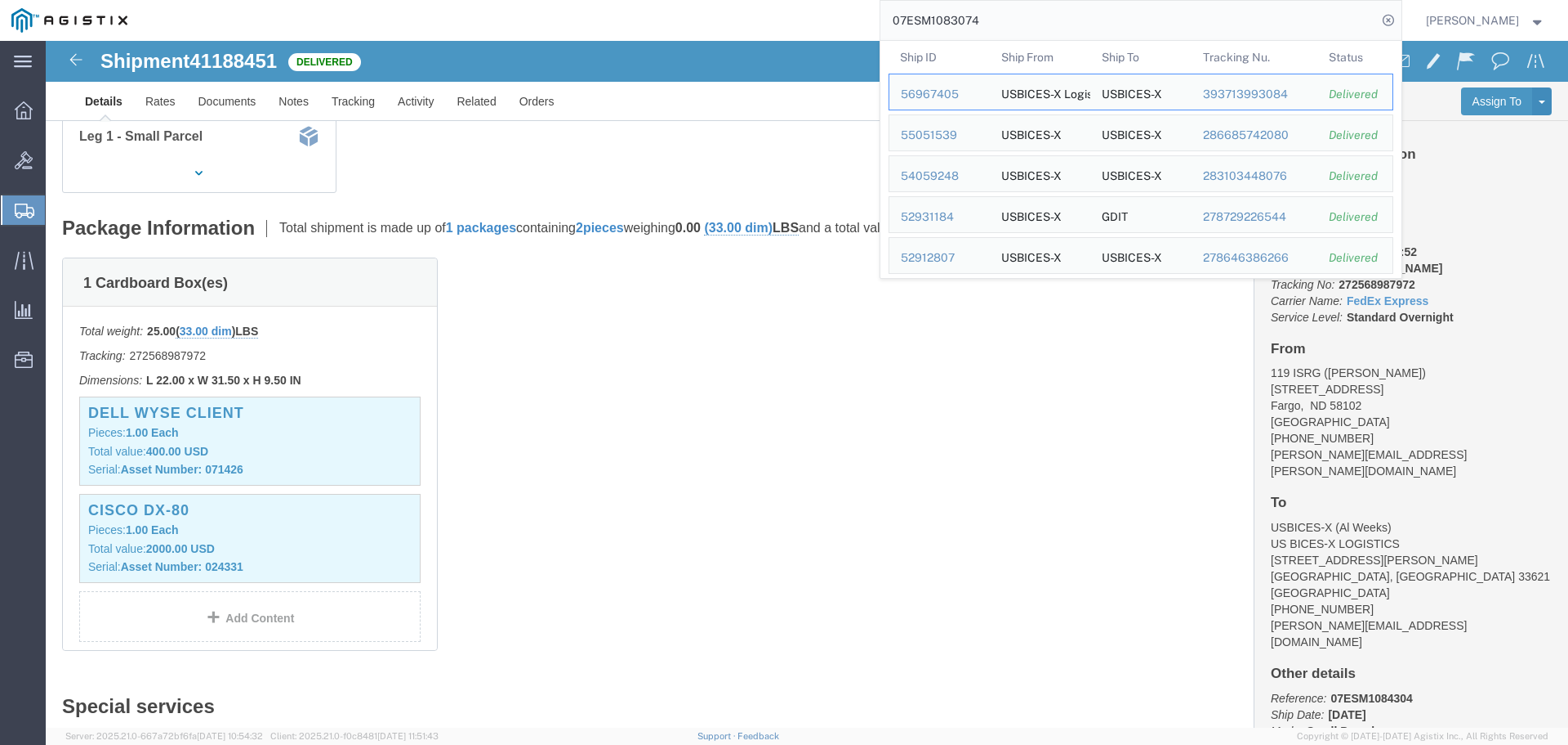
click at [1168, 17] on input "07ESM1083074" at bounding box center [1129, 21] width 497 height 39
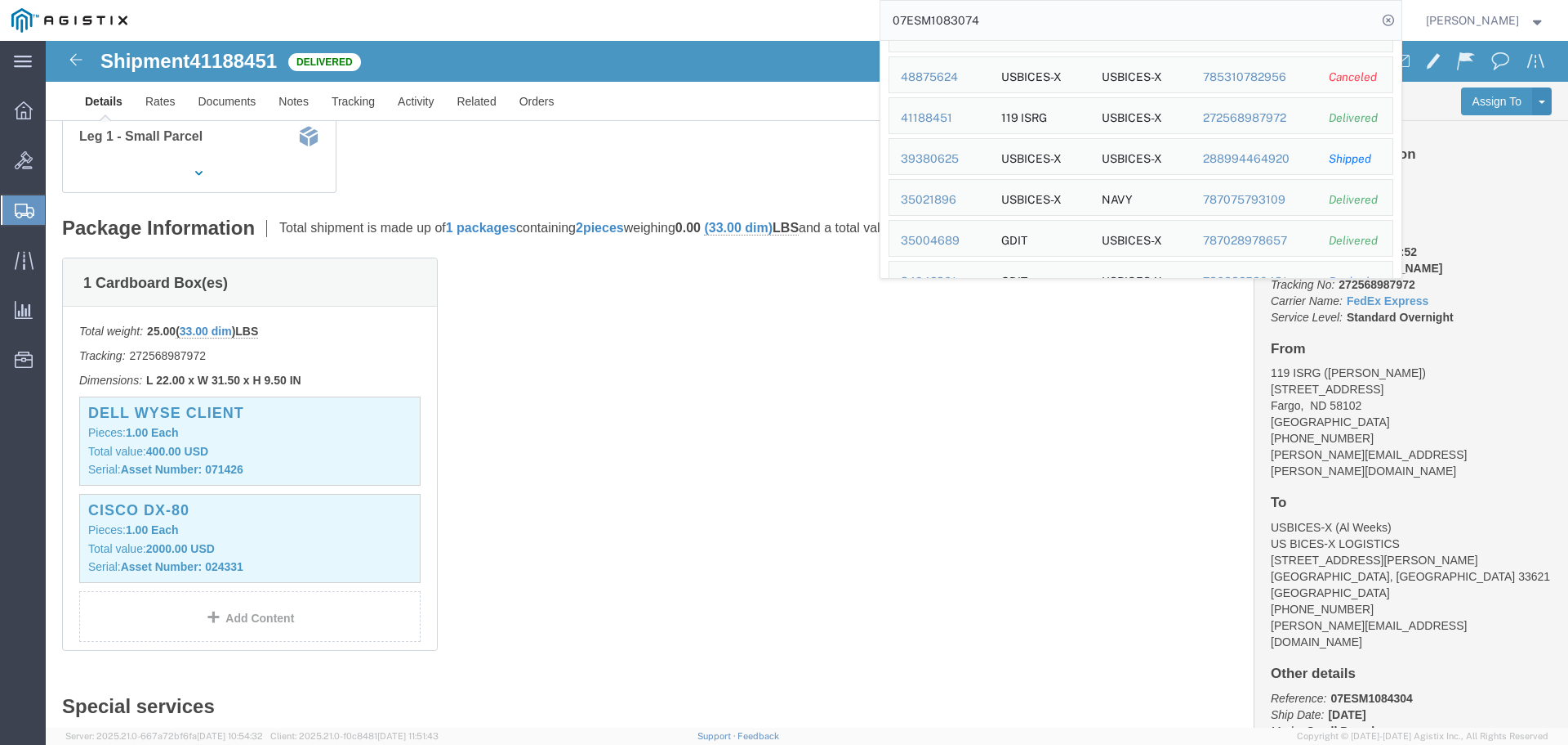
scroll to position [576, 0]
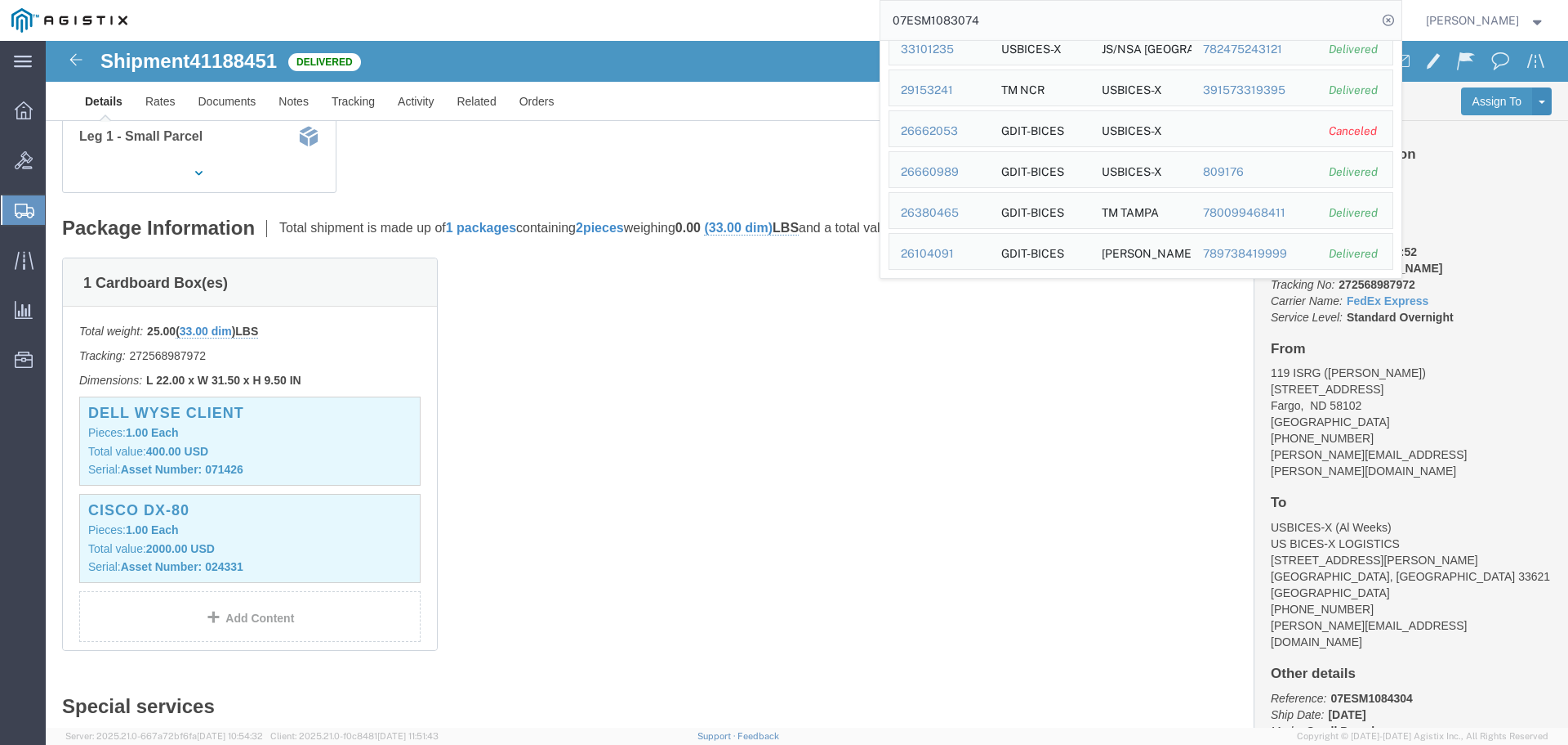
drag, startPoint x: 1428, startPoint y: 108, endPoint x: 1331, endPoint y: 239, distance: 163.0
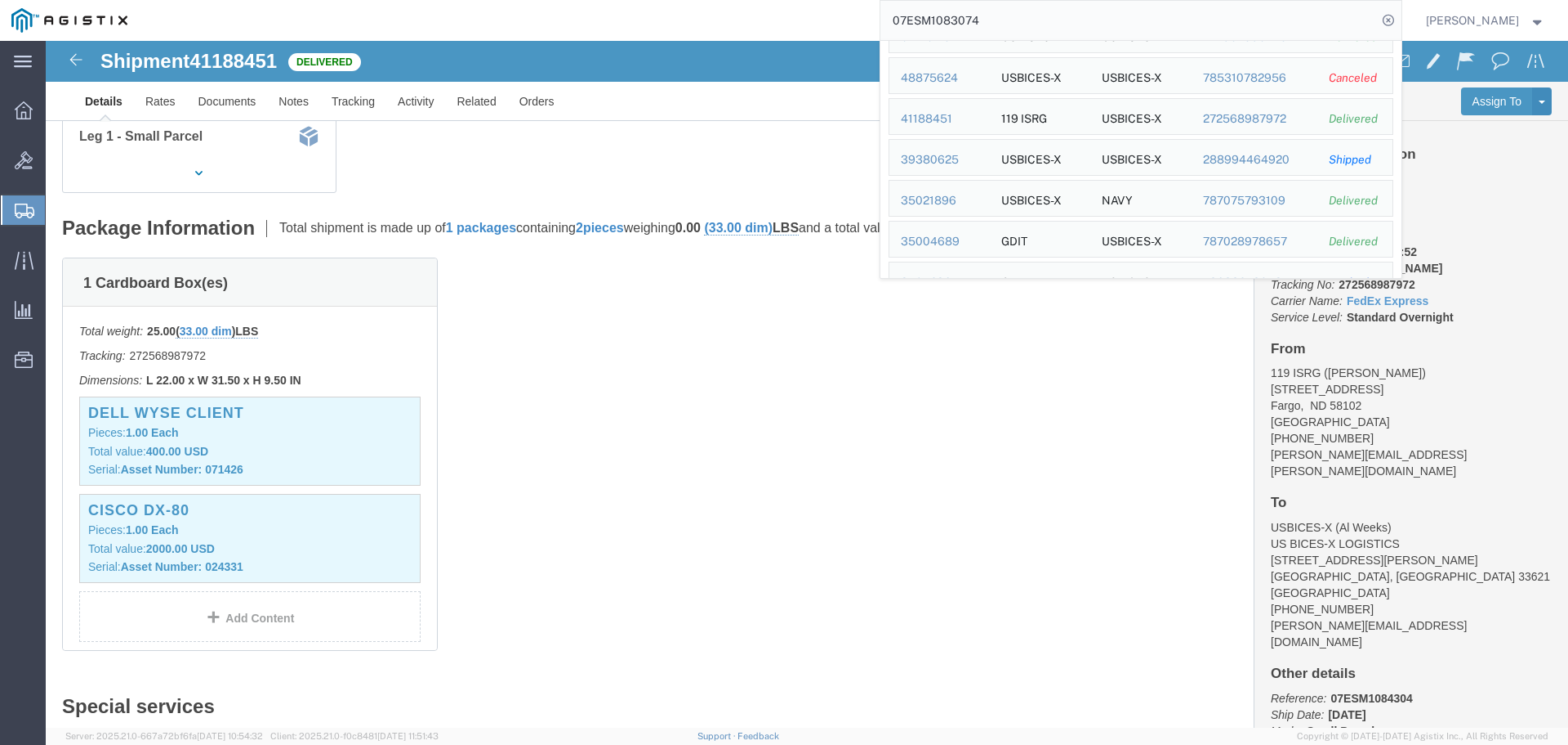
scroll to position [250, 0]
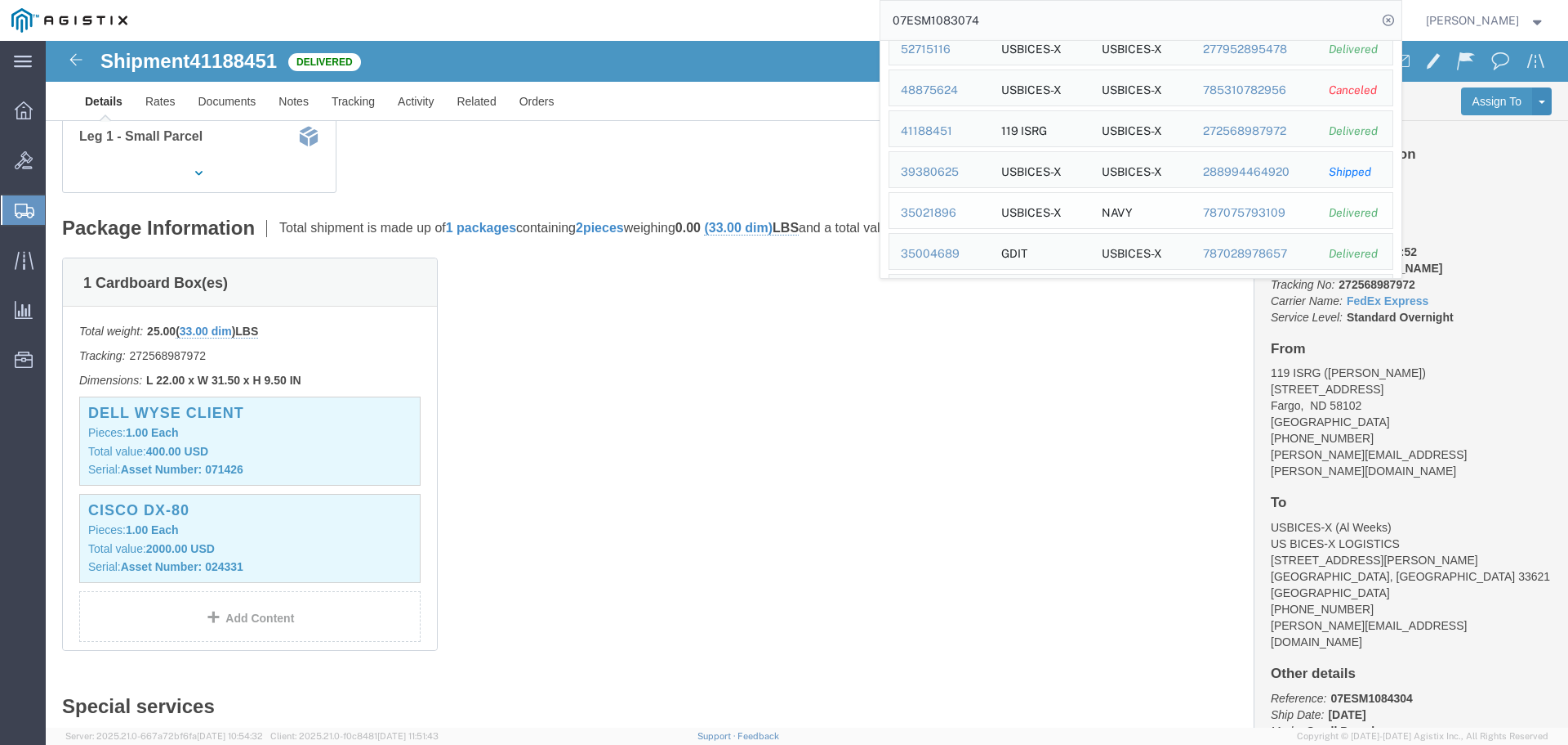
click at [954, 218] on div "35021896" at bounding box center [940, 212] width 78 height 17
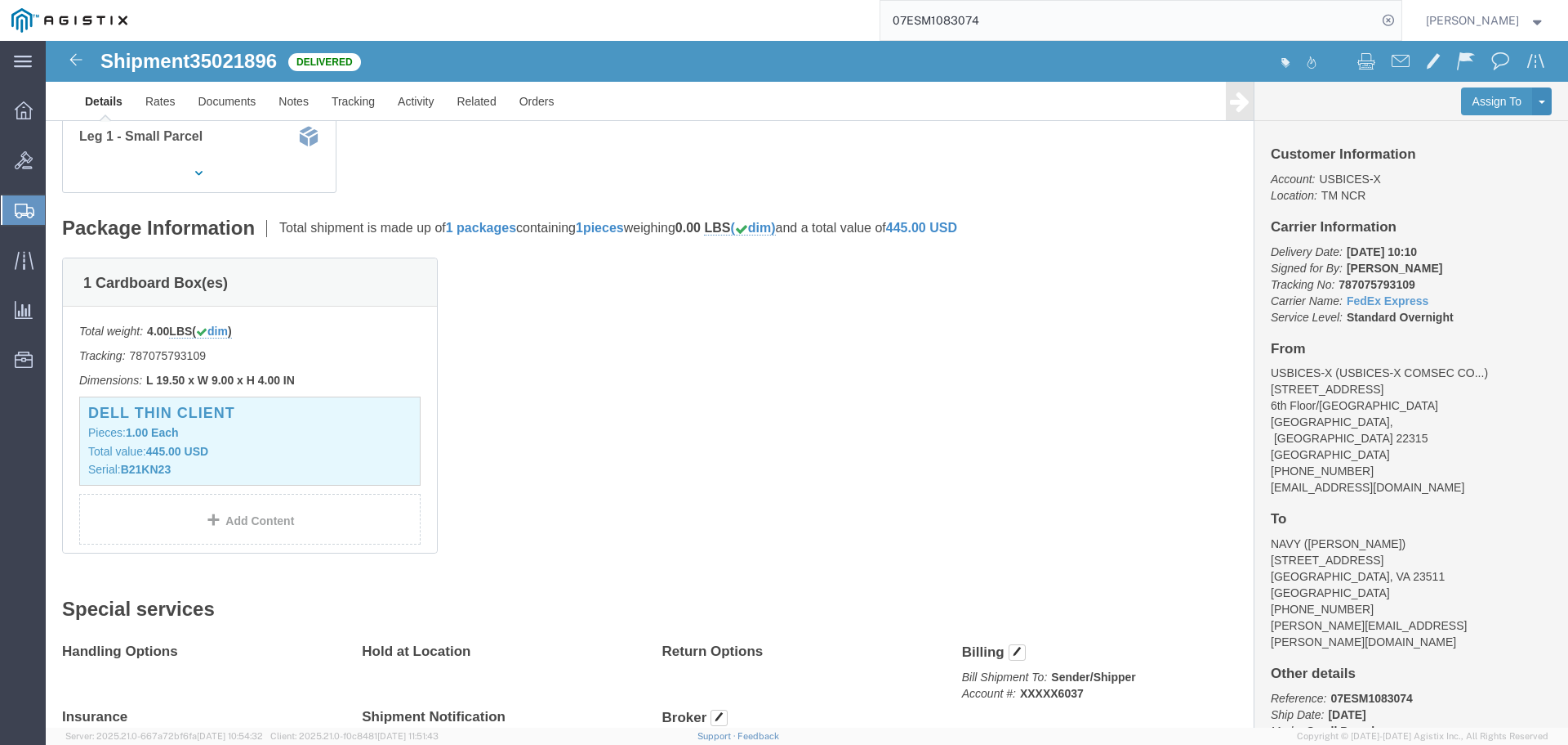
click at [1293, 18] on input "07ESM1083074" at bounding box center [1129, 21] width 497 height 39
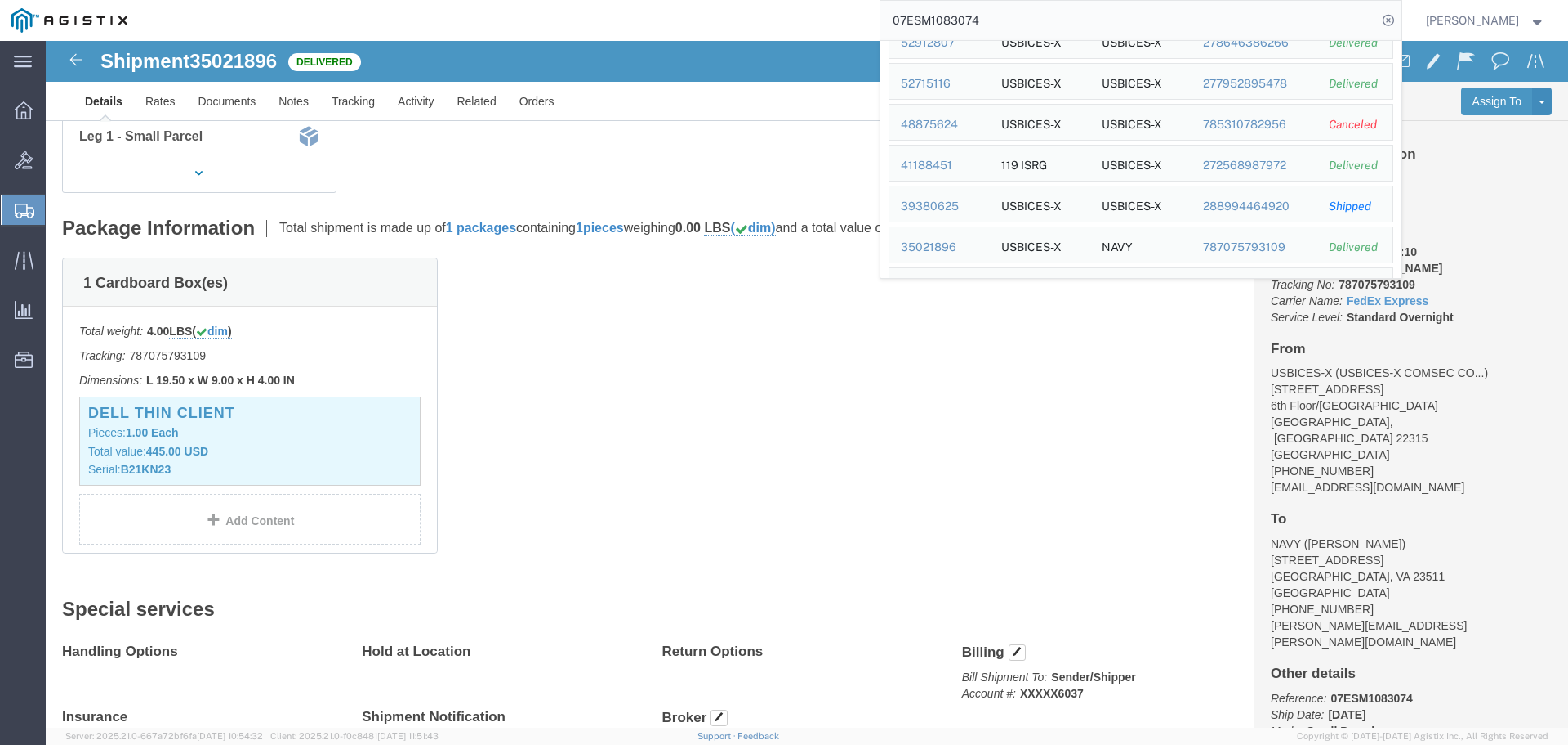
scroll to position [246, 0]
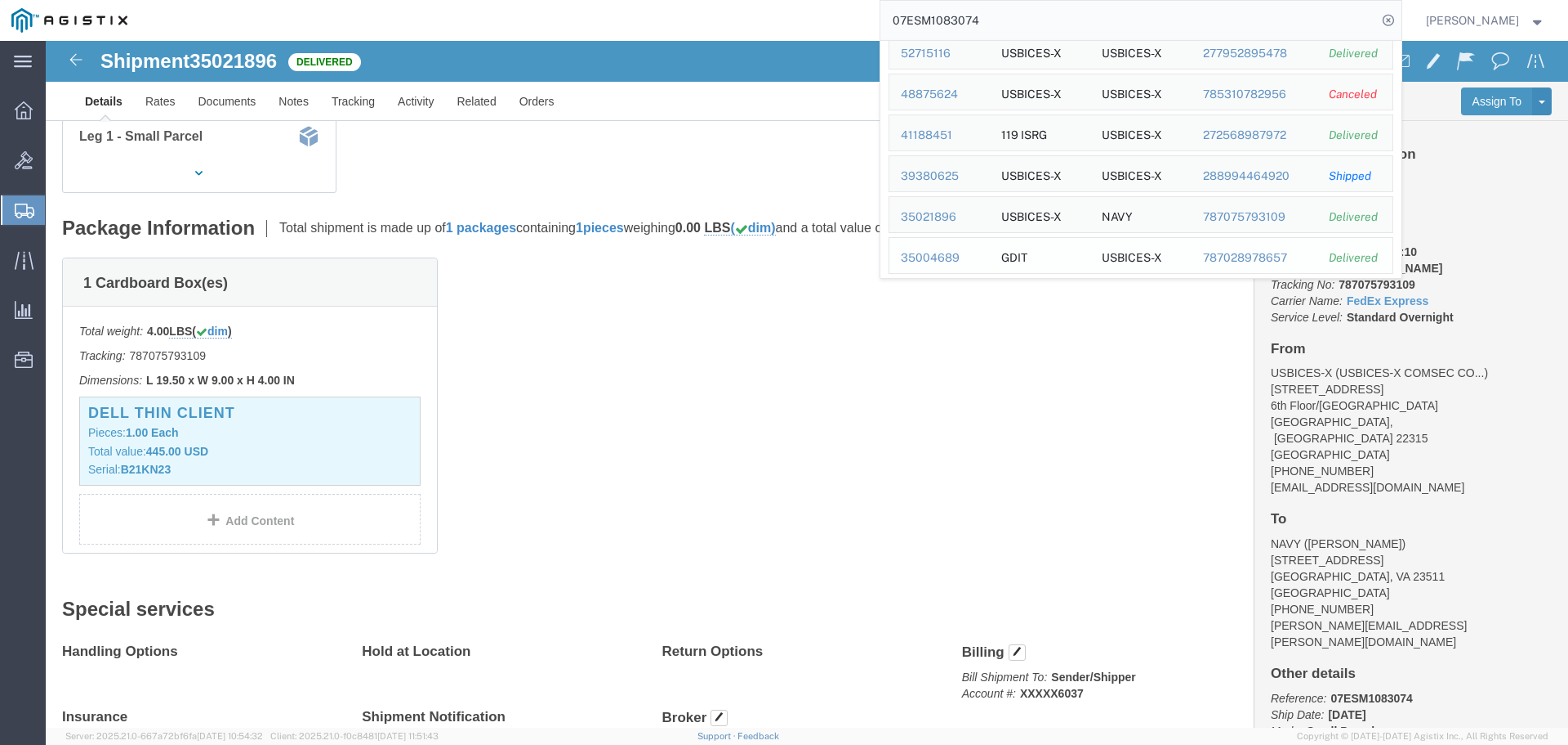
click at [969, 265] on div "35004689" at bounding box center [940, 258] width 78 height 17
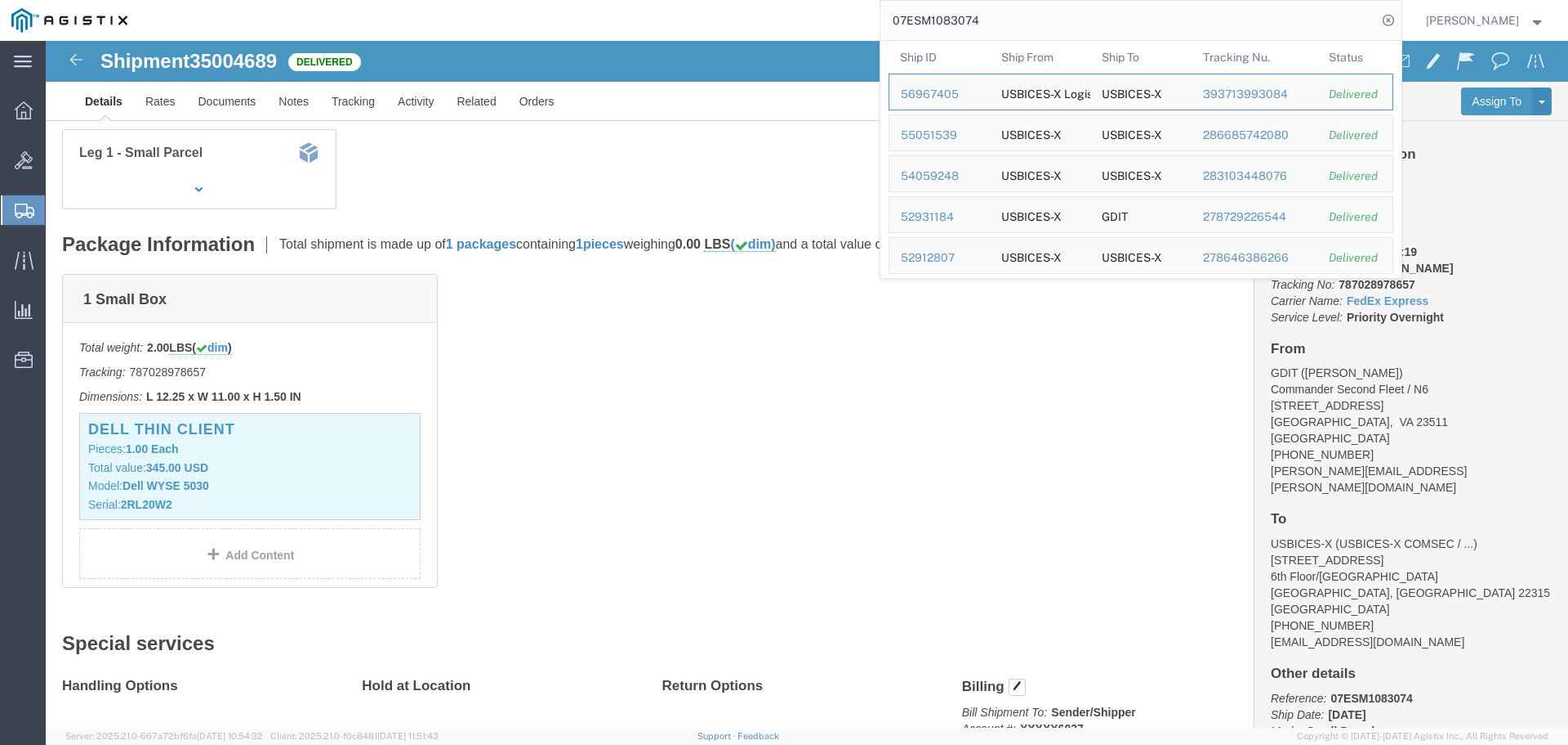
click at [1348, 18] on input "07ESM1083074" at bounding box center [1129, 21] width 497 height 39
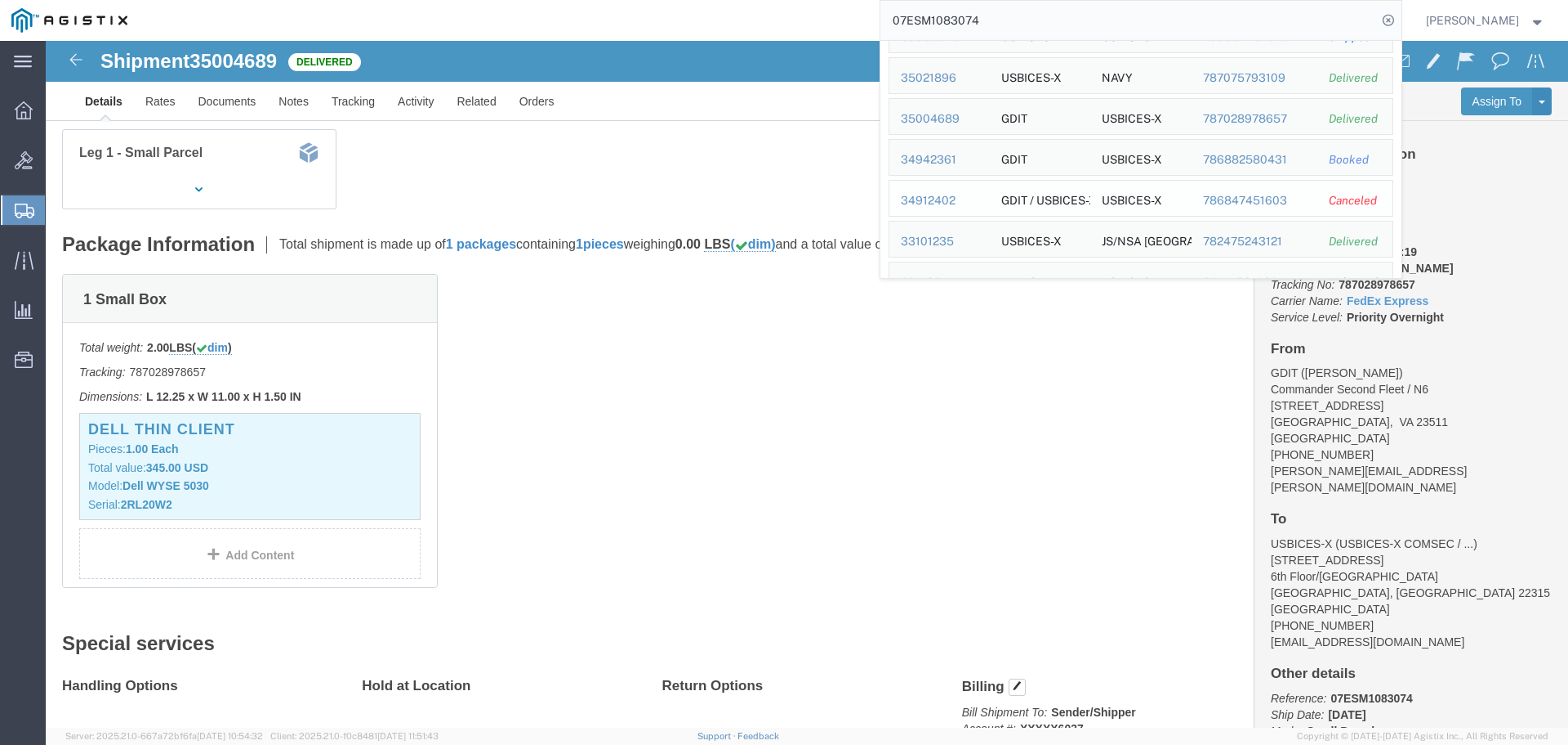
scroll to position [409, 0]
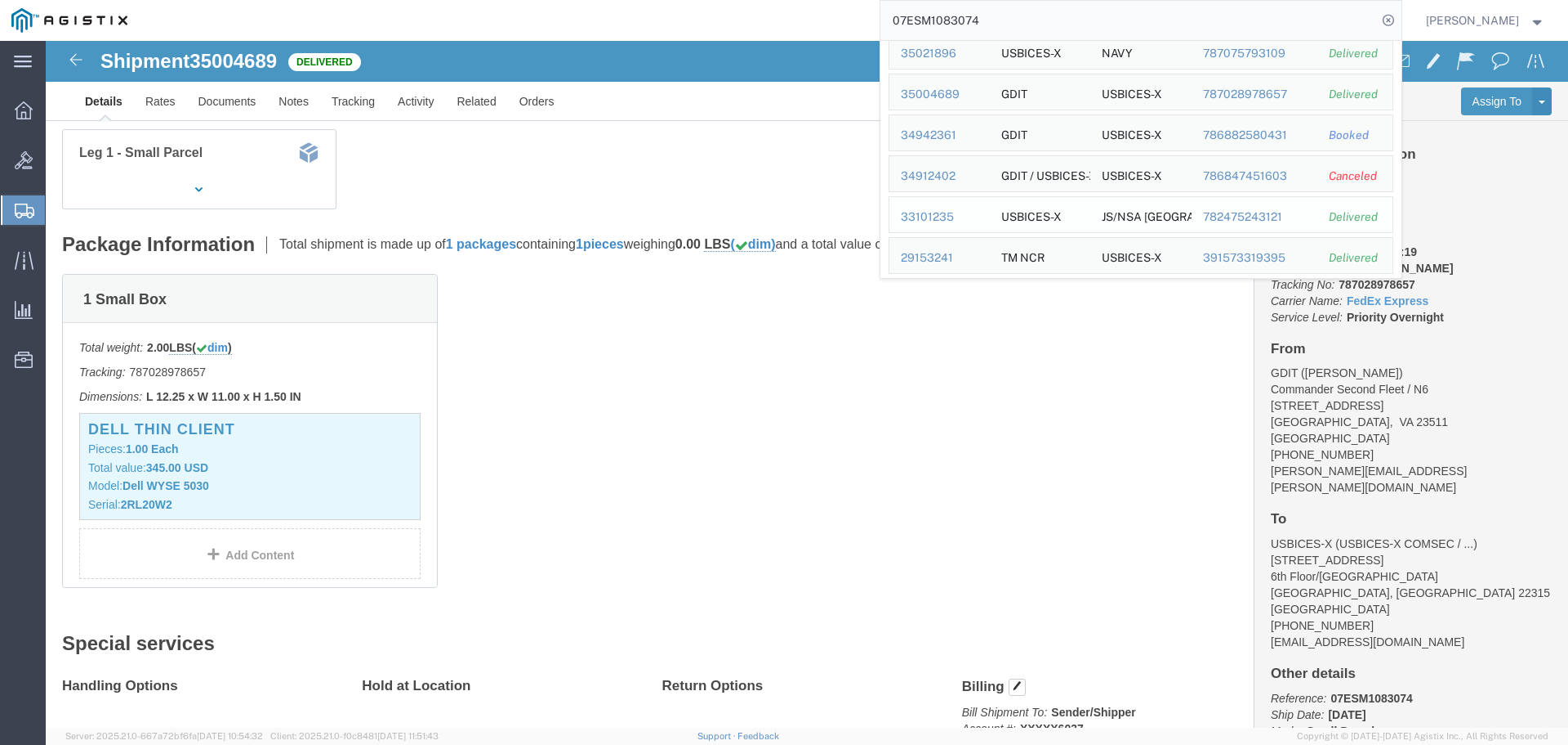
click at [953, 221] on div "33101235" at bounding box center [940, 216] width 78 height 17
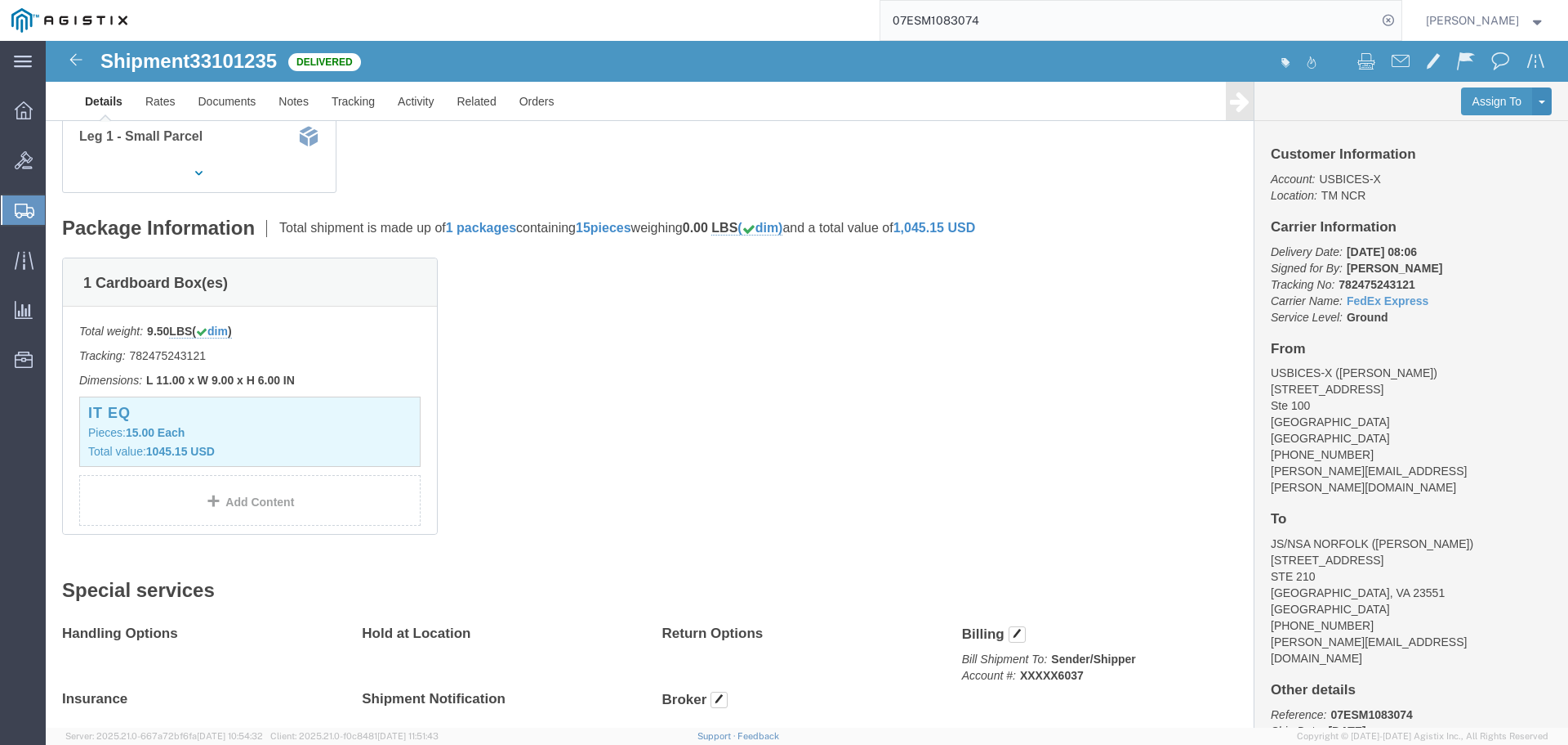
click at [1331, 19] on input "07ESM1083074" at bounding box center [1129, 21] width 497 height 39
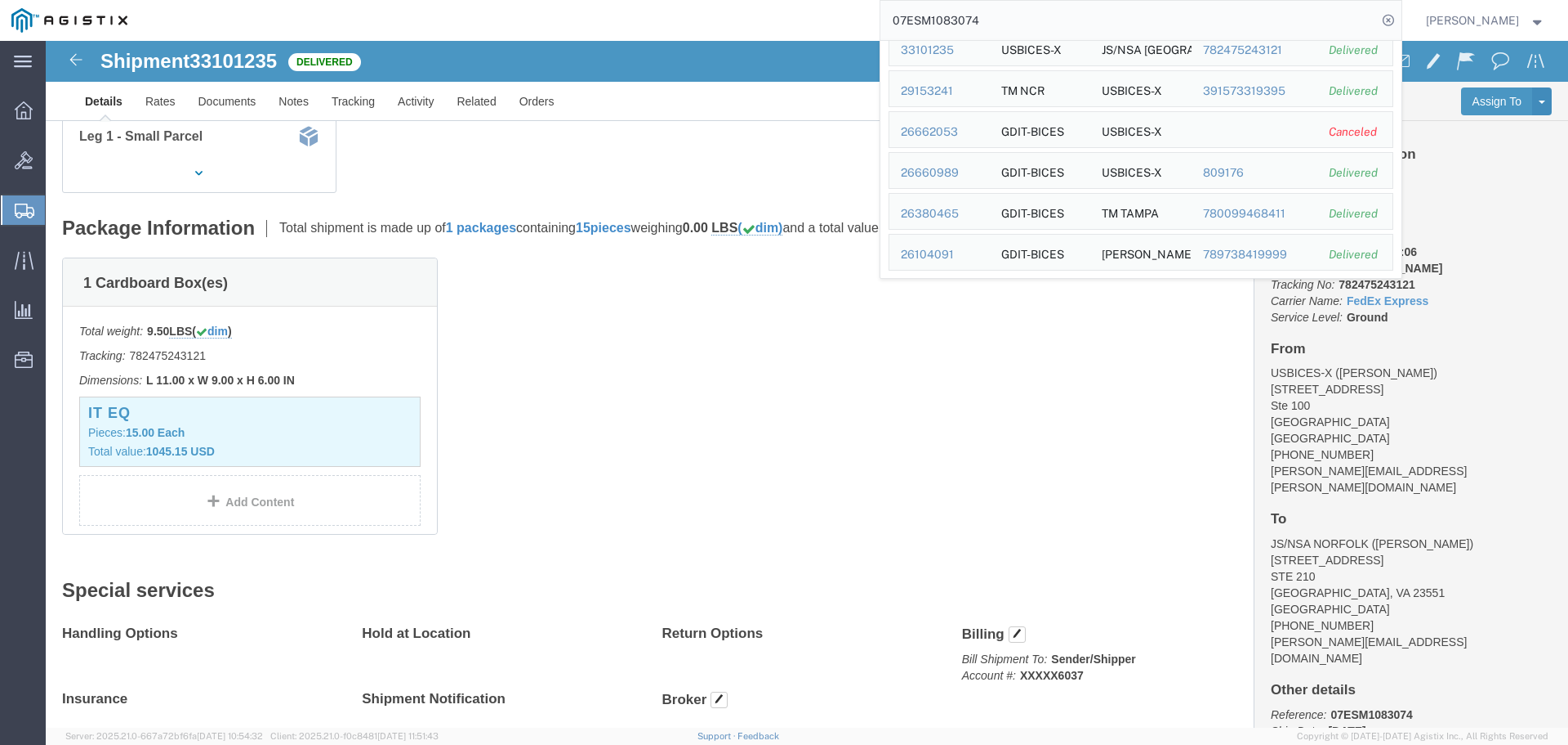
scroll to position [576, 0]
click at [968, 97] on div "29153241" at bounding box center [940, 90] width 78 height 17
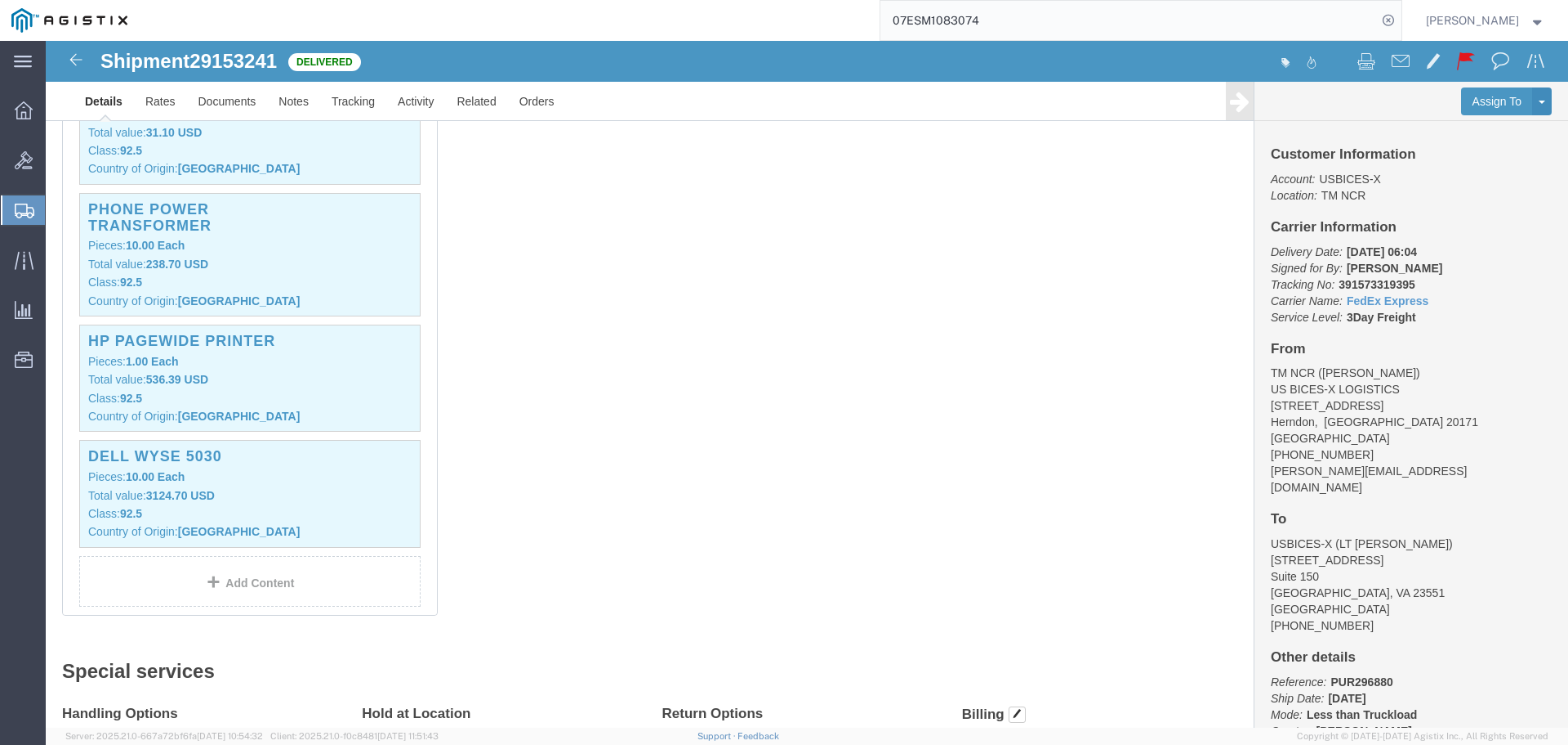
scroll to position [981, 0]
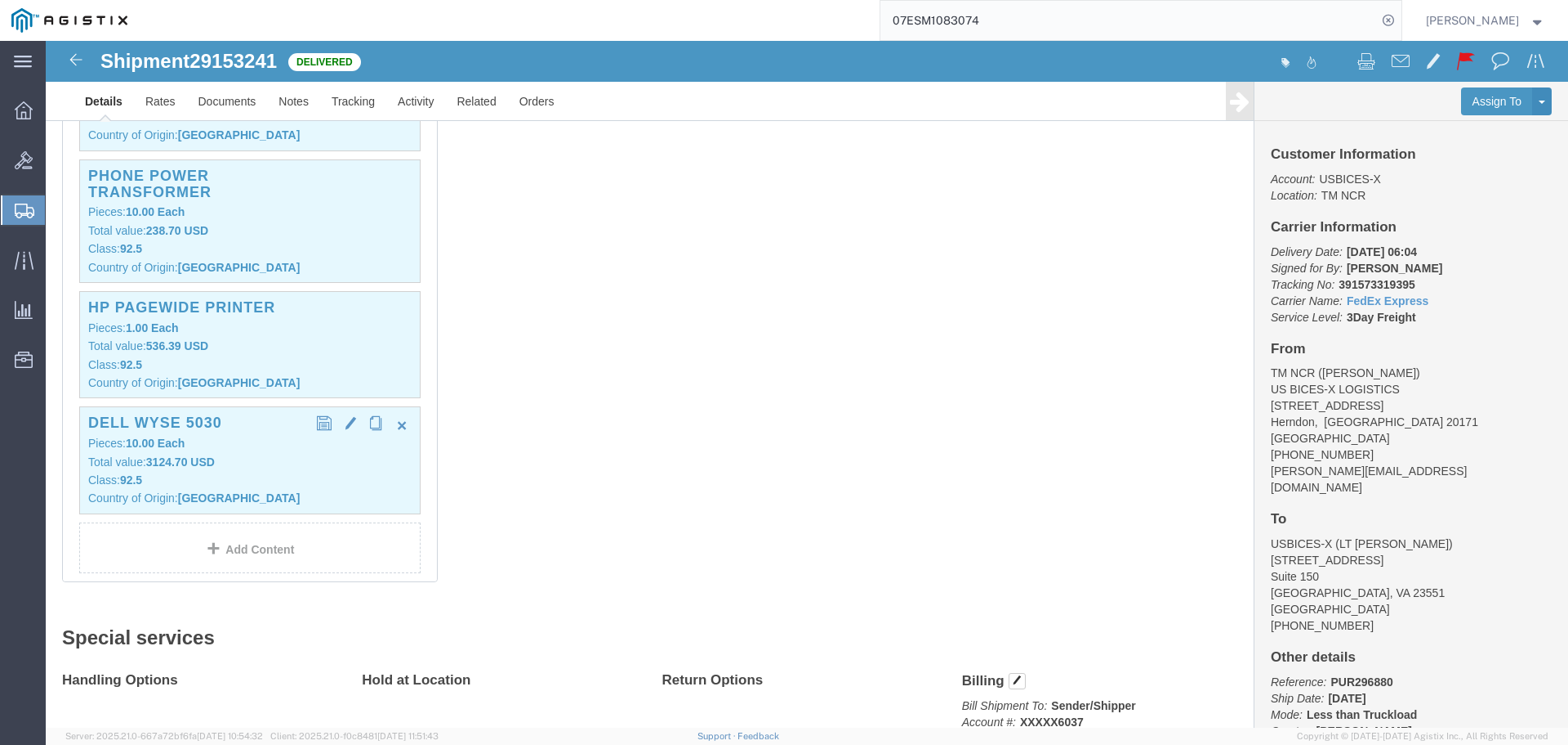
click p "Total value: 3124.70 USD"
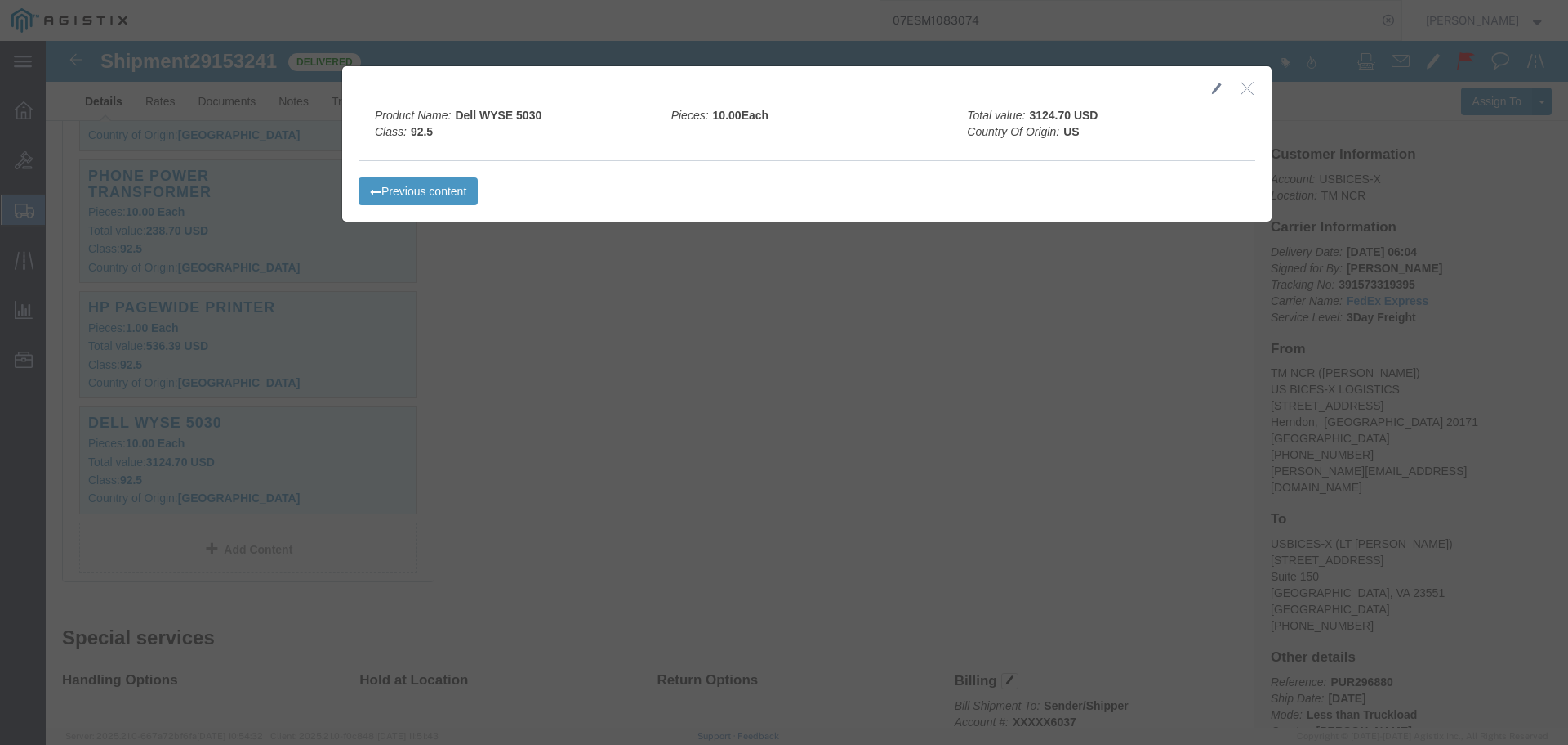
click icon "button"
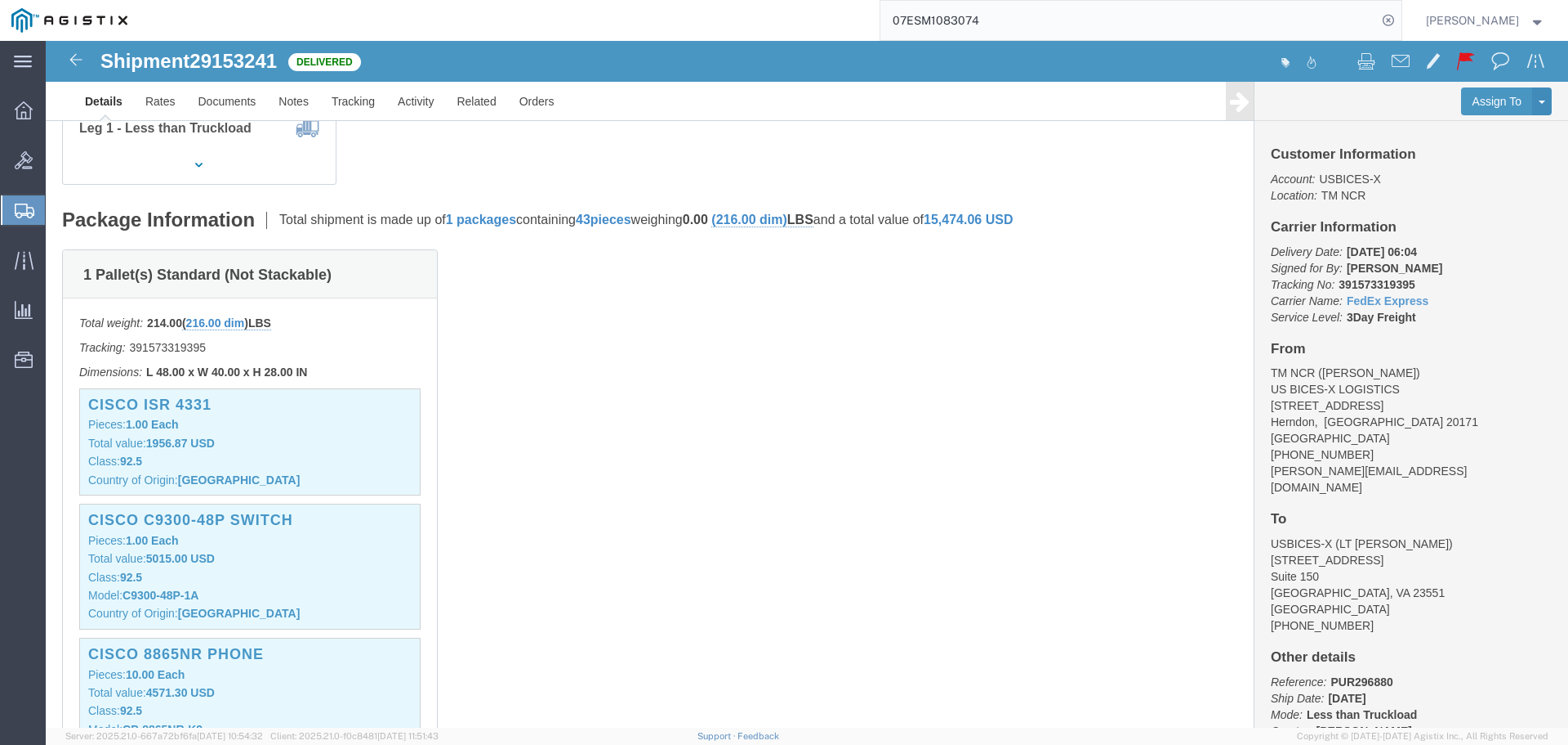
scroll to position [246, 0]
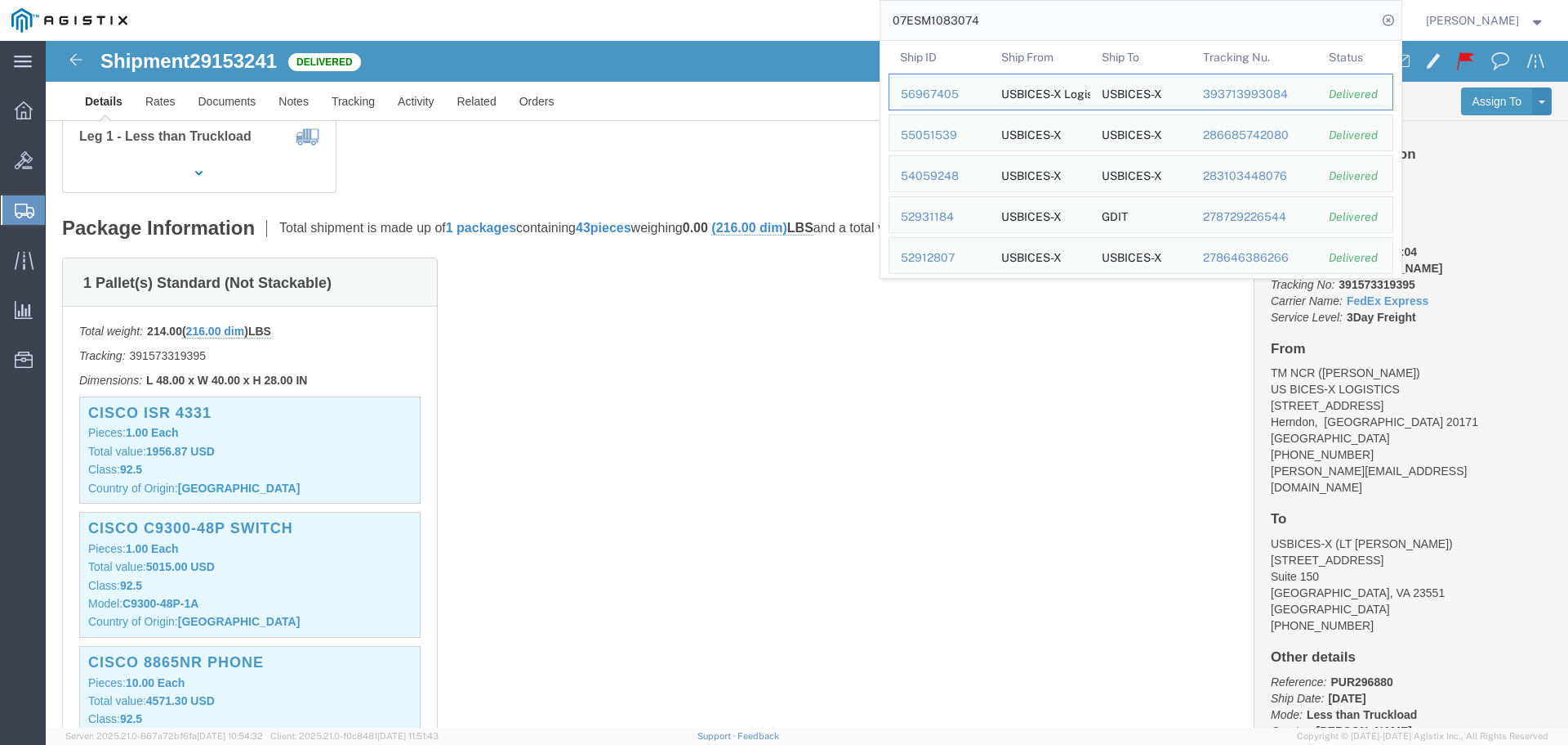
click at [1359, 14] on input "07ESM1083074" at bounding box center [1129, 21] width 497 height 39
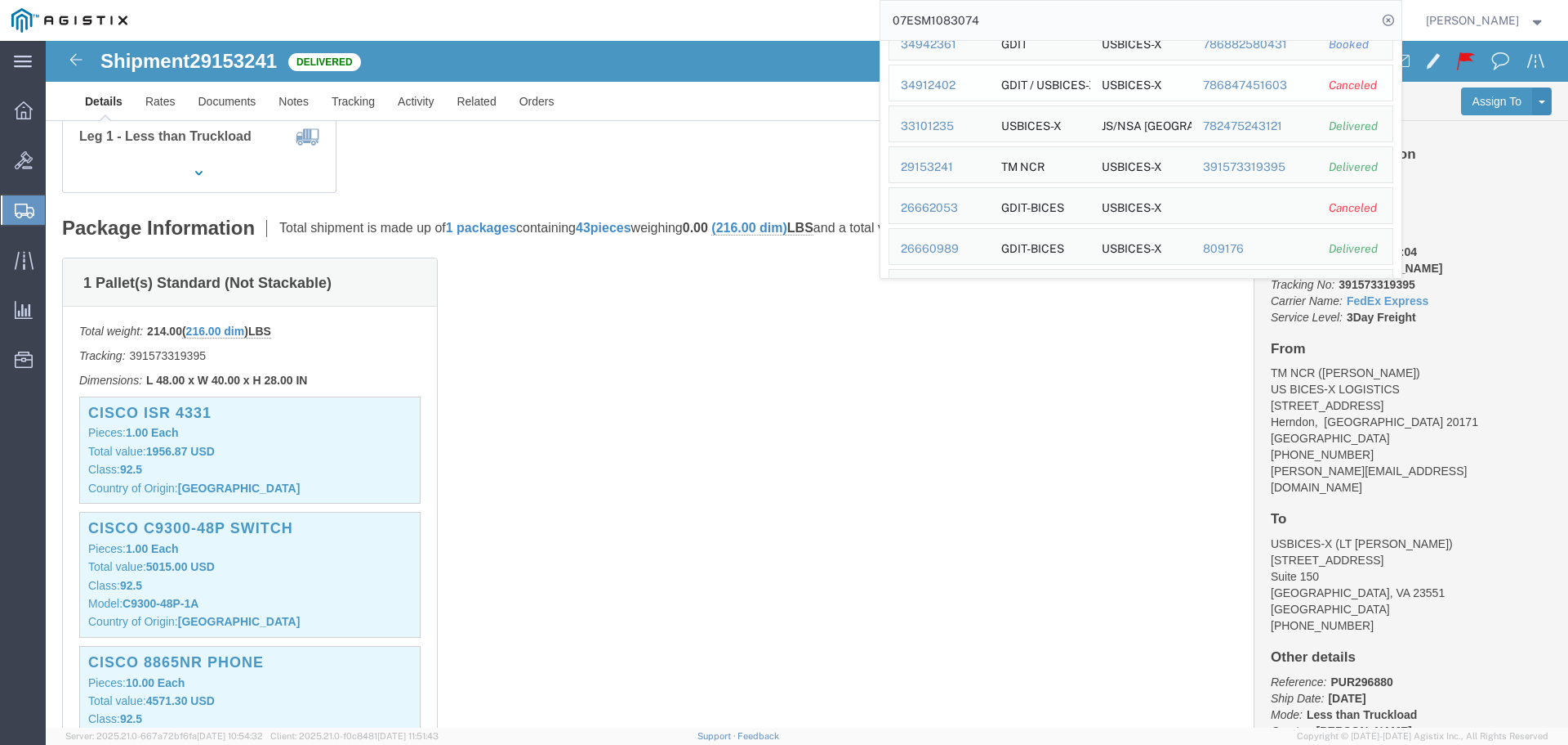
scroll to position [572, 0]
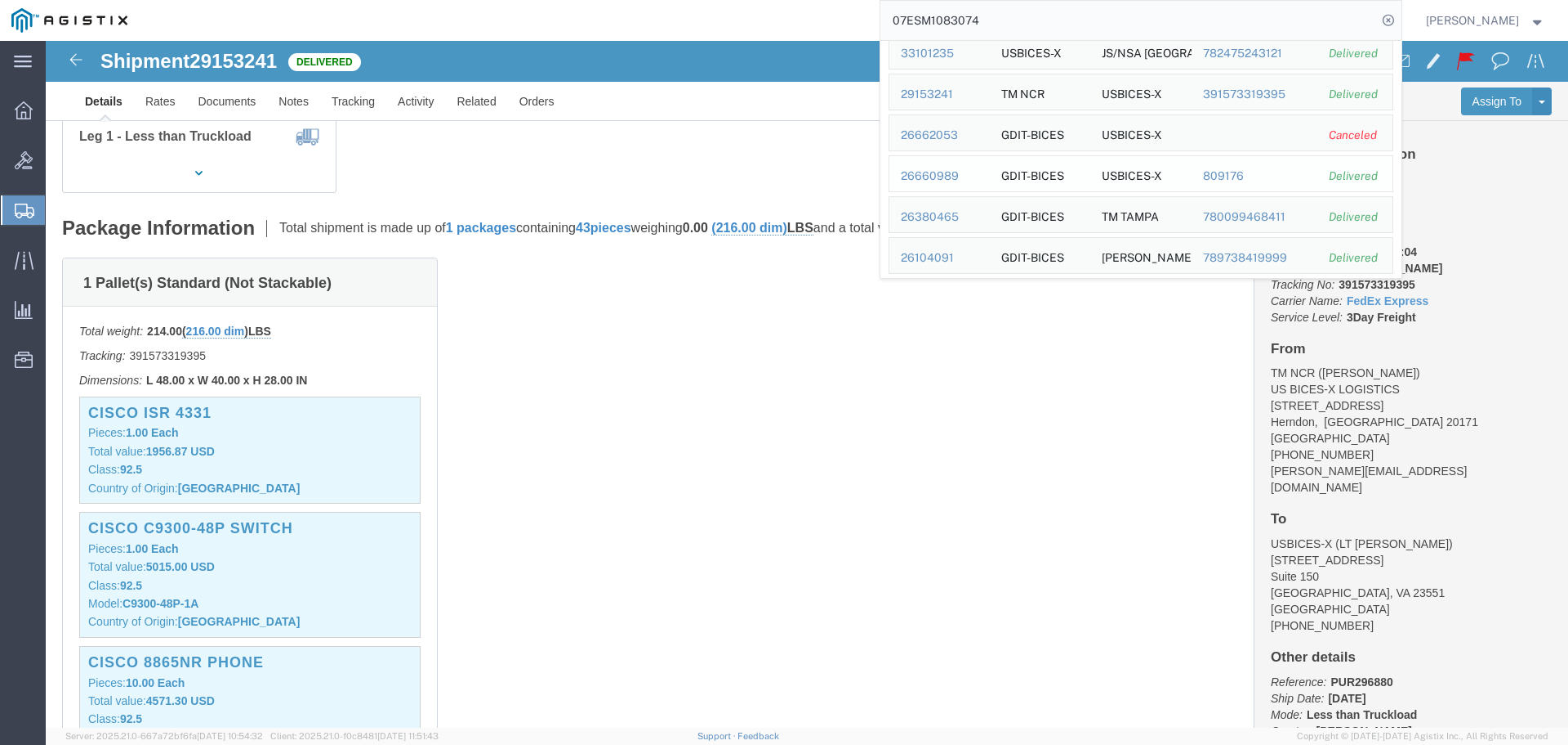
click at [978, 175] on div "26660989" at bounding box center [940, 176] width 78 height 17
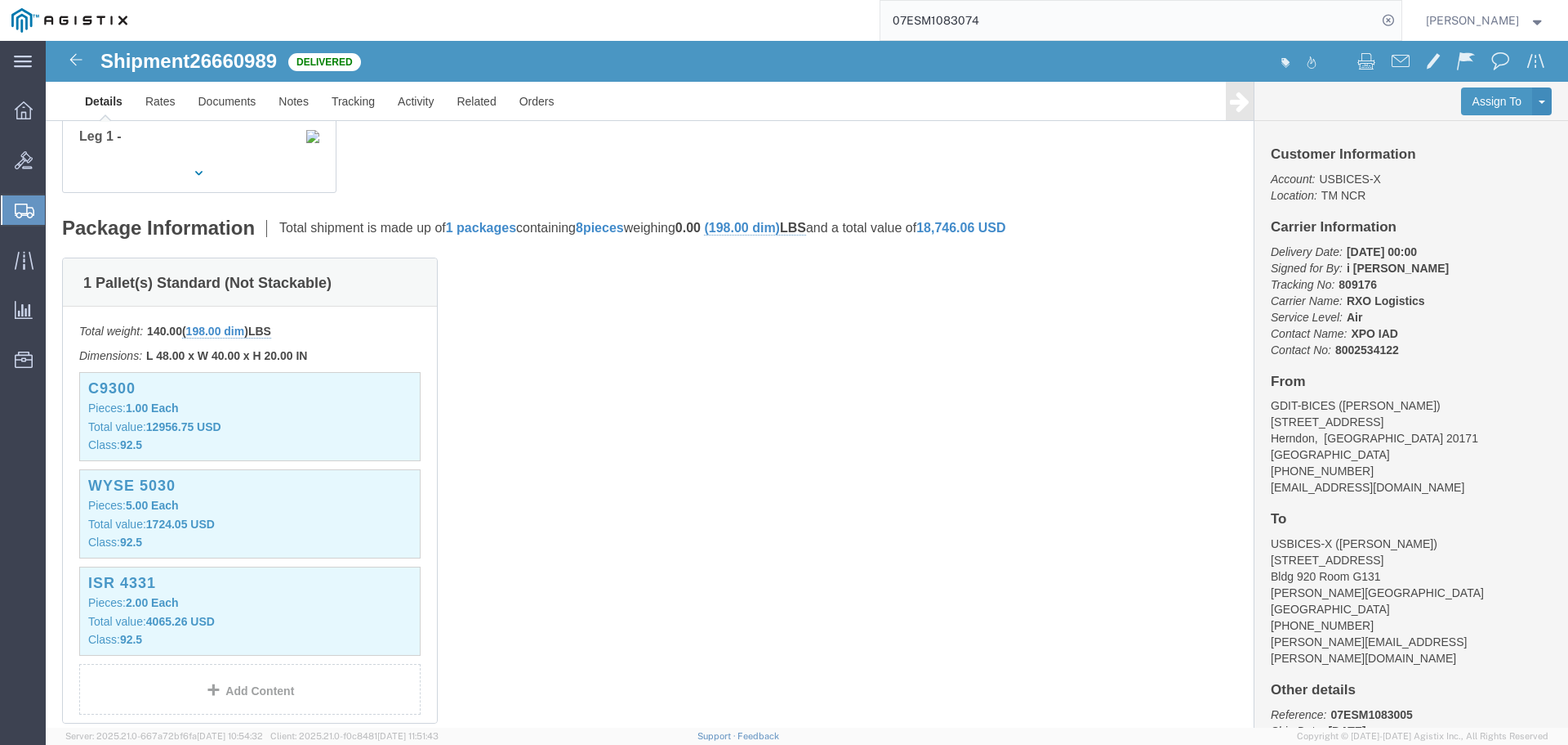
click at [1283, 21] on input "07ESM1083074" at bounding box center [1129, 21] width 497 height 39
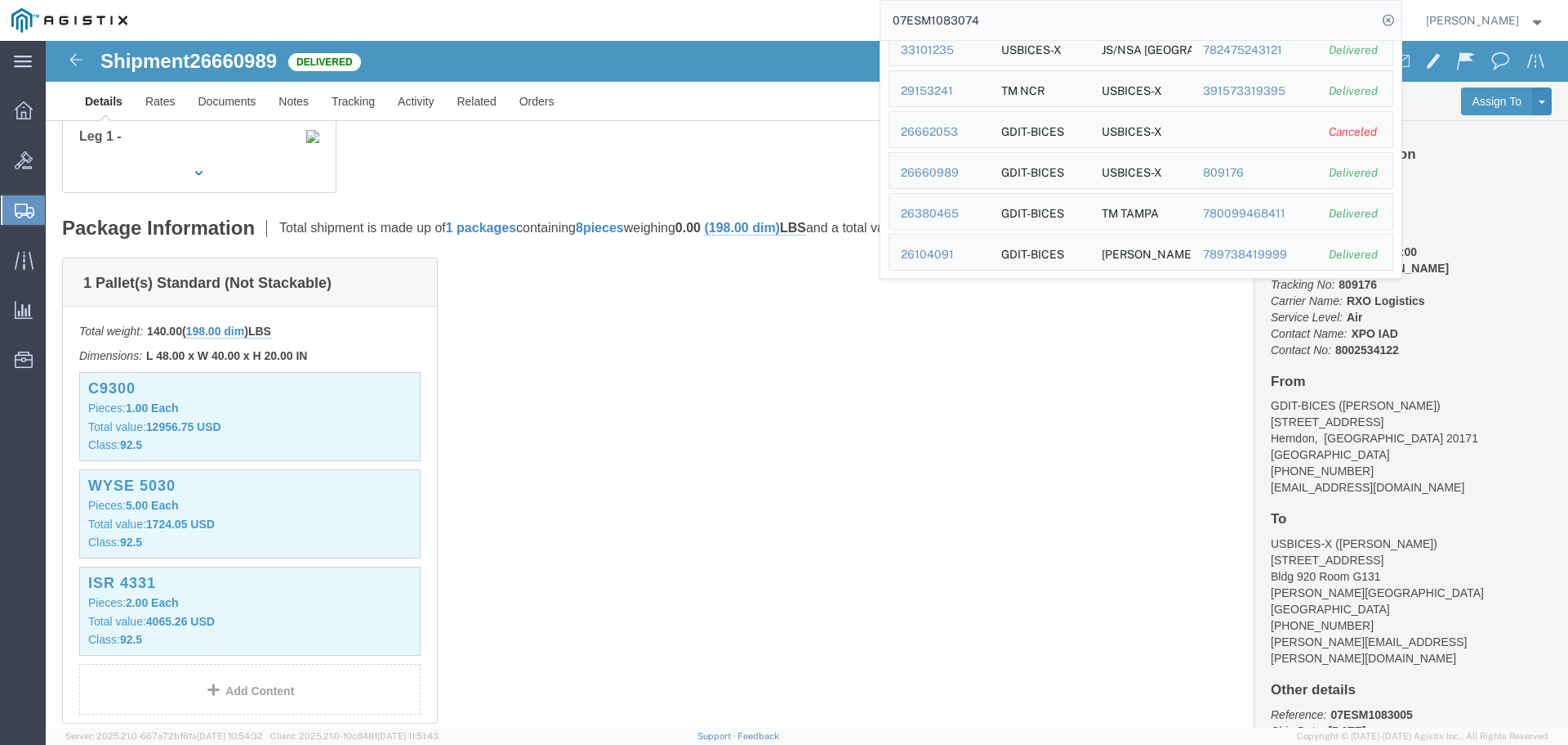
scroll to position [576, 0]
click at [951, 212] on div "26380465" at bounding box center [940, 212] width 78 height 17
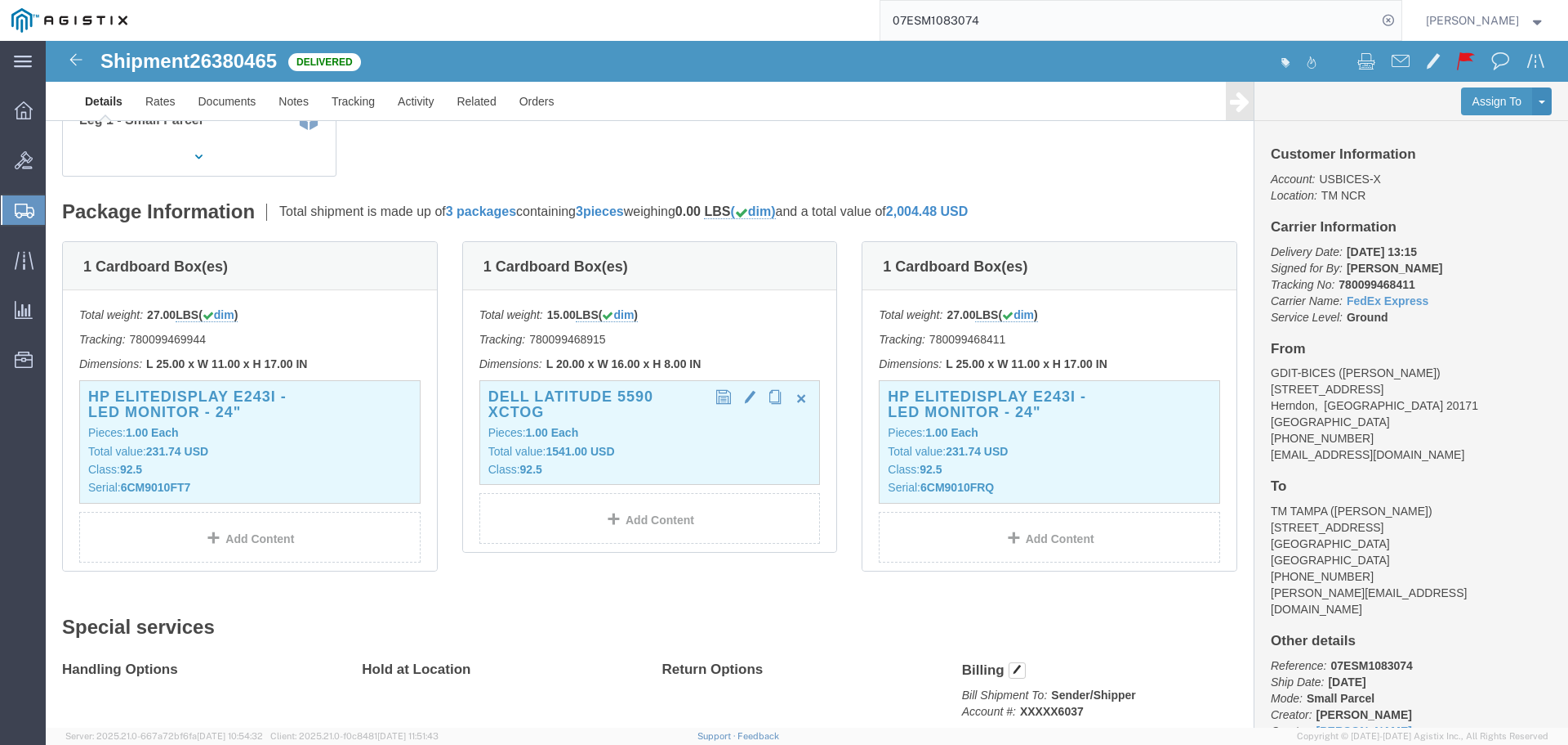
click div "Dell Latitude 5590 XCTOG Pieces: 1.00 Each Total value: 1541.00 USD Class: 92.5"
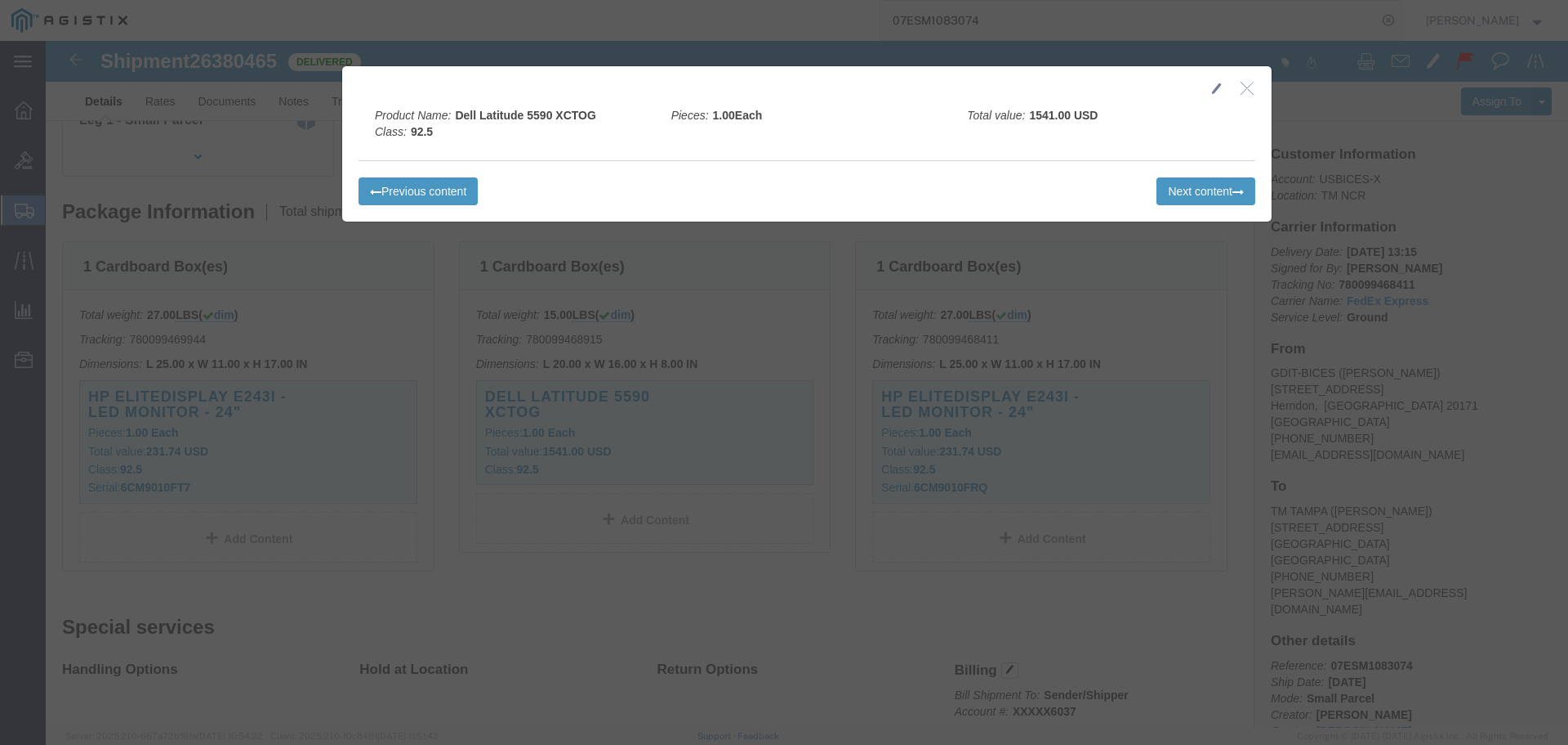
click icon "button"
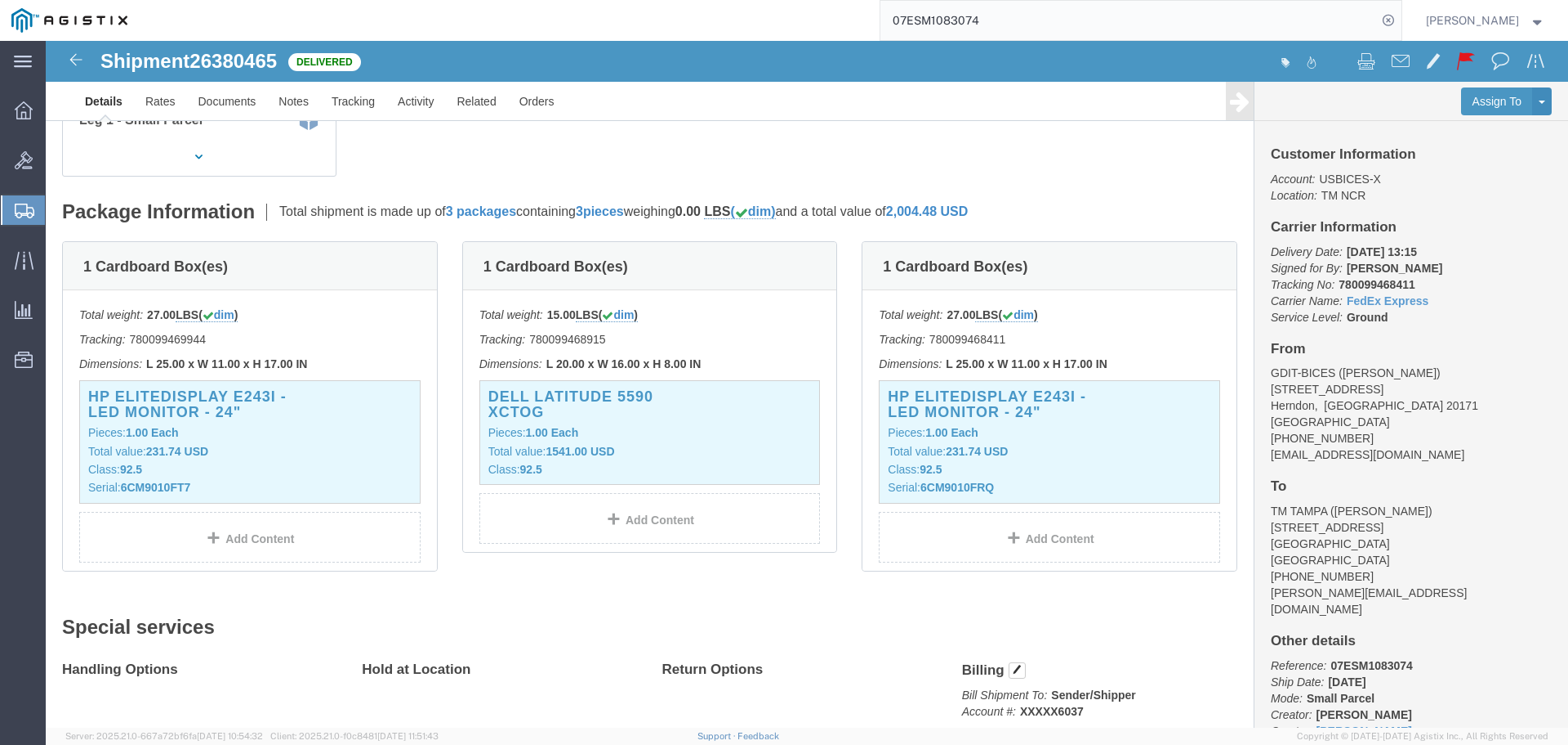
click at [1274, 19] on input "07ESM1083074" at bounding box center [1129, 21] width 497 height 39
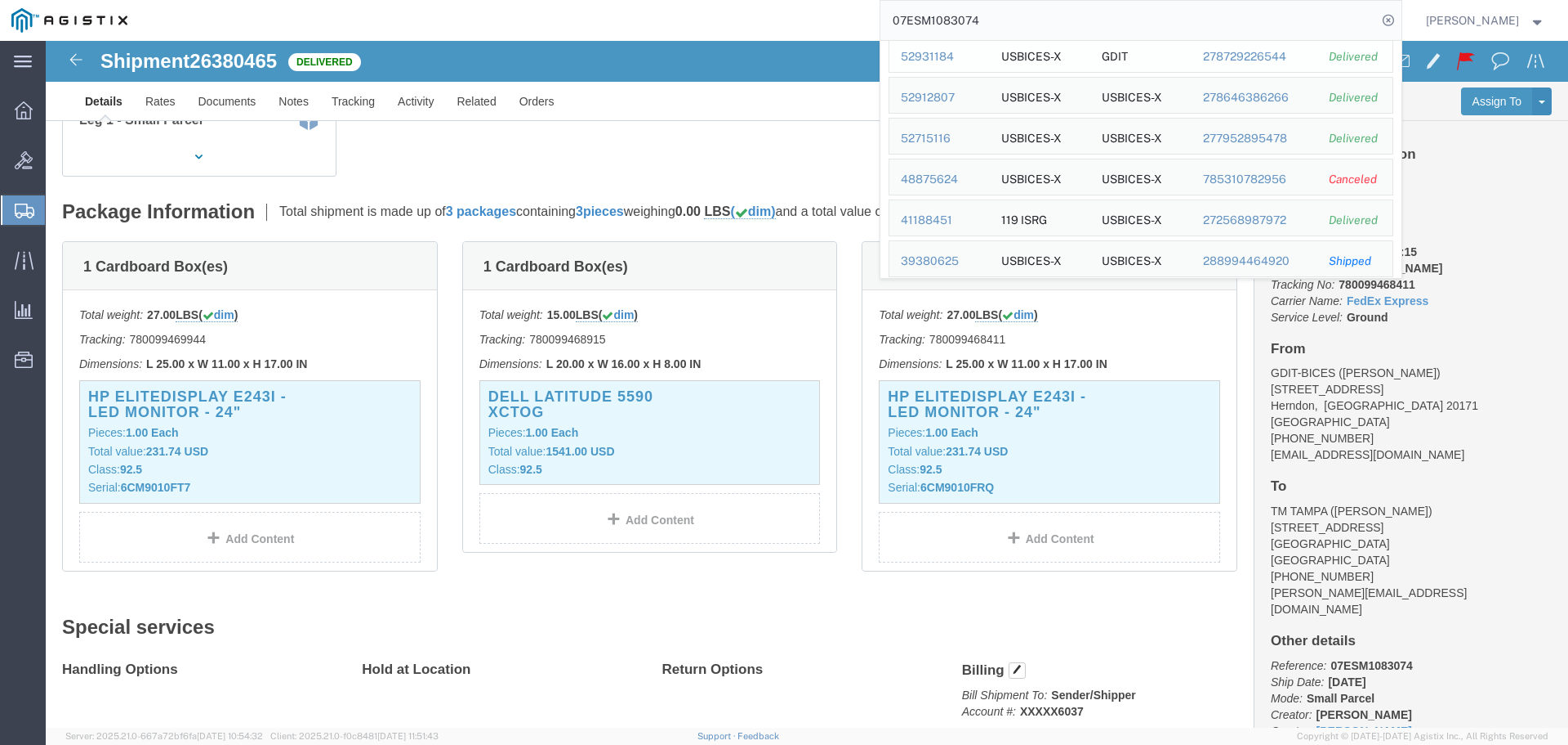
scroll to position [576, 0]
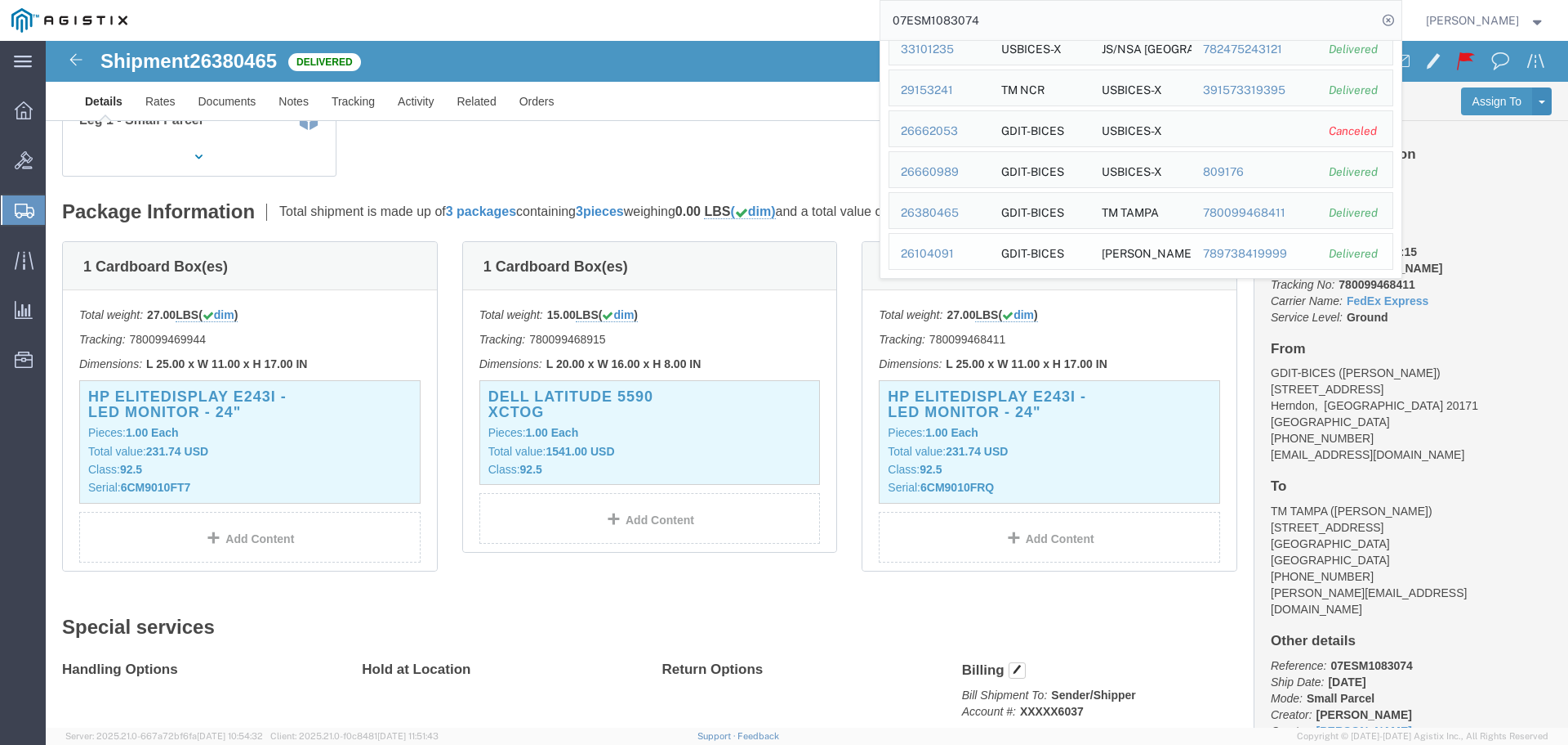
click at [951, 255] on div "26104091" at bounding box center [940, 254] width 78 height 17
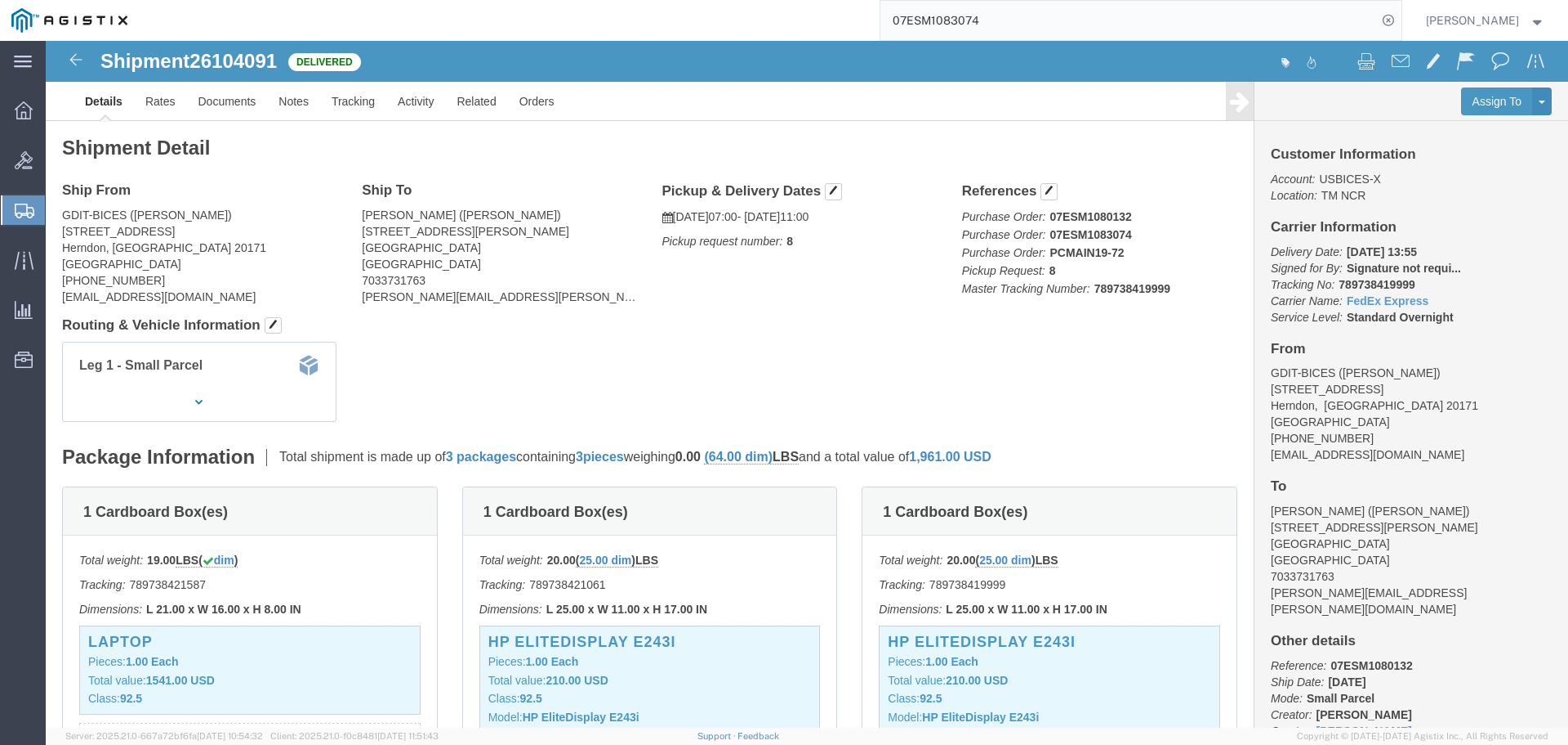
click at [1216, 3] on input "07ESM1083074" at bounding box center [1129, 21] width 497 height 39
type input "0"
paste input "07ESM1083761"
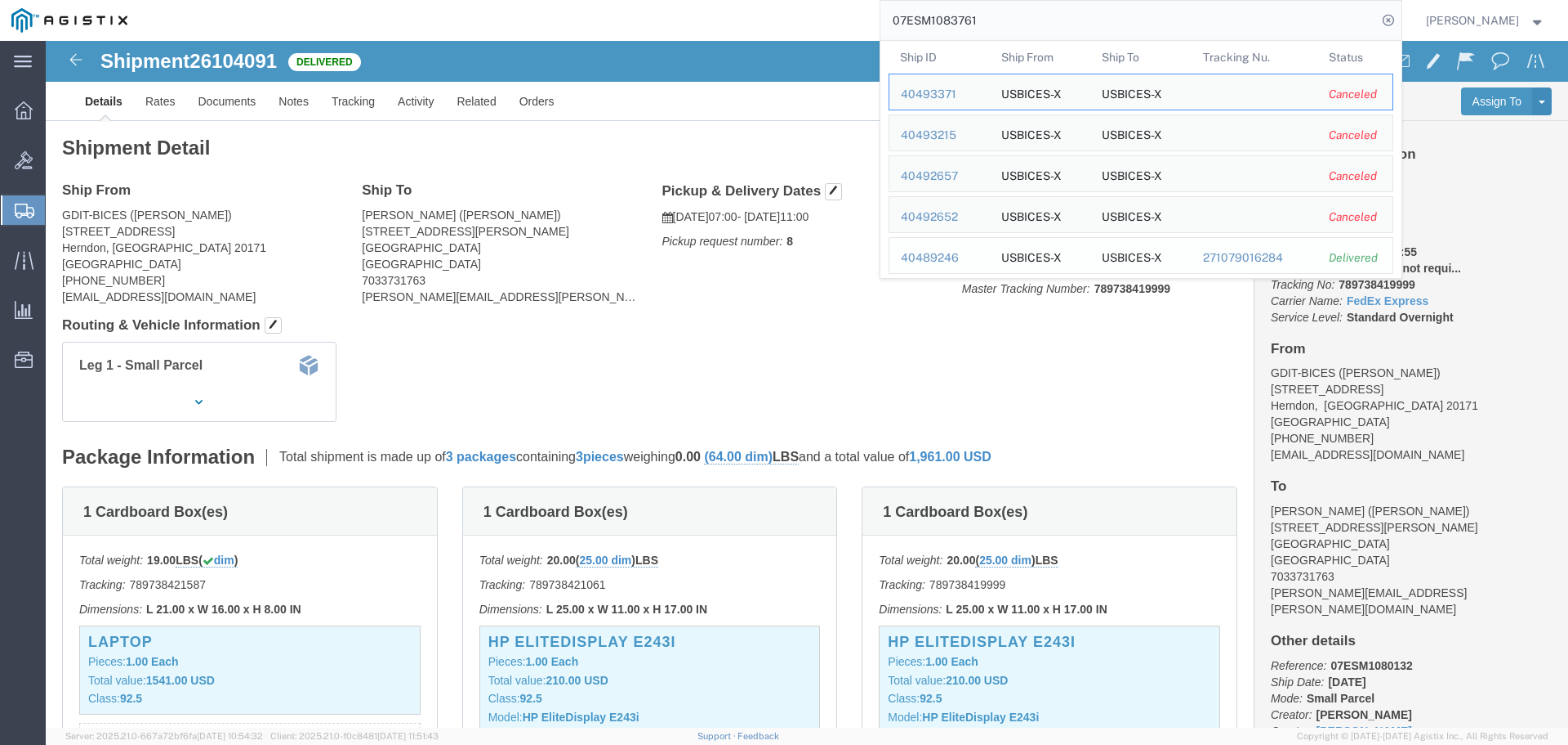
click at [961, 262] on div "40489246" at bounding box center [940, 258] width 78 height 17
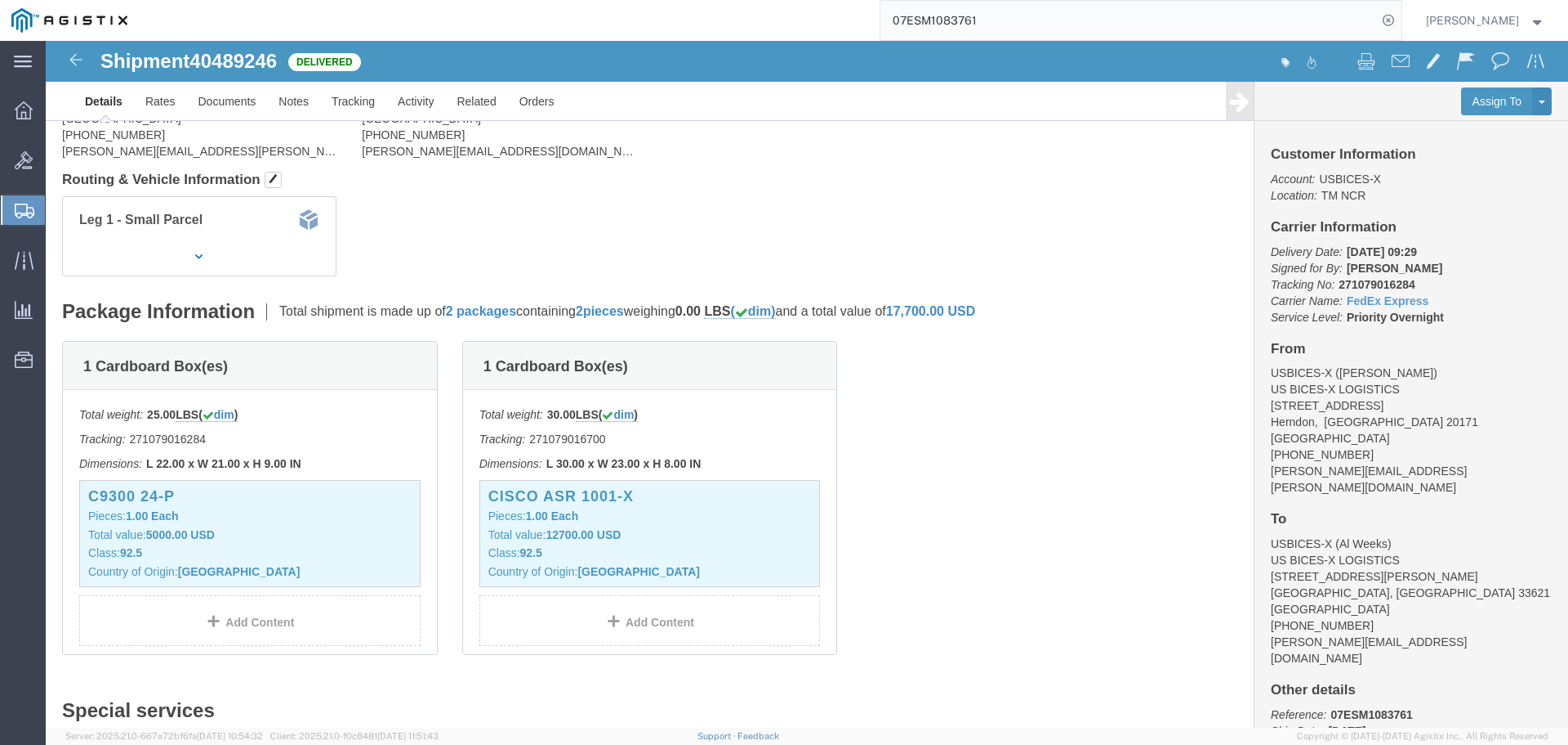
scroll to position [164, 0]
click div "C9300 24-P Pieces: 1.00 Each Total value: 5000.00 USD Class: 92.5 Country of Or…"
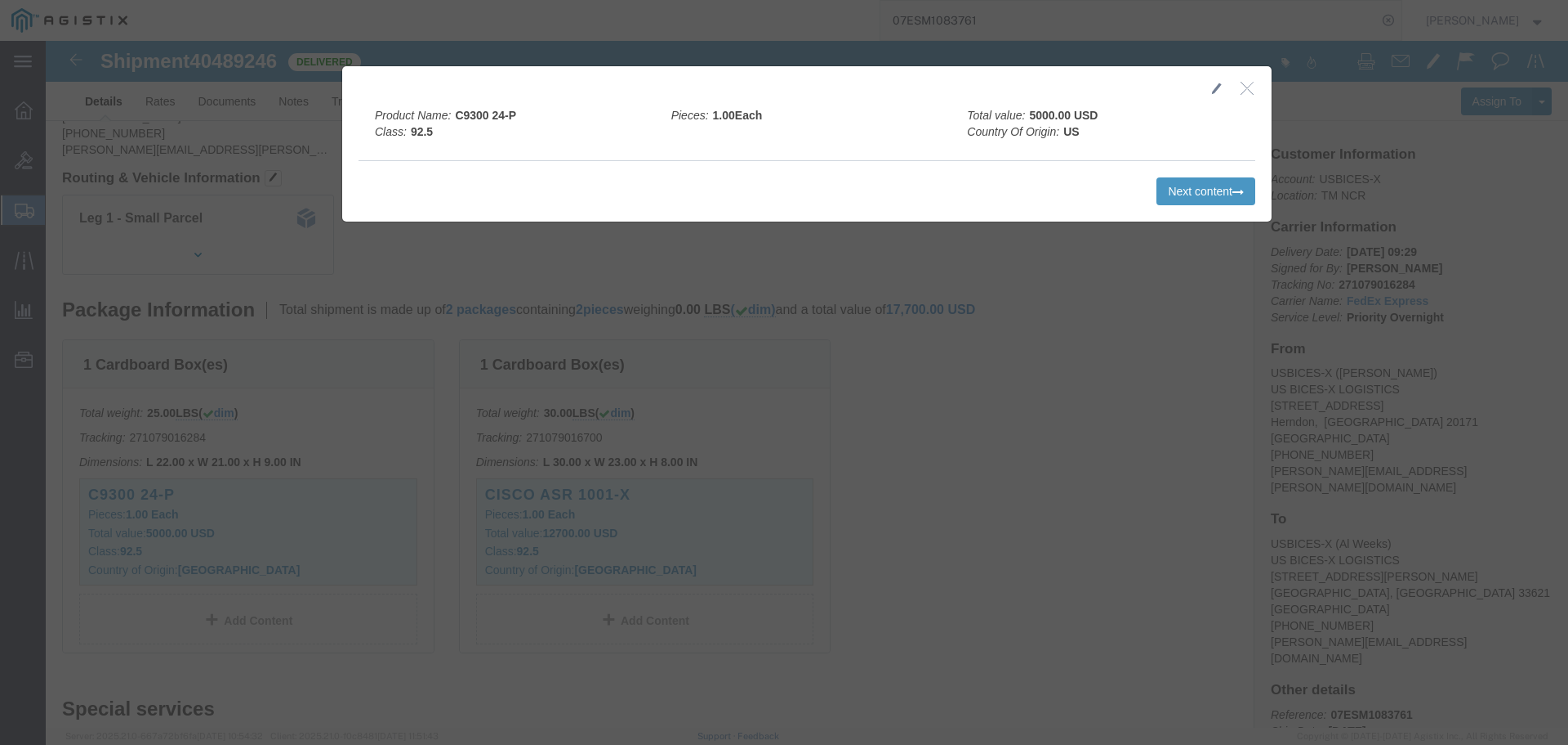
click button "button"
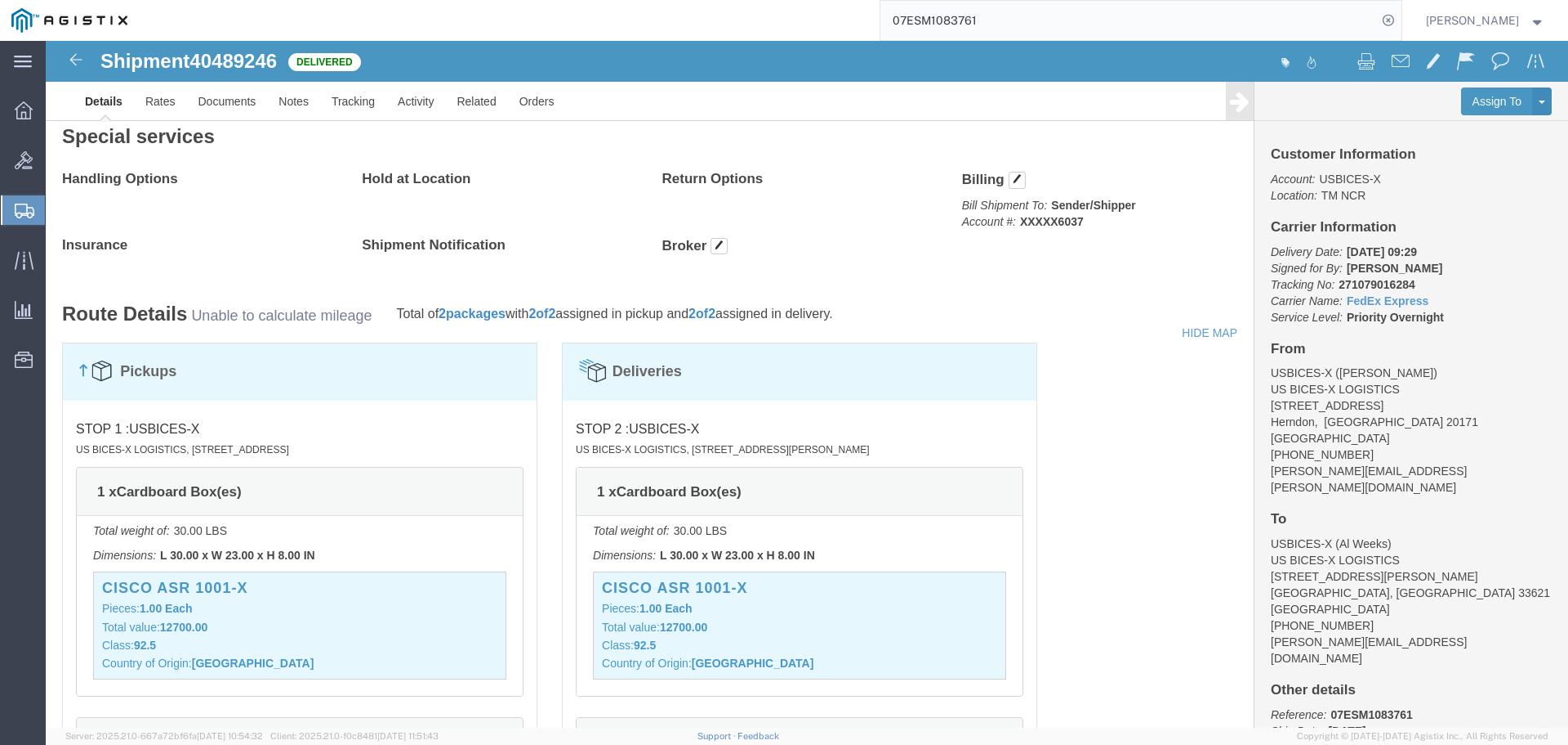
scroll to position [0, 0]
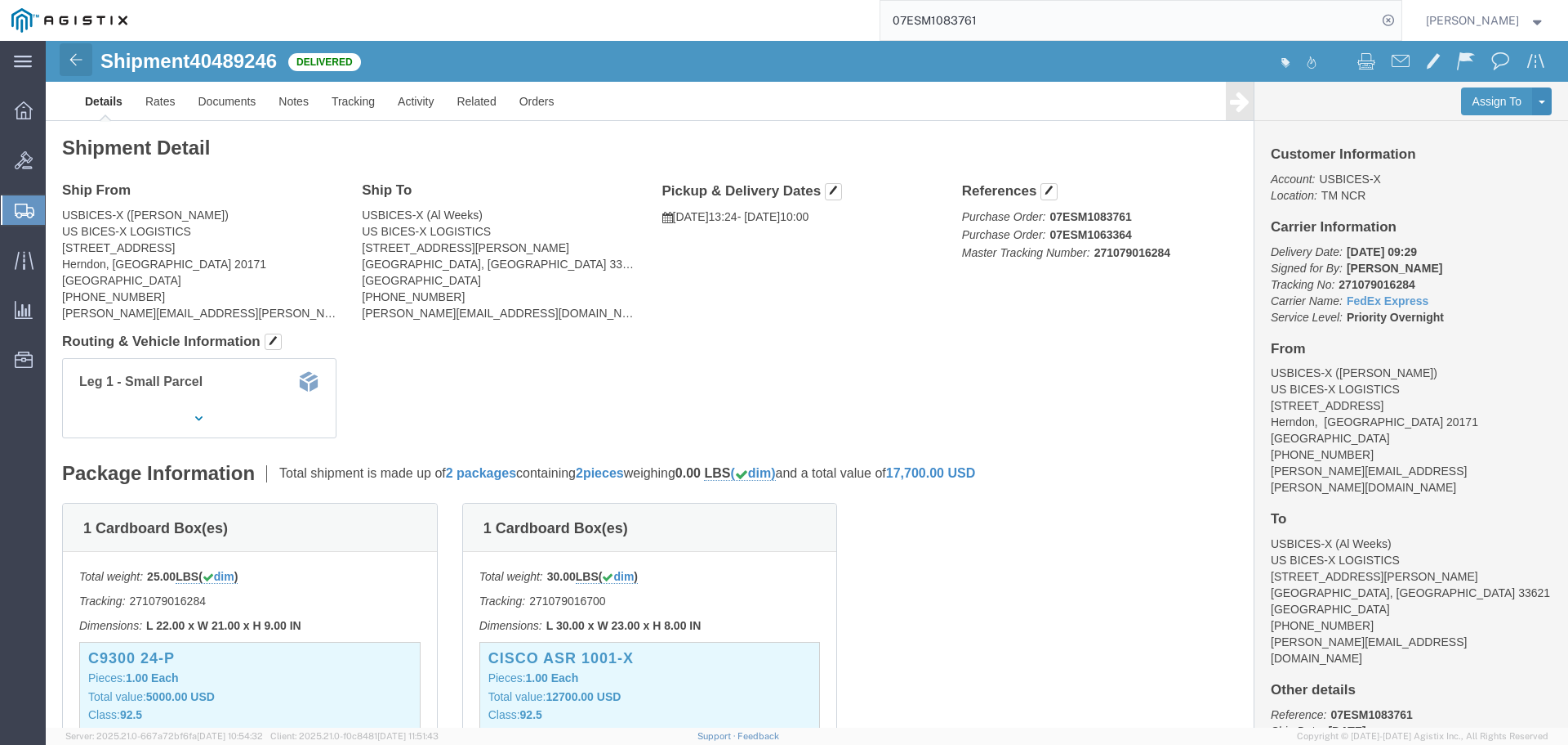
click img
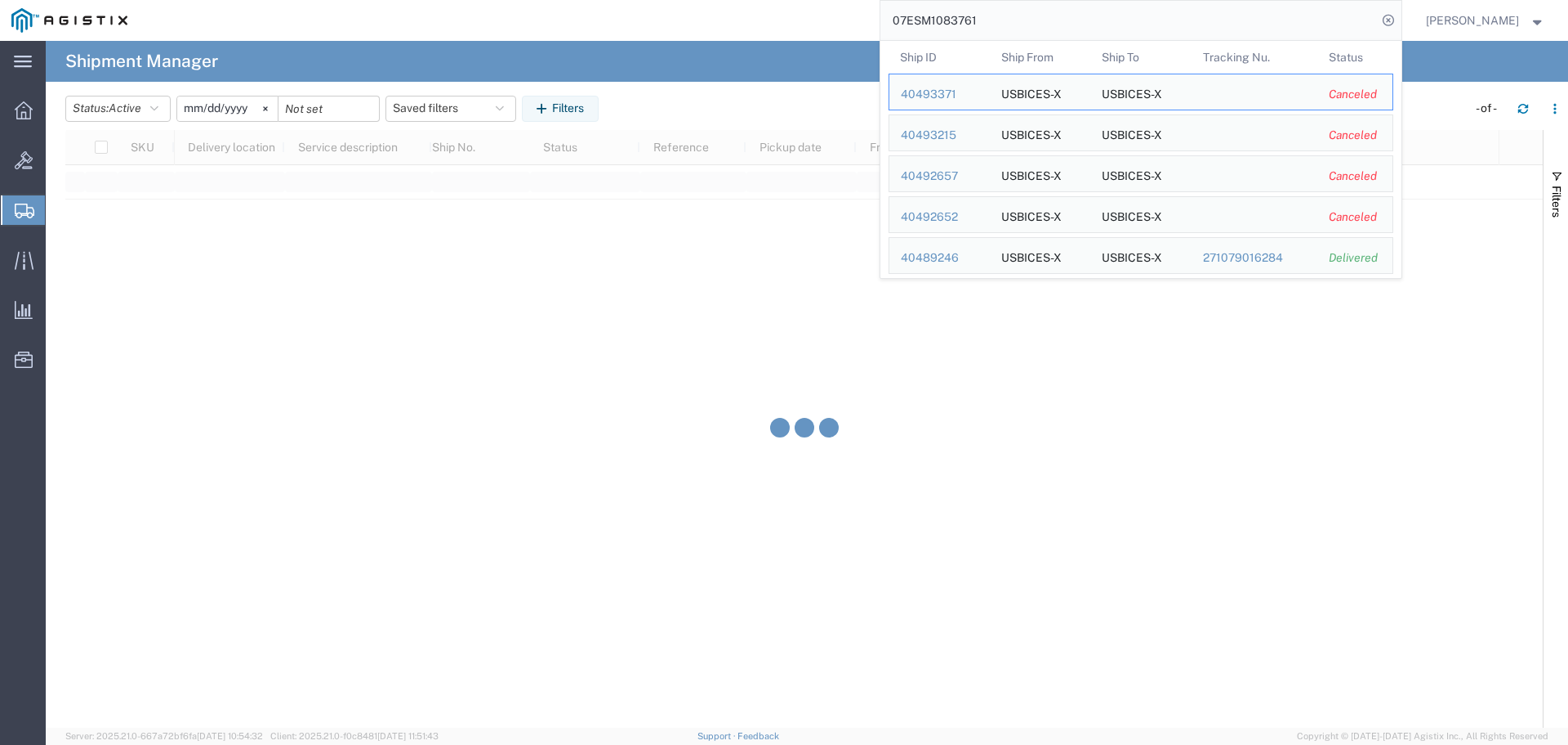
click at [1102, 20] on input "07ESM1083761" at bounding box center [1129, 21] width 497 height 39
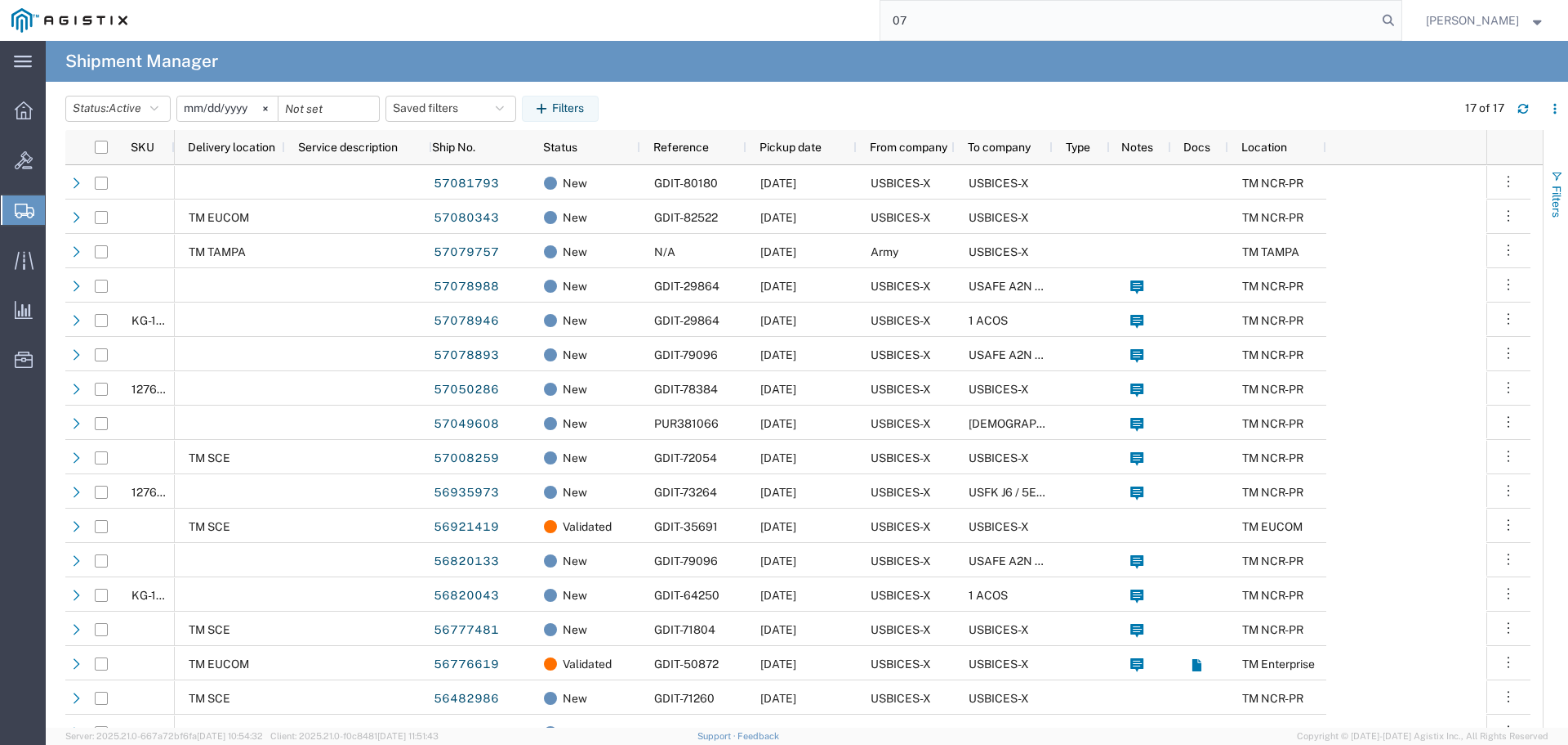
type input "0"
click at [968, 29] on input "search" at bounding box center [1129, 21] width 497 height 39
paste input "07ESM1083823"
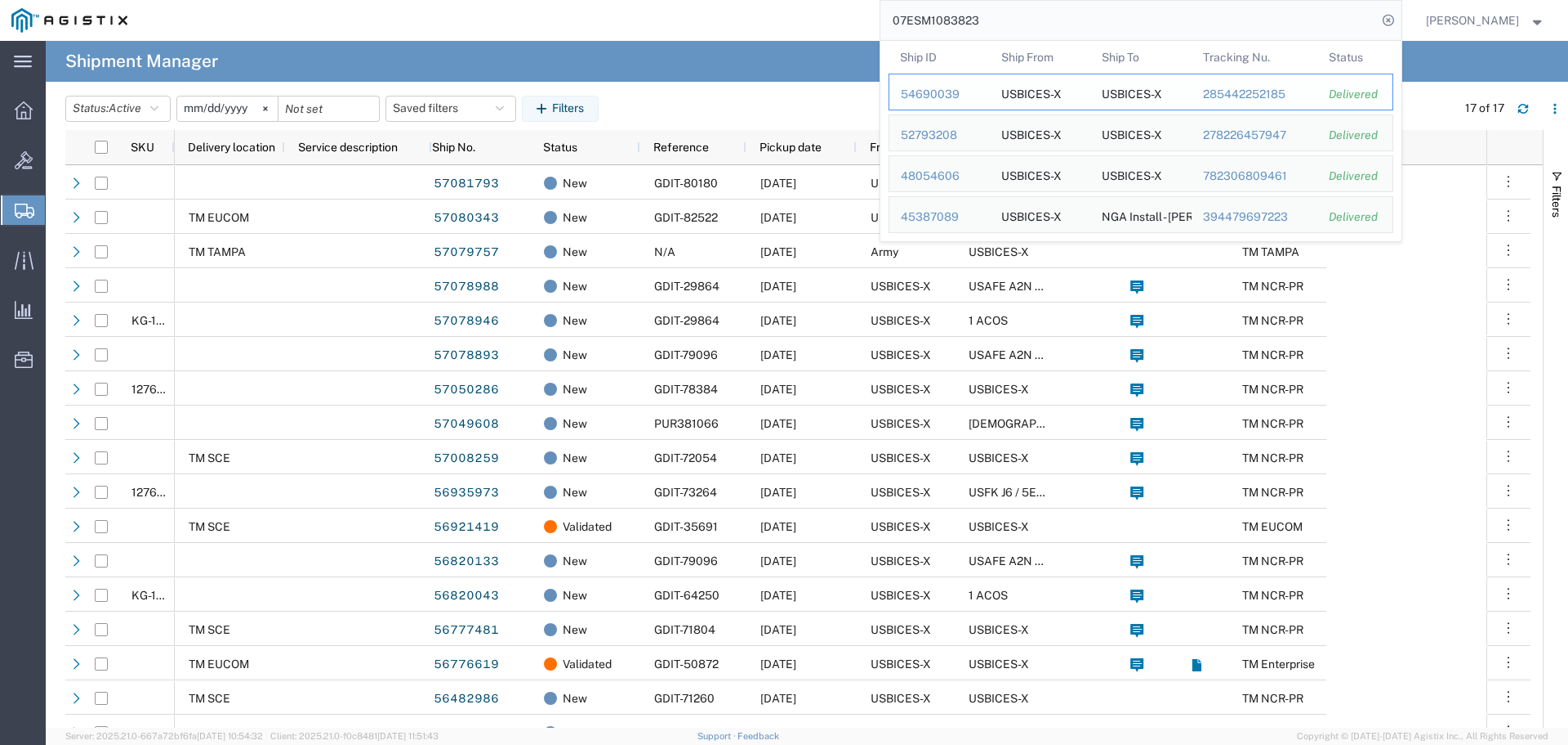
click at [959, 96] on div "54690039" at bounding box center [940, 94] width 78 height 17
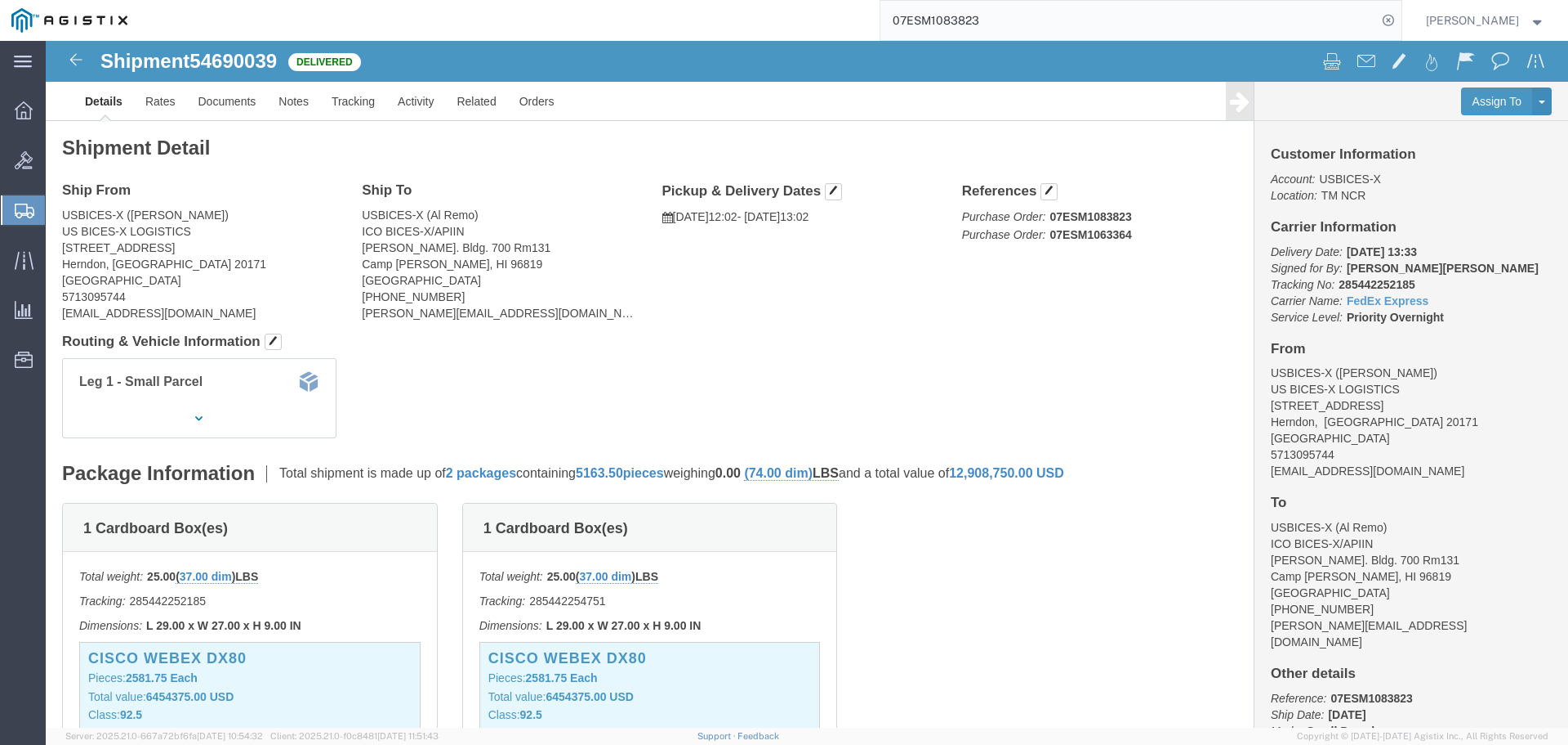
click at [1130, 23] on input "07ESM1083823" at bounding box center [1129, 21] width 497 height 39
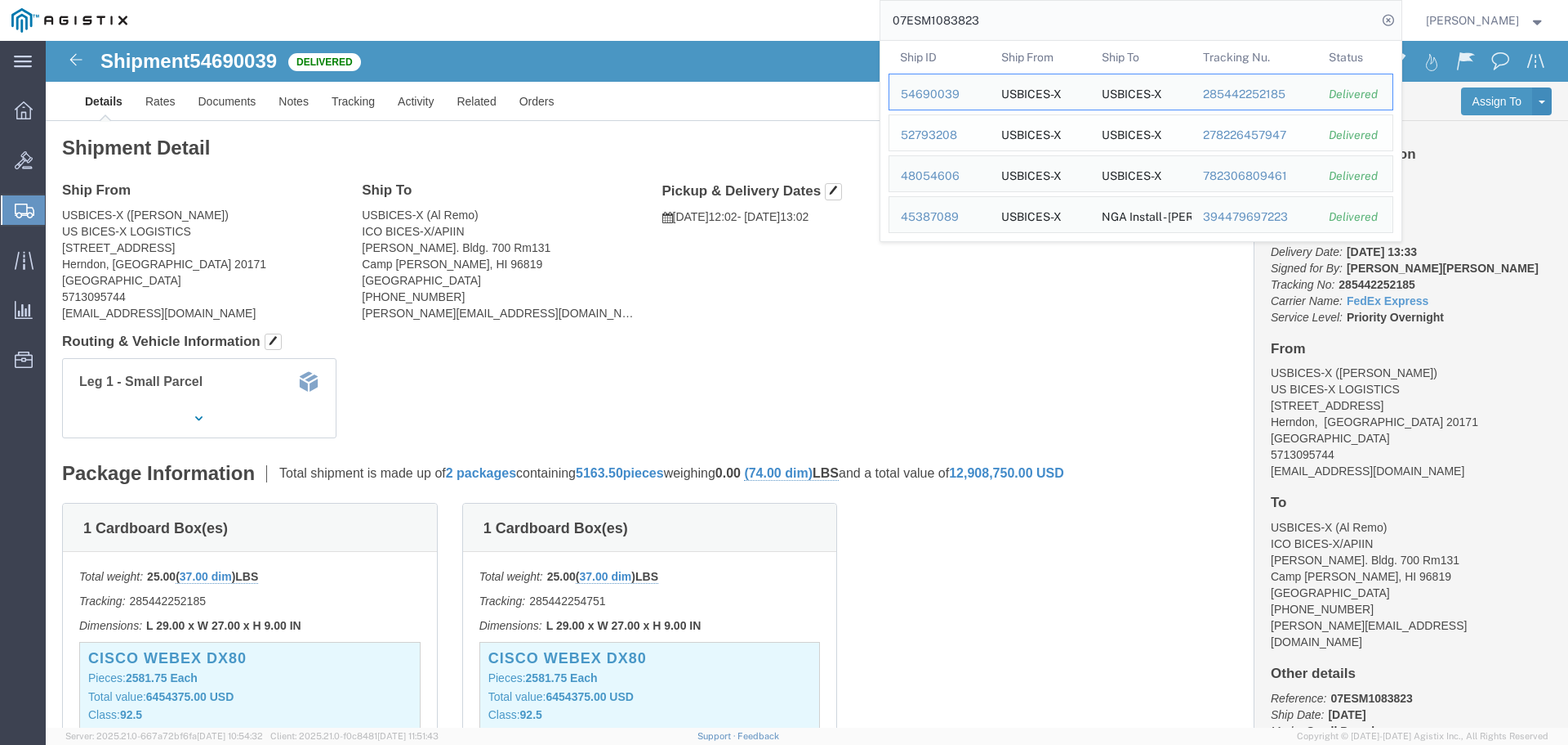
click at [950, 135] on div "52793208" at bounding box center [940, 134] width 78 height 17
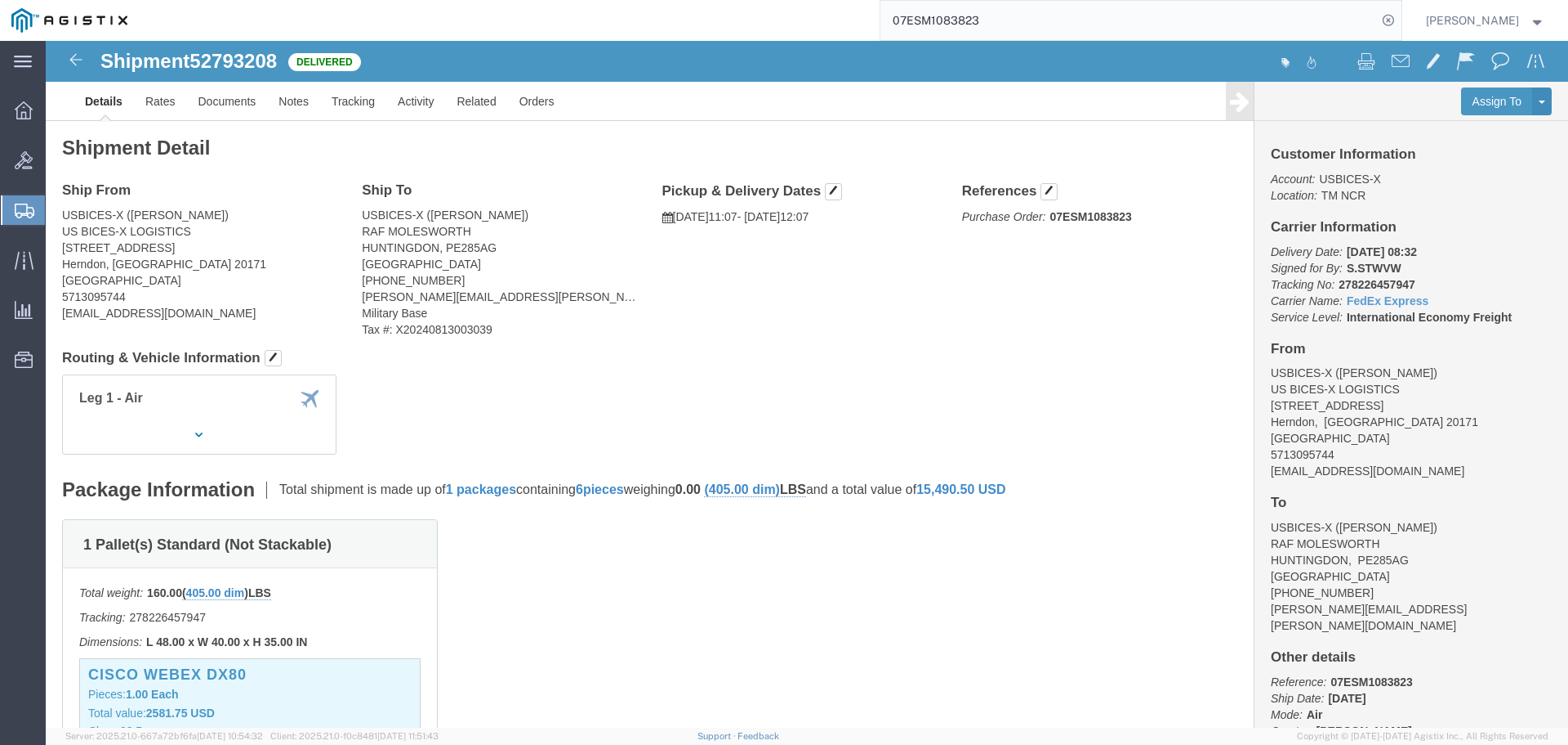
click at [1223, 21] on input "07ESM1083823" at bounding box center [1129, 21] width 497 height 39
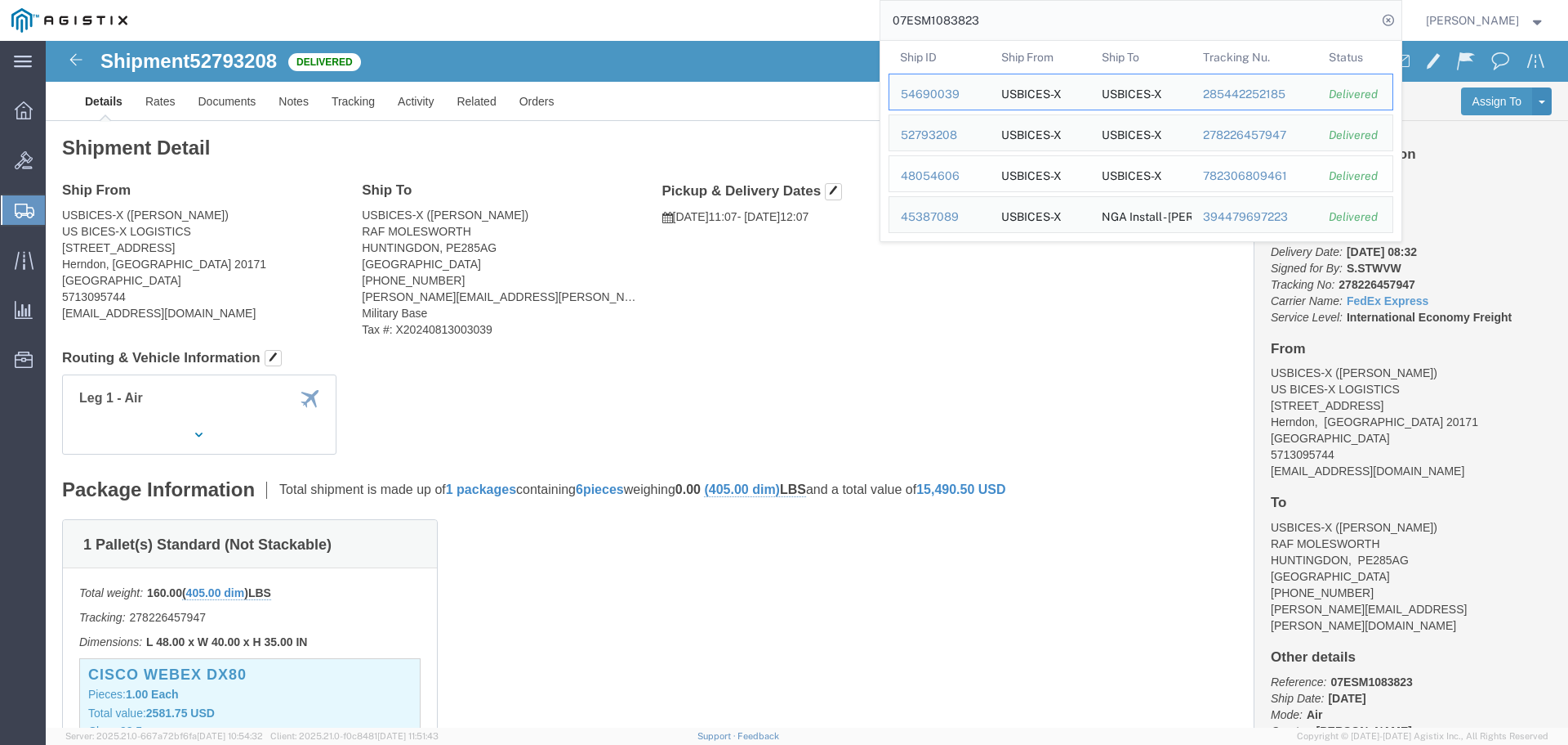
click at [959, 174] on div "48054606" at bounding box center [940, 176] width 78 height 17
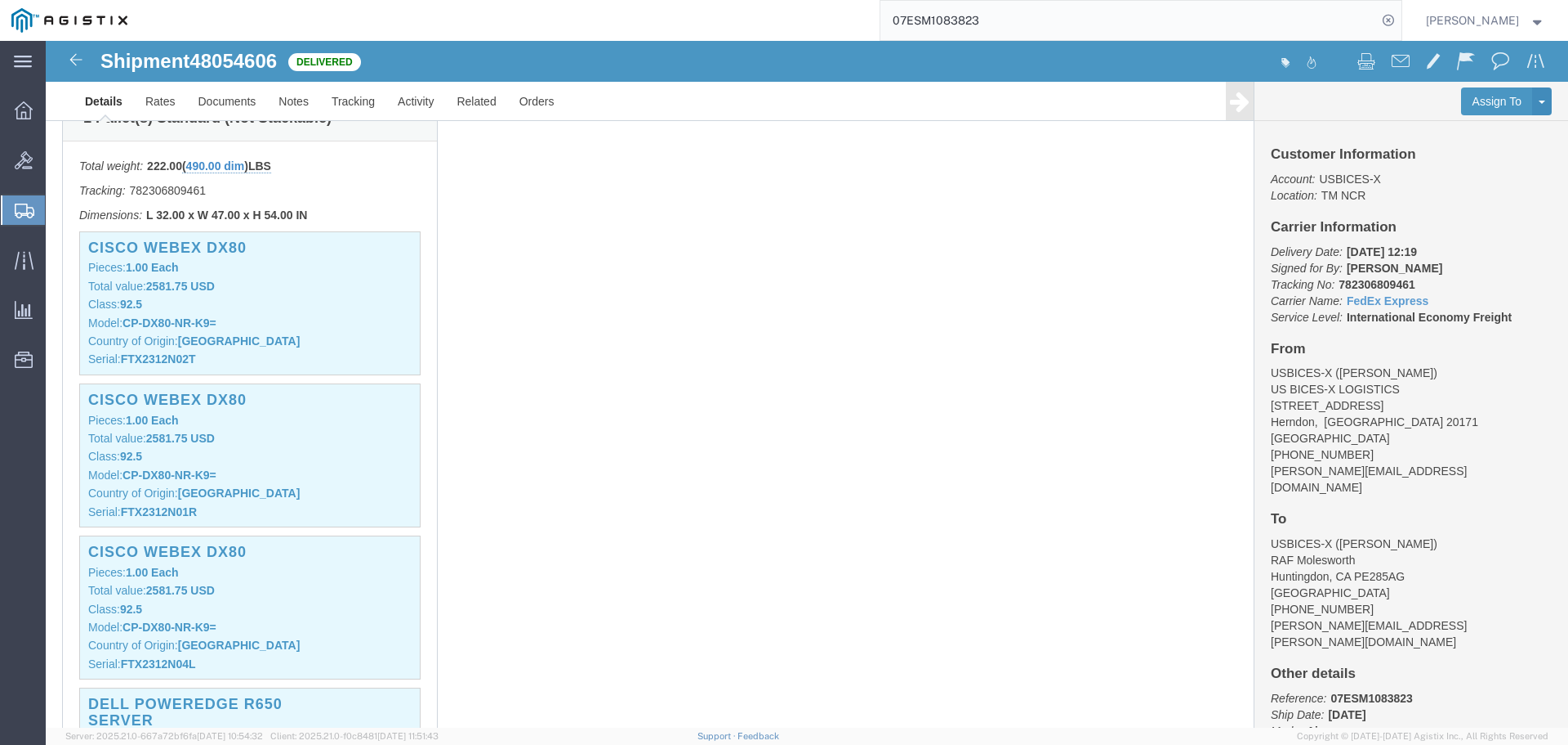
scroll to position [409, 0]
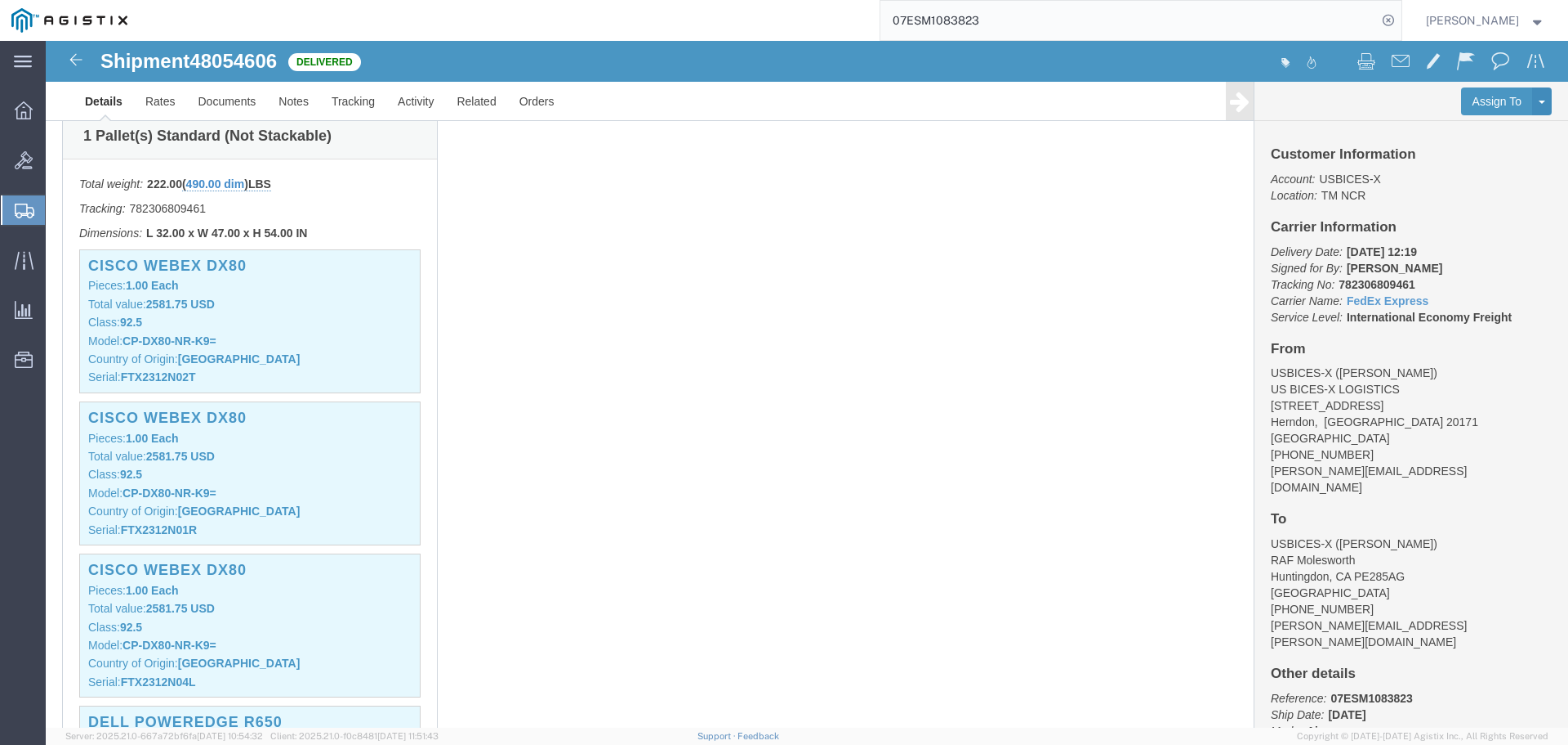
click at [1256, 21] on input "07ESM1083823" at bounding box center [1129, 21] width 497 height 39
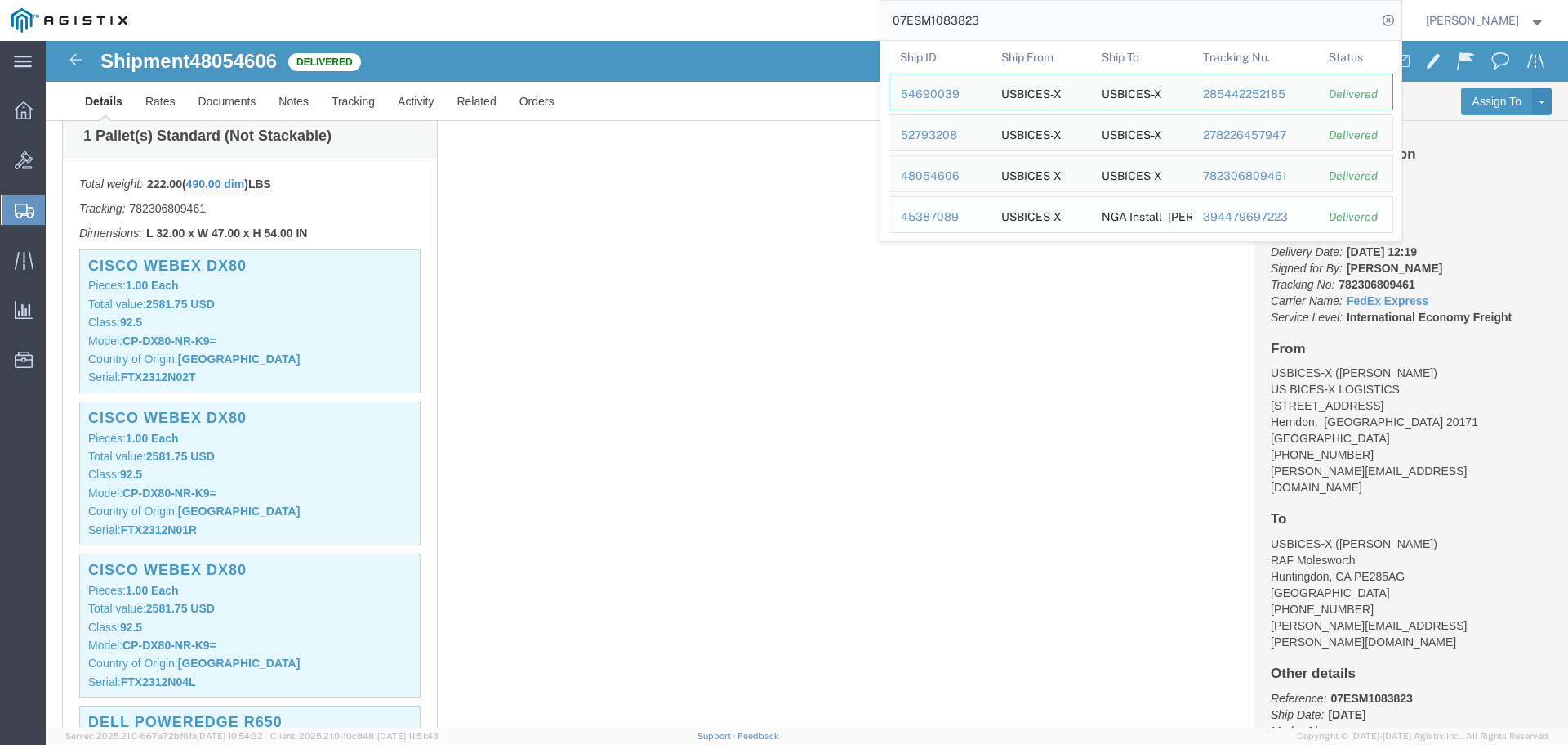
click at [978, 221] on div "45387089" at bounding box center [940, 216] width 78 height 17
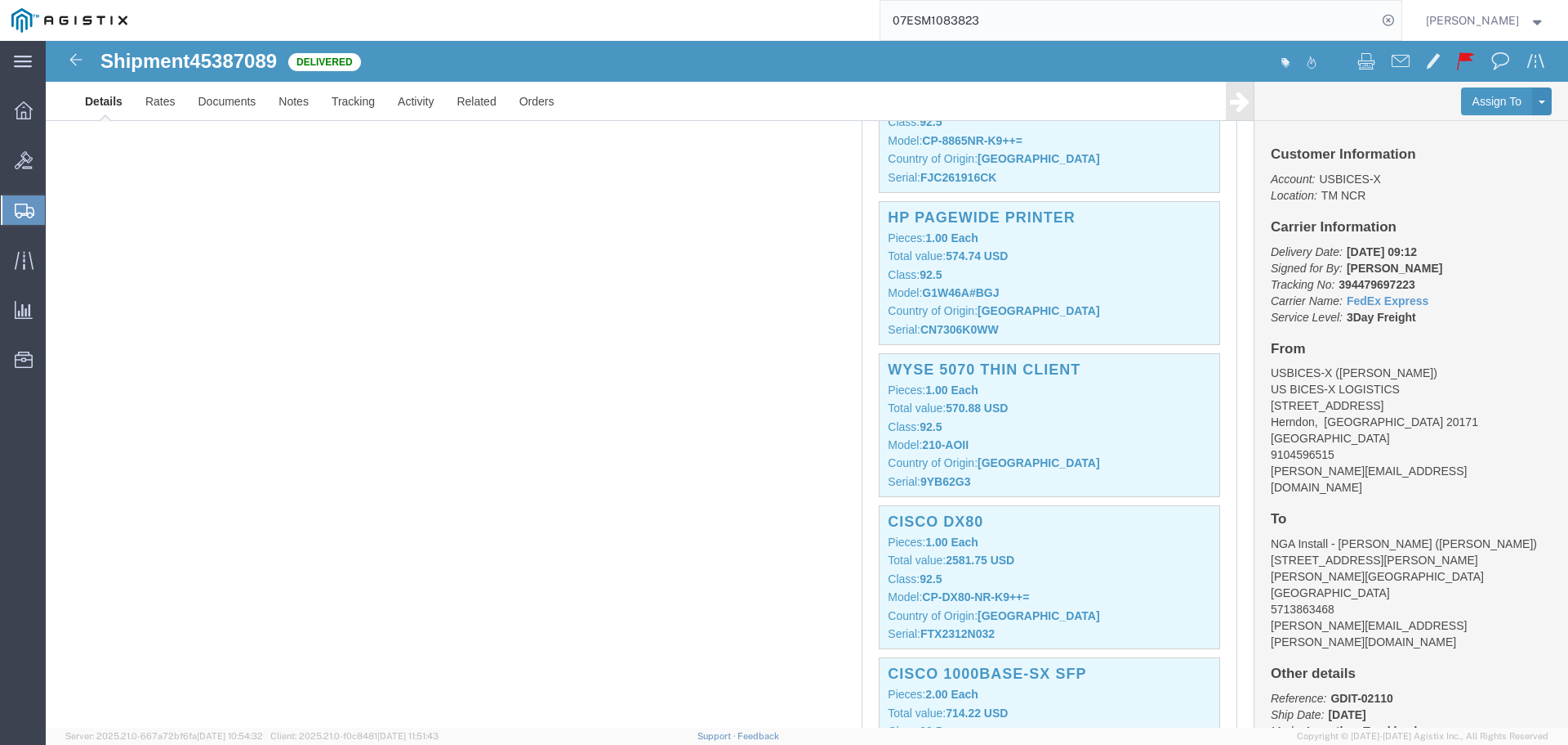
scroll to position [2534, 0]
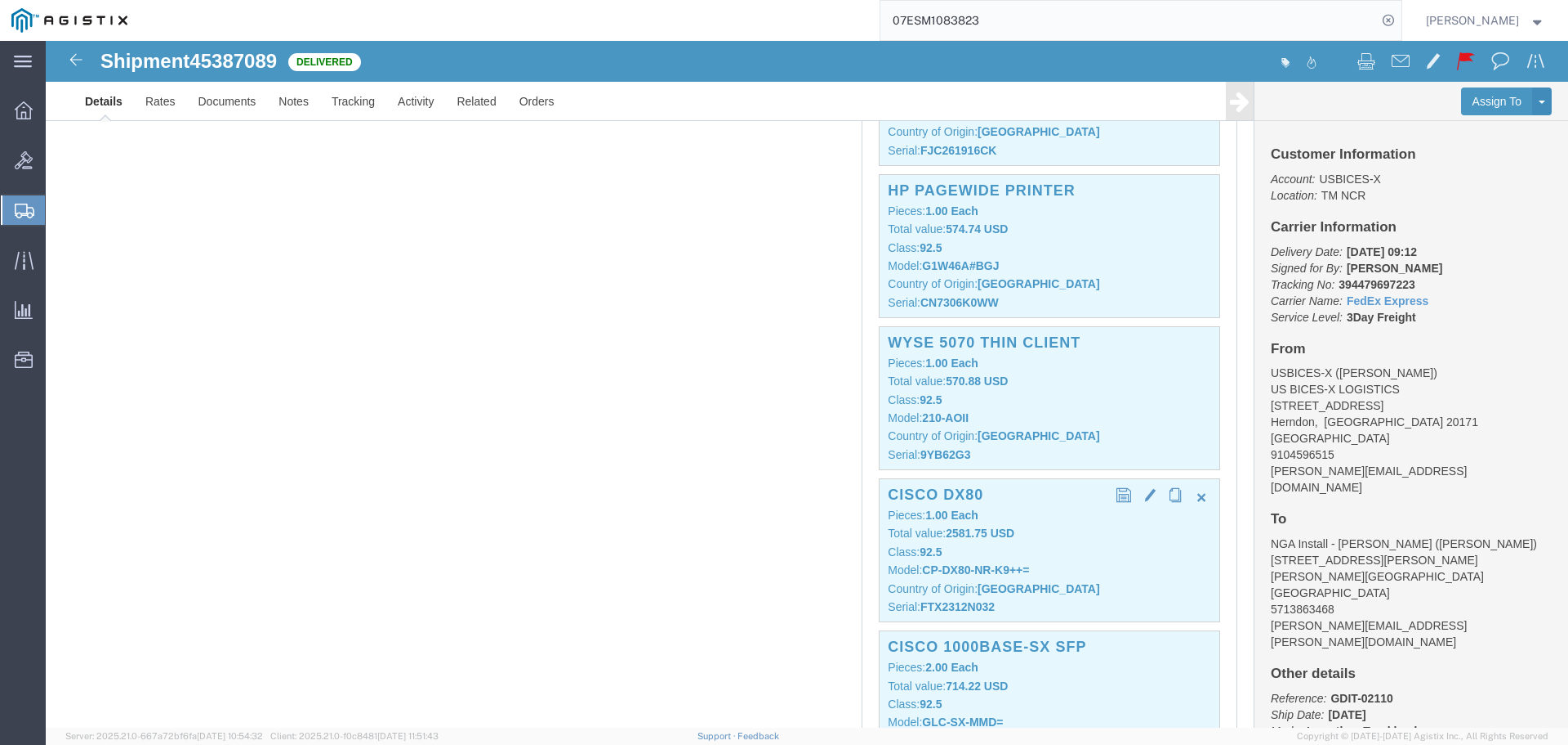
click div "Cisco DX80 Pieces: 1.00 Each Total value: 2581.75 USD Class: 92.5 Model: CP-DX8…"
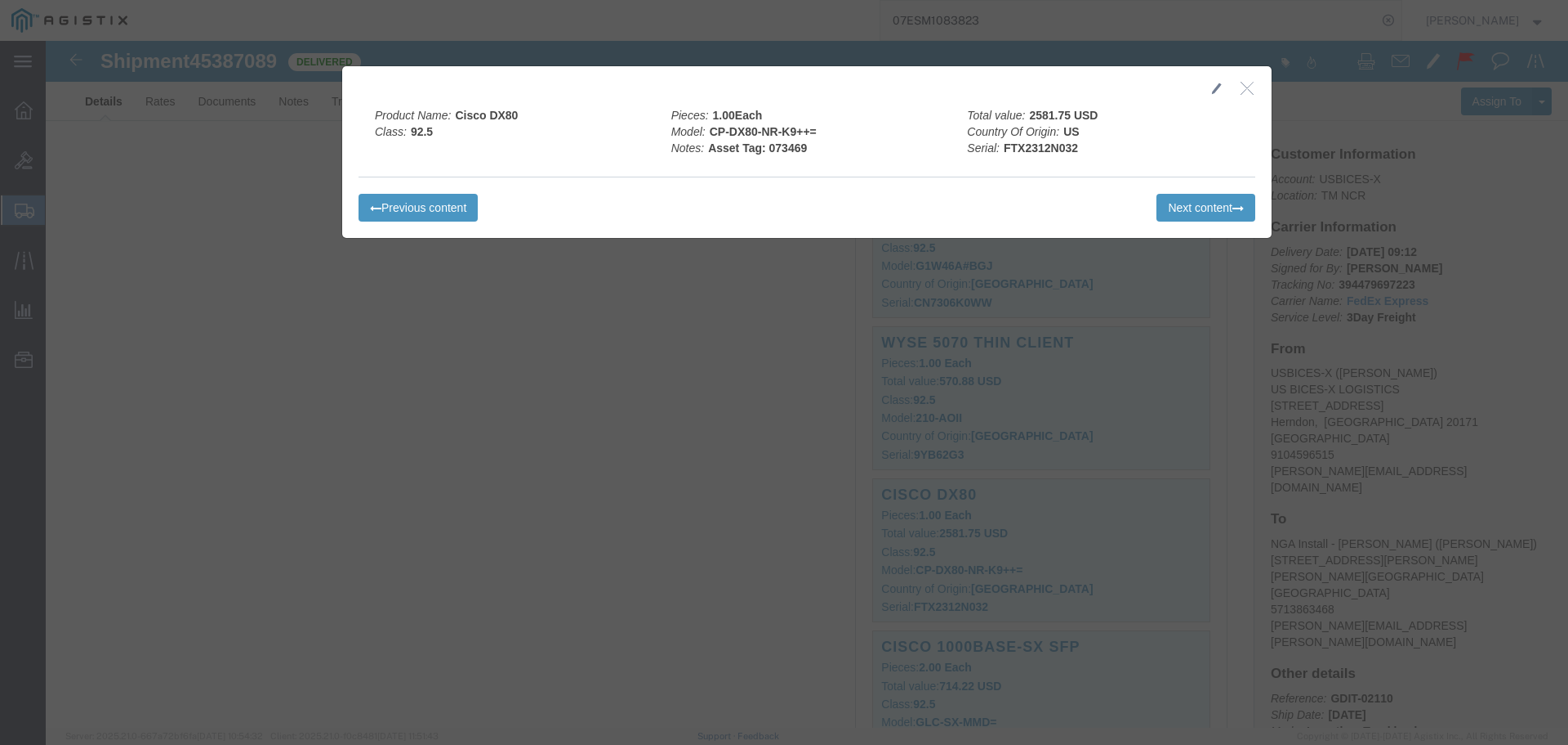
click div
click icon "button"
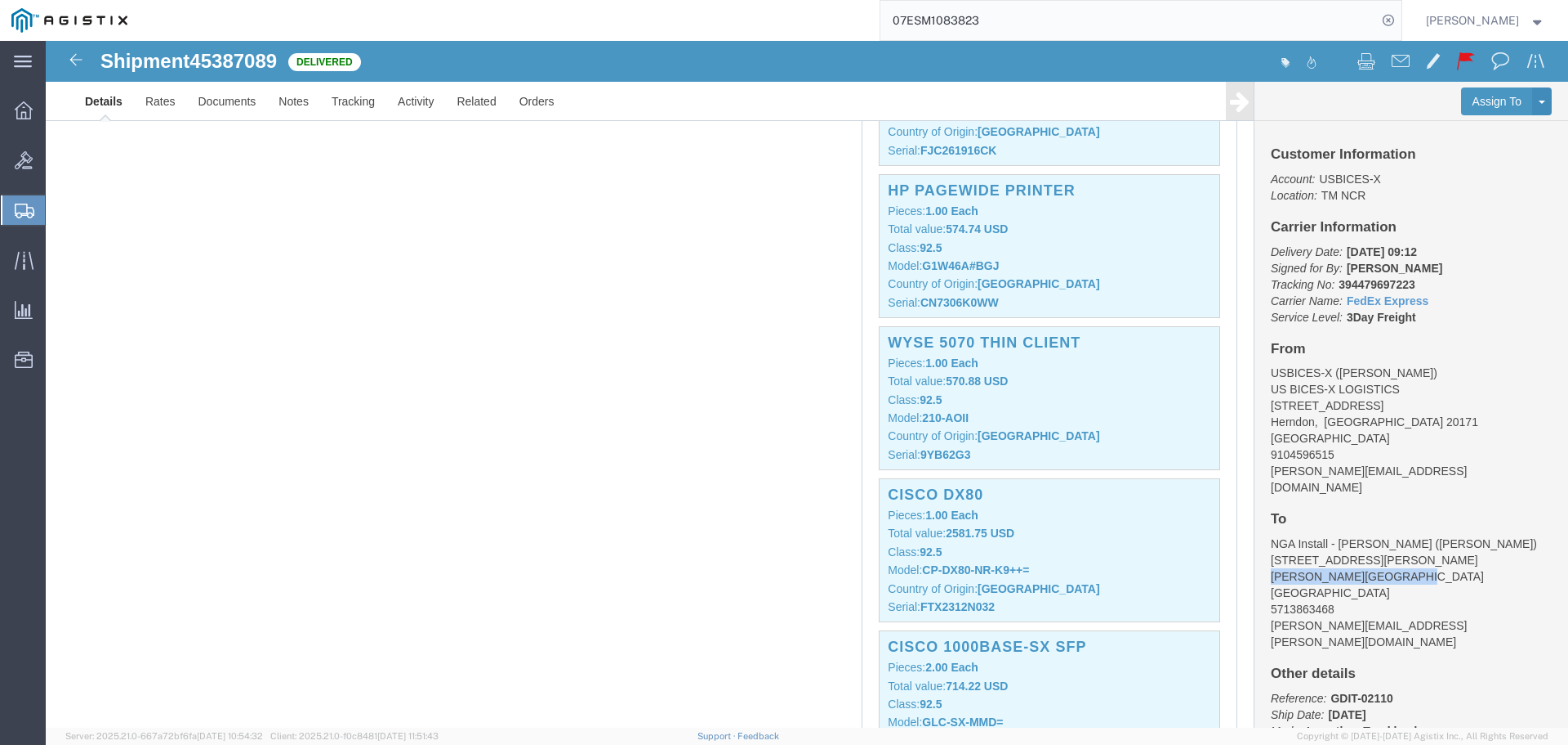
drag, startPoint x: 1349, startPoint y: 521, endPoint x: 1229, endPoint y: 521, distance: 120.0
click div "Customer Information Account: USBICES-X Location: TM NCR Carrier Information De…"
copy address "[PERSON_NAME][GEOGRAPHIC_DATA]"
click p "Delivery Date: [DATE] 09:12 Signed for By: [PERSON_NAME] Tracking No: 394479697…"
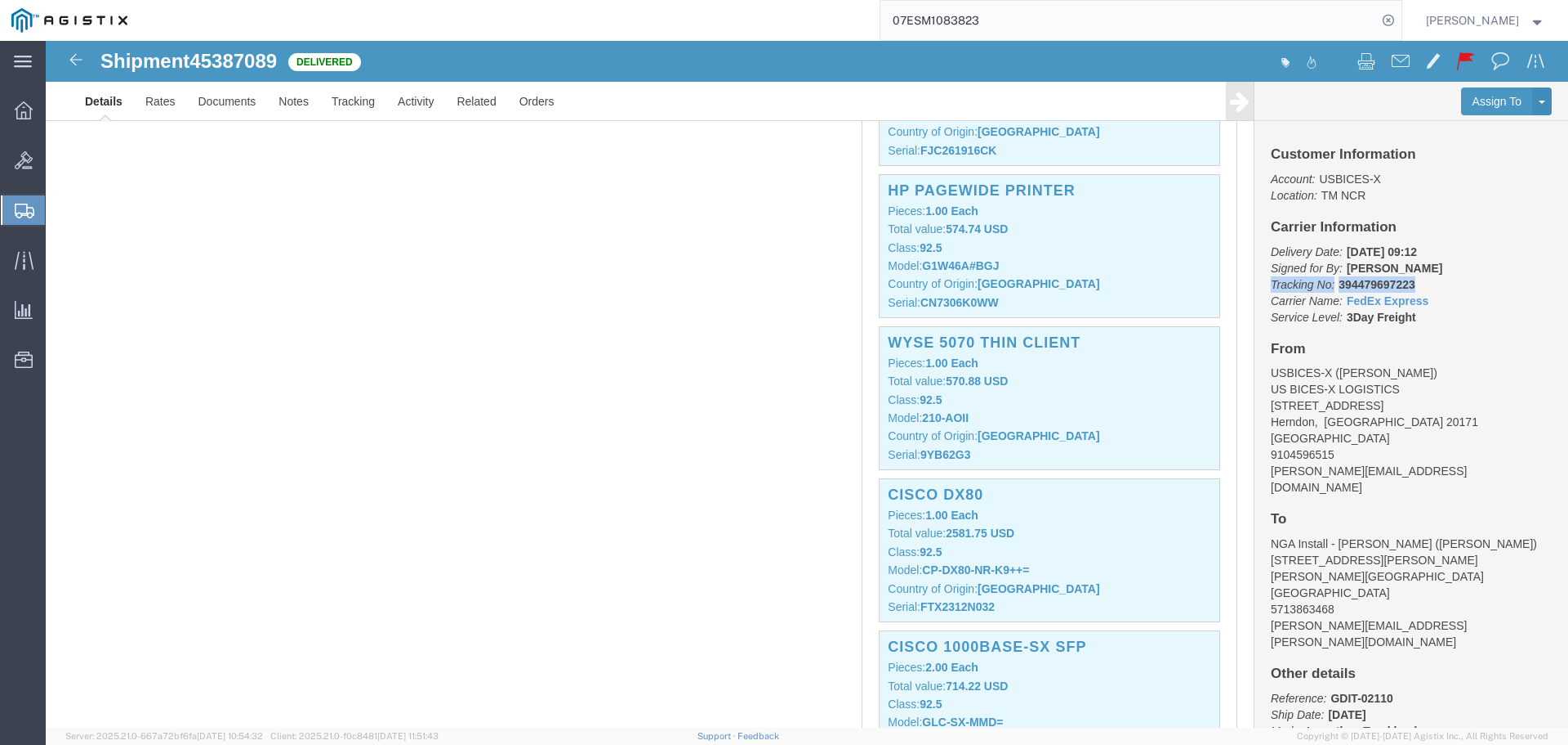
drag, startPoint x: 1364, startPoint y: 246, endPoint x: 1213, endPoint y: 243, distance: 151.0
click div "Customer Information Account: USBICES-X Location: TM NCR Carrier Information De…"
click p "Delivery Date: [DATE] 09:12 Signed for By: [PERSON_NAME] Tracking No: 394479697…"
drag, startPoint x: 1385, startPoint y: 262, endPoint x: 1216, endPoint y: 258, distance: 169.0
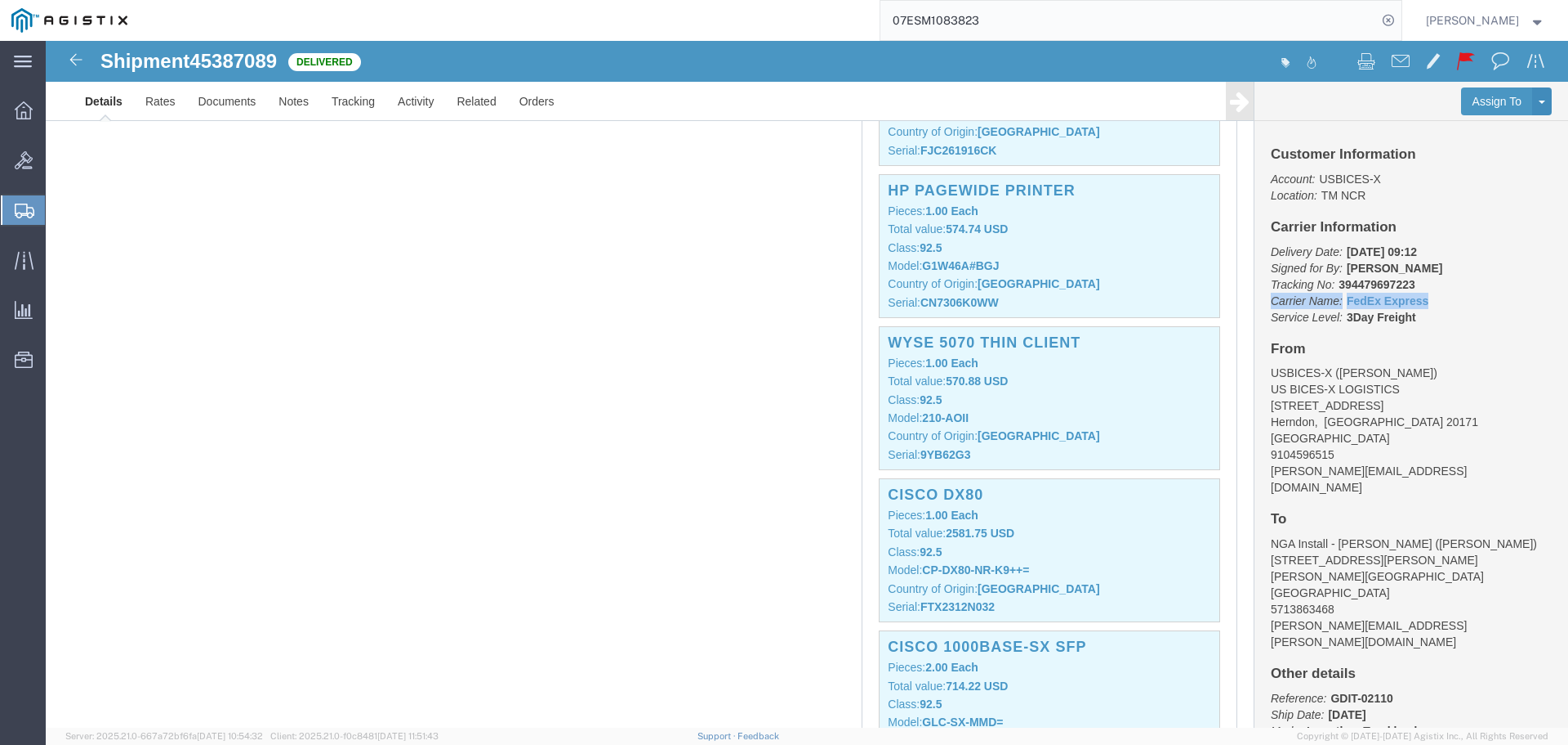
click p "Delivery Date: [DATE] 09:12 Signed for By: [PERSON_NAME] Tracking No: 394479697…"
drag, startPoint x: 1348, startPoint y: 212, endPoint x: 1214, endPoint y: 212, distance: 134.0
click div "Customer Information Account: USBICES-X Location: TM NCR Carrier Information De…"
click div "Cisco DX80 Pieces: 1.00 Each Total value: 2581.75 USD Class: 92.5 Model: CP-DX8…"
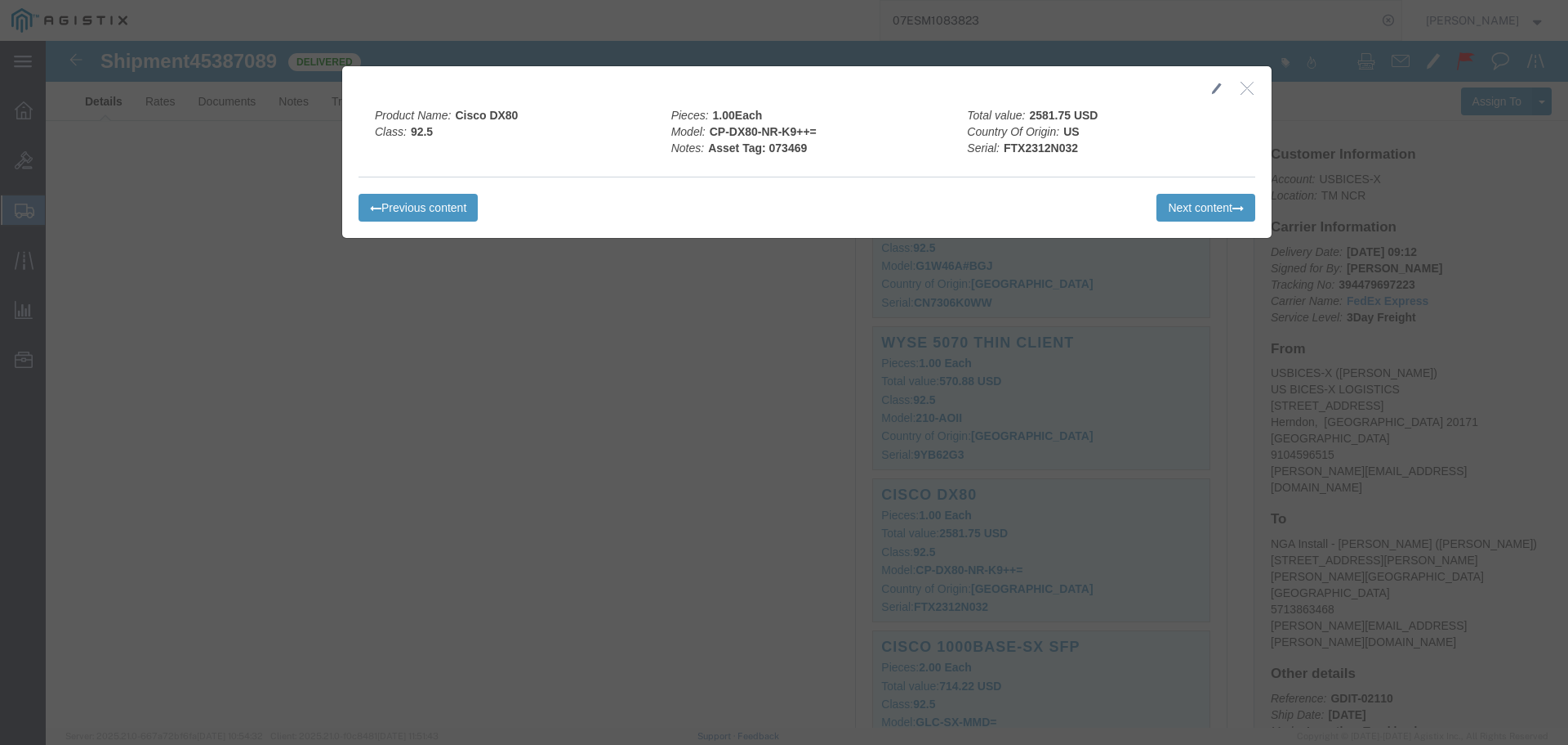
click button "button"
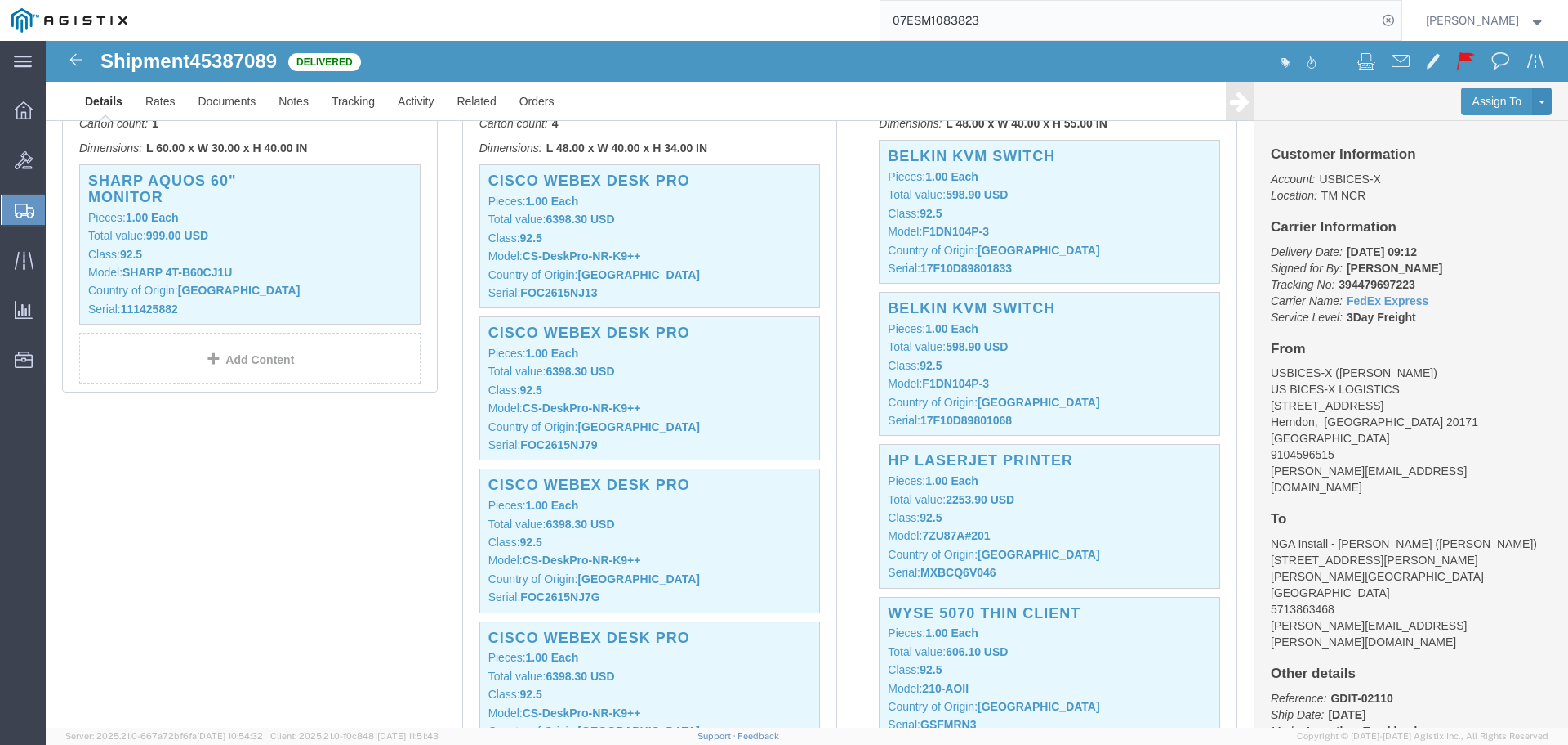
scroll to position [572, 0]
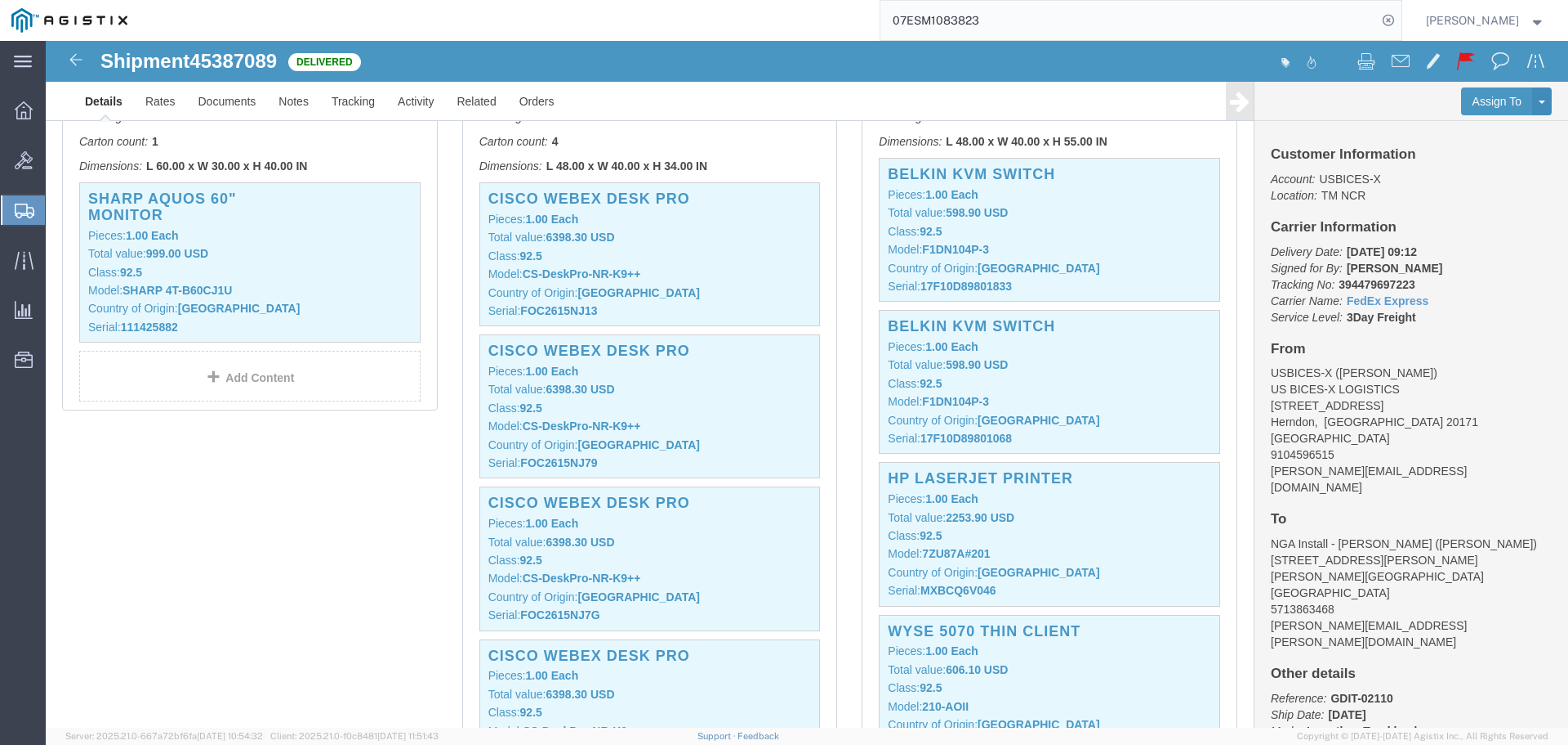
click at [1263, 20] on input "07ESM1083823" at bounding box center [1129, 21] width 497 height 39
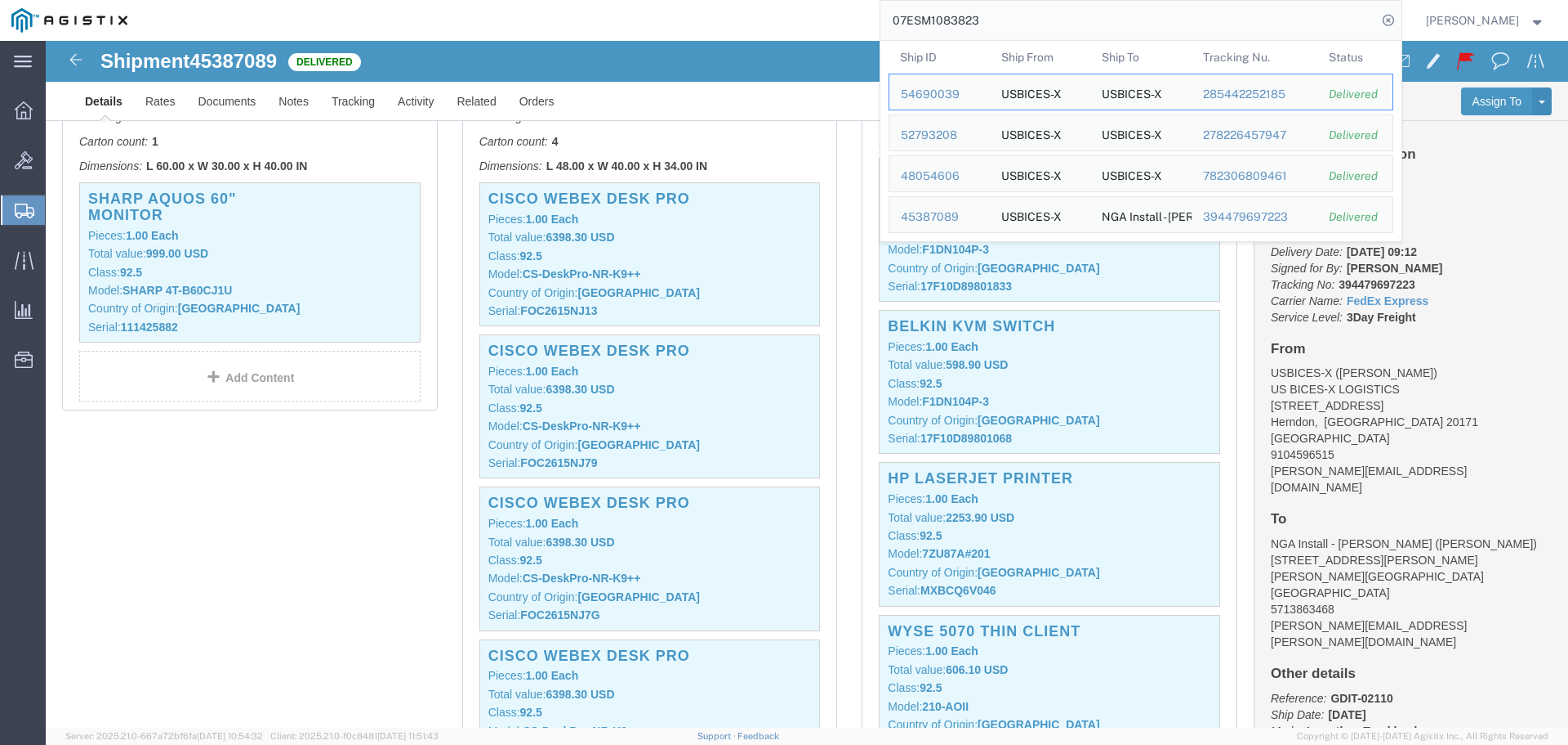
click at [1016, 11] on input "07ESM1083823" at bounding box center [1129, 21] width 497 height 39
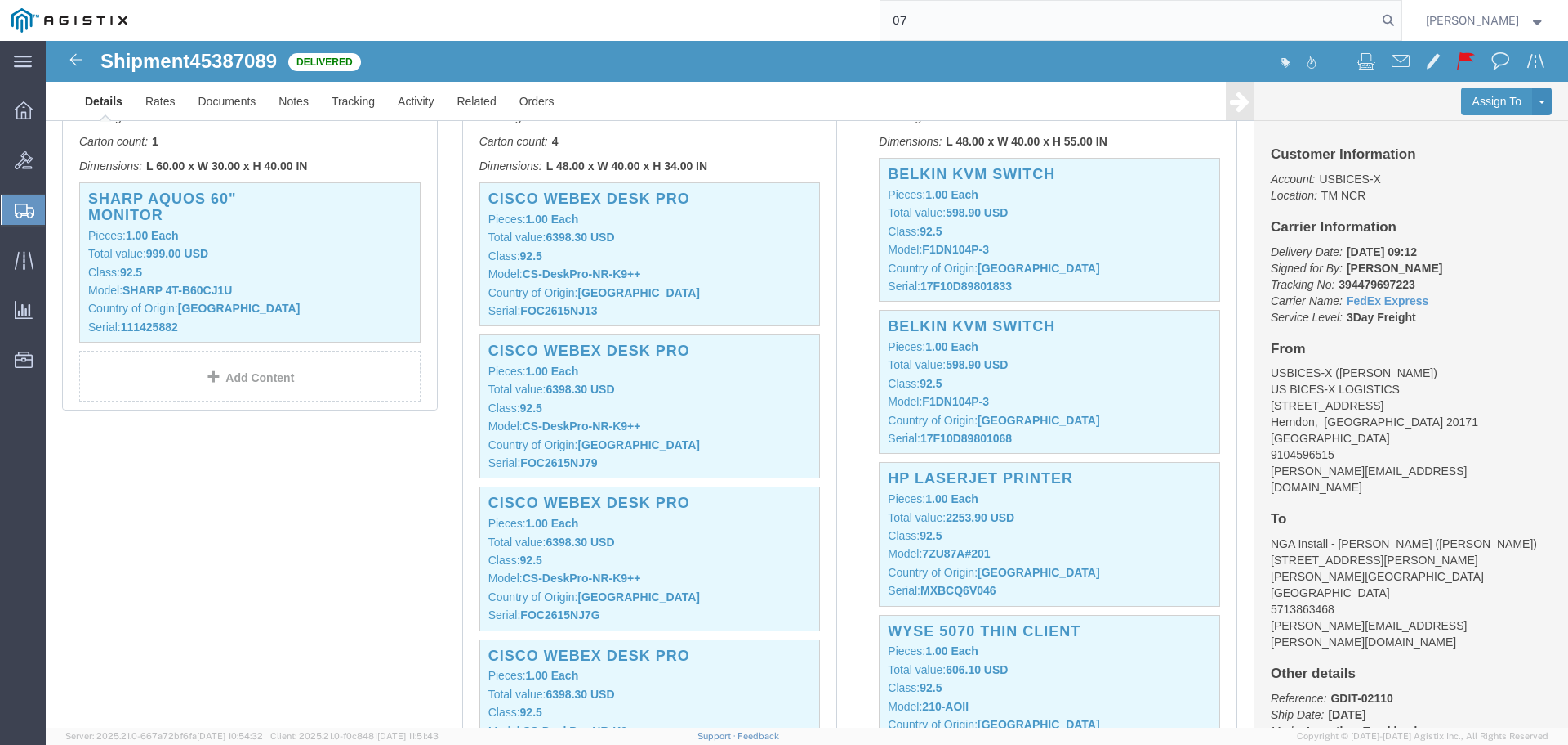
type input "0"
paste input "07ESM1084304"
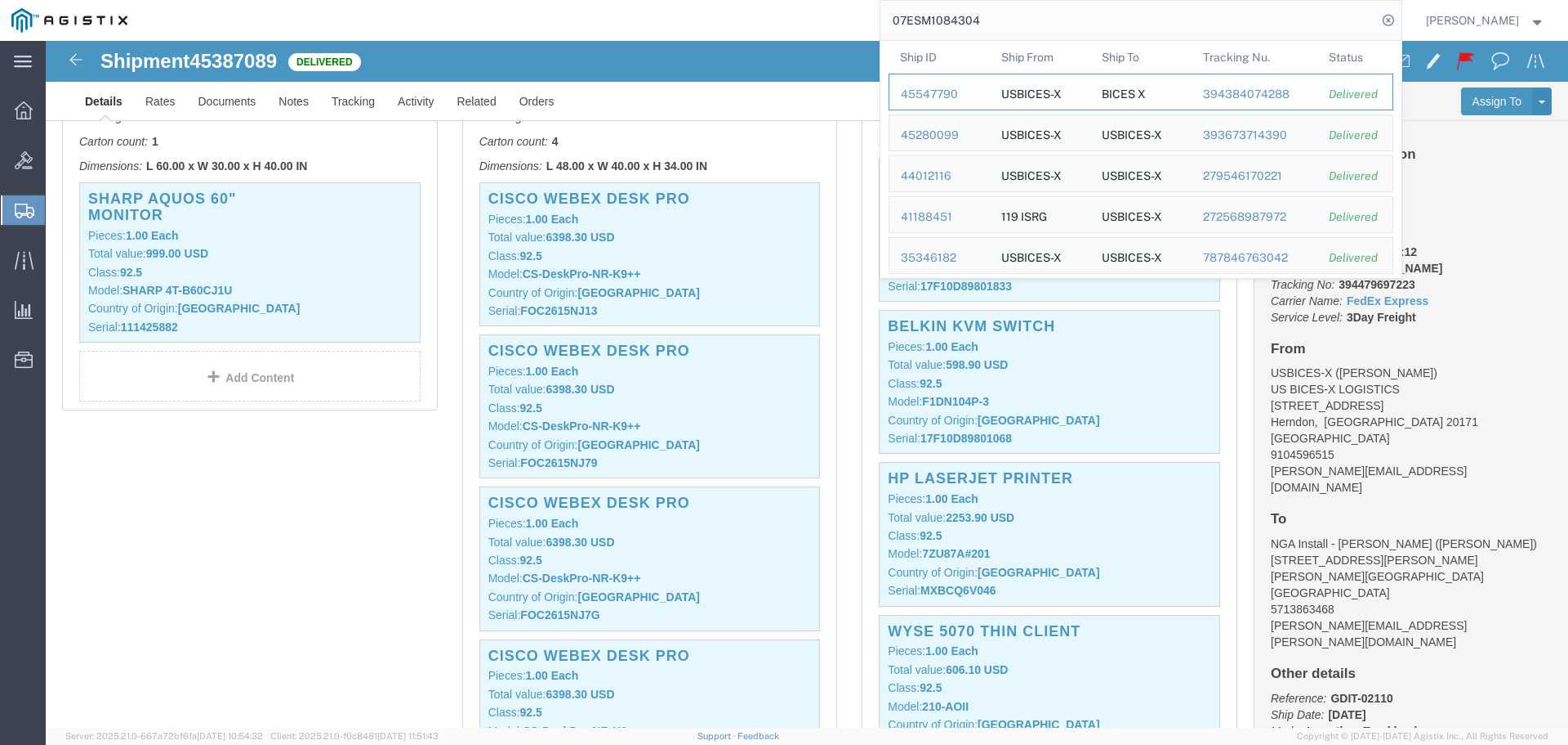
click at [963, 93] on div "45547790" at bounding box center [940, 94] width 78 height 17
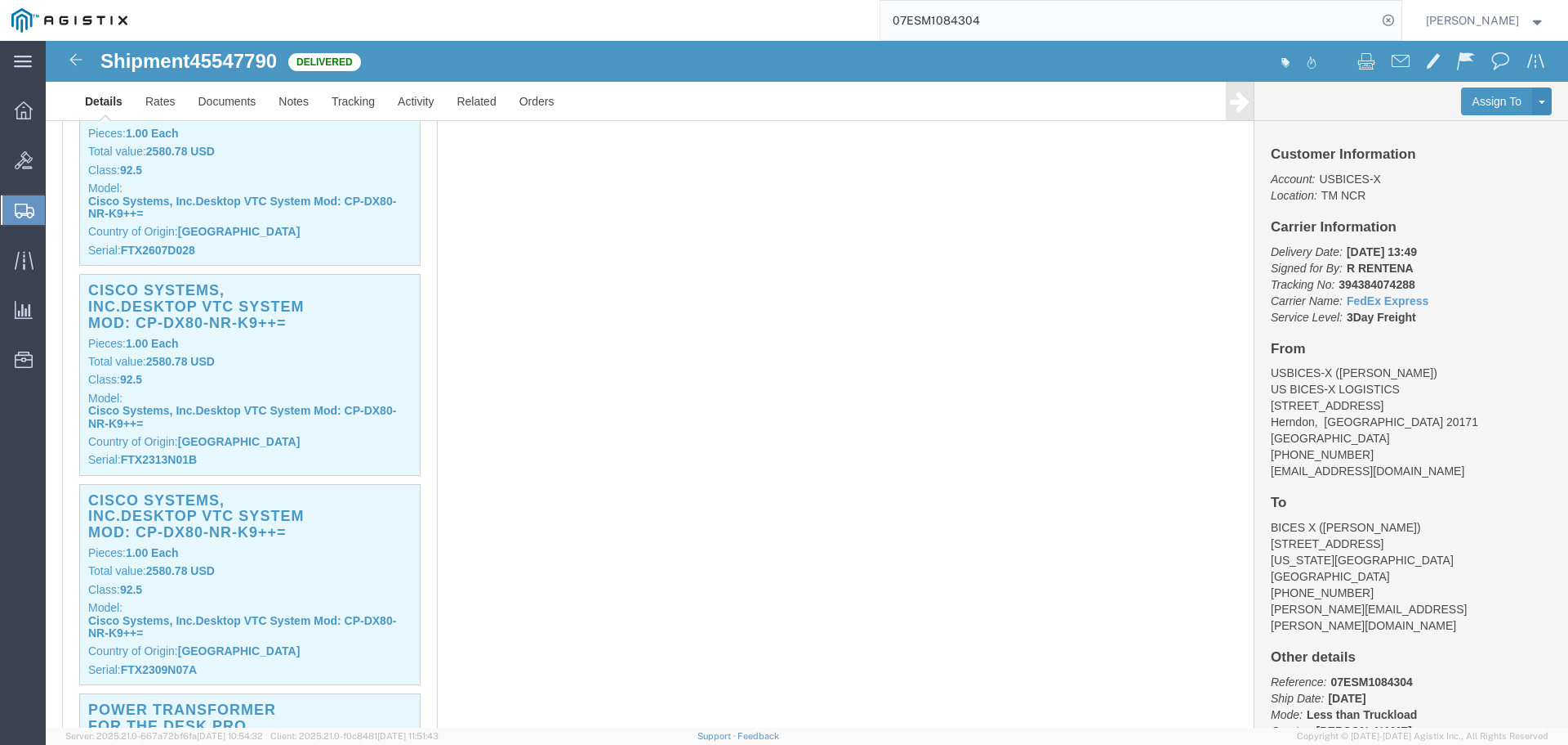
scroll to position [572, 0]
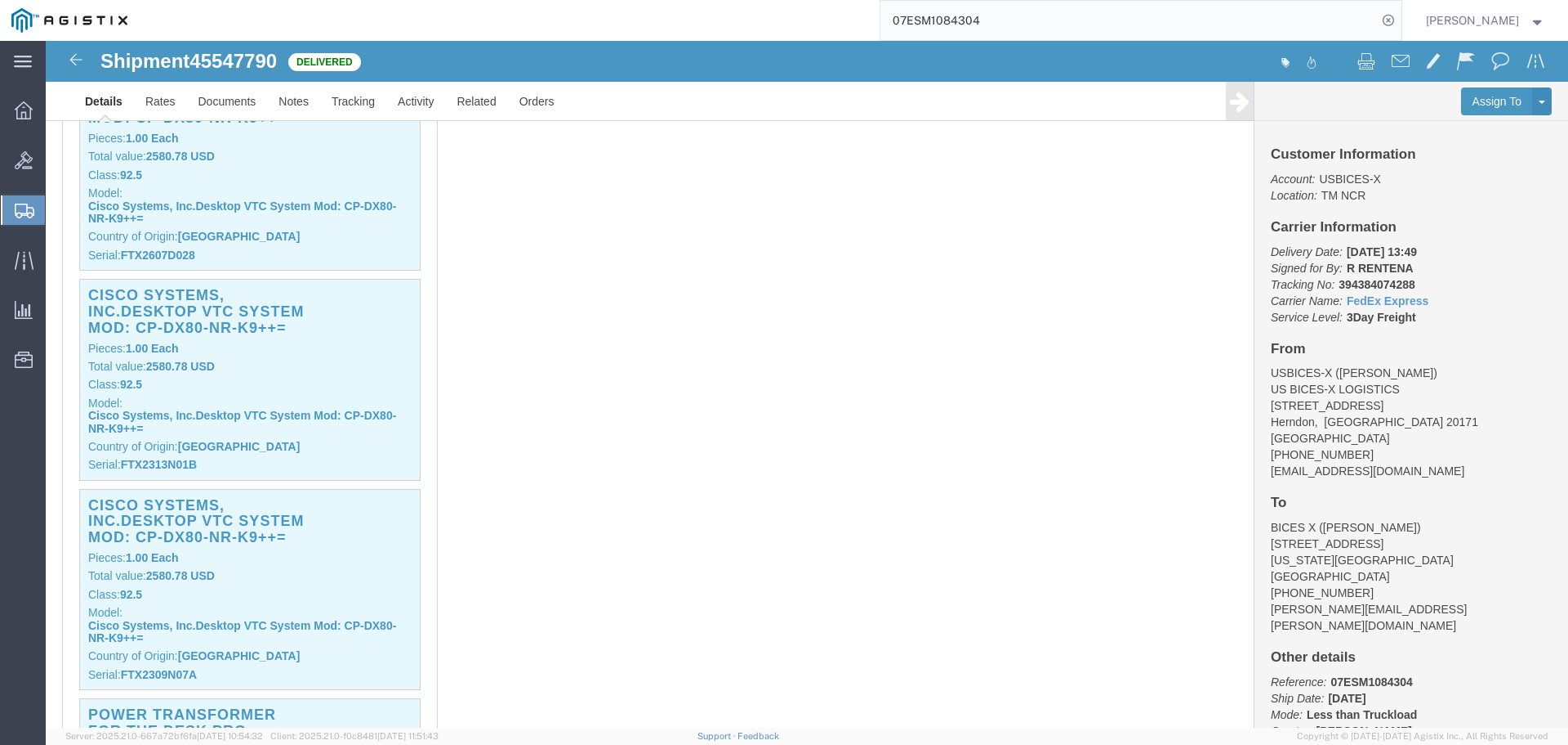
click at [1248, 30] on input "07ESM1084304" at bounding box center [1129, 21] width 497 height 39
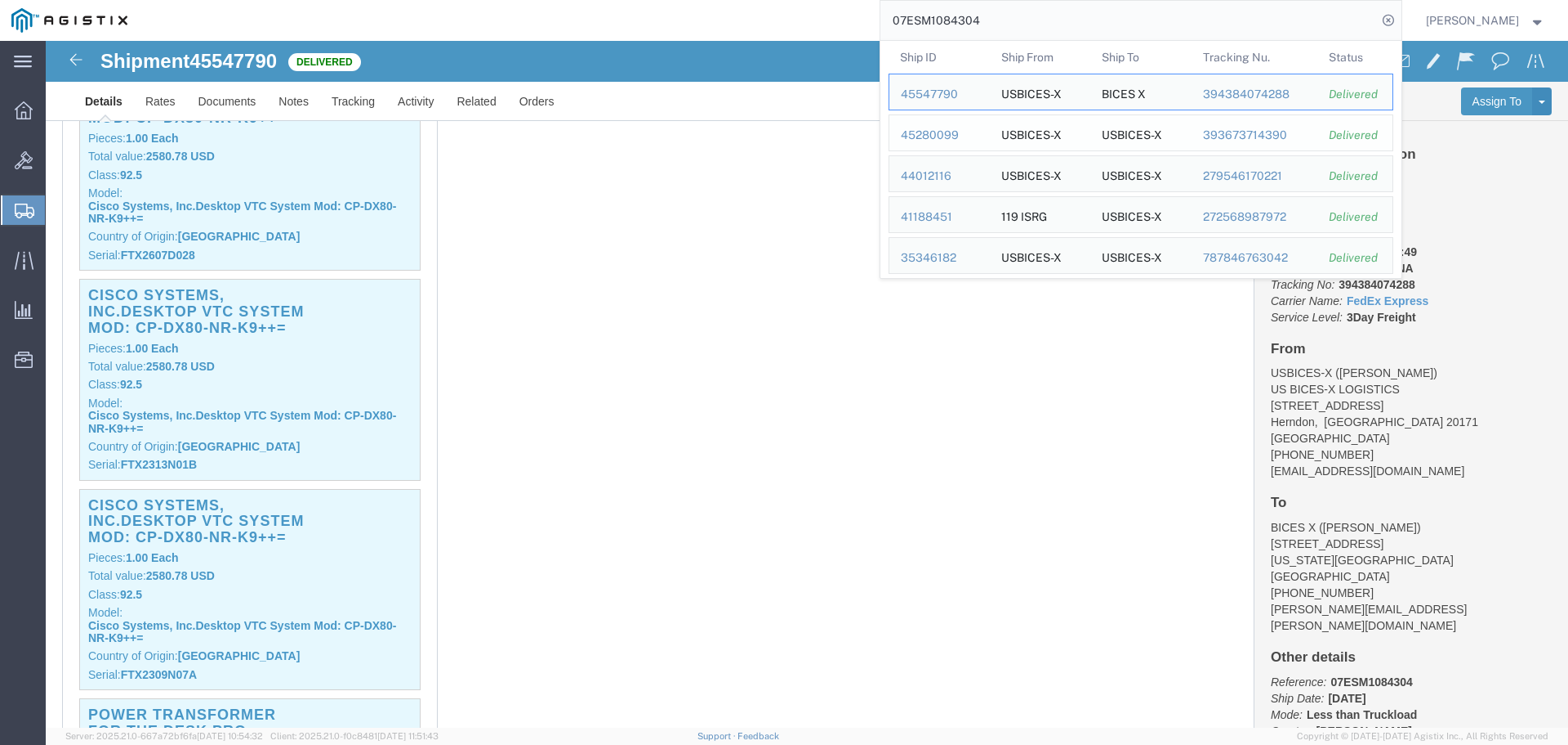
click at [958, 136] on div "45280099" at bounding box center [940, 134] width 78 height 17
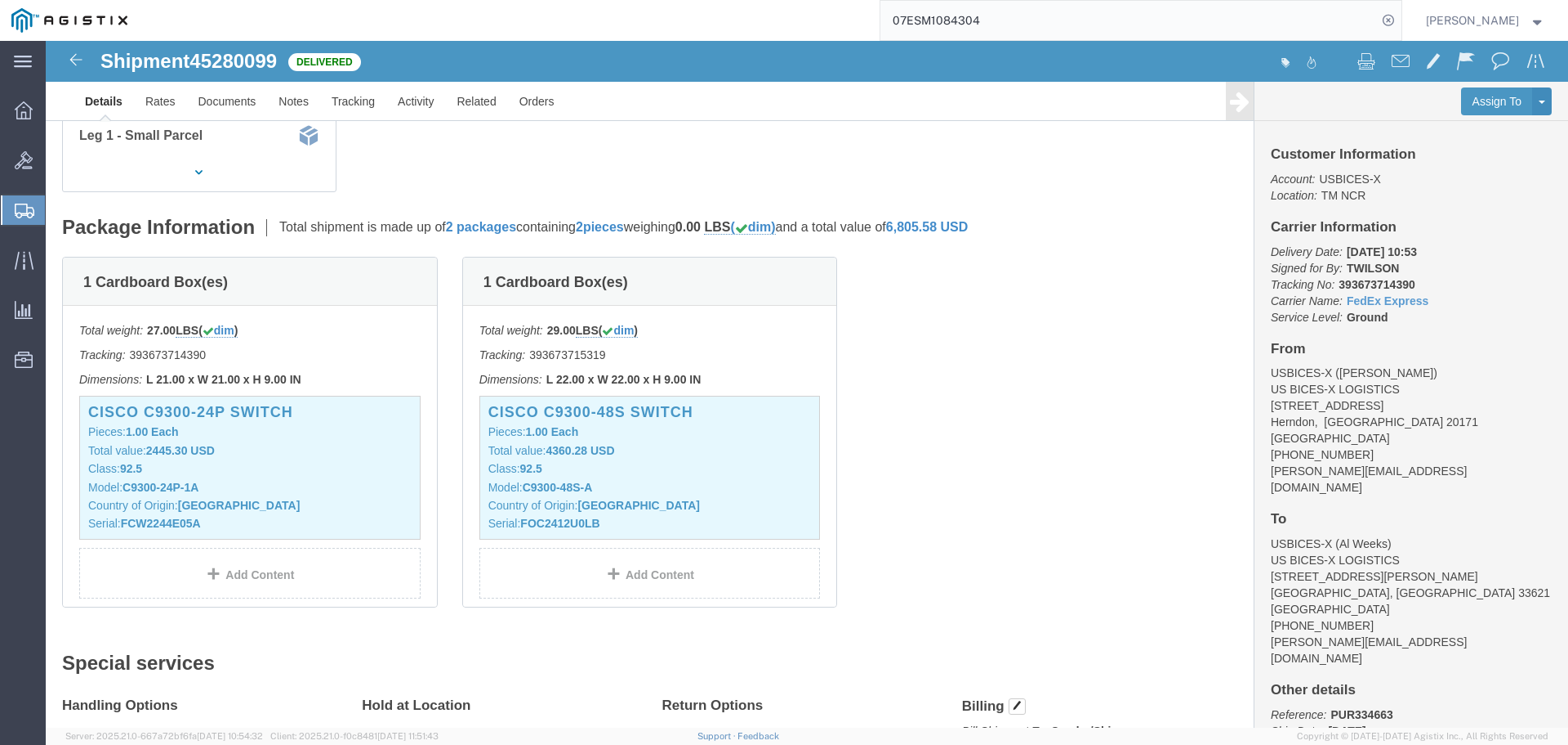
scroll to position [246, 0]
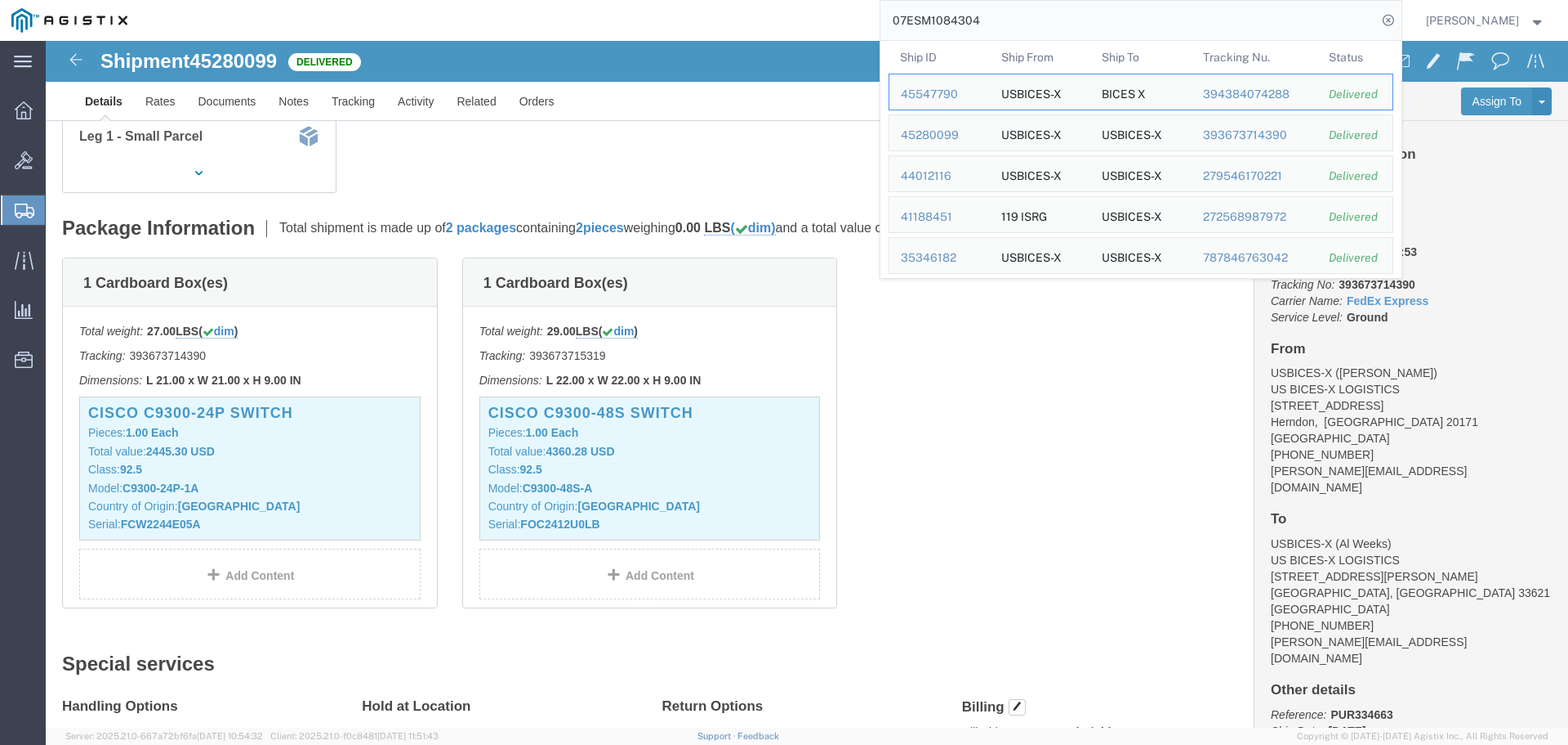
click at [1185, 19] on input "07ESM1084304" at bounding box center [1129, 21] width 497 height 39
click at [968, 181] on div "44012116" at bounding box center [940, 176] width 78 height 17
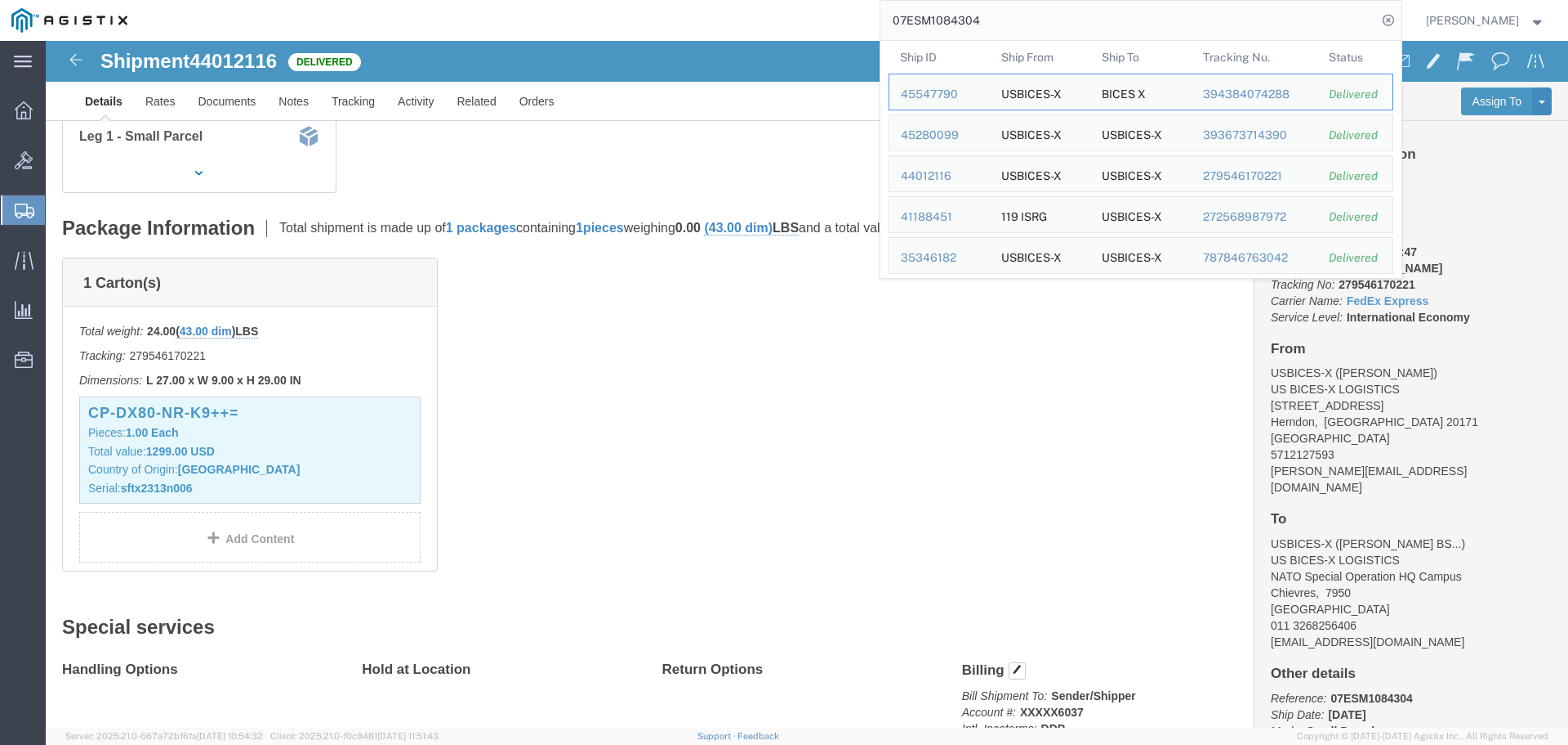
click at [1249, 17] on input "07ESM1084304" at bounding box center [1129, 21] width 497 height 39
click at [953, 206] on td "Ship ID 41188451" at bounding box center [939, 214] width 102 height 37
click at [954, 217] on div "41188451" at bounding box center [940, 216] width 78 height 17
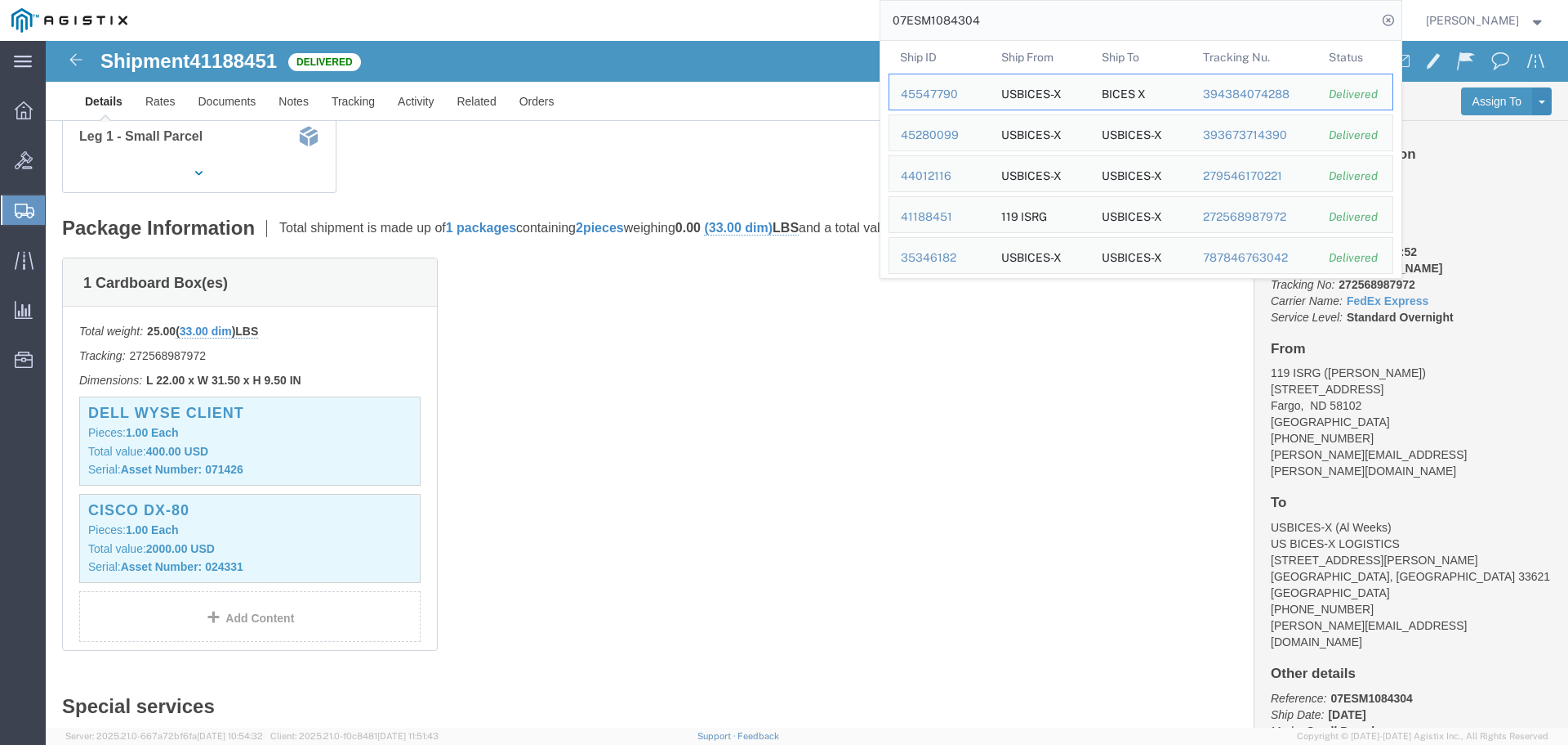
click at [1321, 16] on input "07ESM1084304" at bounding box center [1129, 21] width 497 height 39
click at [978, 260] on div "35346182" at bounding box center [940, 258] width 78 height 17
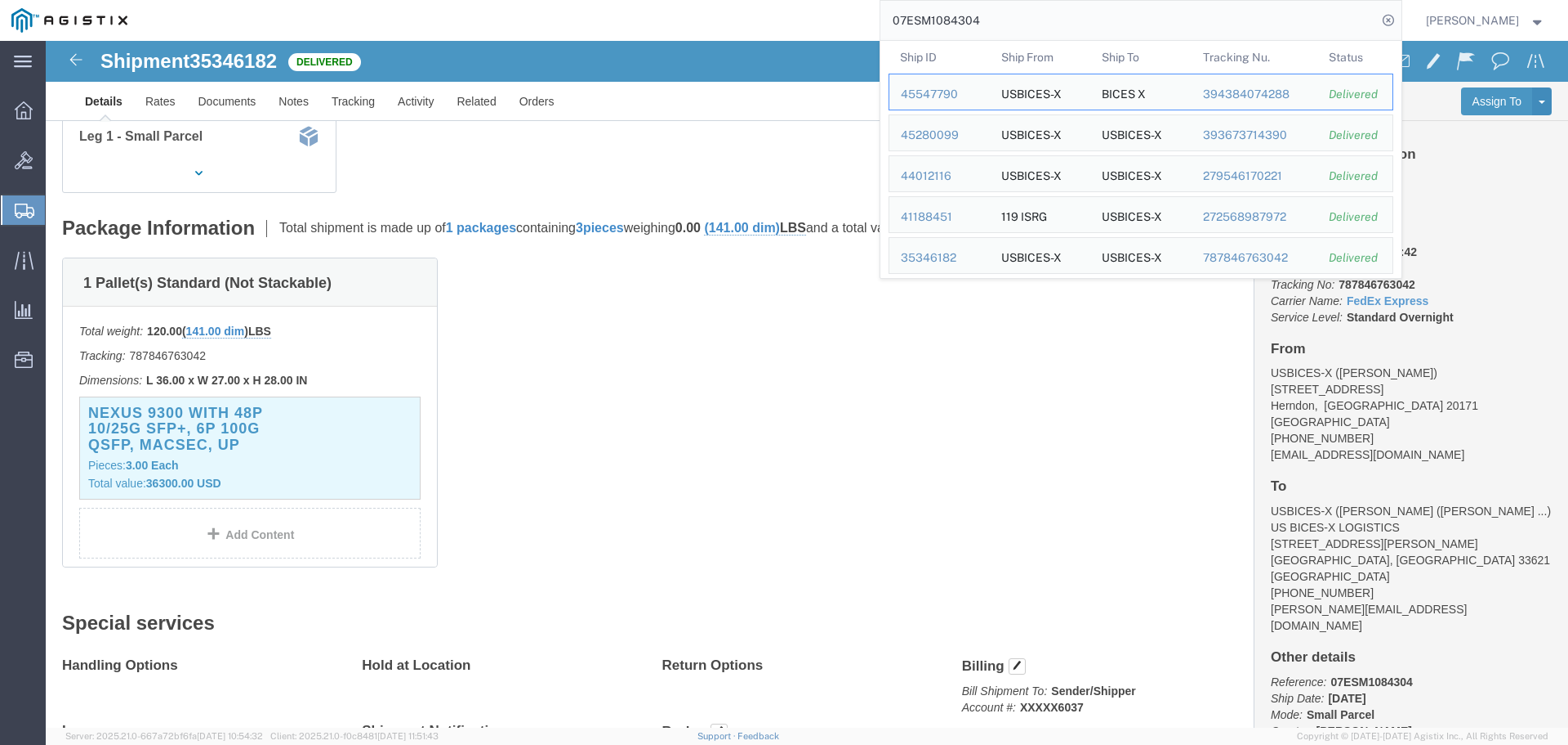
click at [1255, 20] on input "07ESM1084304" at bounding box center [1129, 21] width 497 height 39
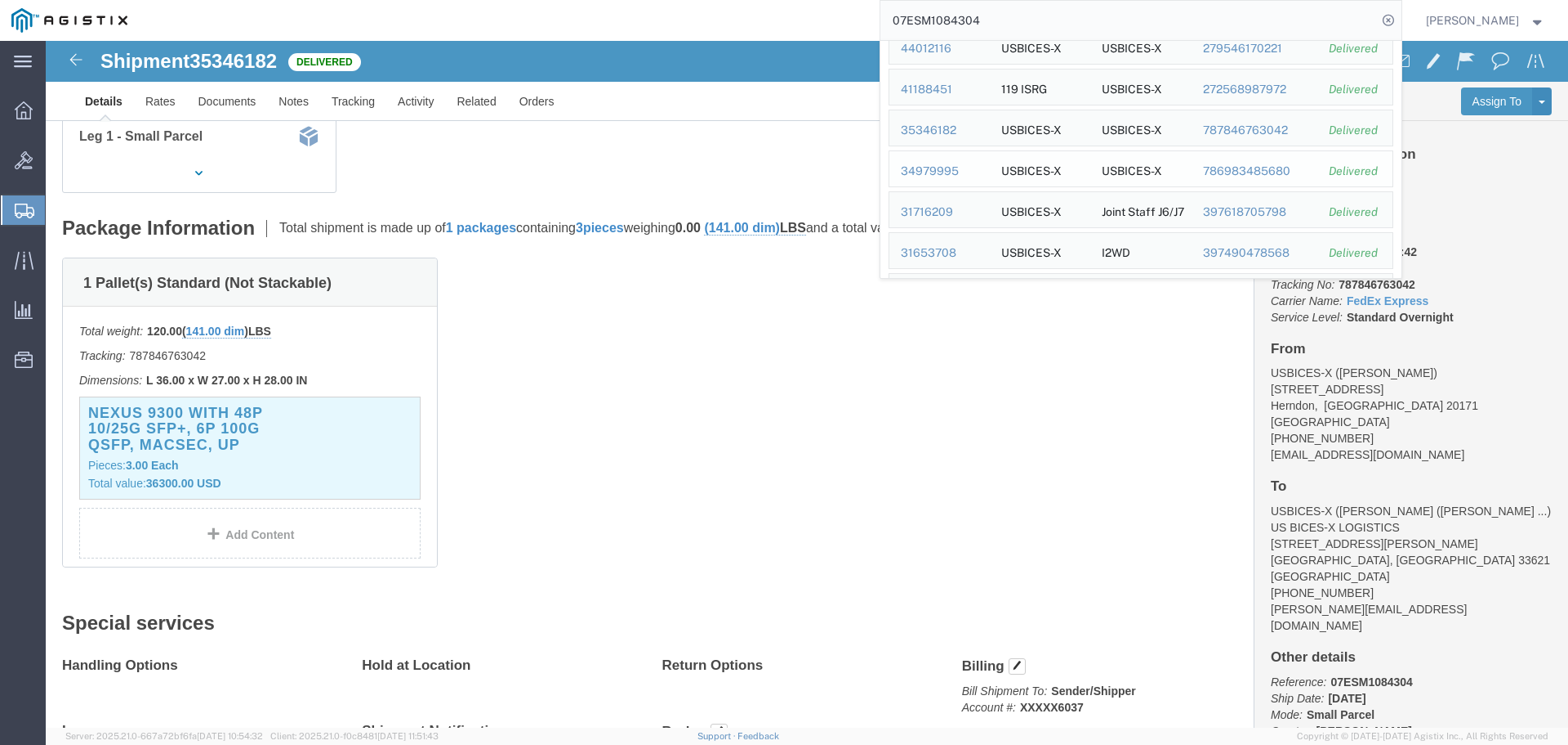
click at [967, 174] on div "34979995" at bounding box center [940, 171] width 78 height 17
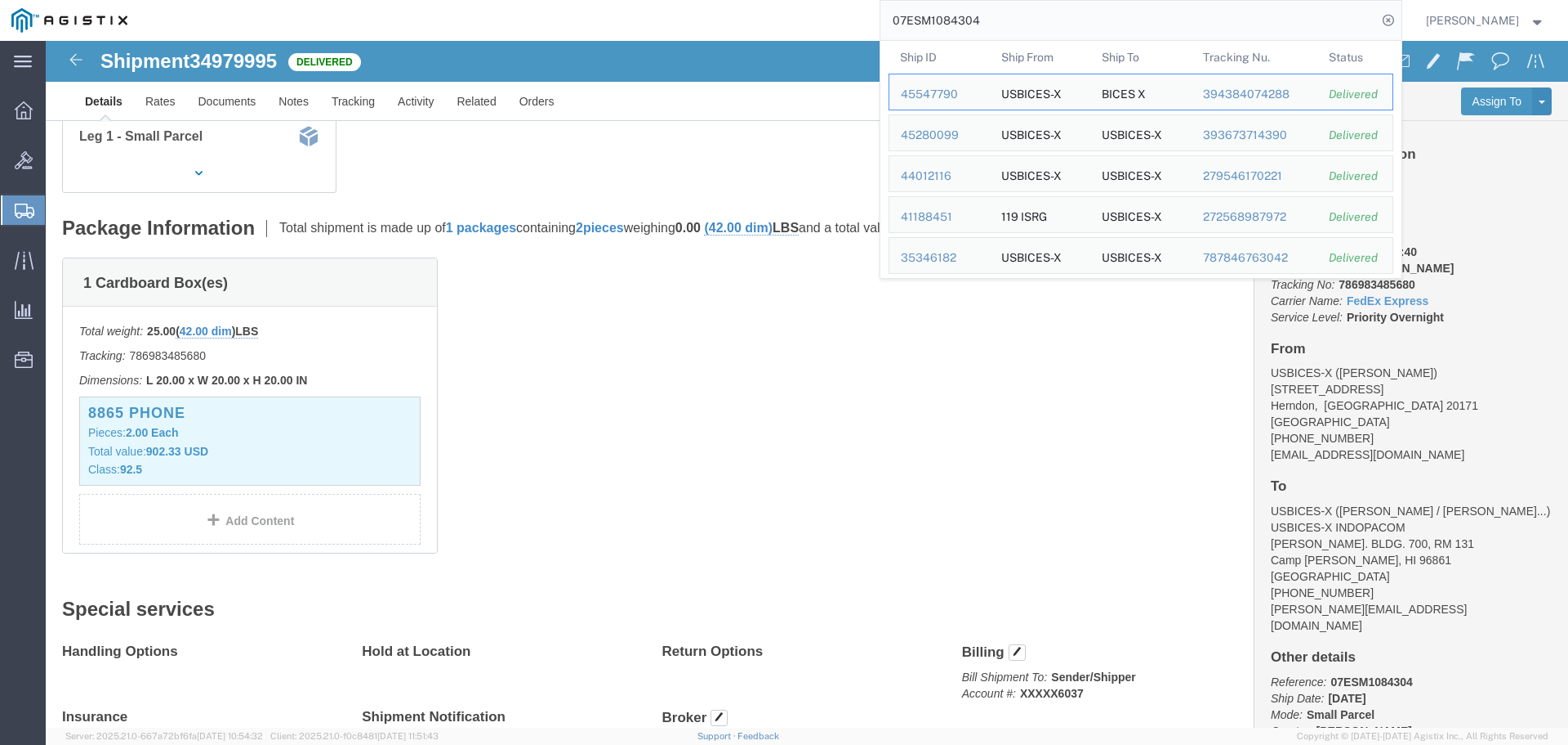
click at [1359, 20] on input "07ESM1084304" at bounding box center [1129, 21] width 497 height 39
click at [971, 260] on div "31716209" at bounding box center [940, 258] width 78 height 17
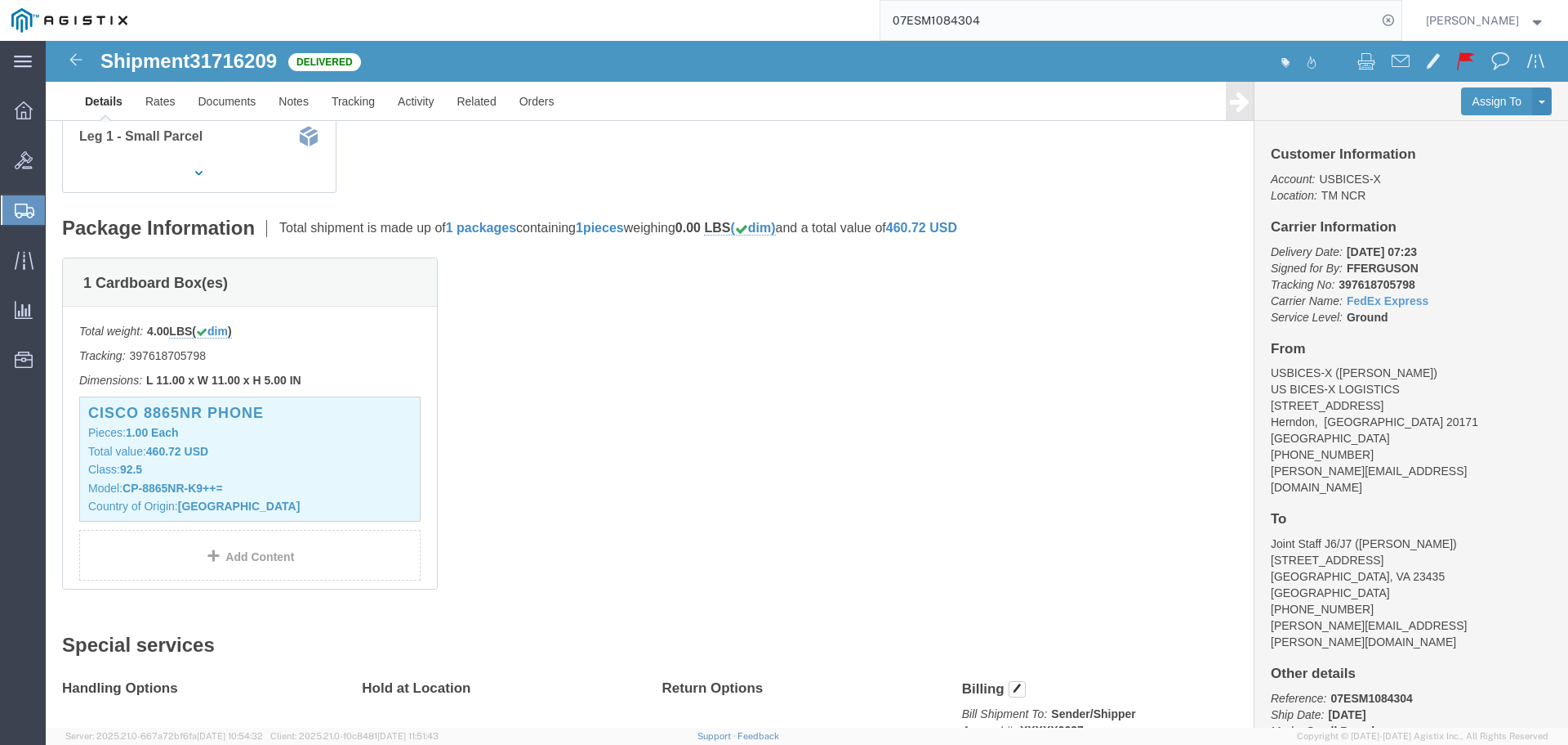
click at [1330, 16] on input "07ESM1084304" at bounding box center [1129, 21] width 497 height 39
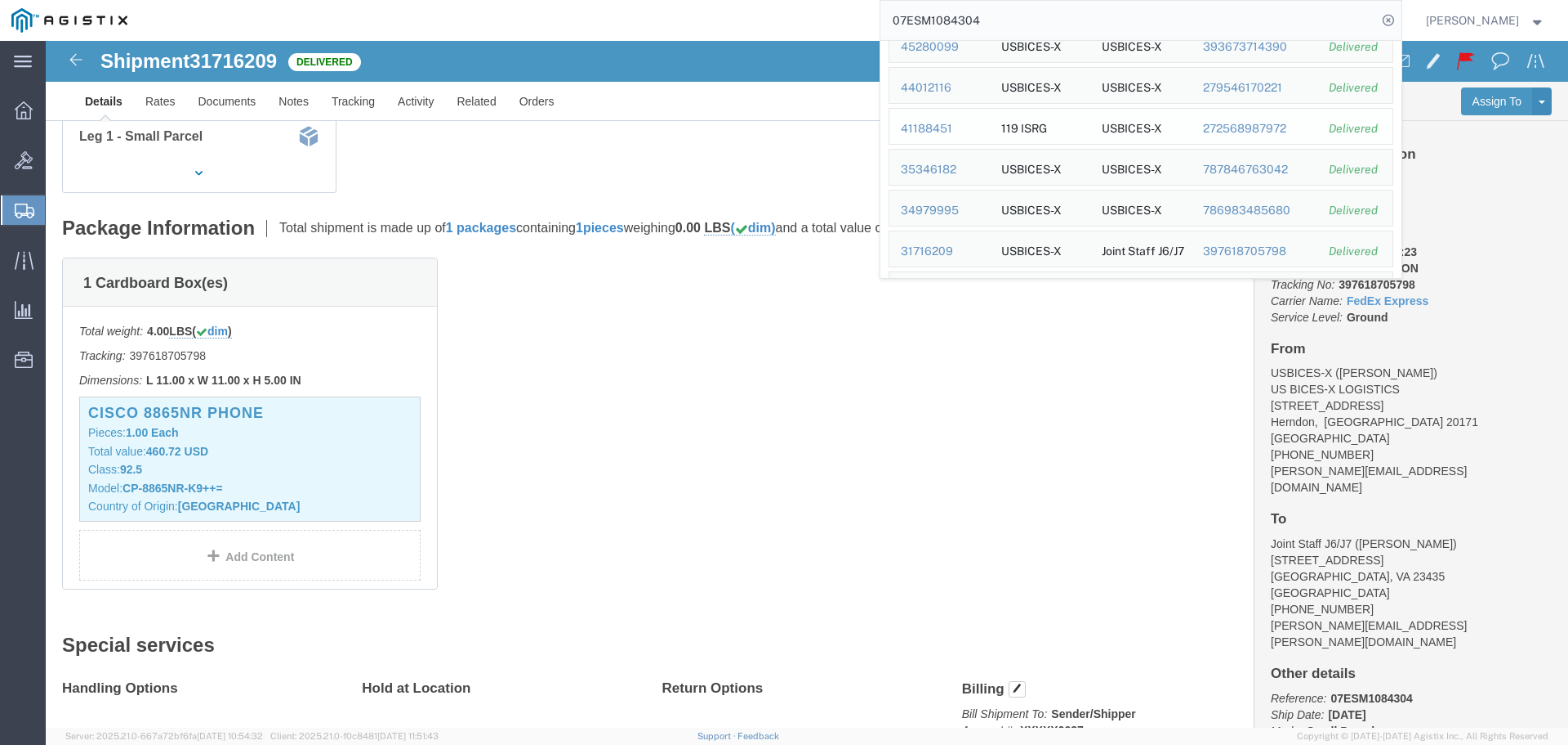
scroll to position [164, 0]
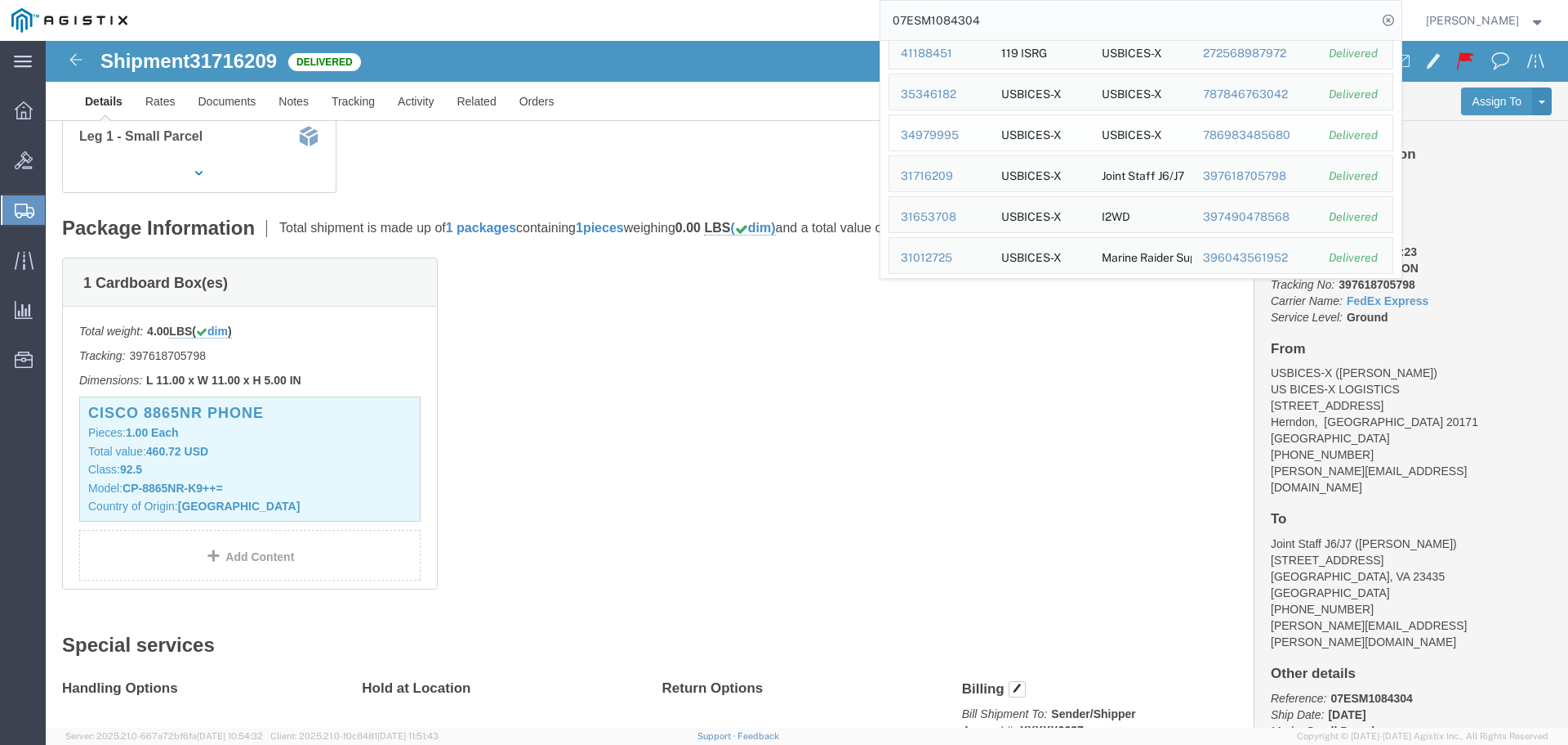
click at [978, 137] on div "34979995" at bounding box center [940, 134] width 78 height 17
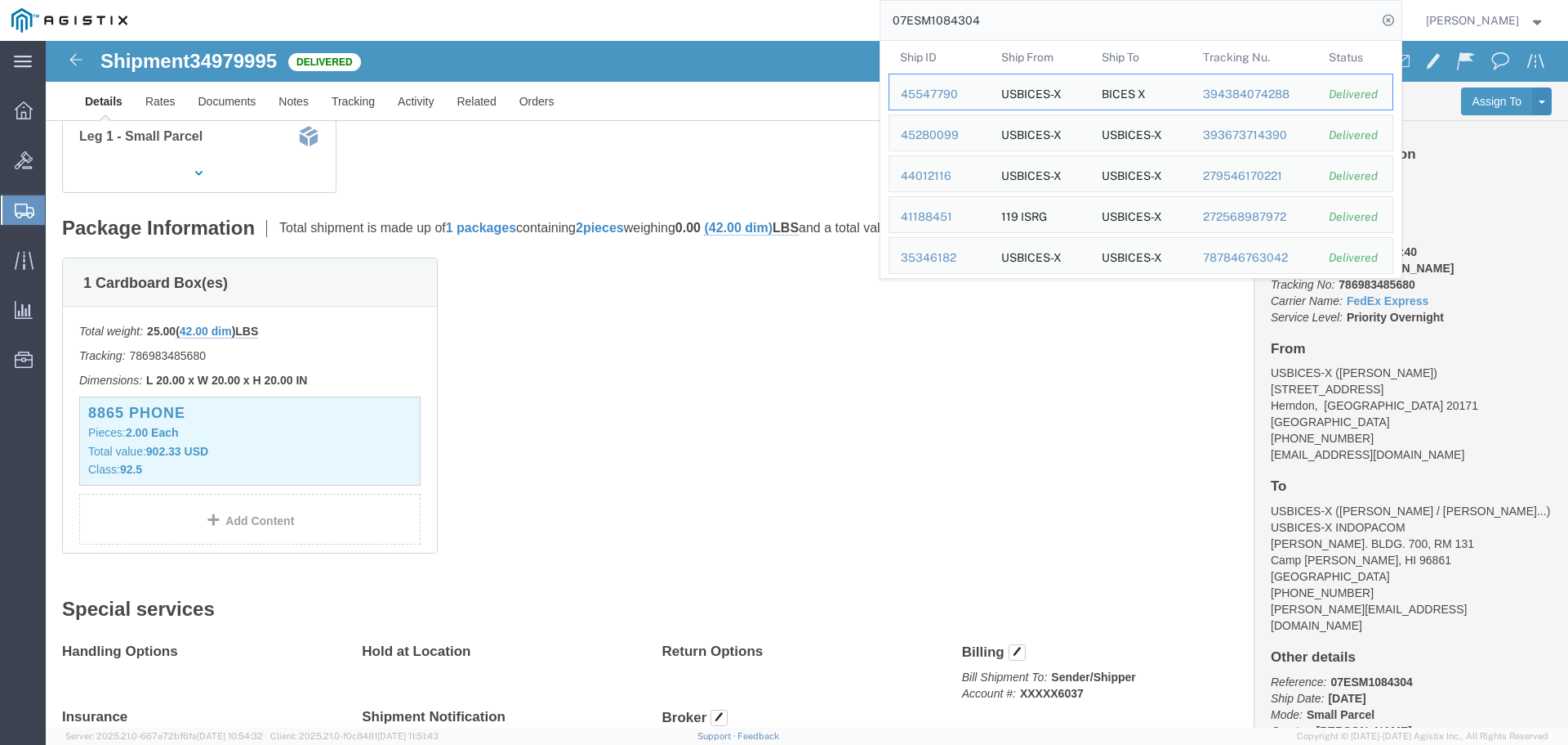
click at [1068, 20] on input "07ESM1084304" at bounding box center [1129, 21] width 497 height 39
click at [963, 180] on div "31716209" at bounding box center [940, 176] width 78 height 17
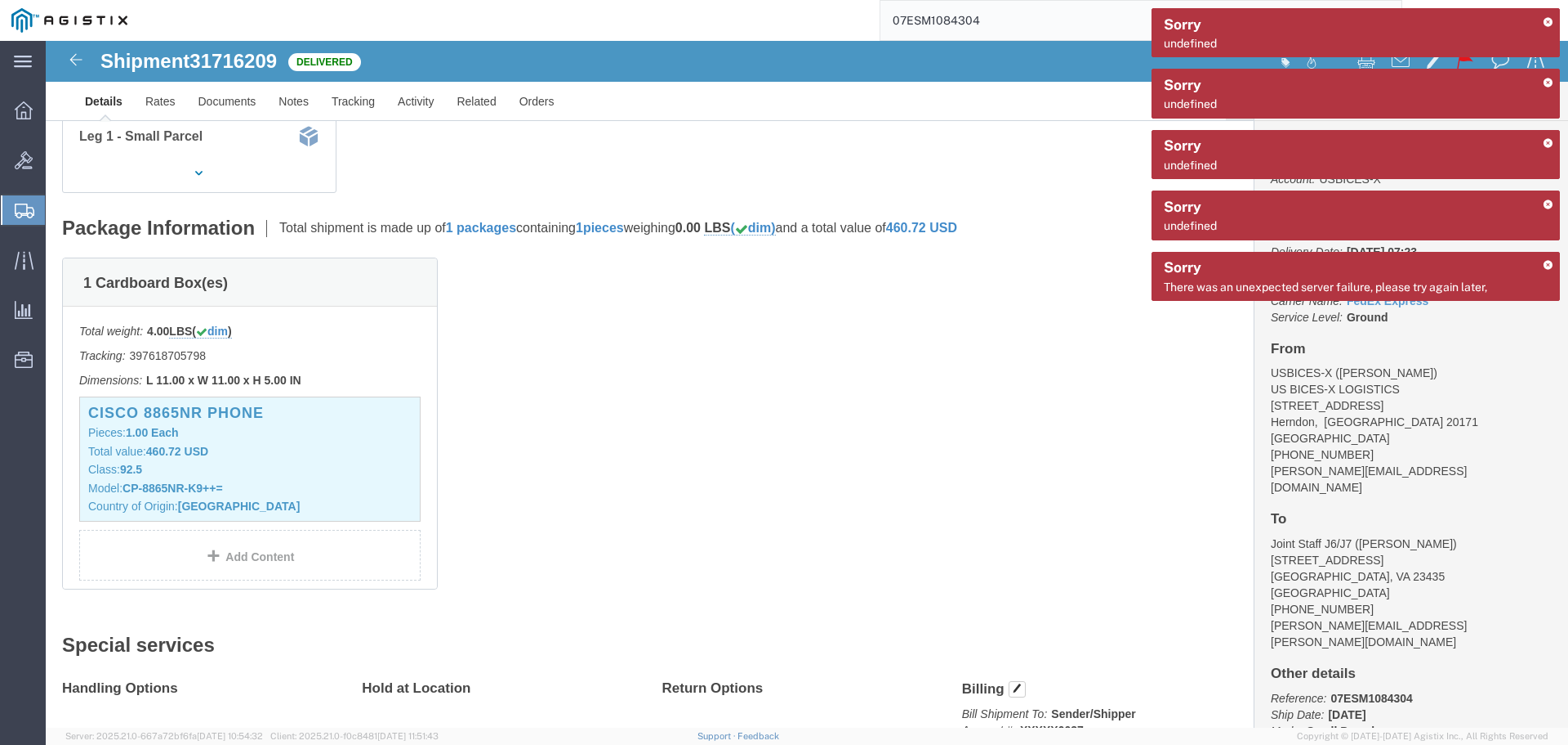
click div "1 Cardboard Box(es) Total weight: 4.00 LBS ( dim ) Tracking: 397618705798 Dimen…"
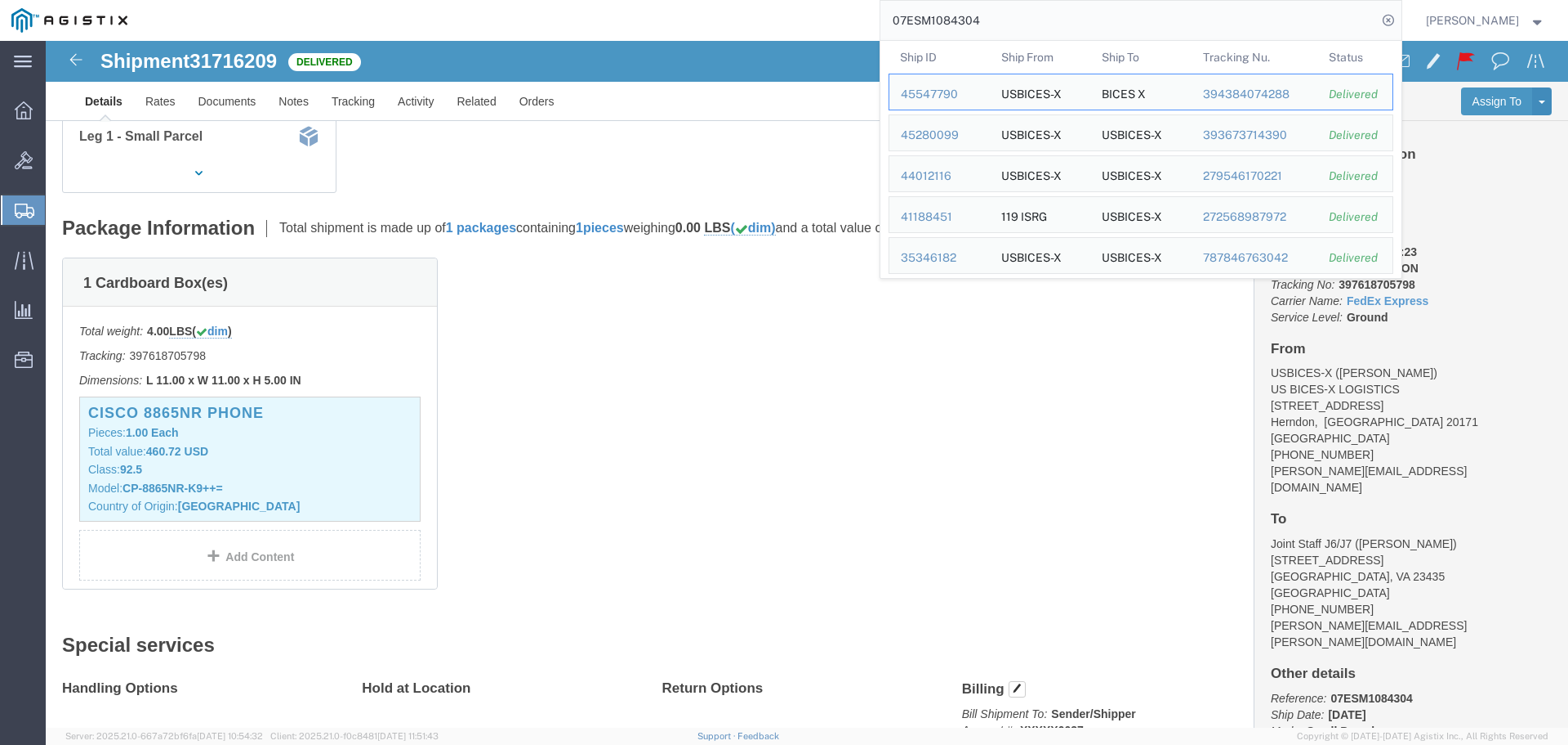
click at [1070, 26] on input "07ESM1084304" at bounding box center [1129, 21] width 497 height 39
click at [950, 258] on div "31012725" at bounding box center [940, 258] width 78 height 17
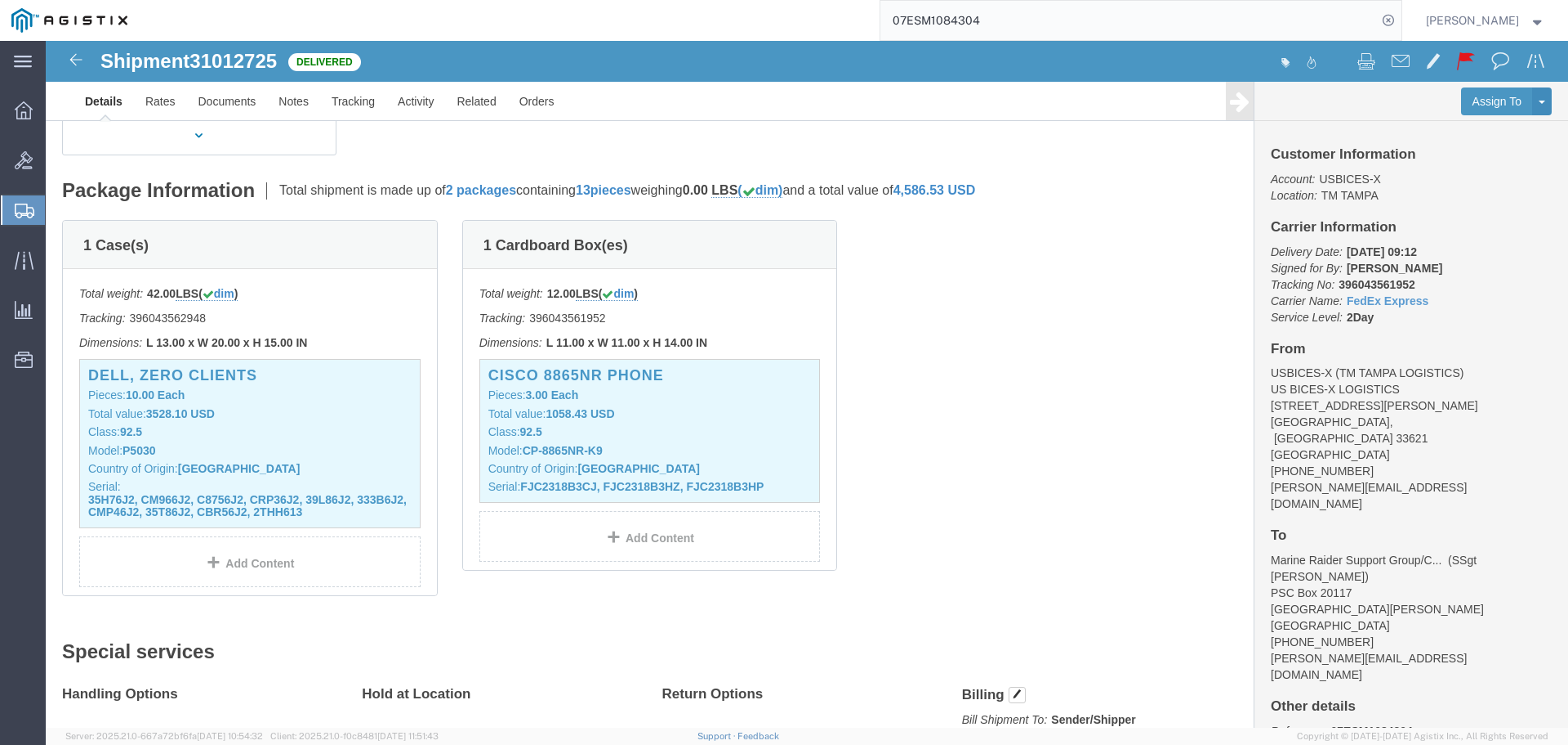
scroll to position [246, 0]
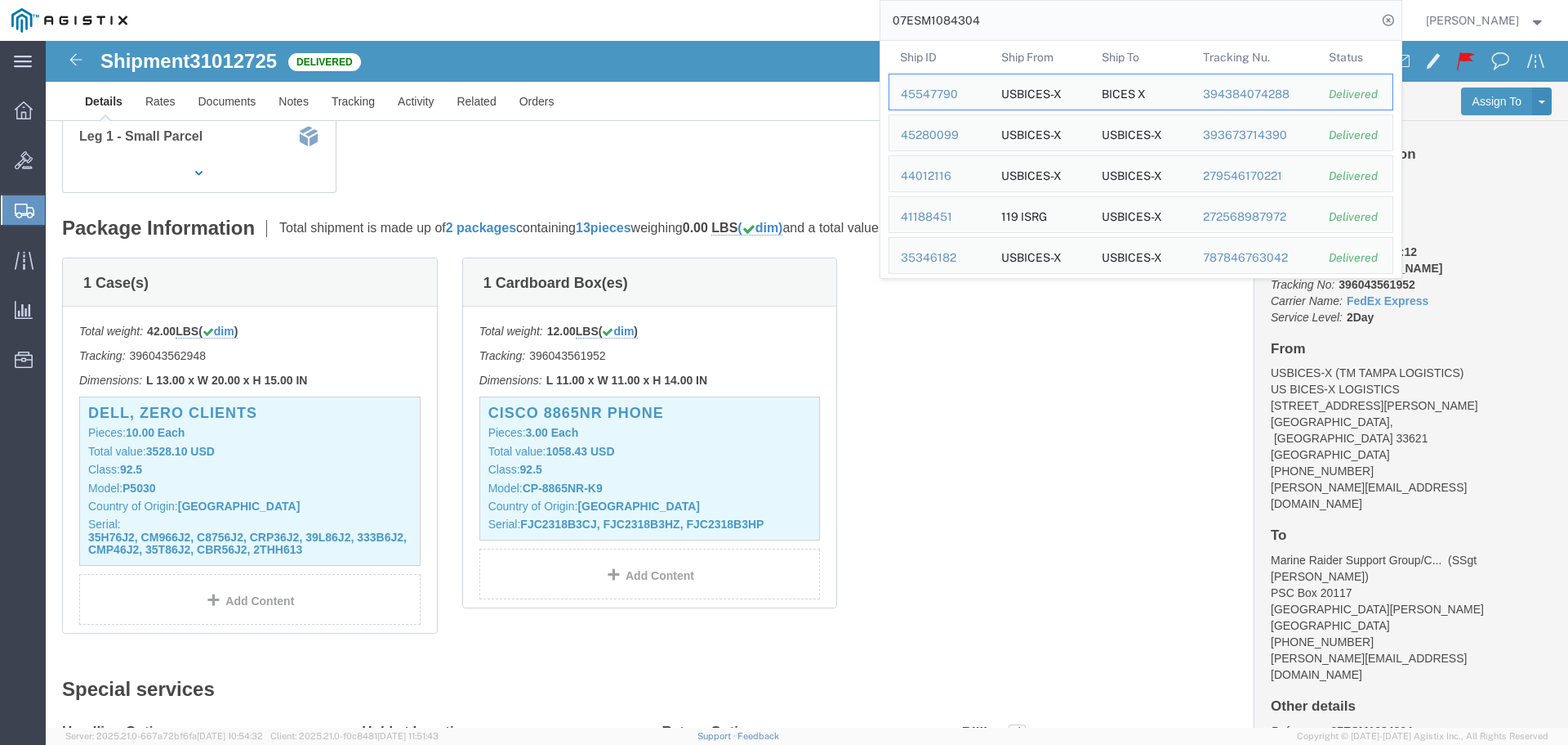
drag, startPoint x: 1062, startPoint y: 12, endPoint x: 1054, endPoint y: 1, distance: 13.6
click at [1058, 7] on input "07ESM1084304" at bounding box center [1129, 21] width 497 height 39
click at [964, 220] on div "27028213" at bounding box center [940, 216] width 78 height 17
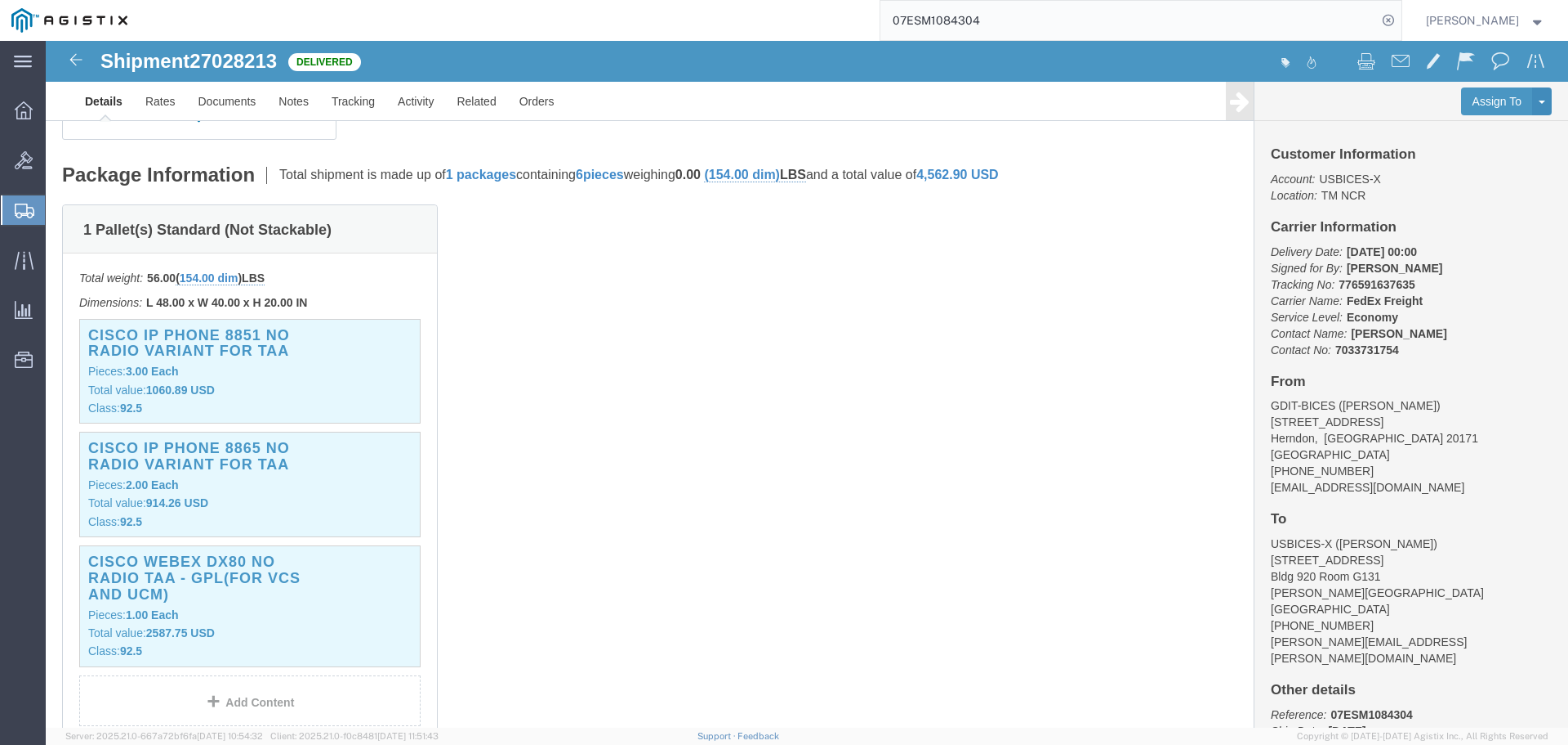
scroll to position [327, 0]
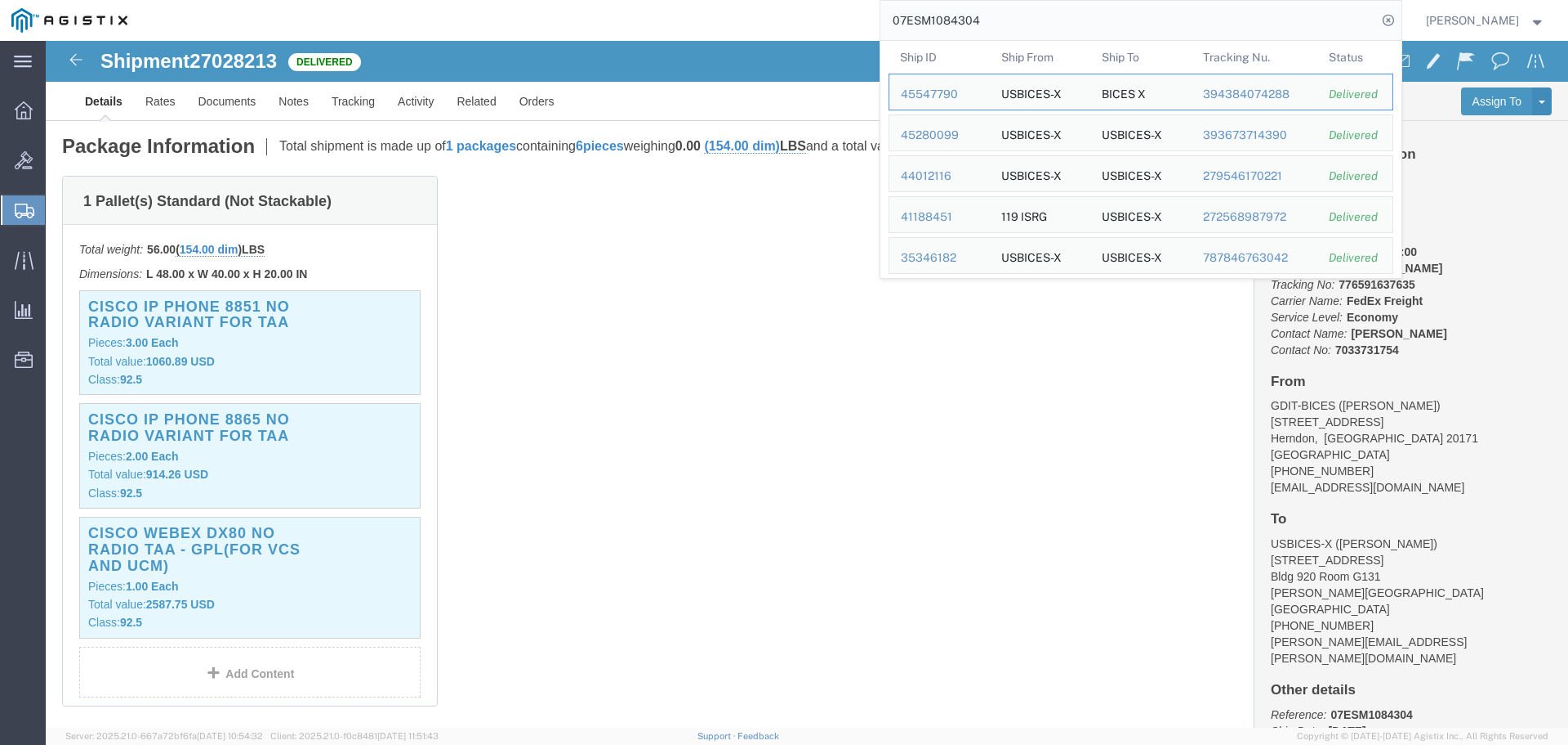
click at [1169, 22] on input "07ESM1084304" at bounding box center [1129, 21] width 497 height 39
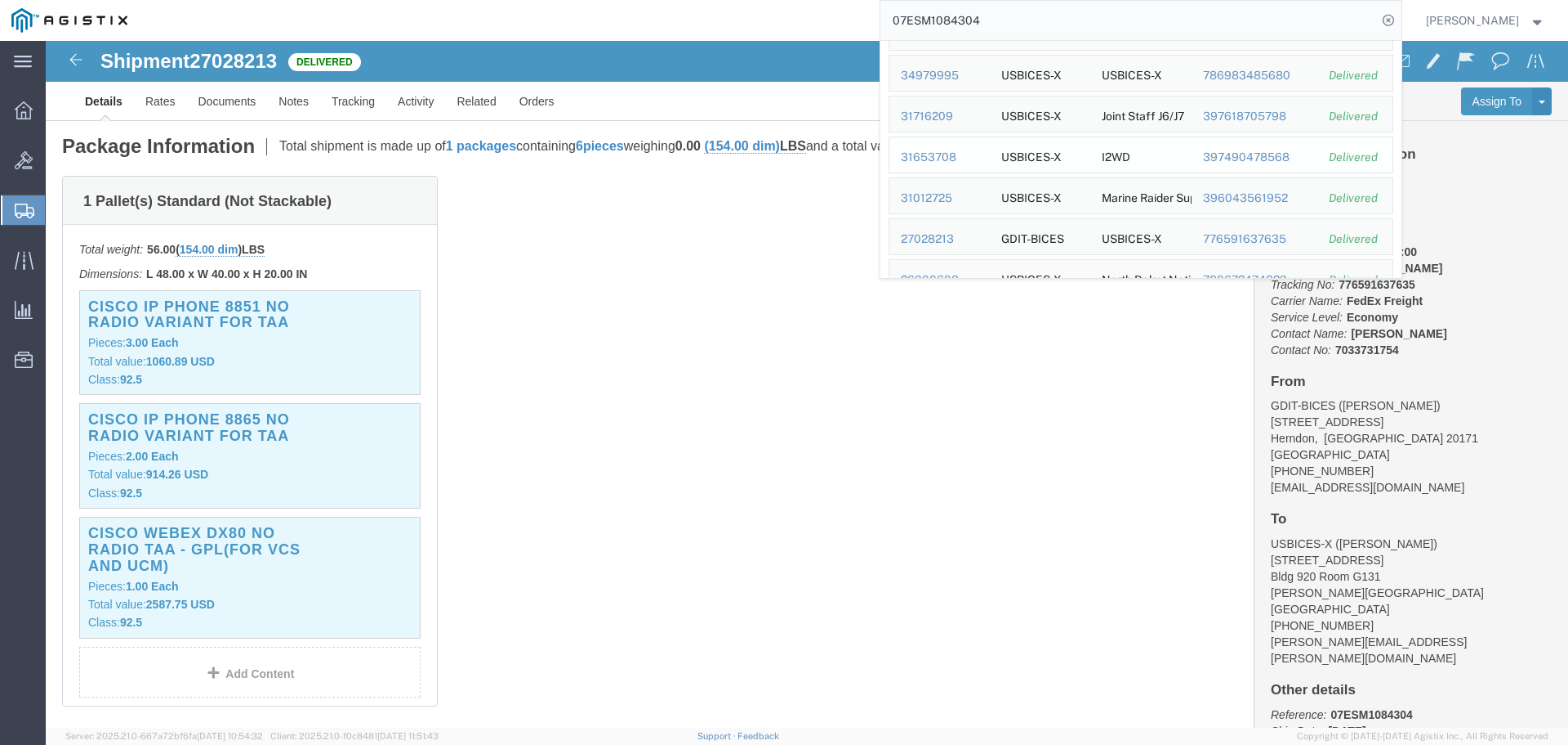
scroll to position [246, 0]
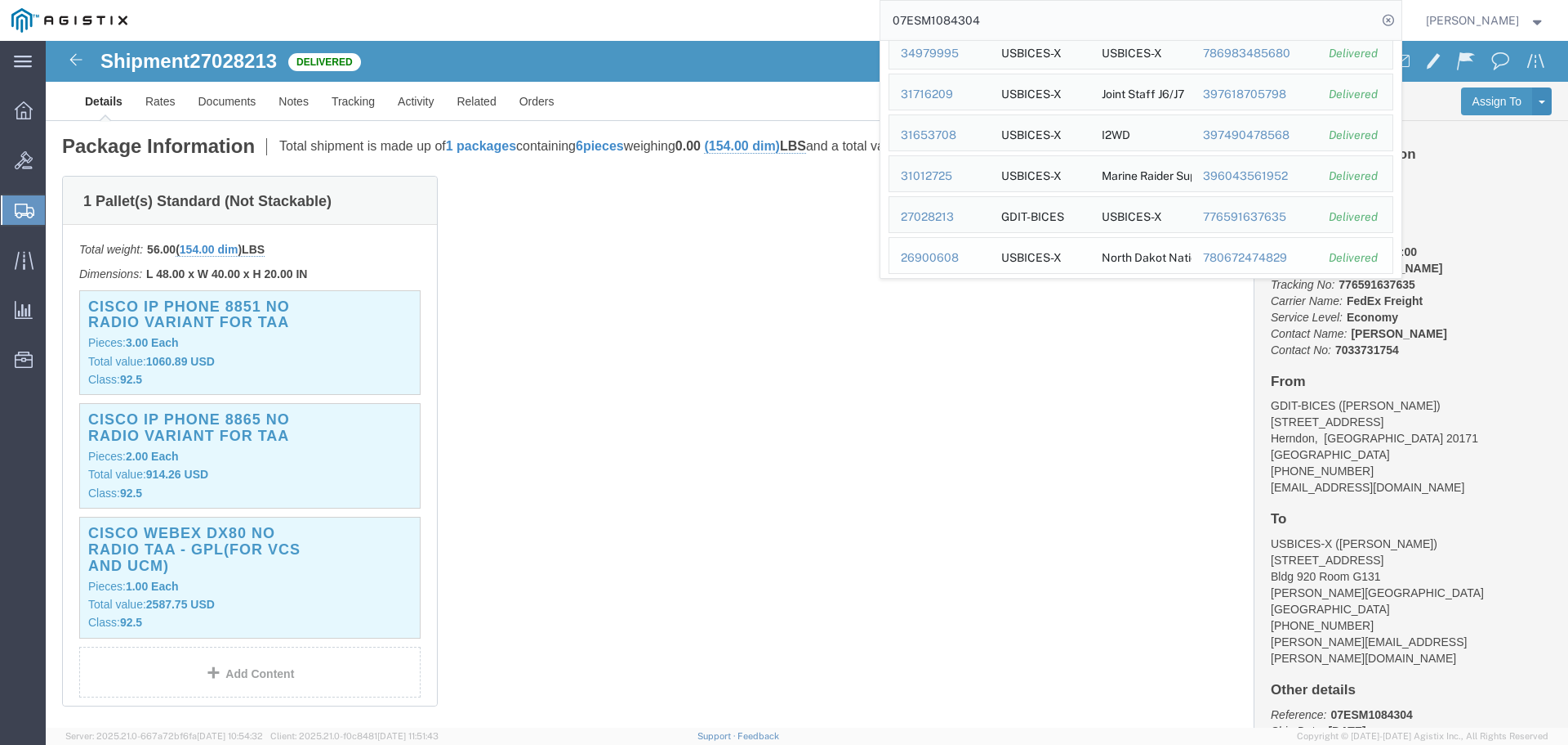
click at [968, 260] on div "26900608" at bounding box center [940, 258] width 78 height 17
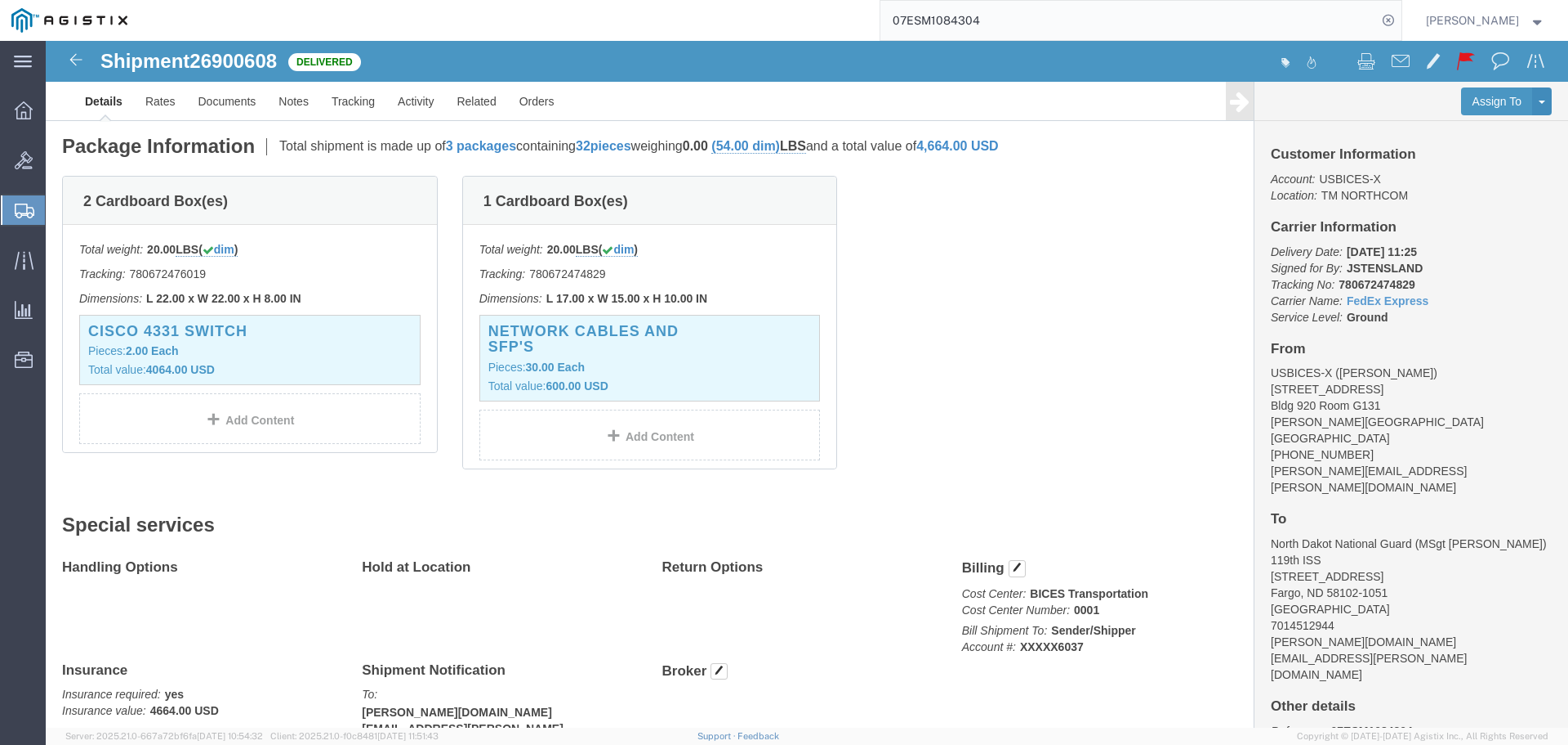
click at [1068, 18] on input "07ESM1084304" at bounding box center [1129, 21] width 497 height 39
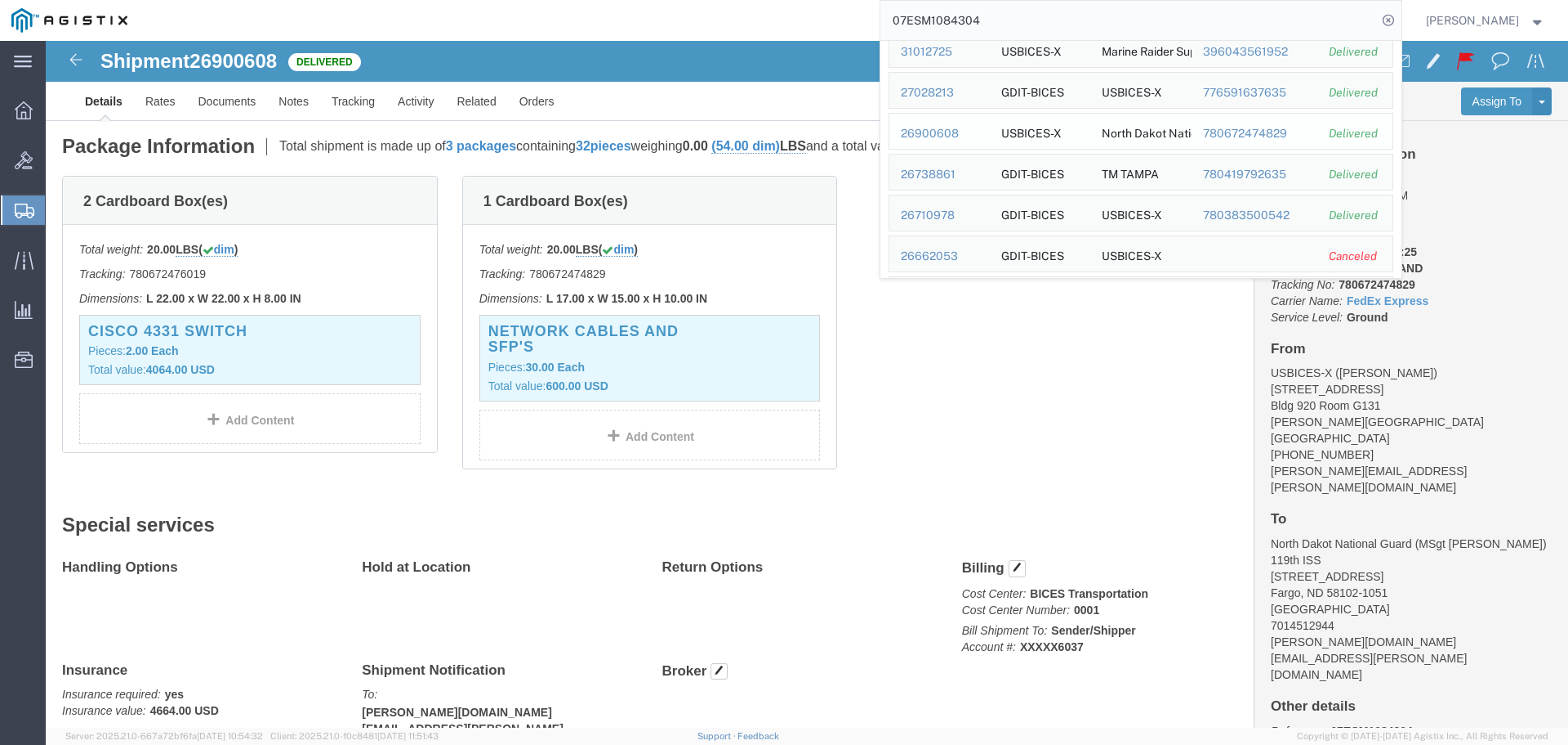
scroll to position [409, 0]
click at [955, 136] on div "26738861" at bounding box center [940, 134] width 78 height 17
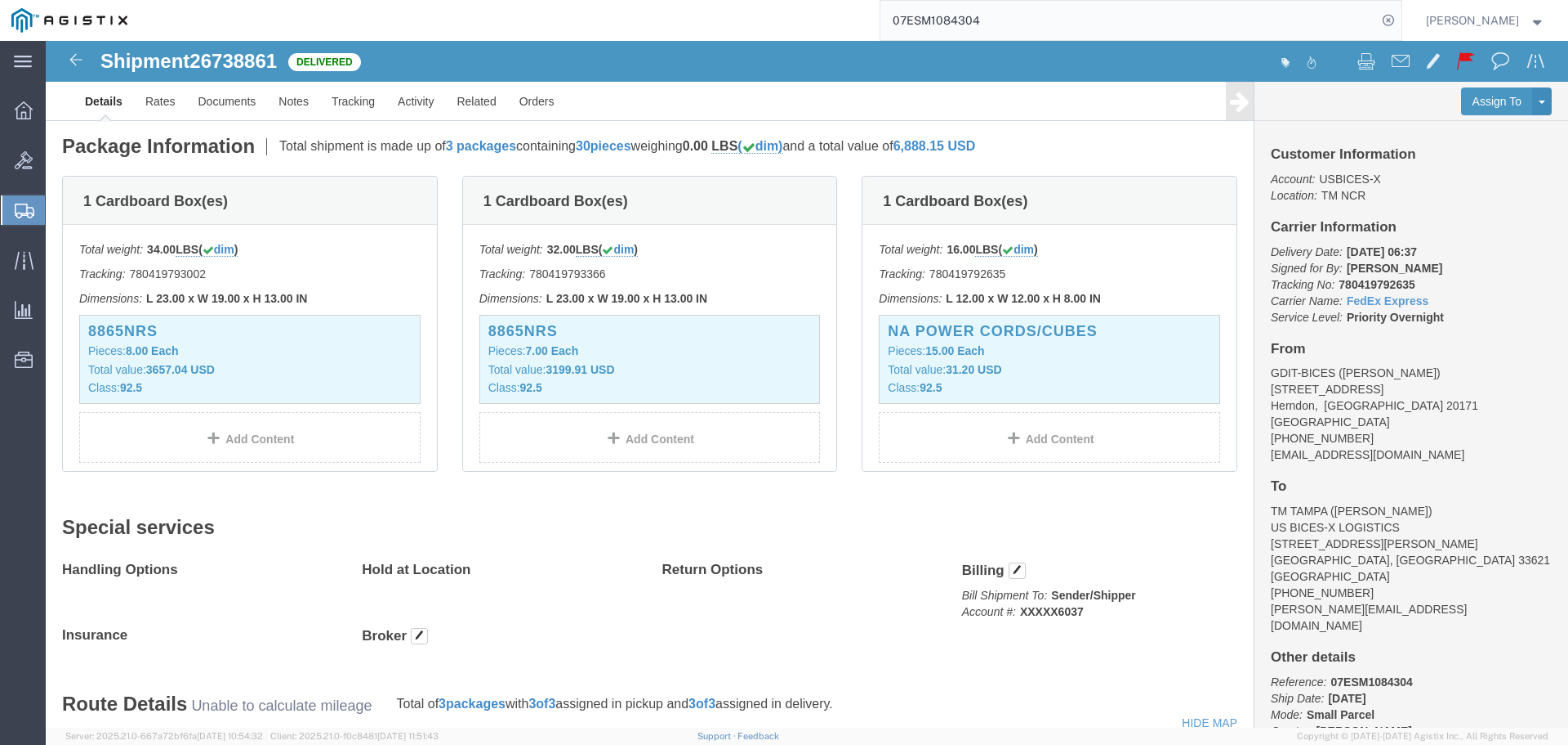
click at [1185, 24] on input "07ESM1084304" at bounding box center [1129, 21] width 497 height 39
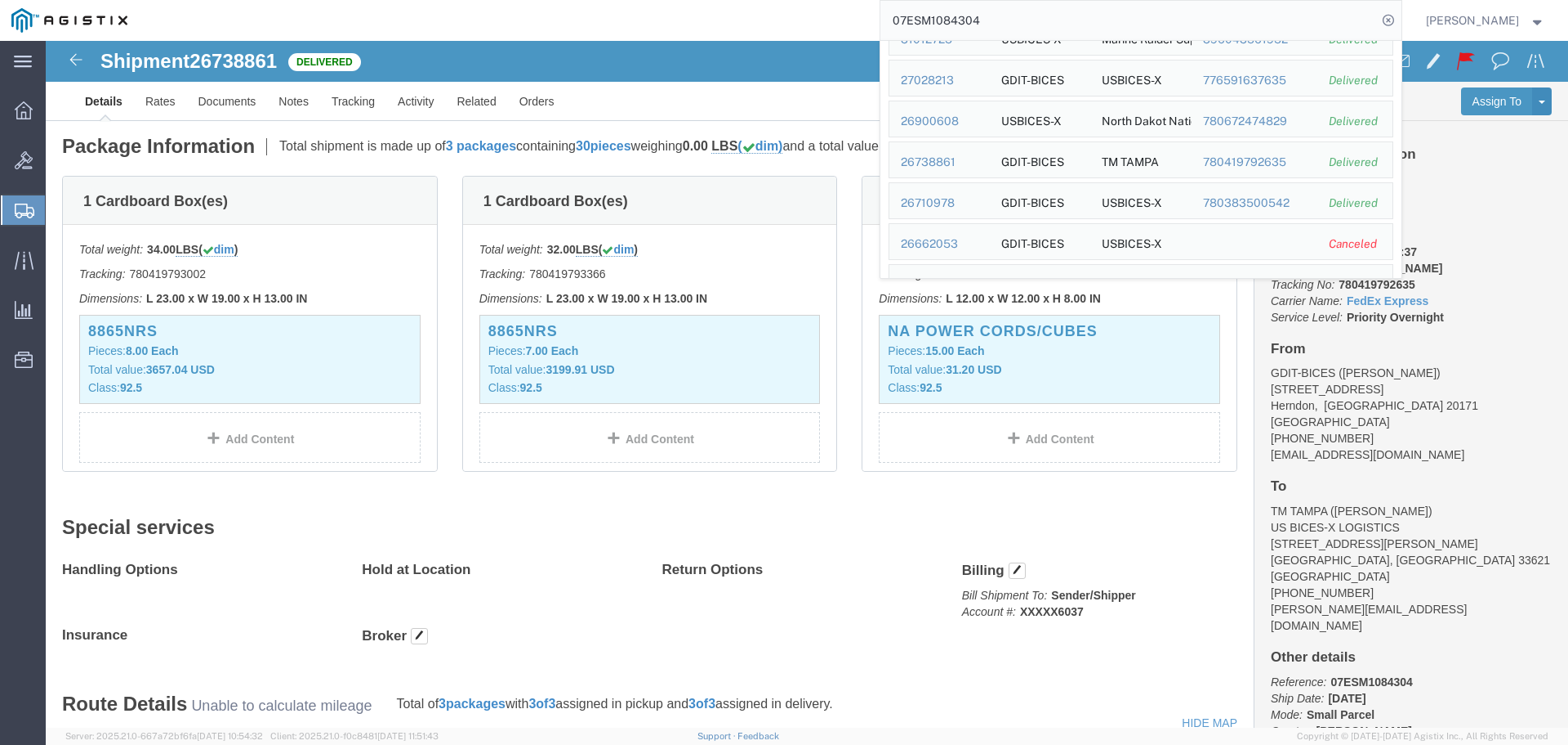
scroll to position [409, 0]
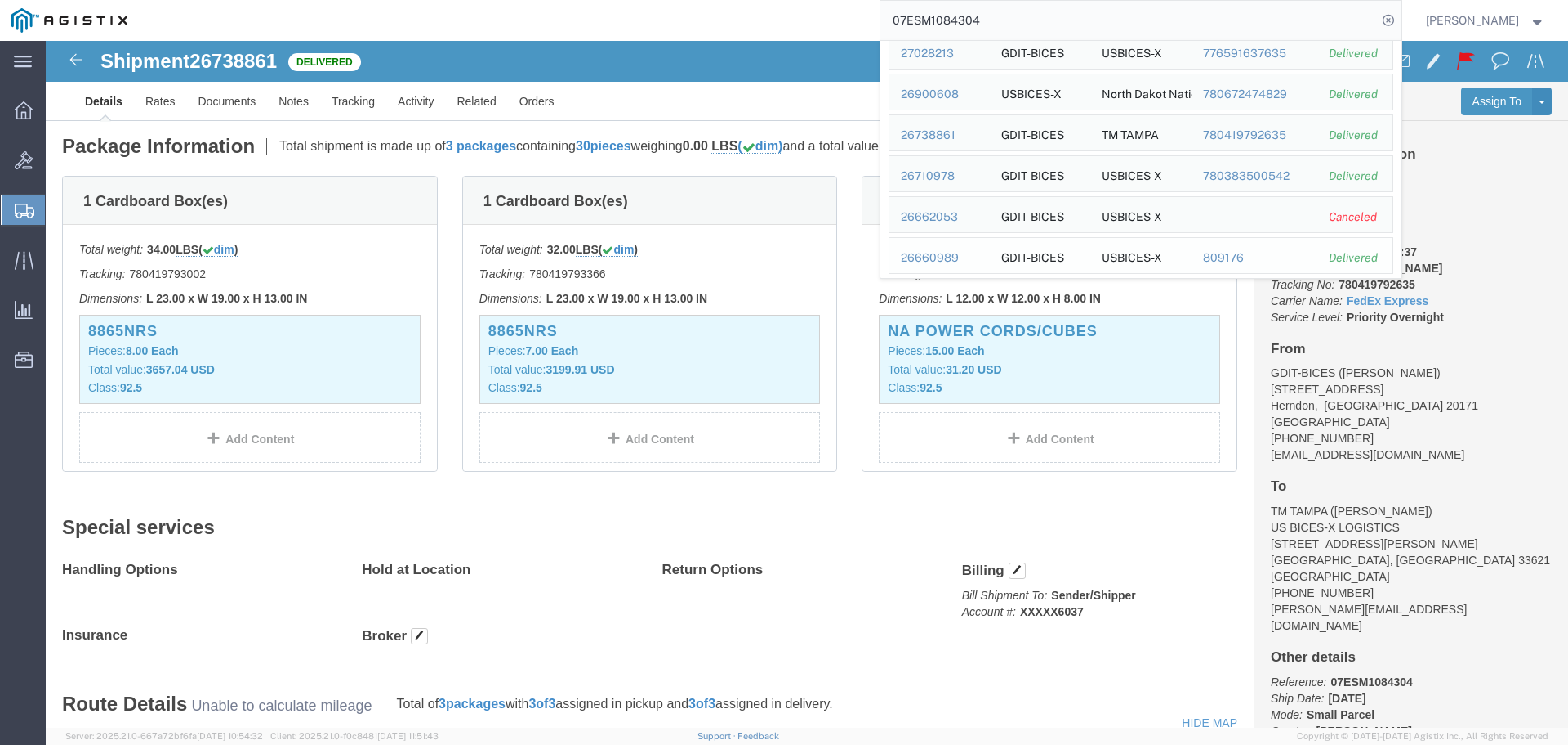
click at [963, 263] on div "26660989" at bounding box center [940, 258] width 78 height 17
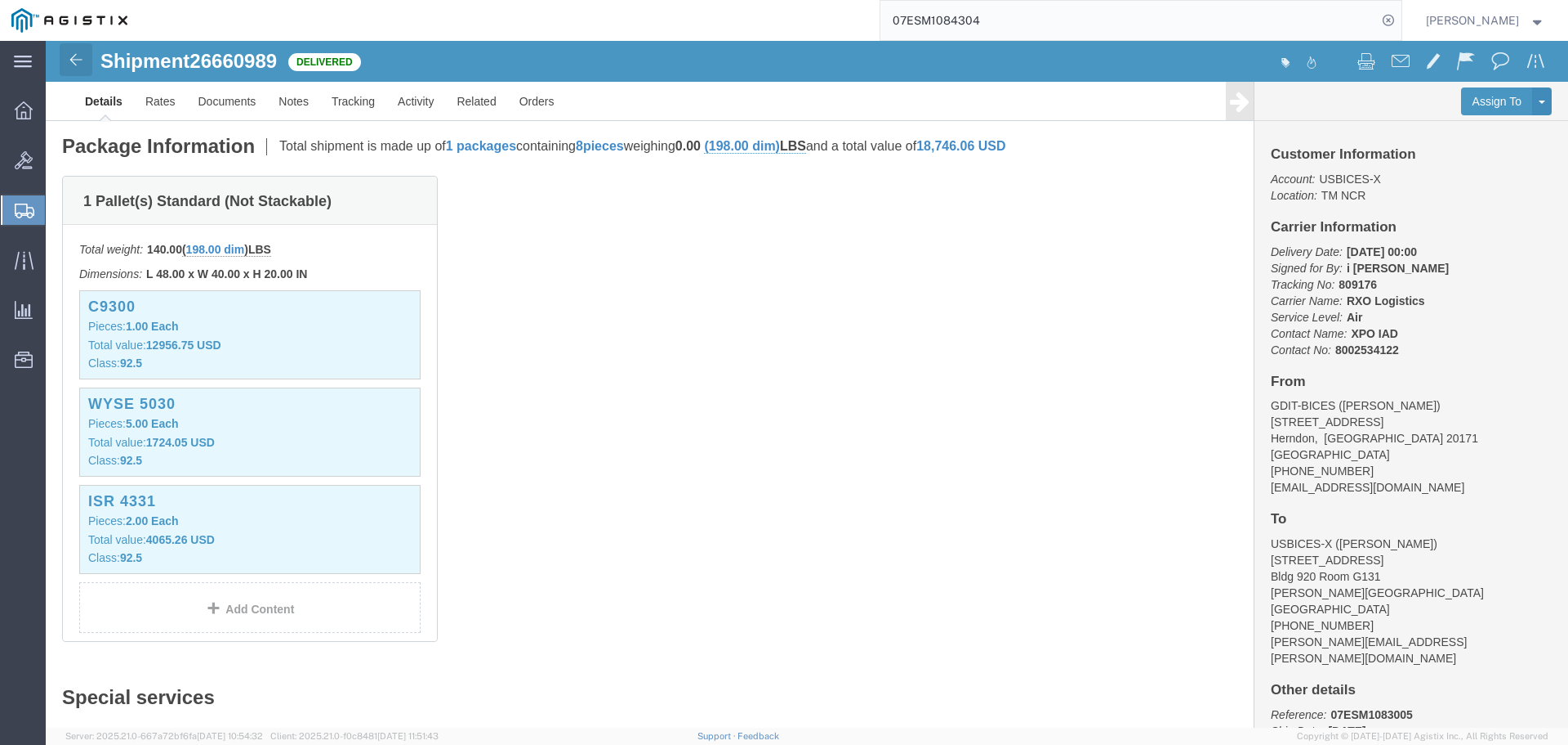
click link
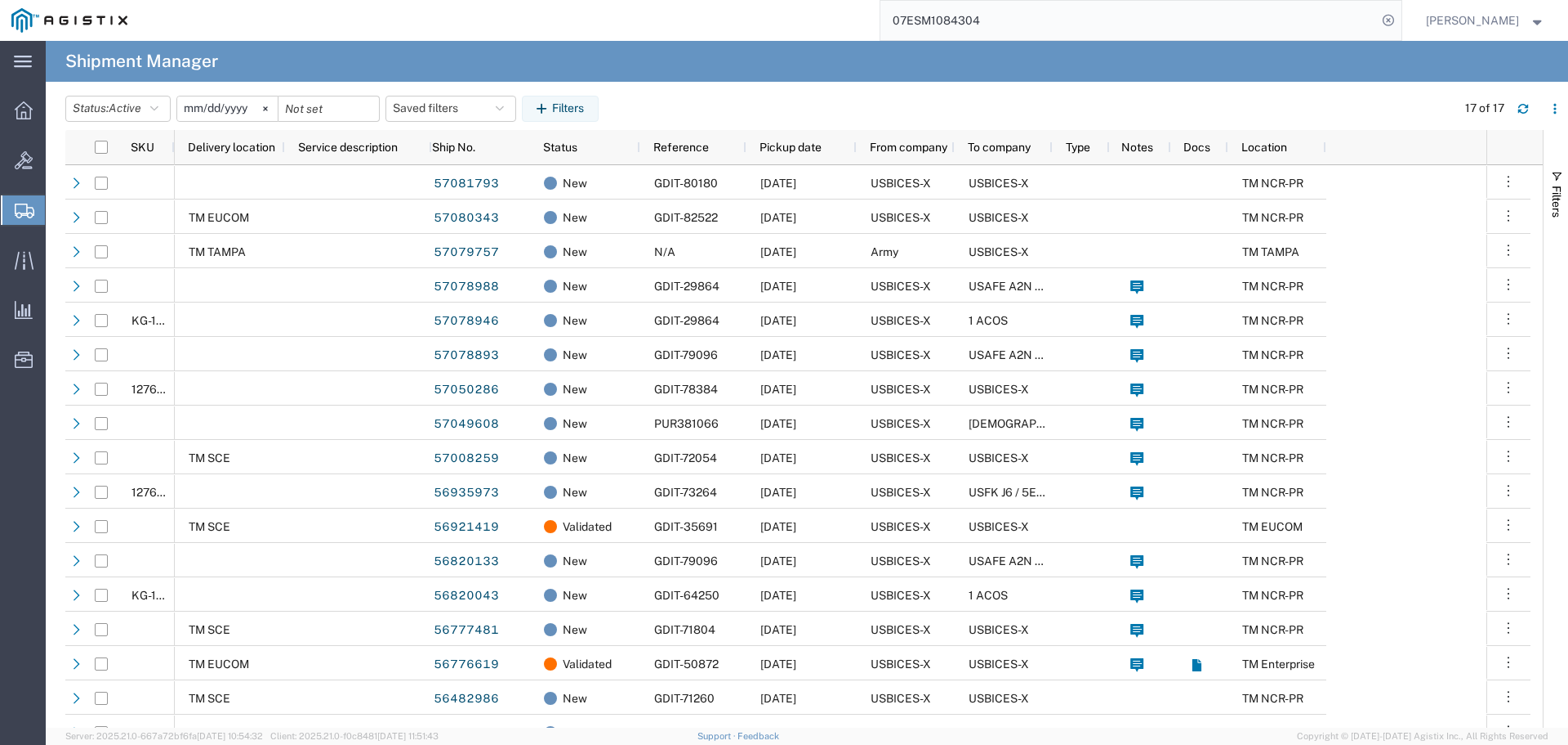
click at [1060, 17] on input "07ESM1084304" at bounding box center [1129, 21] width 497 height 39
type input "0"
paste input "07ESM1098999"
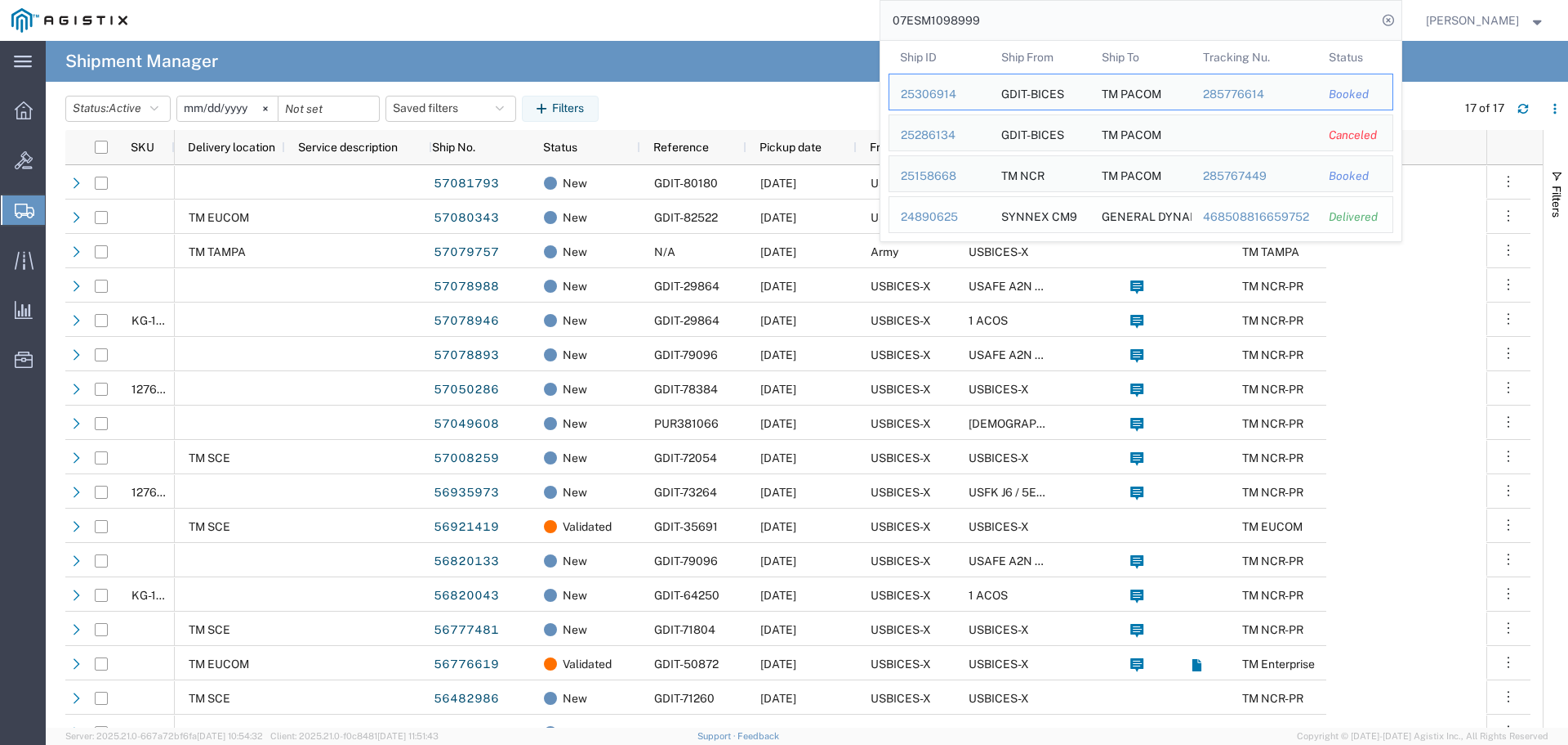
click at [959, 221] on div "24890625" at bounding box center [940, 216] width 78 height 17
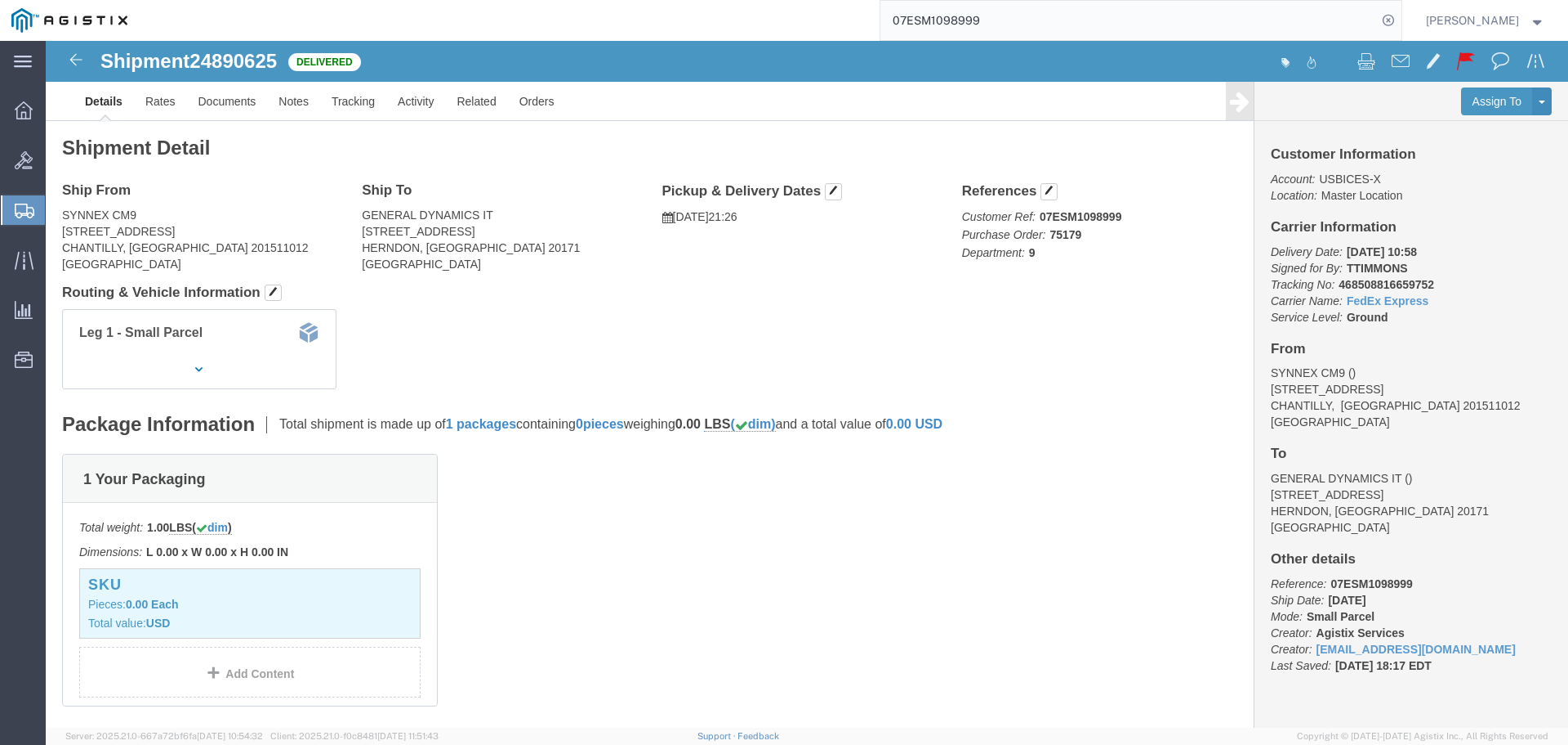
click at [1236, 18] on input "07ESM1098999" at bounding box center [1129, 21] width 497 height 39
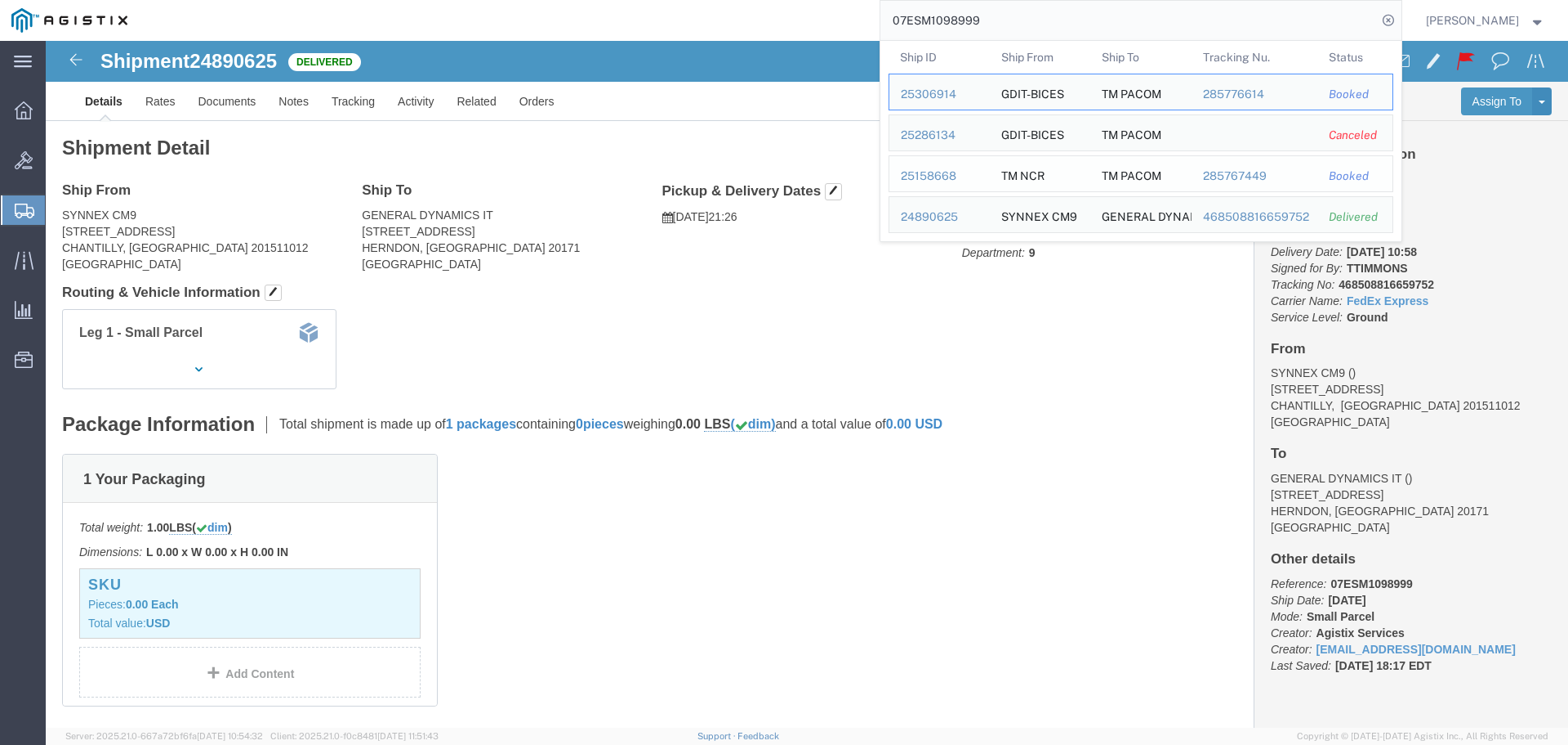
click at [976, 176] on div "25158668" at bounding box center [940, 176] width 78 height 17
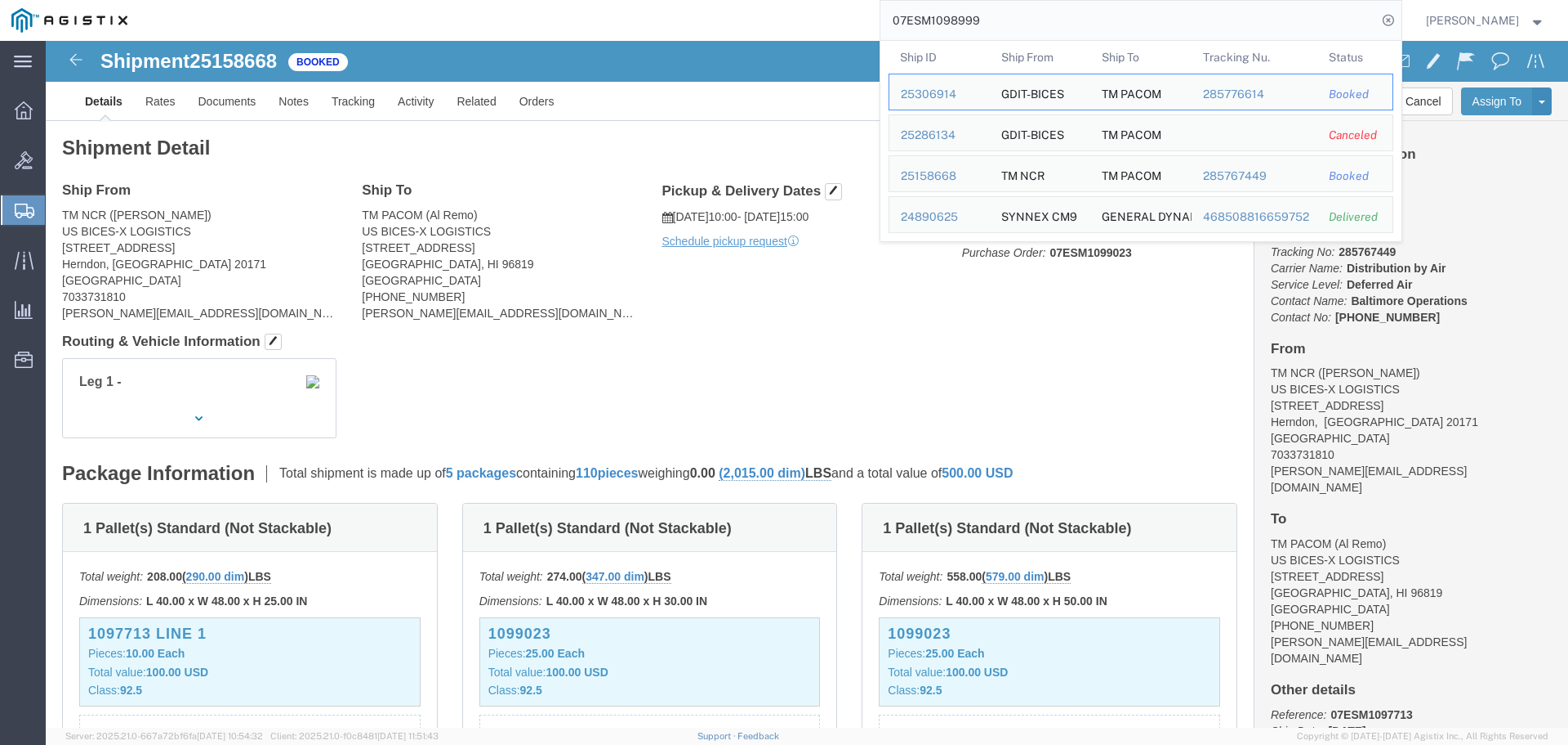
click at [1083, 22] on input "07ESM1098999" at bounding box center [1129, 21] width 497 height 39
click at [956, 93] on div "25306914" at bounding box center [940, 94] width 78 height 17
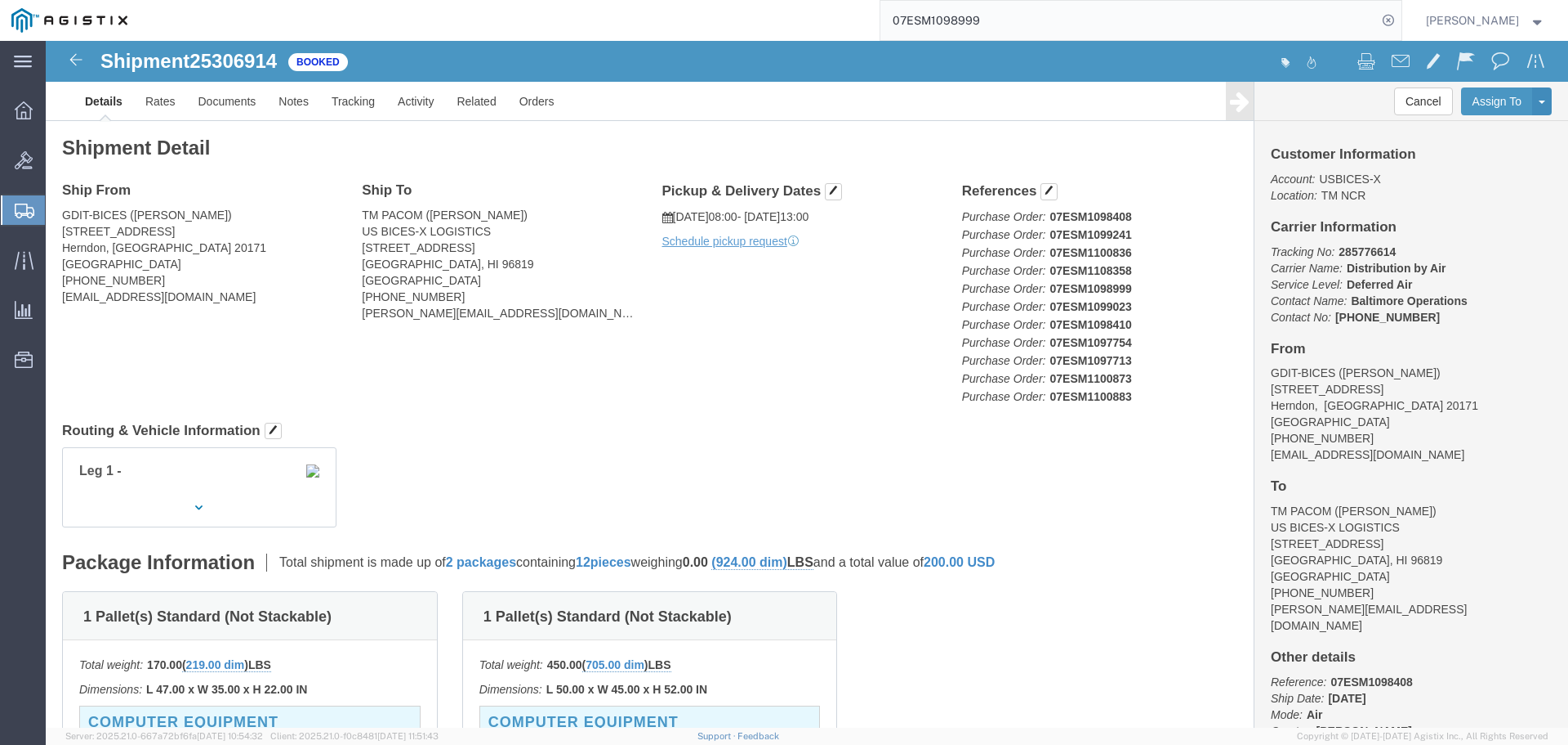
click at [1047, 16] on input "07ESM1098999" at bounding box center [1129, 21] width 497 height 39
type input "0"
paste input "07ESM790164"
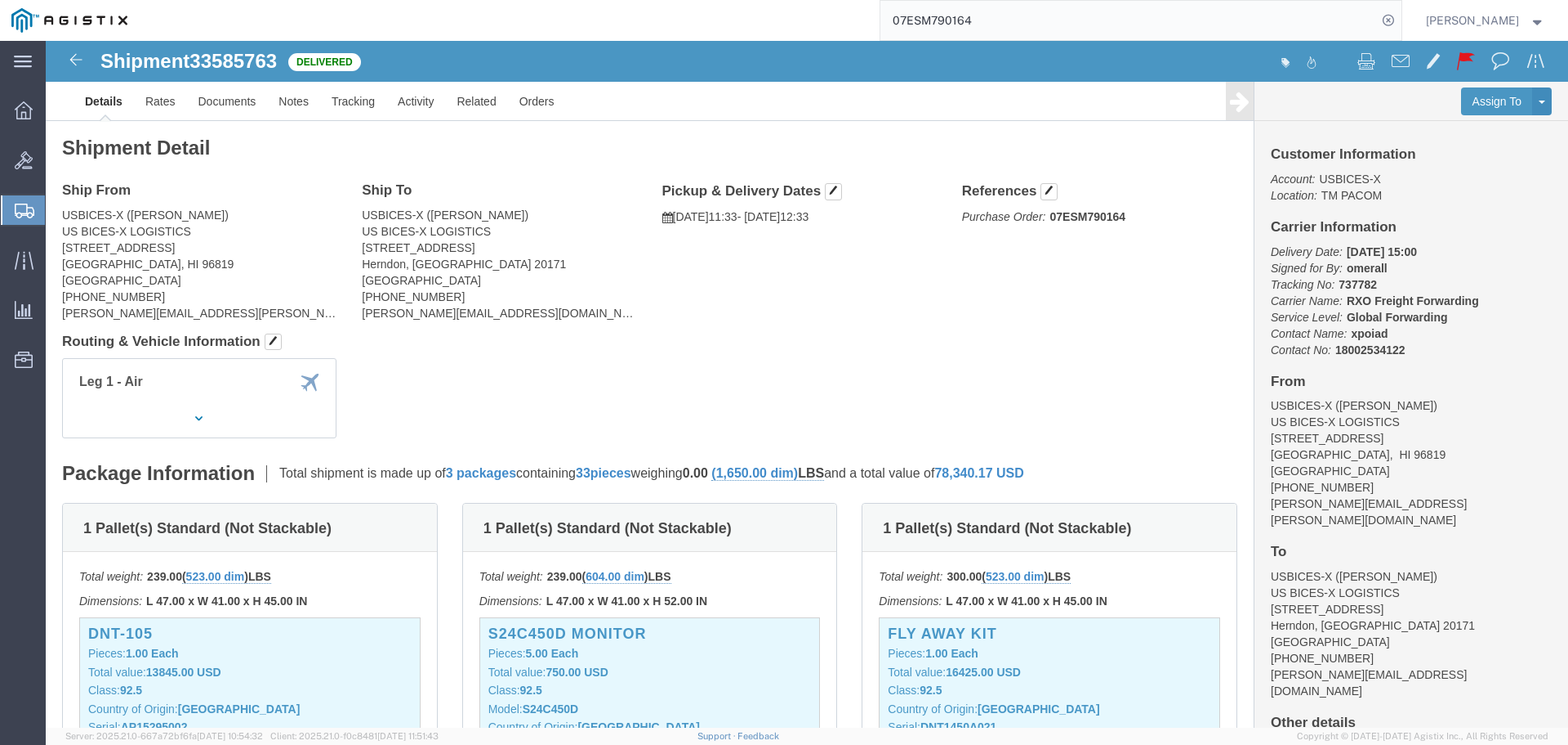
click at [1309, 14] on input "07ESM790164" at bounding box center [1129, 21] width 497 height 39
click at [1219, 34] on input "07ESM790164" at bounding box center [1129, 21] width 497 height 39
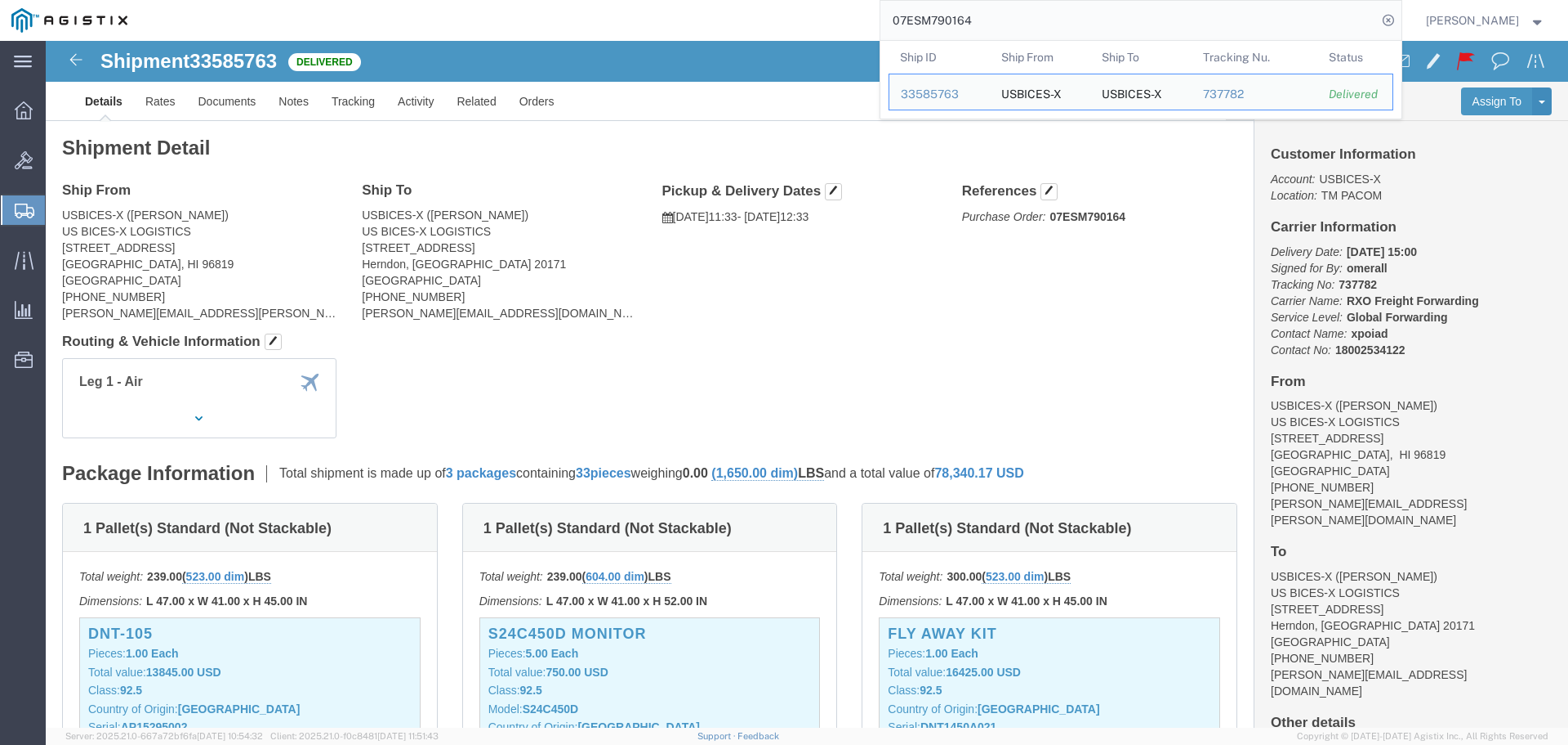
click at [1099, 17] on input "07ESM790164" at bounding box center [1129, 21] width 497 height 39
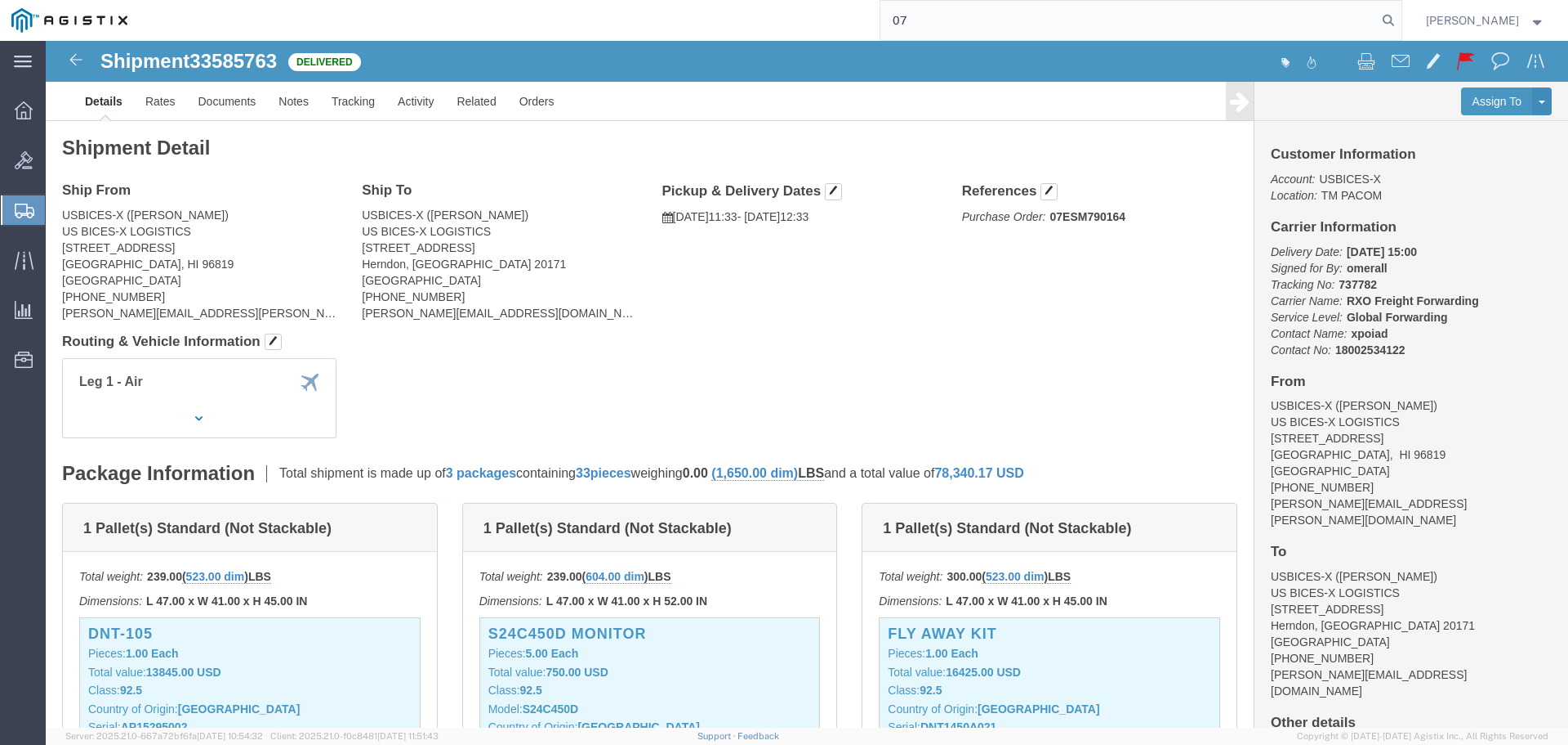
type input "0"
paste input "07ESM814110"
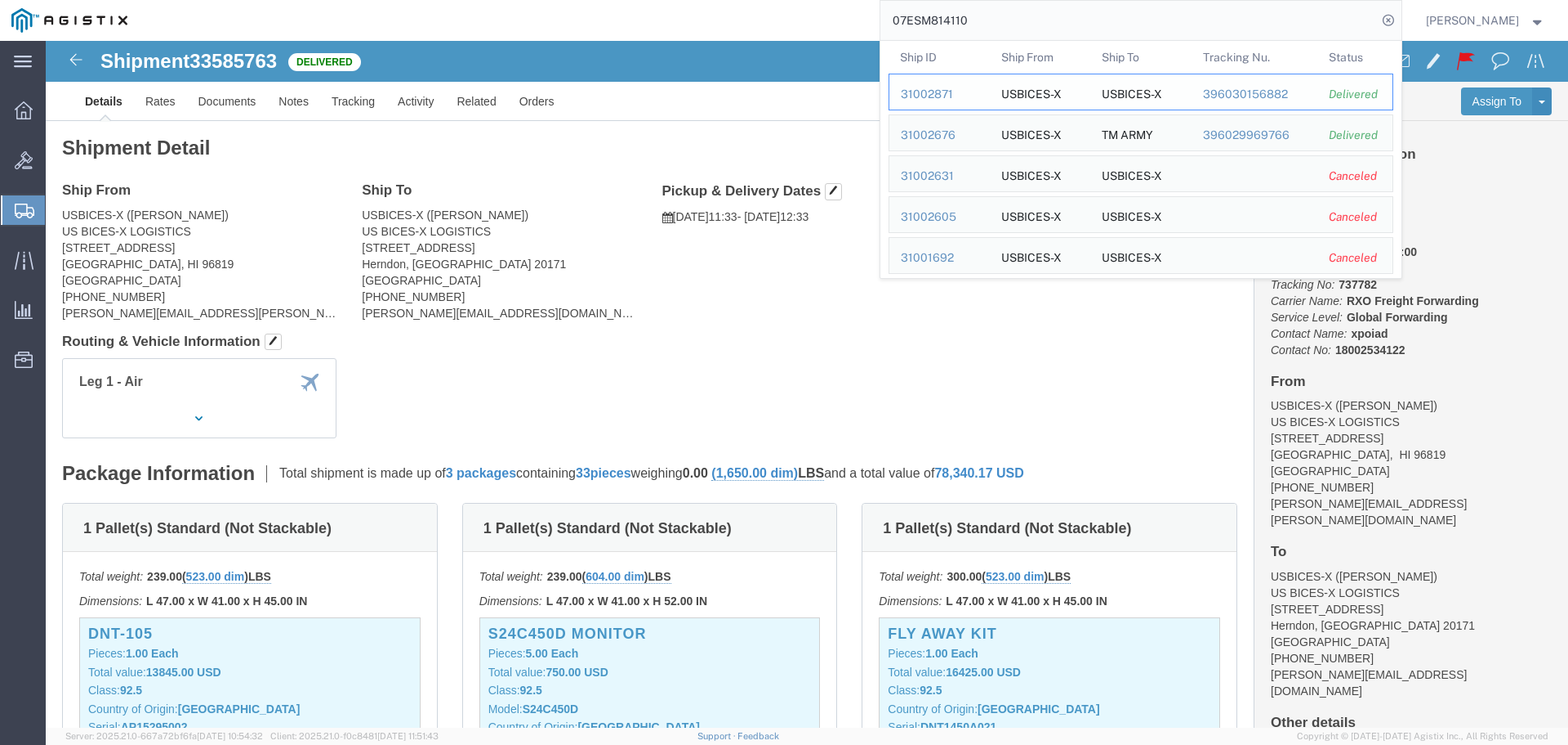
click at [973, 101] on div "31002871" at bounding box center [940, 94] width 78 height 17
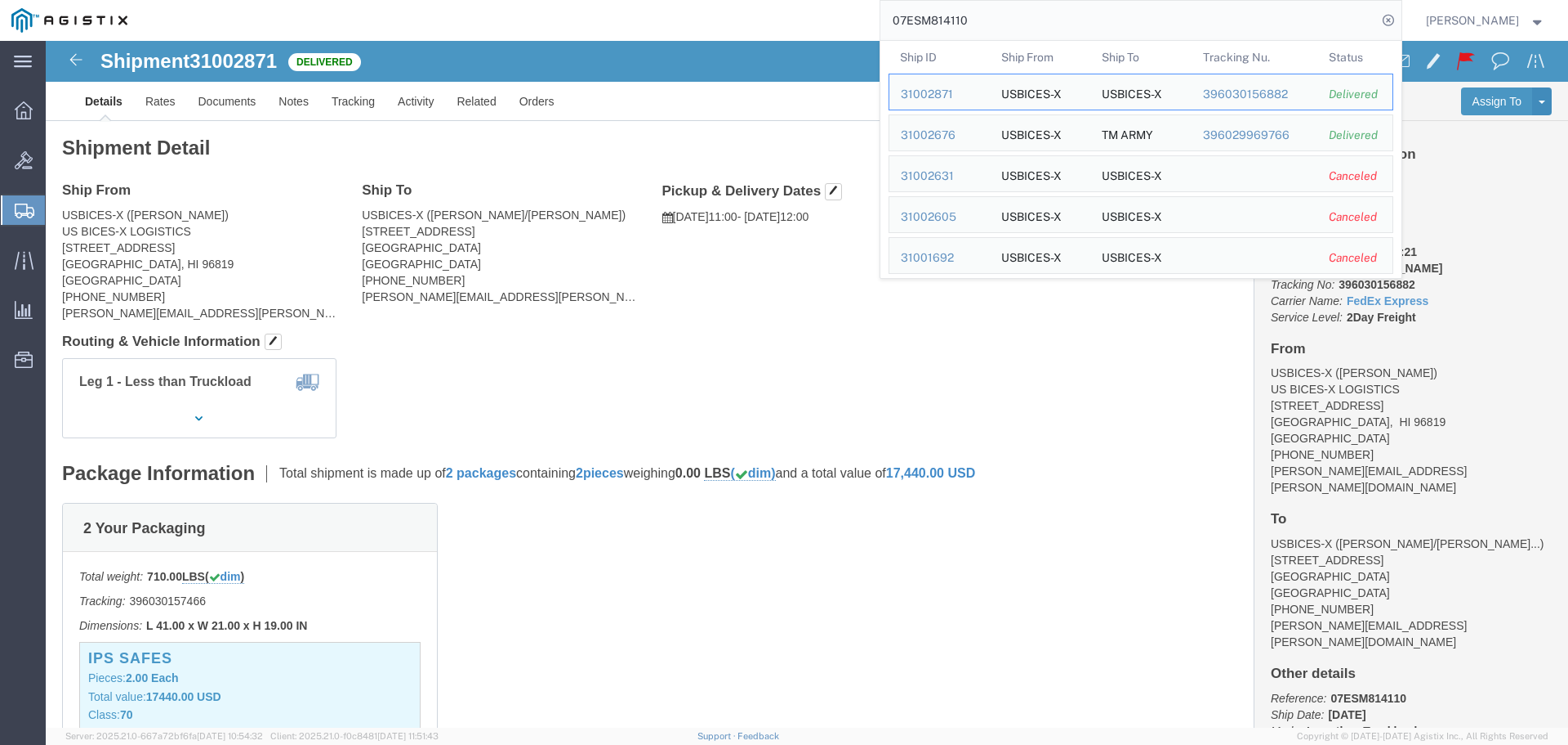
click at [1037, 23] on input "07ESM814110" at bounding box center [1129, 21] width 497 height 39
click at [968, 135] on div "31002676" at bounding box center [940, 134] width 78 height 17
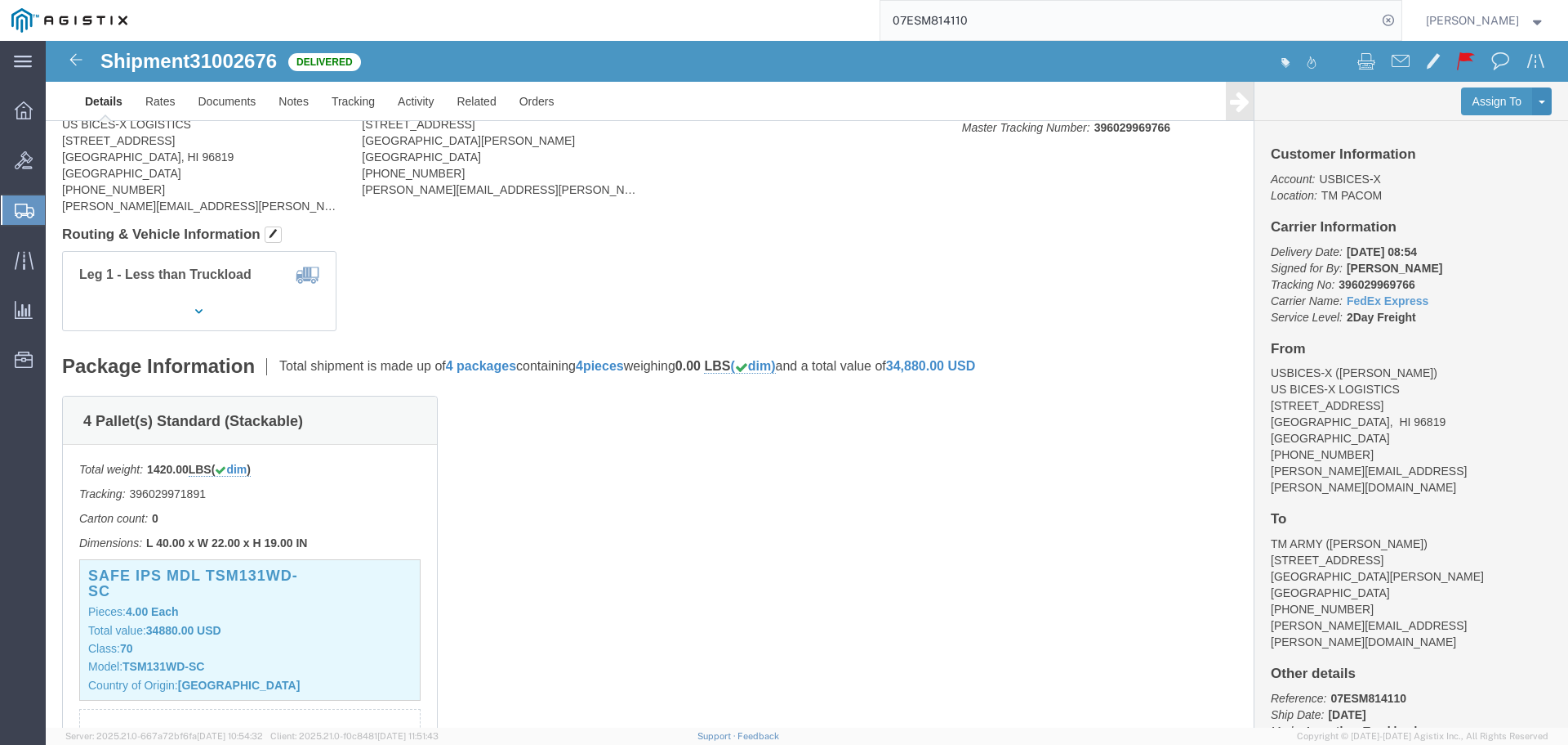
scroll to position [246, 0]
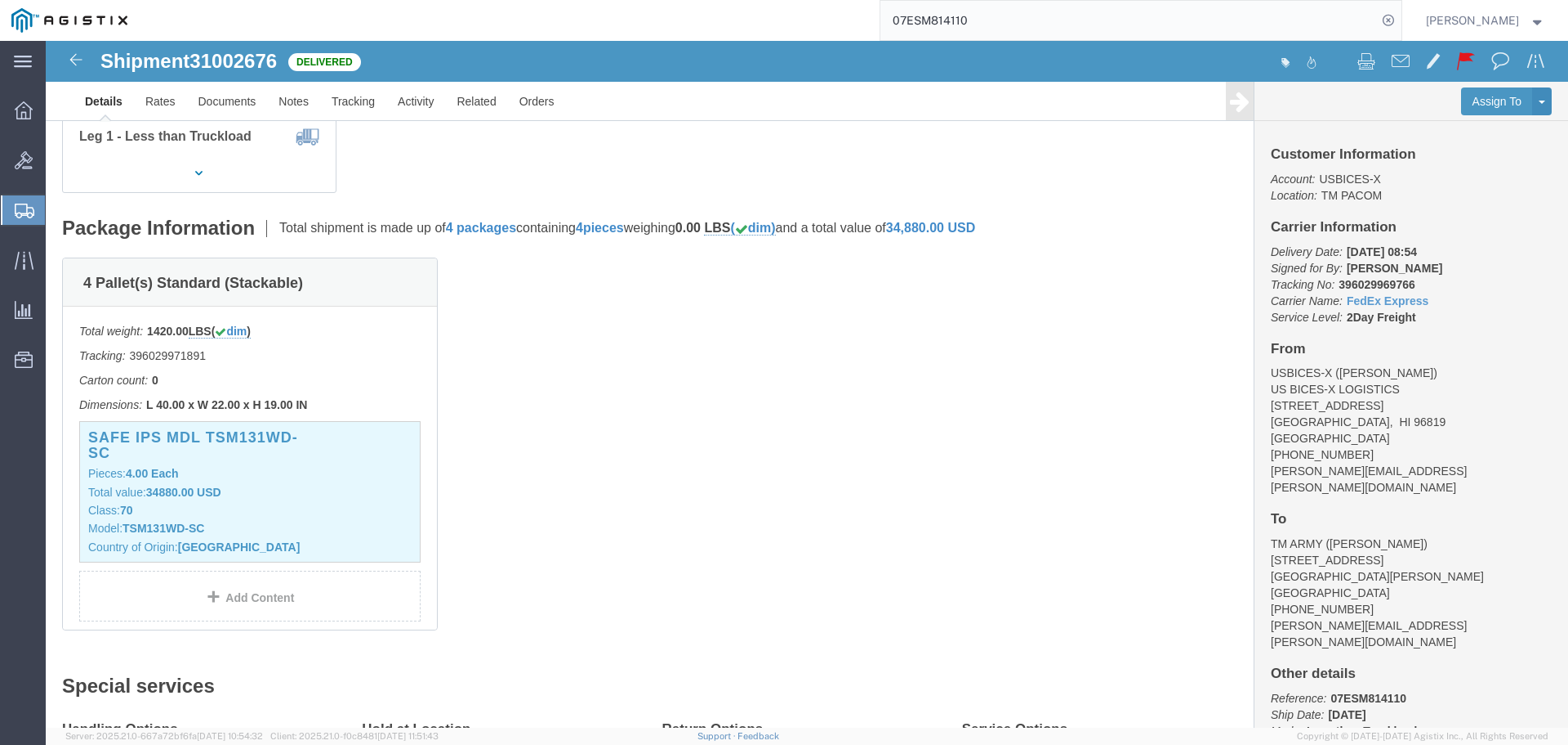
click at [1087, 20] on input "07ESM814110" at bounding box center [1129, 21] width 497 height 39
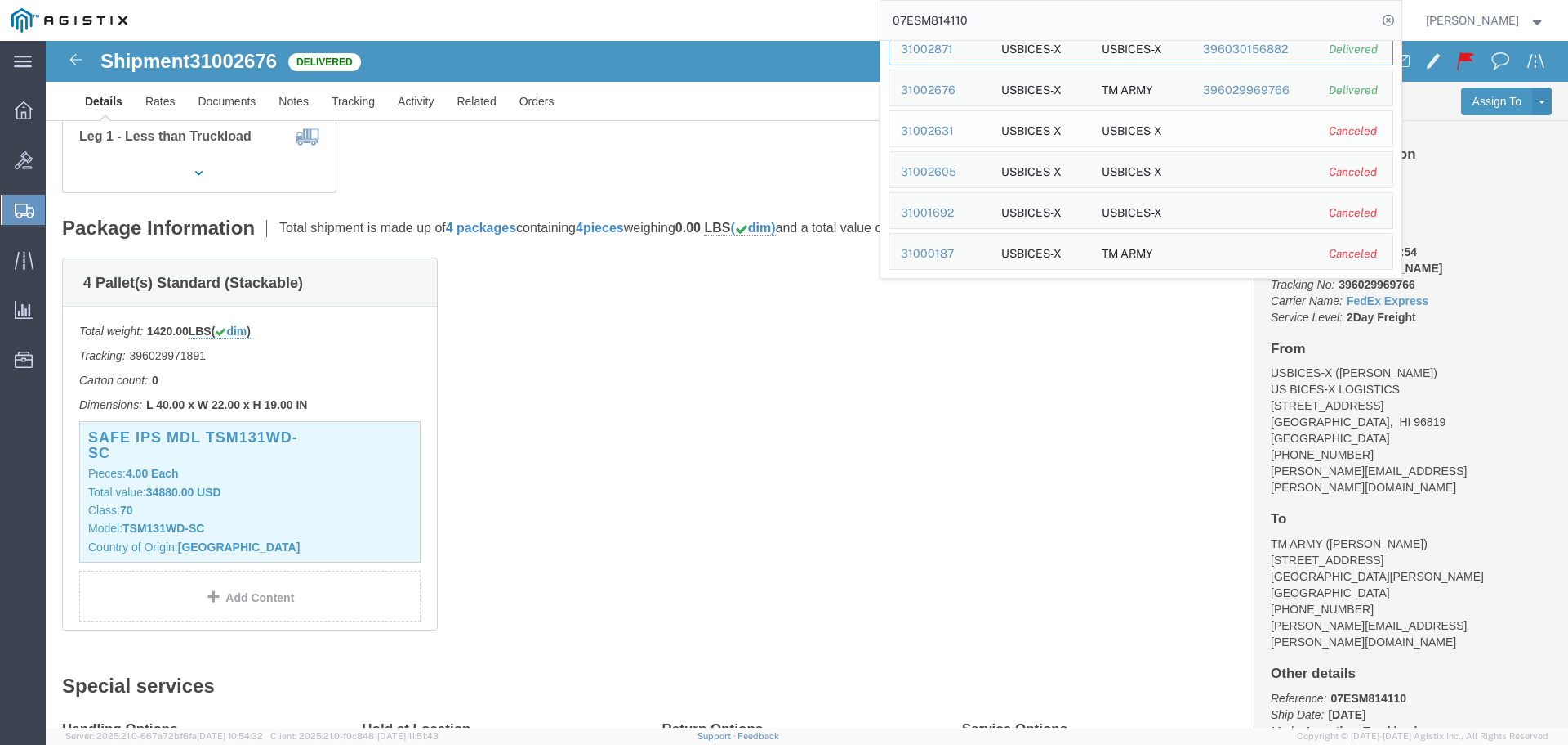
scroll to position [0, 0]
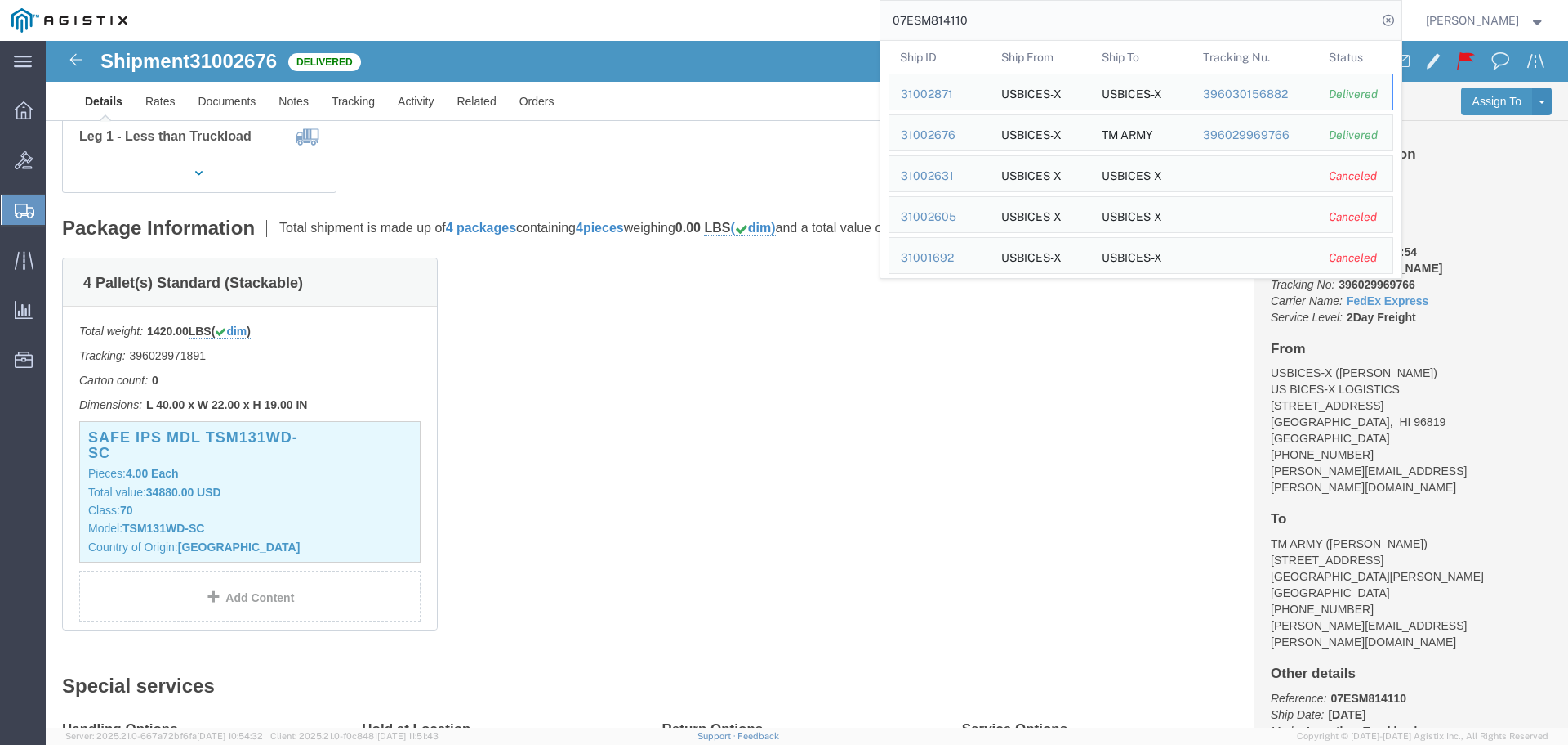
click div "4 Pallet(s) Standard (Stackable) Total weight: 1420.00 LBS ( dim ) Tracking: 39…"
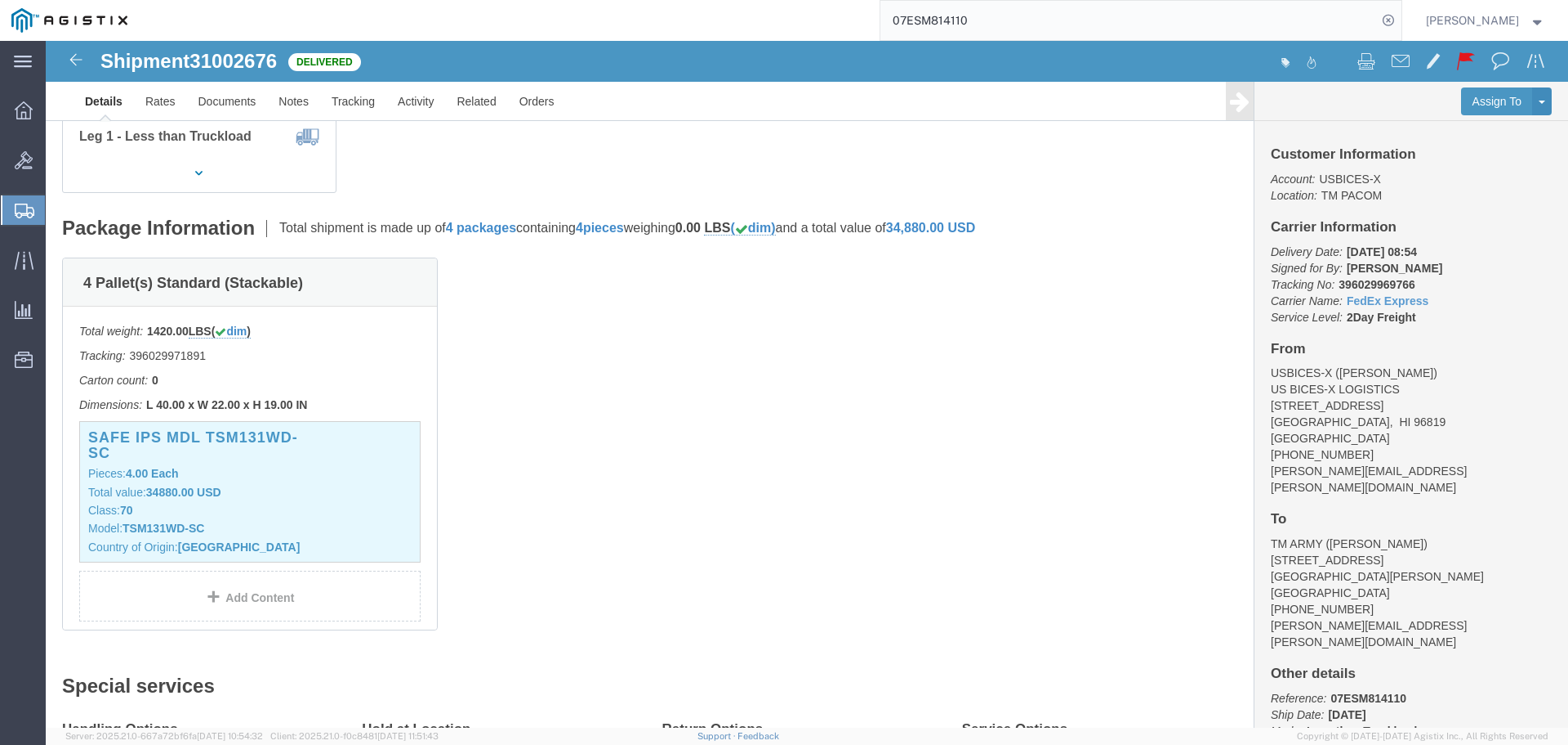
click at [1068, 22] on input "07ESM814110" at bounding box center [1129, 21] width 497 height 39
type input "0"
paste input "07ESM814872"
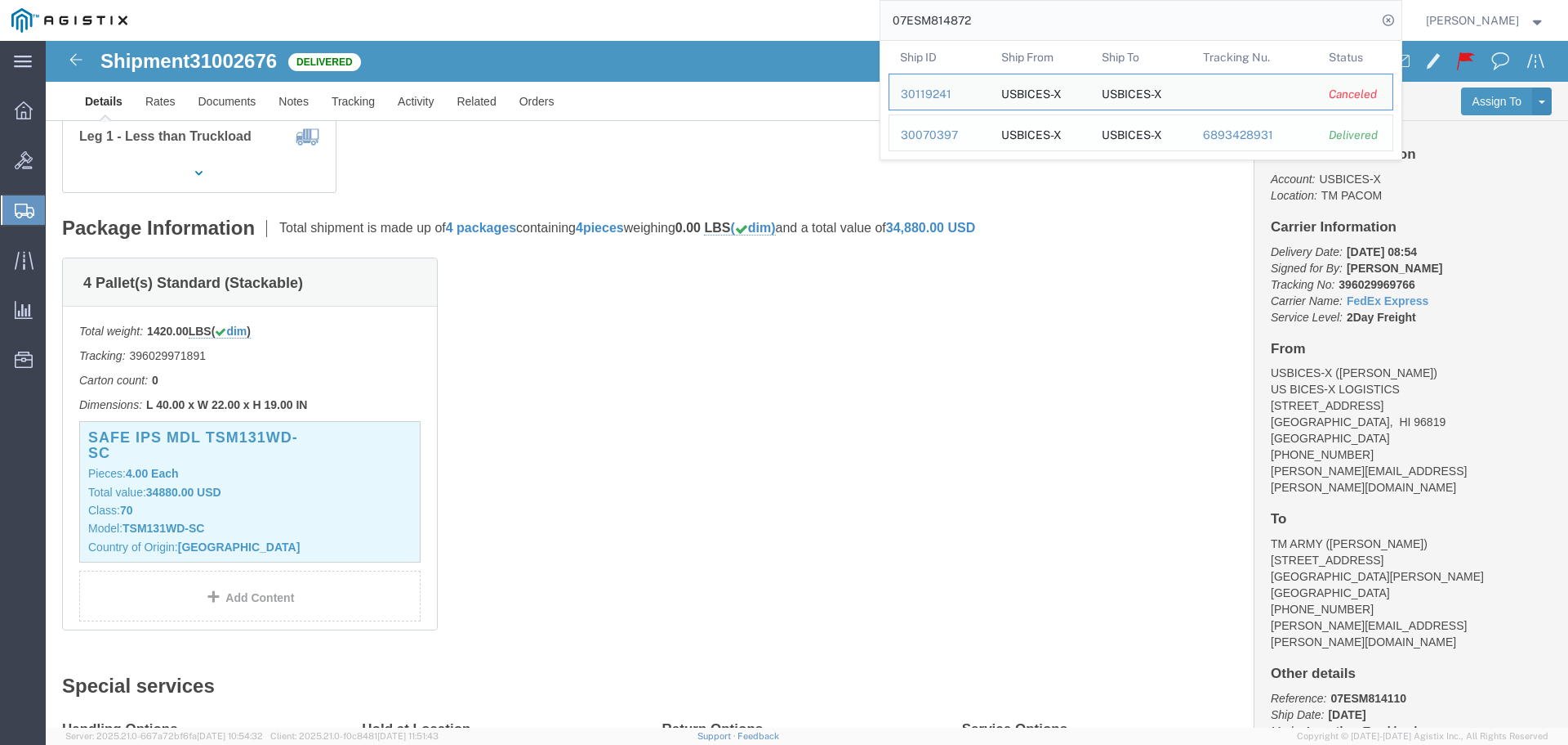
click at [973, 142] on div "30070397" at bounding box center [940, 134] width 78 height 17
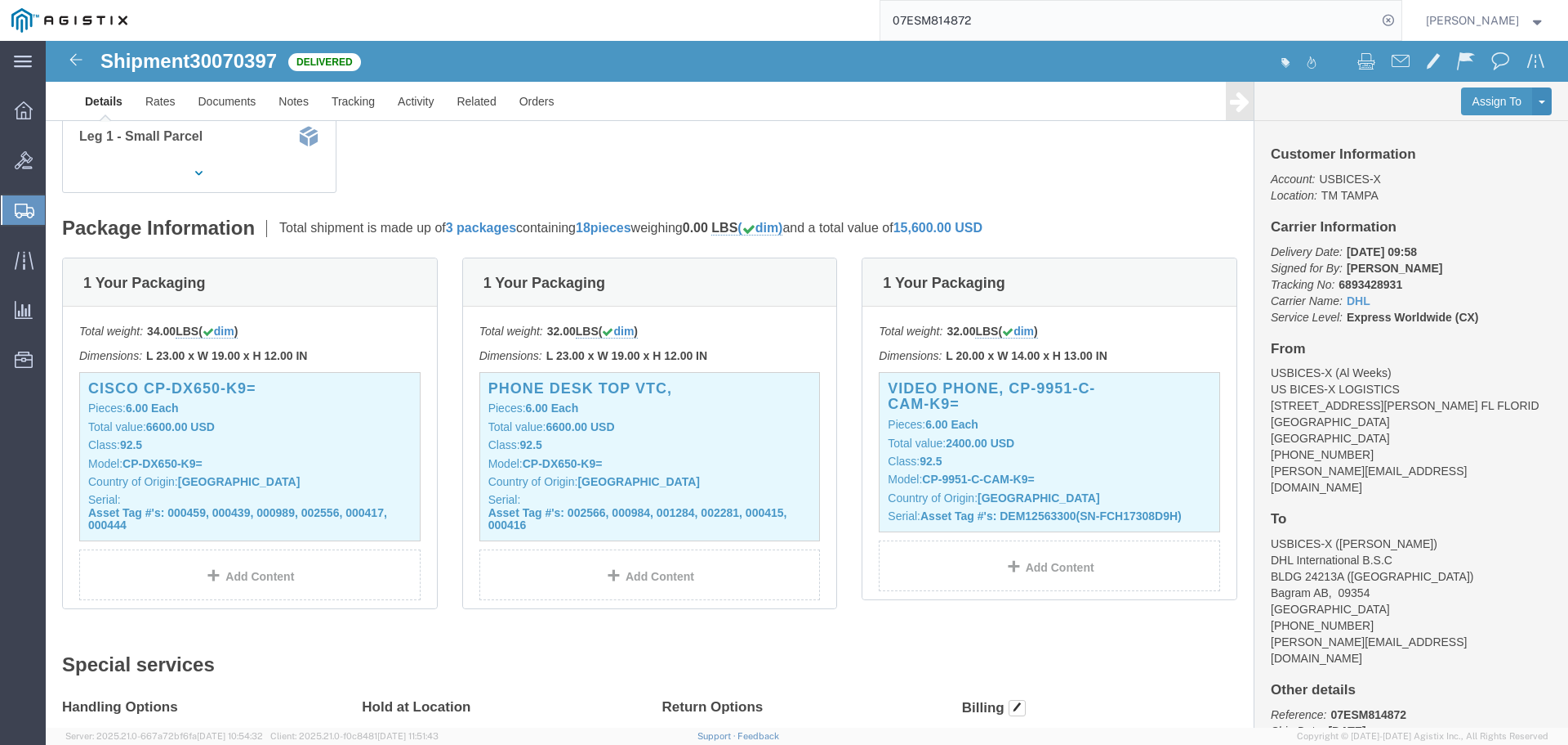
click at [1240, 17] on input "07ESM814872" at bounding box center [1129, 21] width 497 height 39
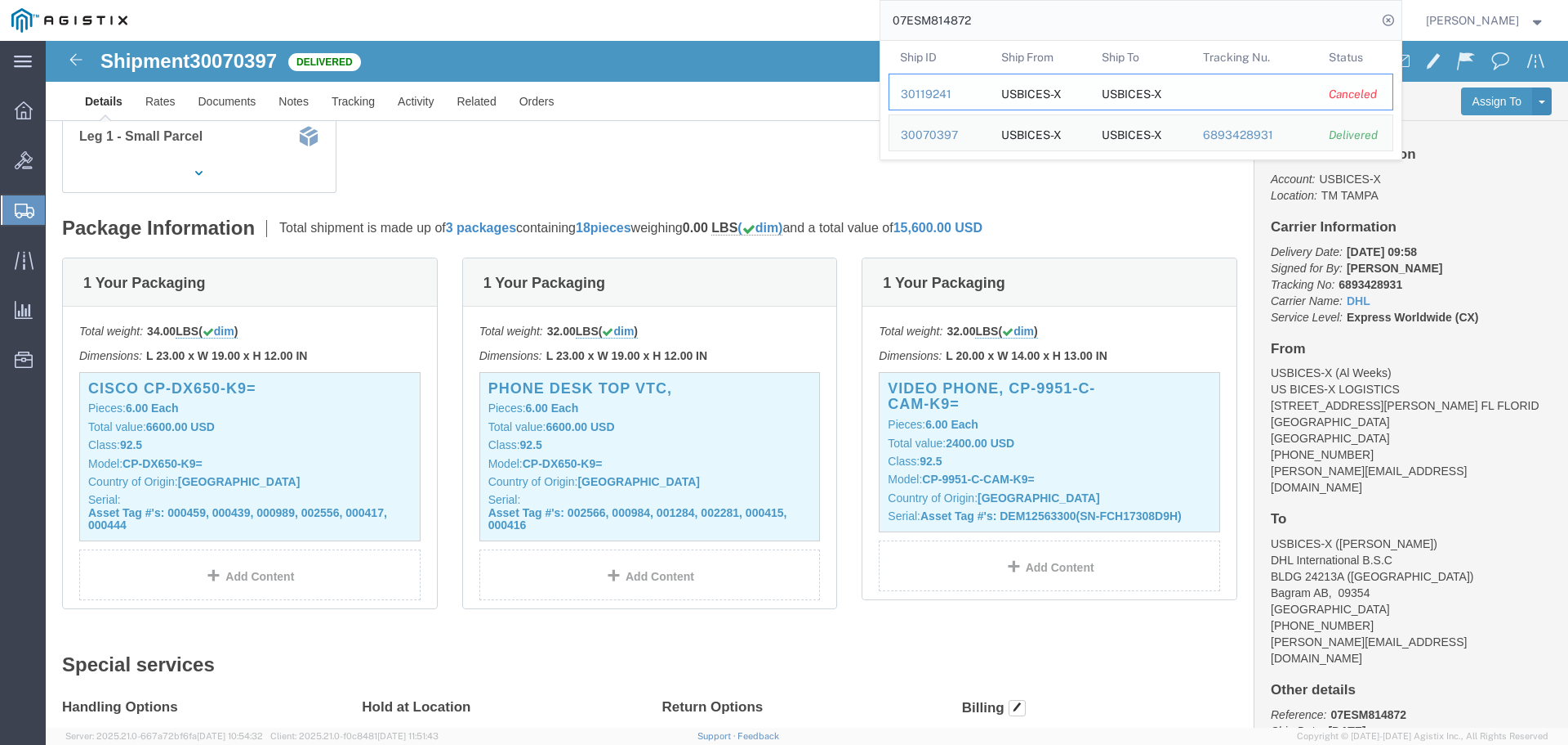
click at [945, 93] on div "30119241" at bounding box center [940, 94] width 78 height 17
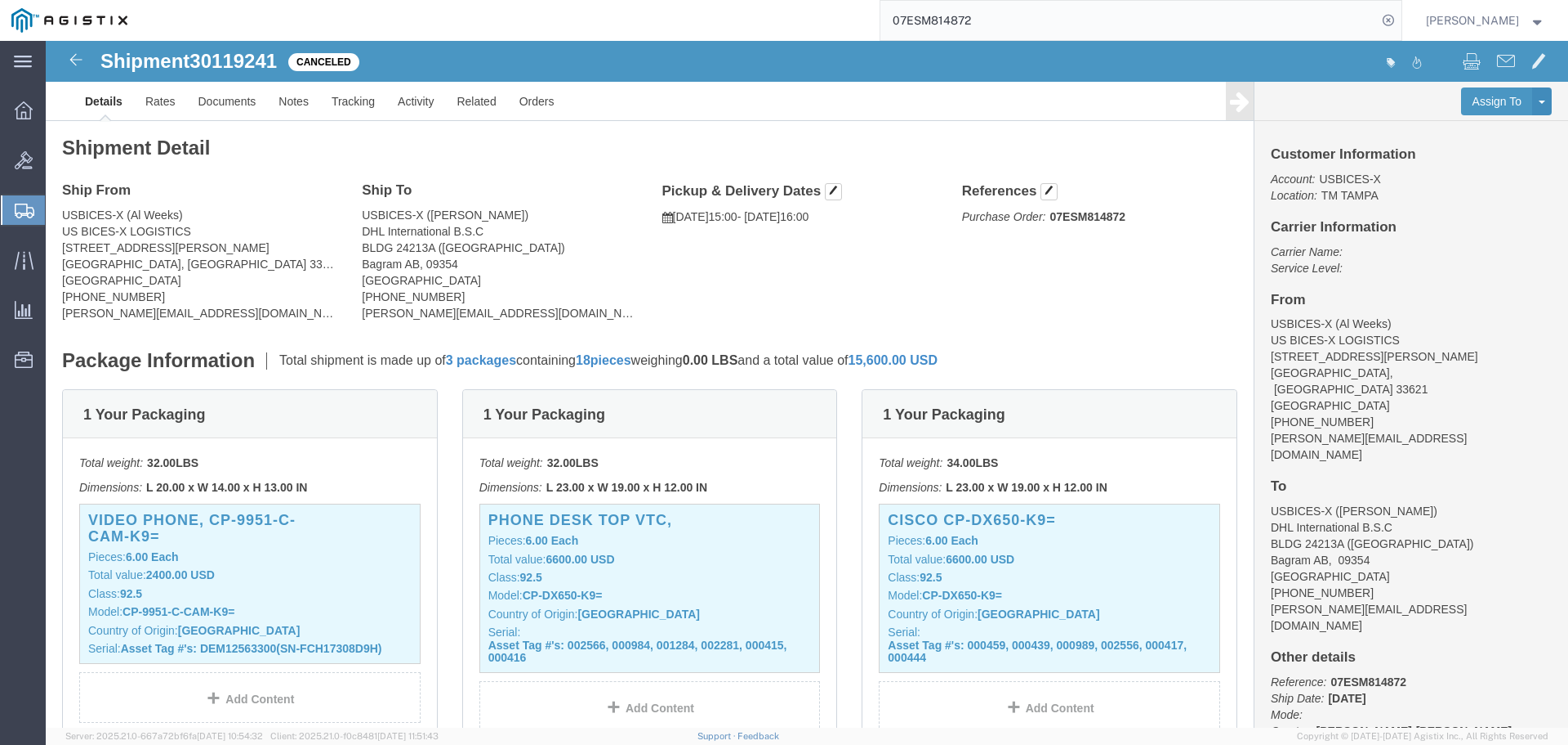
click at [1091, 25] on input "07ESM814872" at bounding box center [1129, 21] width 497 height 39
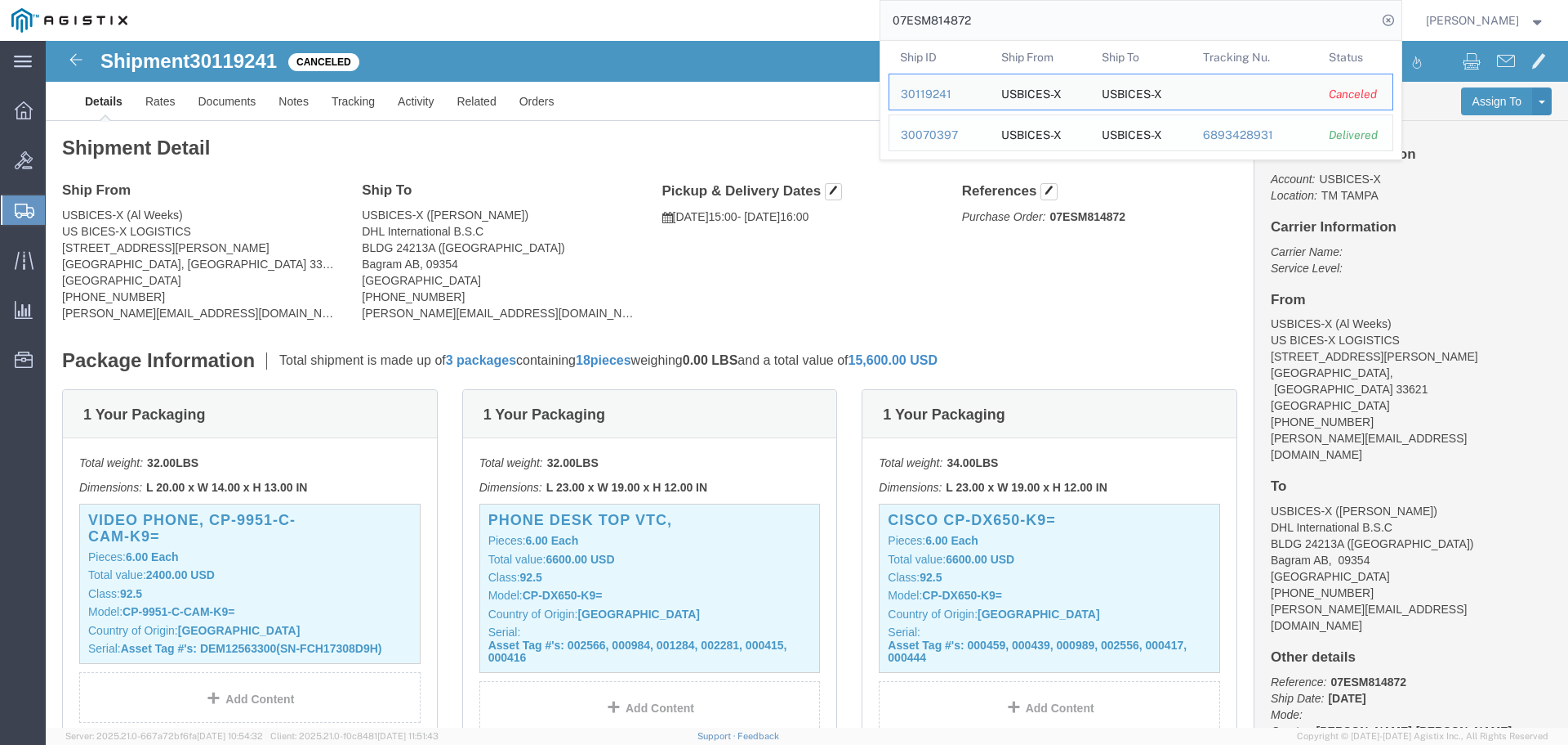
click at [951, 138] on div "30070397" at bounding box center [940, 134] width 78 height 17
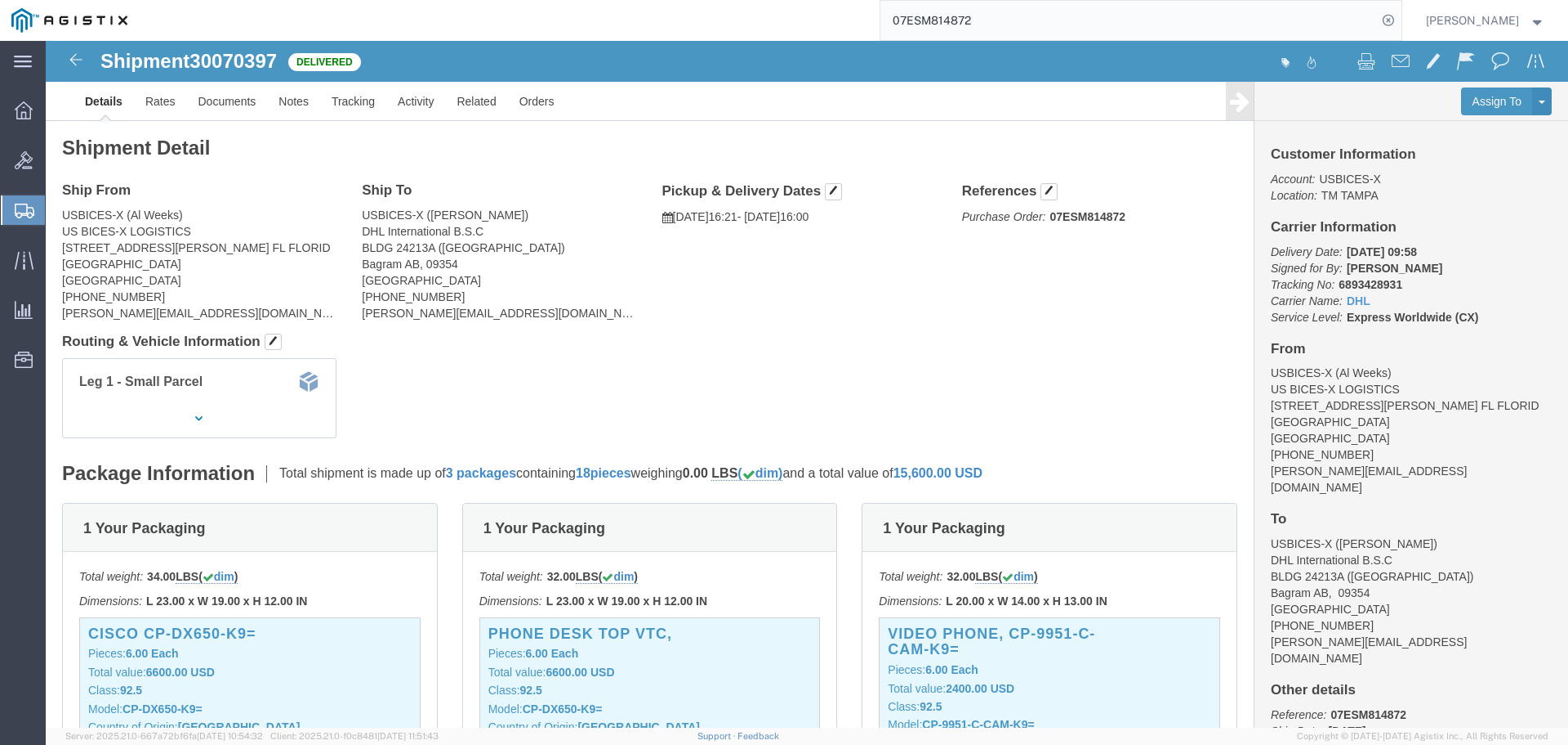
drag, startPoint x: 37, startPoint y: 17, endPoint x: 47, endPoint y: 18, distance: 10.0
click img
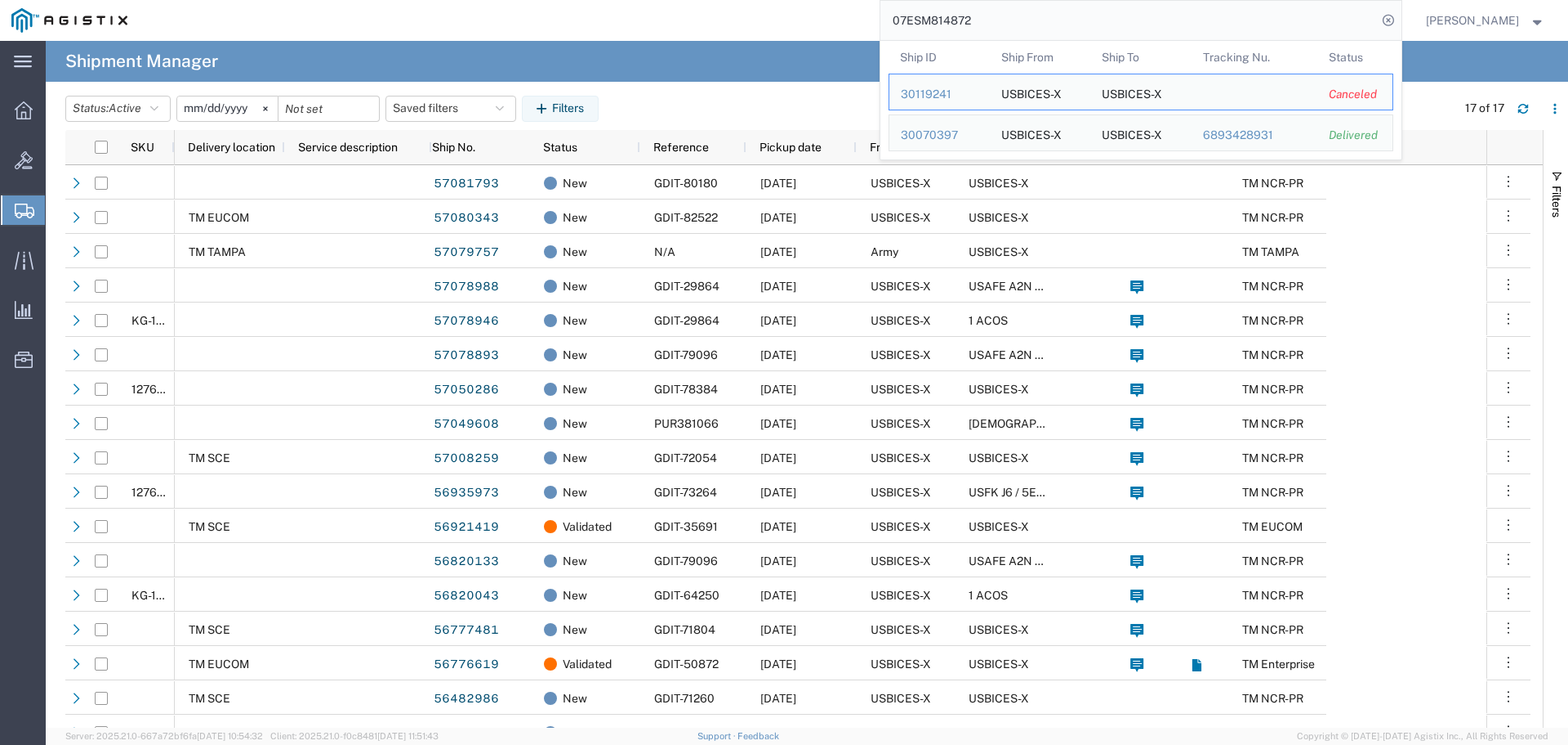
click at [1249, 7] on input "07ESM814872" at bounding box center [1129, 21] width 497 height 39
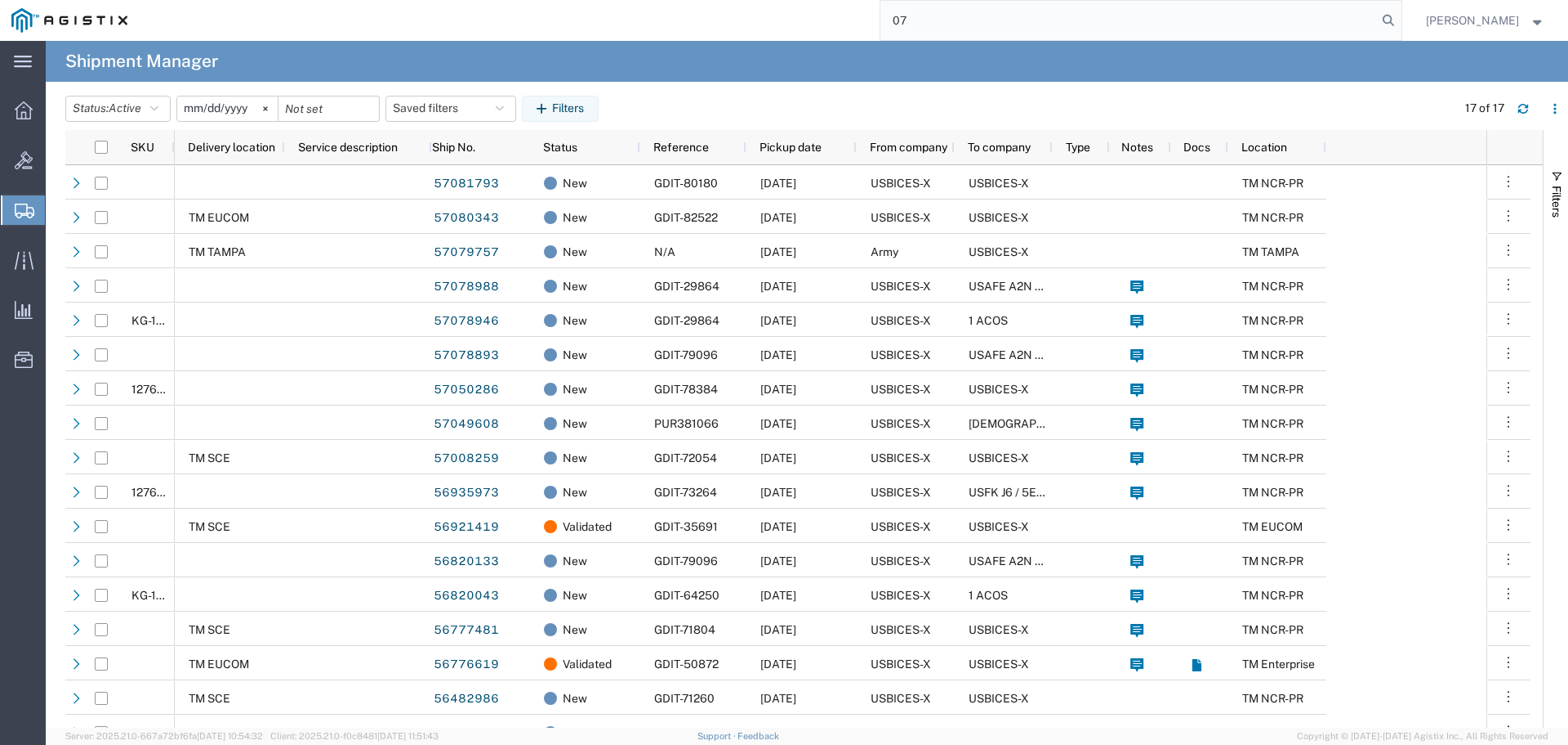
type input "0"
paste input "07ESM916757"
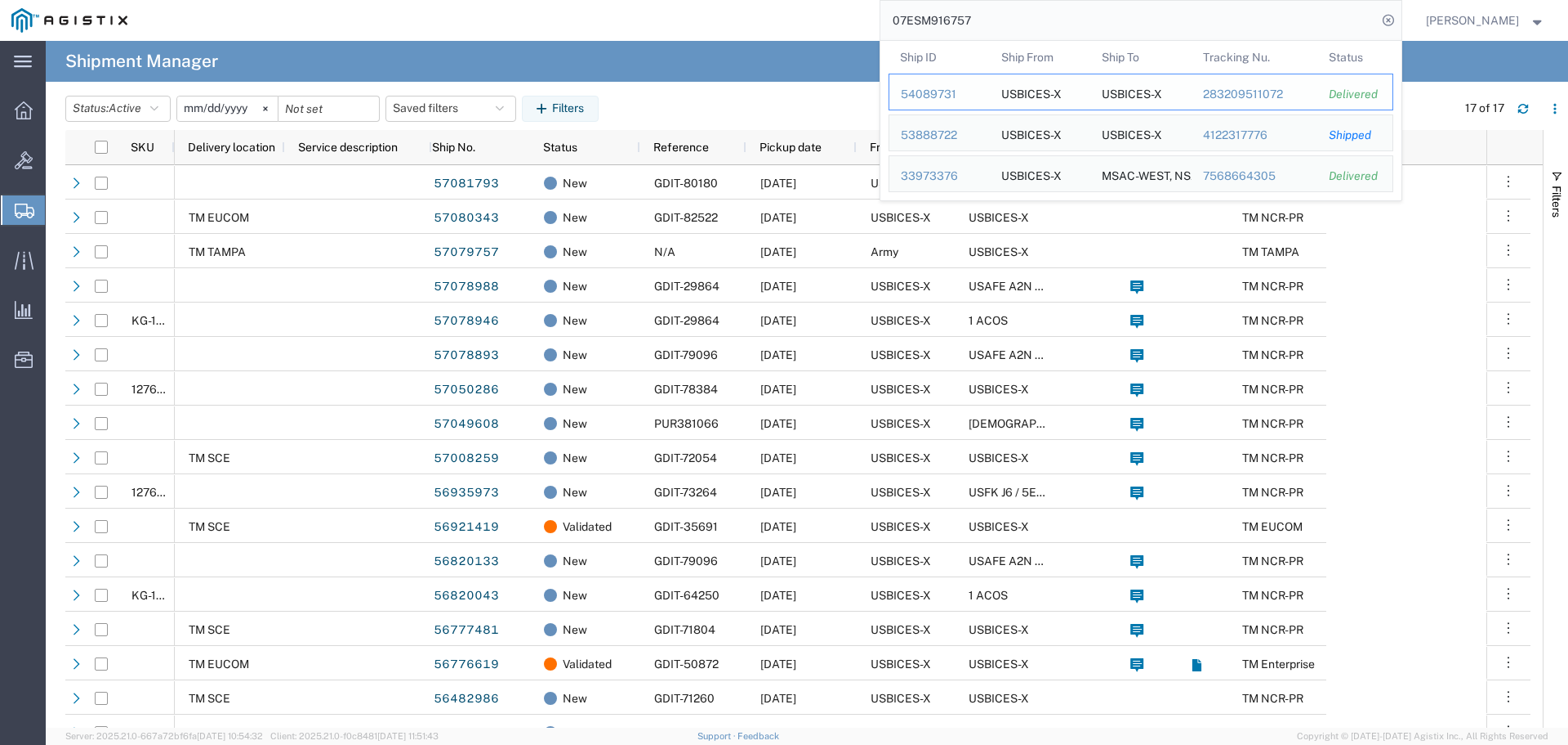
click at [966, 94] on div "54089731" at bounding box center [940, 94] width 78 height 17
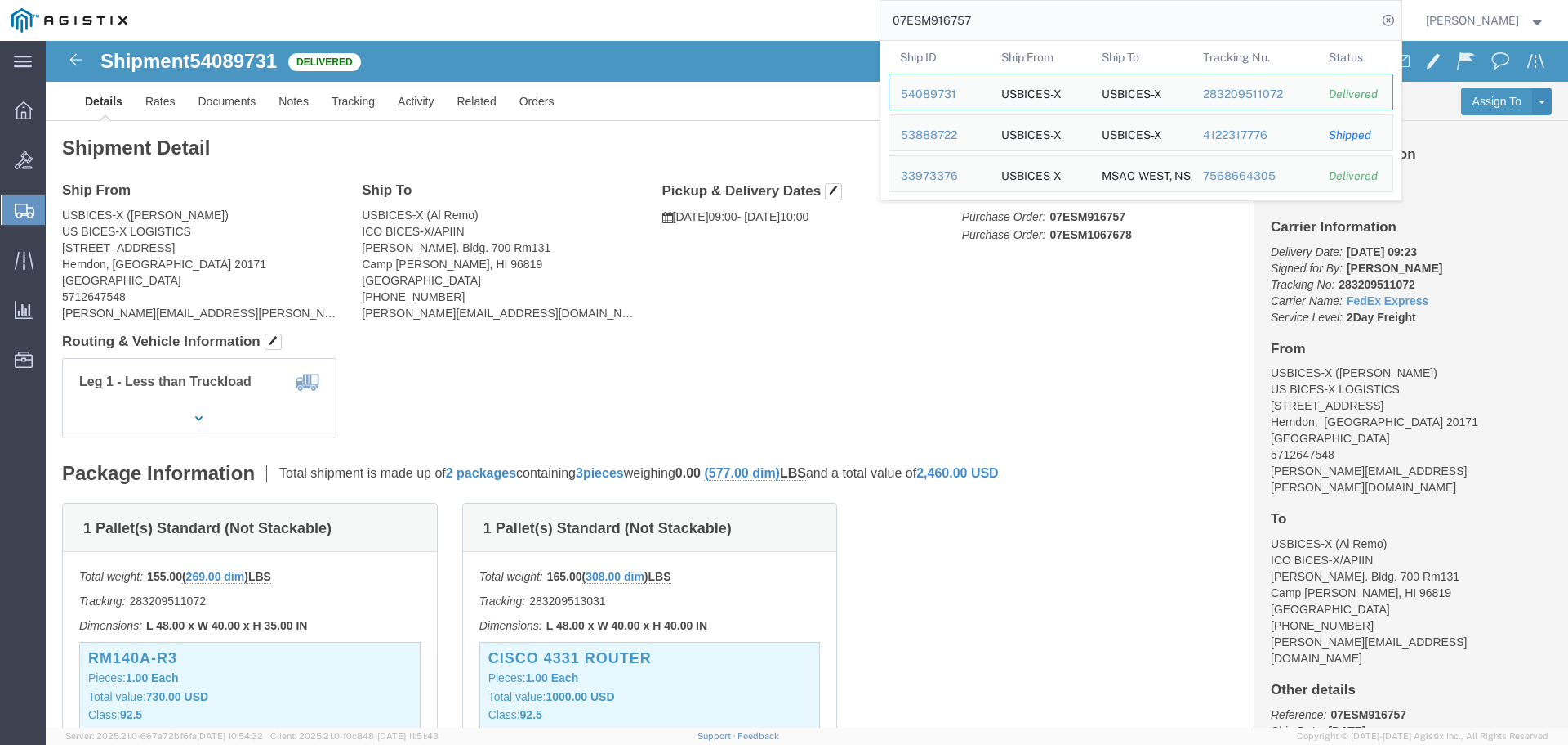
click at [1237, 13] on input "07ESM916757" at bounding box center [1129, 21] width 497 height 39
click at [978, 129] on div "53888722" at bounding box center [940, 134] width 78 height 17
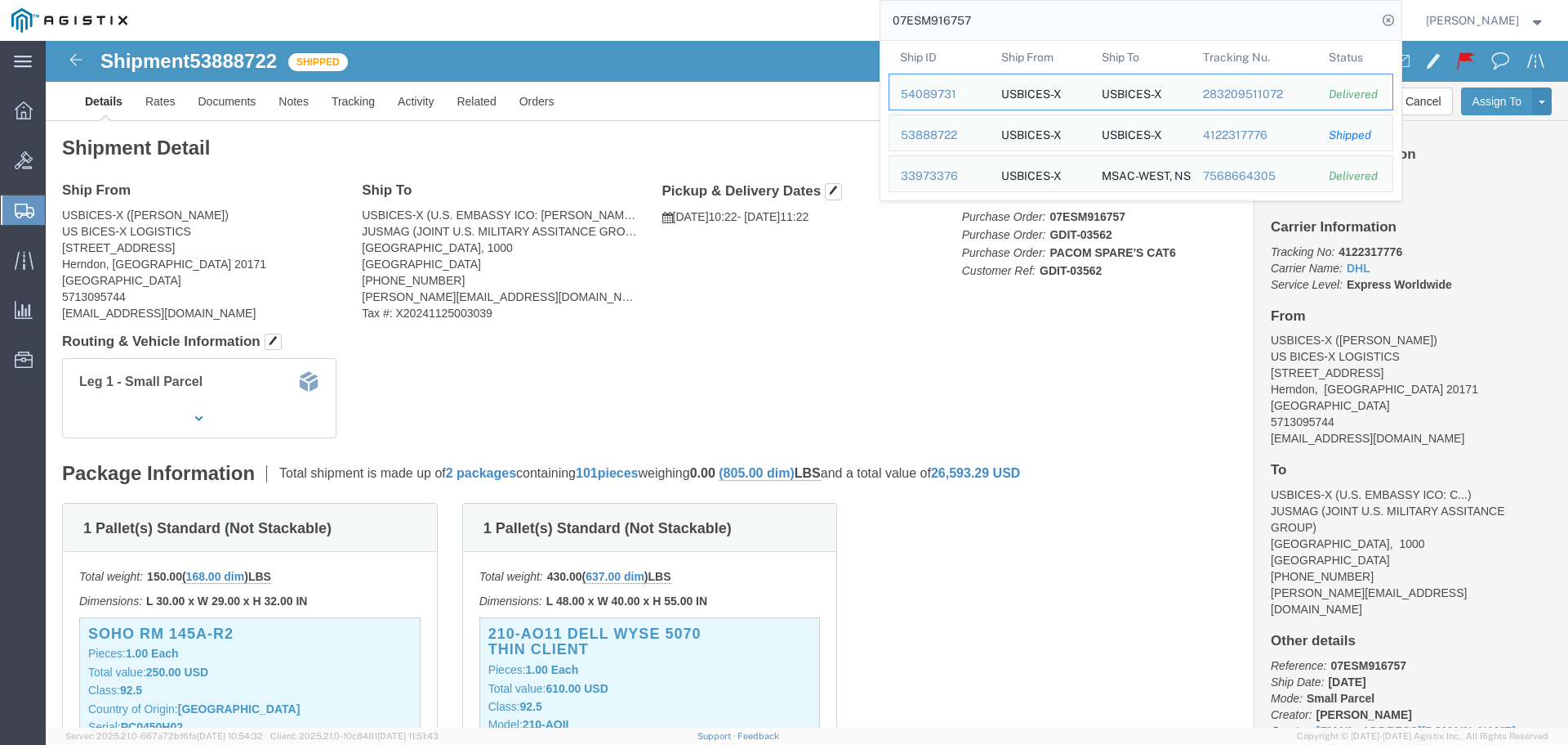
click at [1268, 11] on input "07ESM916757" at bounding box center [1129, 21] width 497 height 39
click at [978, 181] on div "33973376" at bounding box center [940, 176] width 78 height 17
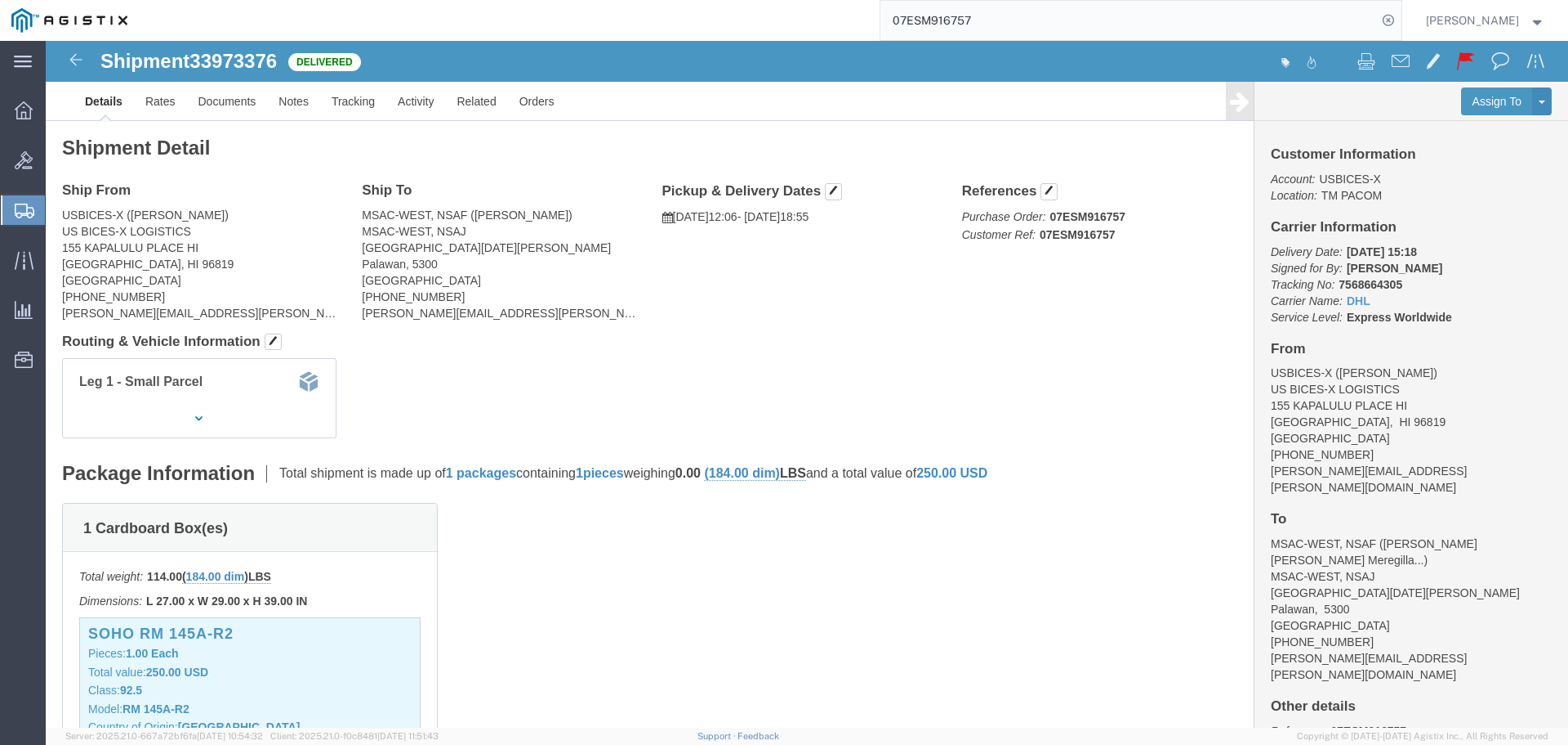
click at [1130, 6] on input "07ESM916757" at bounding box center [1129, 21] width 497 height 39
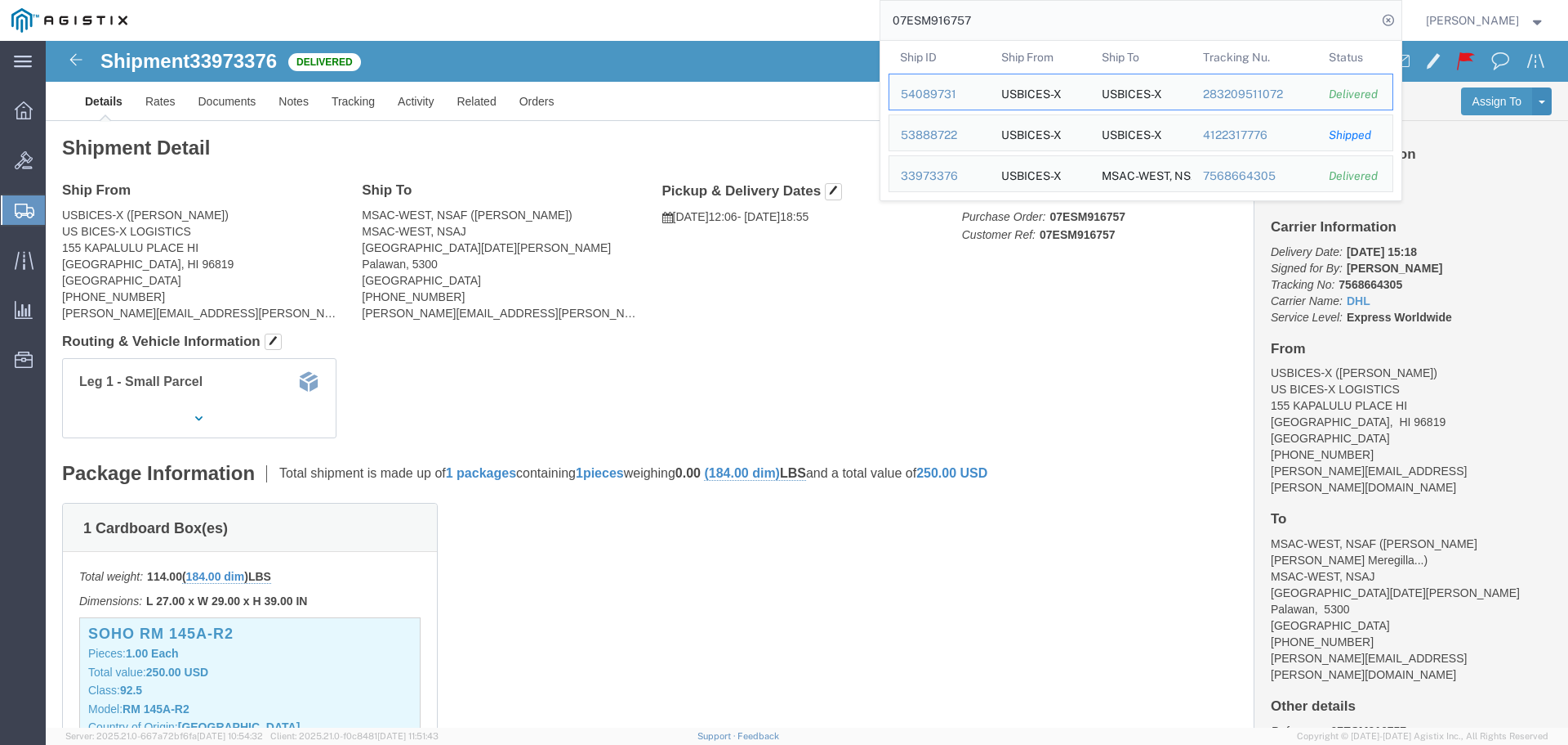
click at [726, 17] on div "07ESM916757 Ship ID Ship From Ship To Tracking Nu. Status Ship ID 54089731 Ship…" at bounding box center [770, 20] width 1263 height 40
click at [1106, 10] on input "07ESM916757" at bounding box center [1129, 21] width 497 height 39
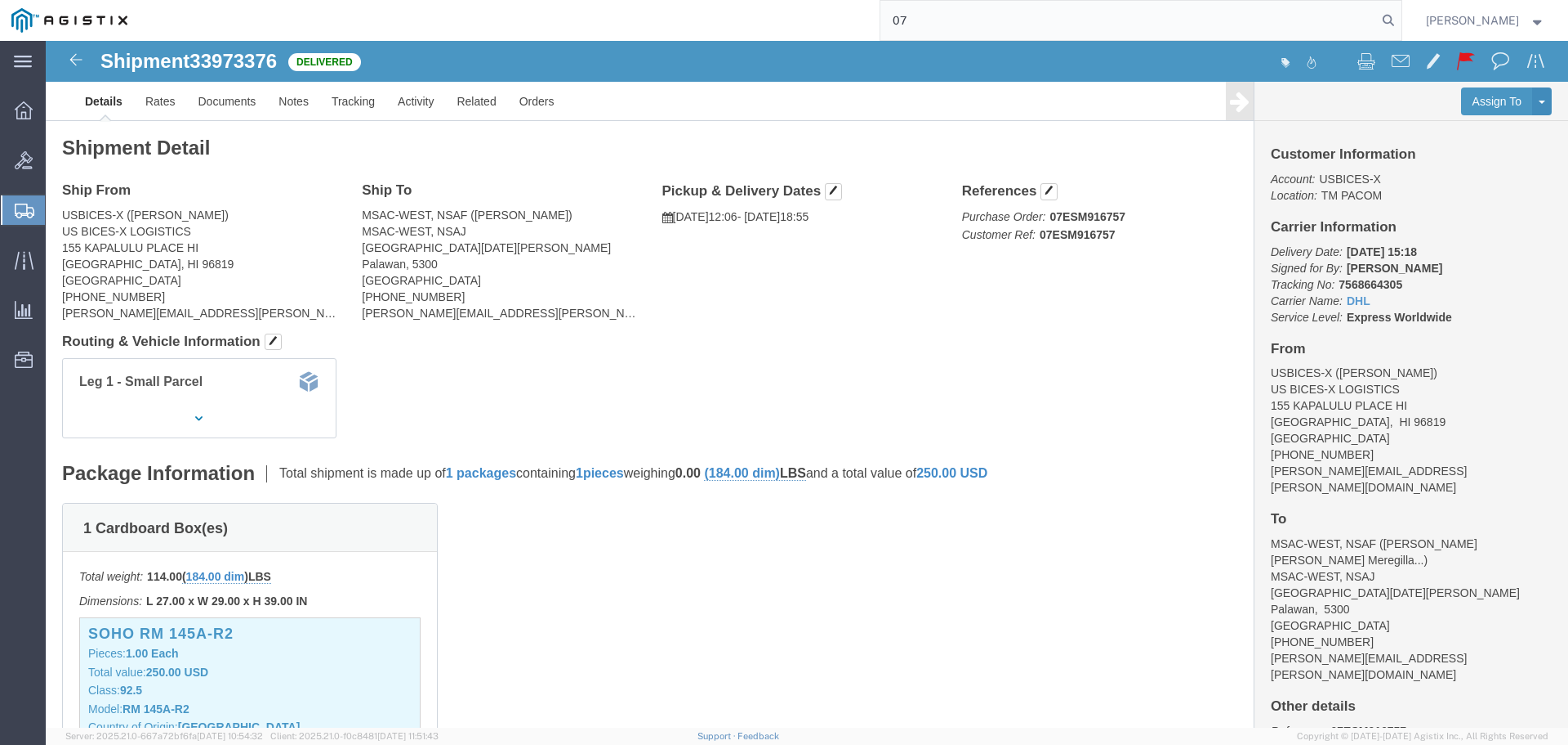
type input "0"
paste input "07ESM939777"
type input "07ESM939777"
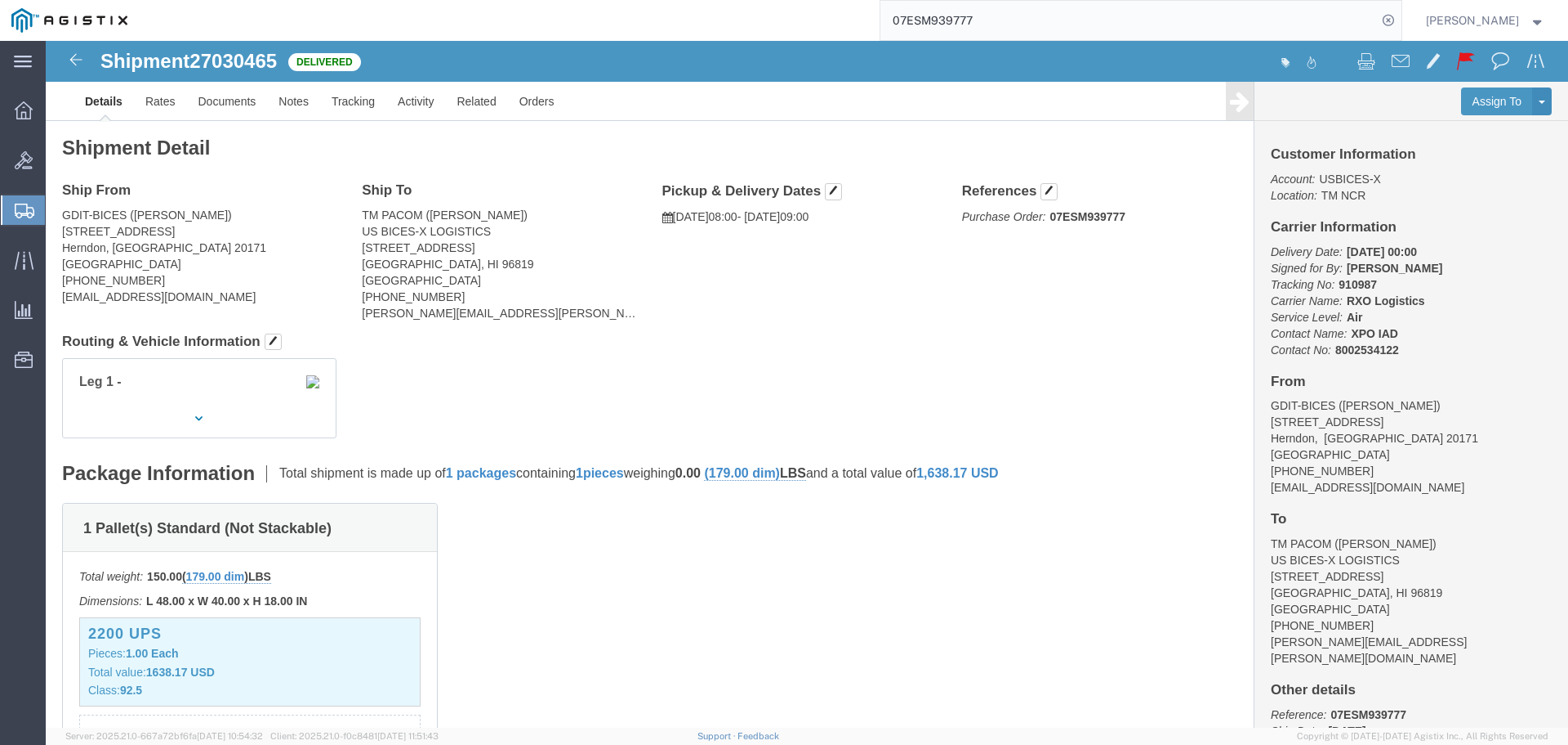
click at [1064, 10] on input "07ESM939777" at bounding box center [1129, 21] width 497 height 39
click at [1234, 6] on input "07ESM939777" at bounding box center [1129, 21] width 497 height 39
type input "0"
paste input "07ESM994437"
type input "07ESM994437"
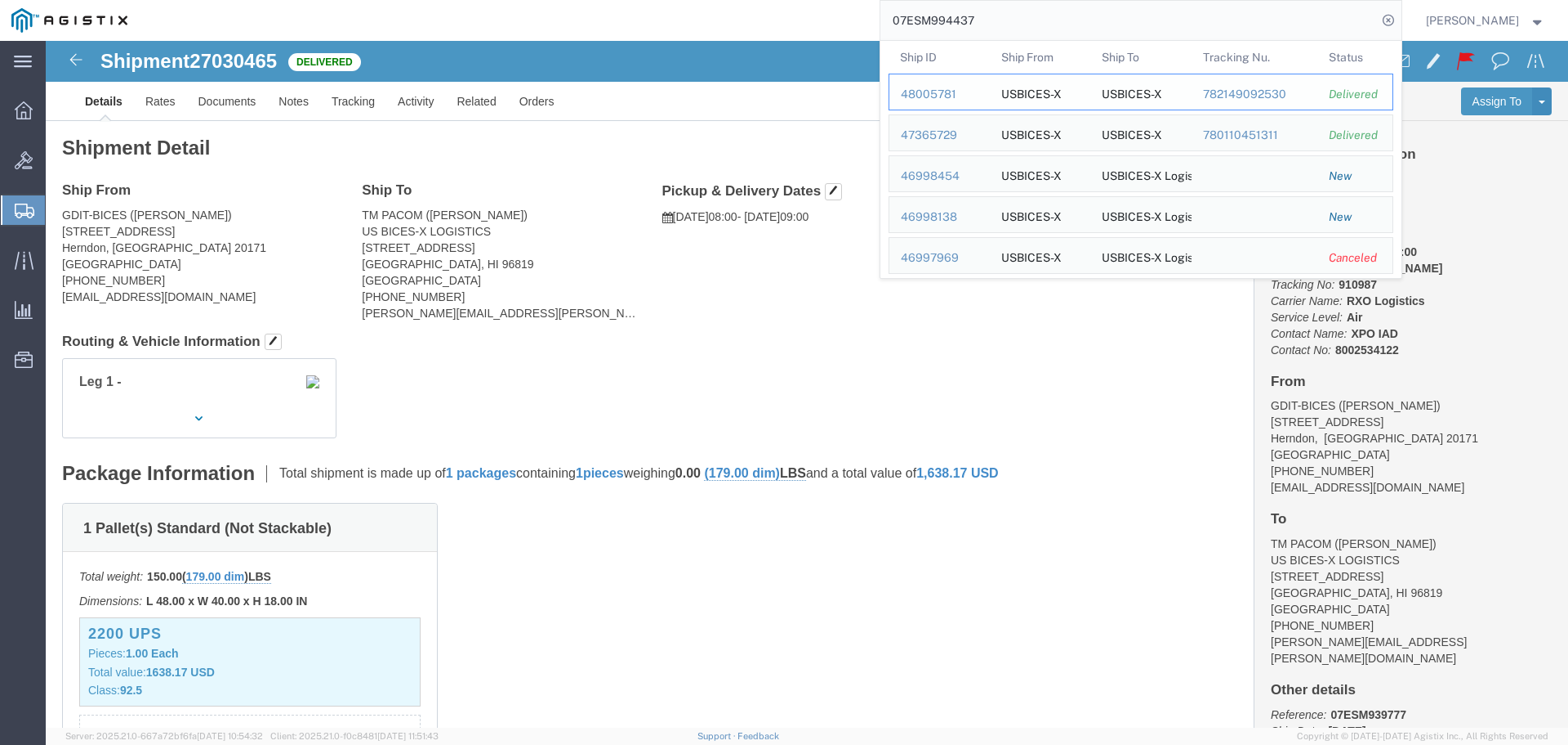
click at [978, 92] on div "48005781" at bounding box center [940, 94] width 78 height 17
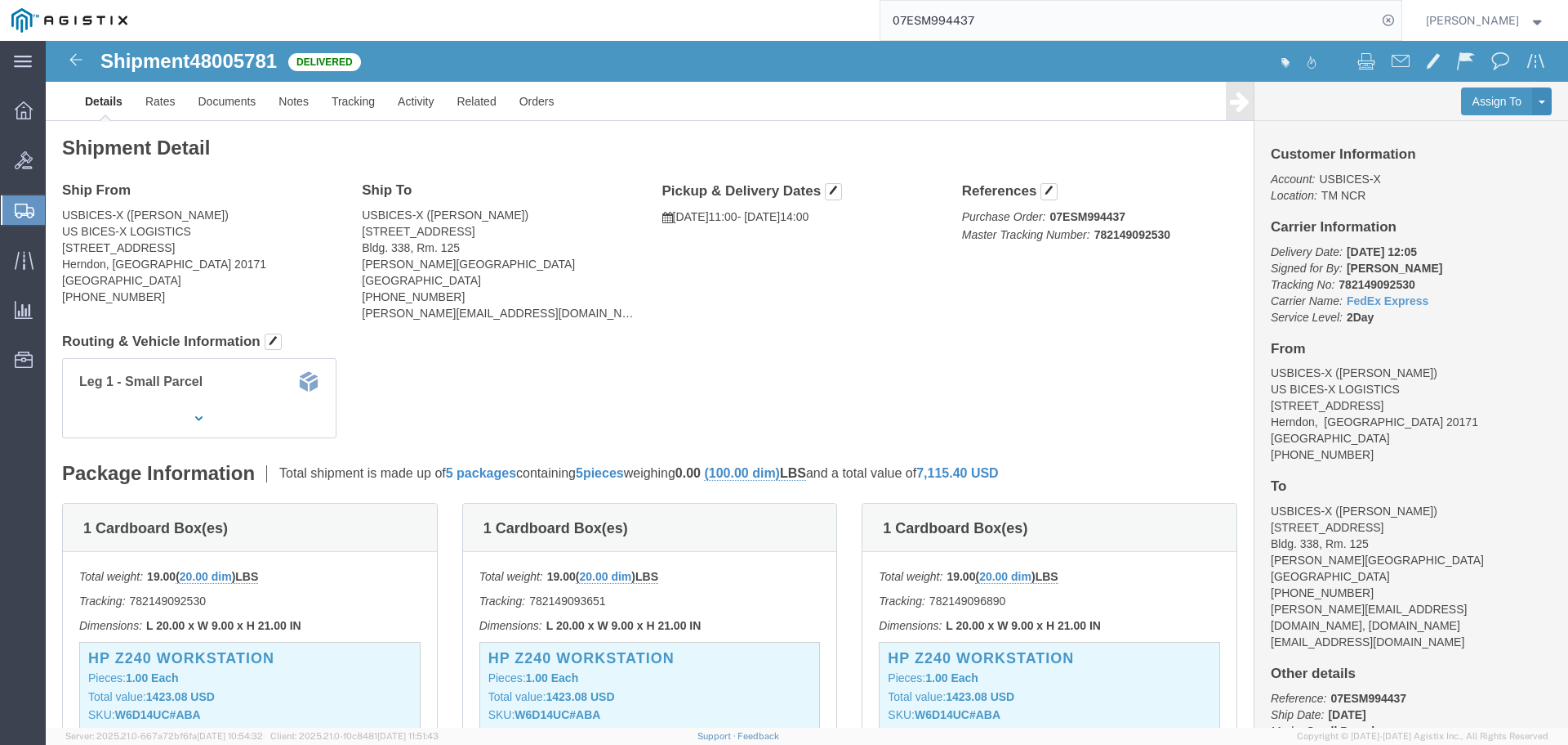
click at [1049, 18] on input "07ESM994437" at bounding box center [1129, 21] width 497 height 39
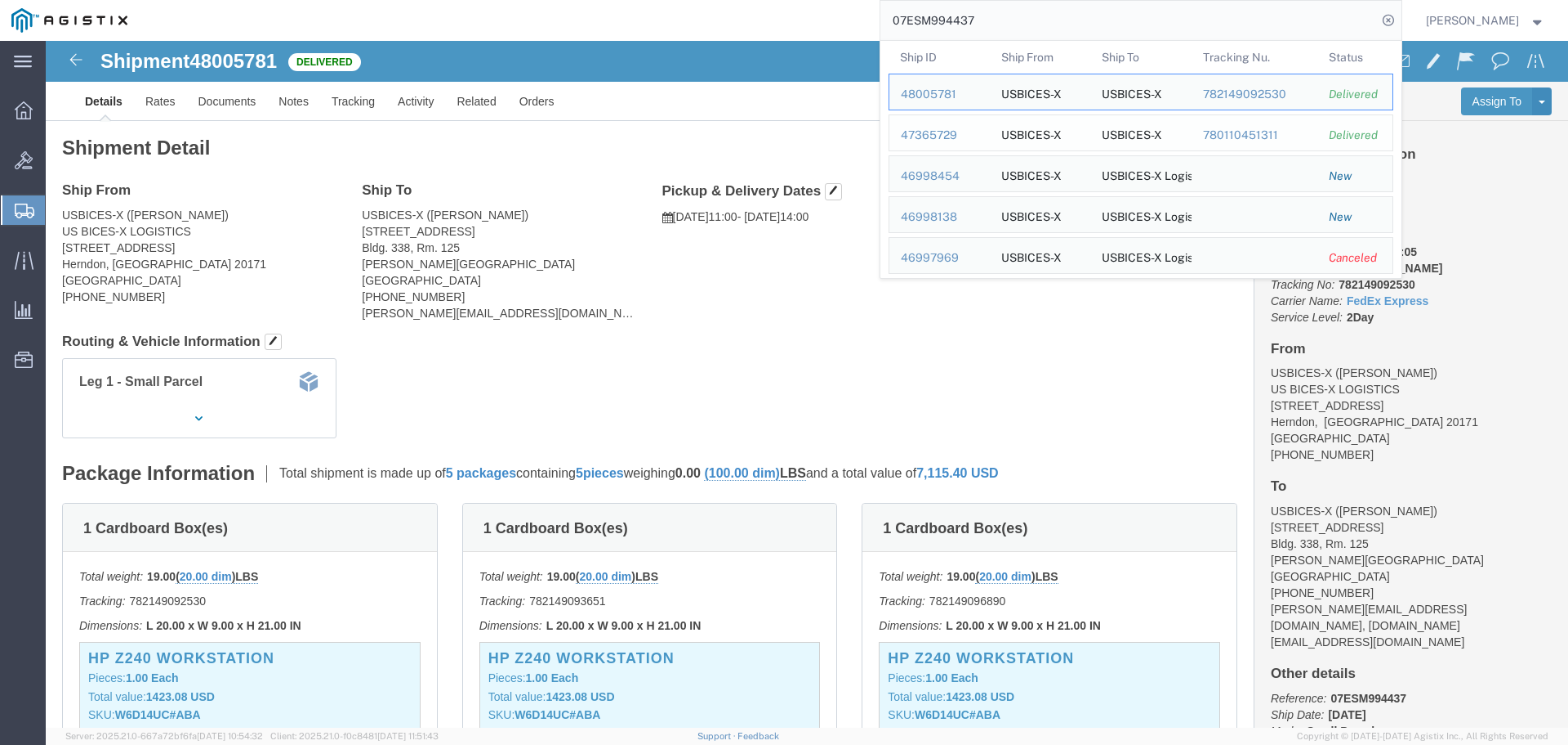
click at [978, 130] on div "47365729" at bounding box center [940, 134] width 78 height 17
